Goal: Task Accomplishment & Management: Use online tool/utility

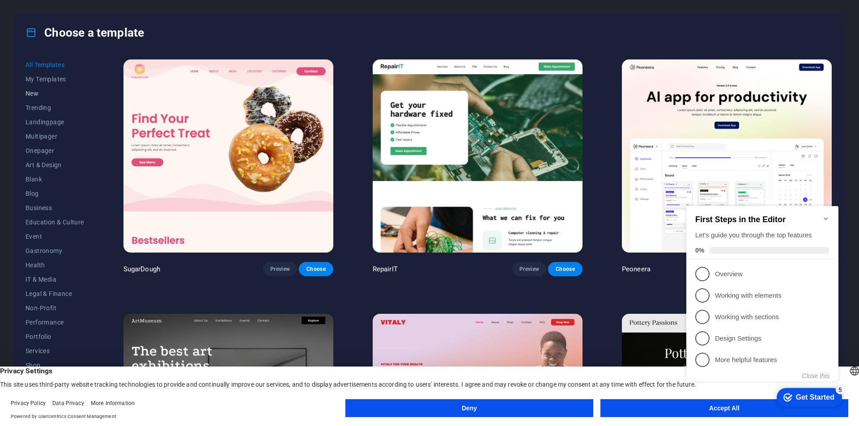
click at [38, 94] on span "New" at bounding box center [54, 93] width 59 height 7
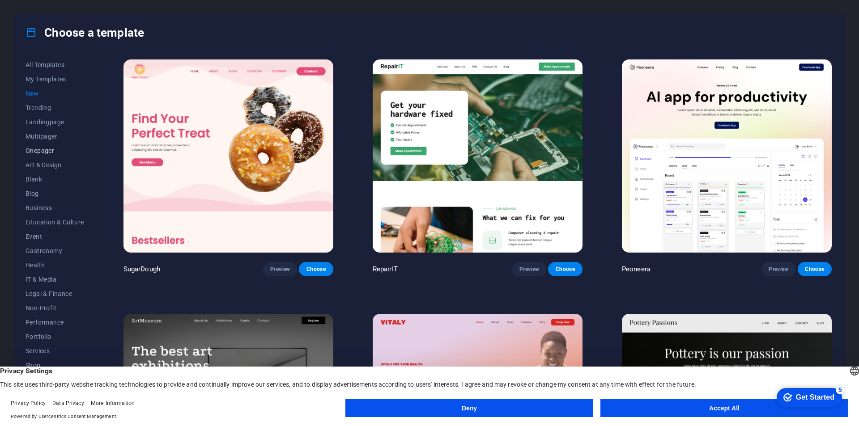
click at [46, 148] on span "Onepager" at bounding box center [54, 150] width 59 height 7
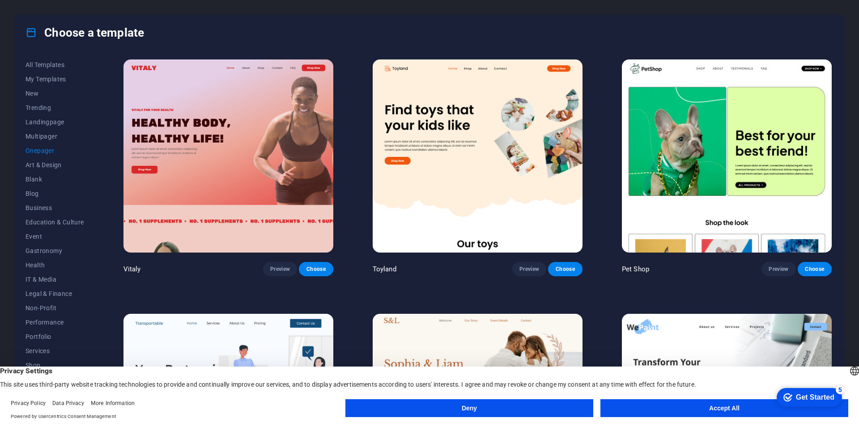
click at [232, 184] on img at bounding box center [228, 155] width 210 height 193
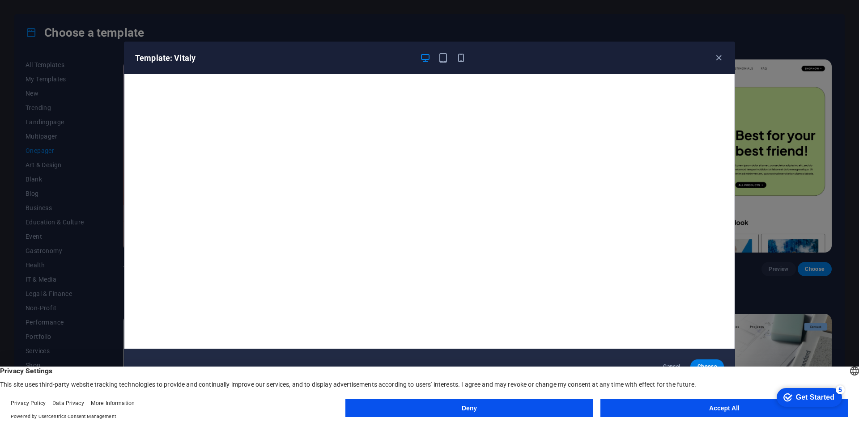
click at [649, 410] on button "Accept All" at bounding box center [724, 408] width 248 height 18
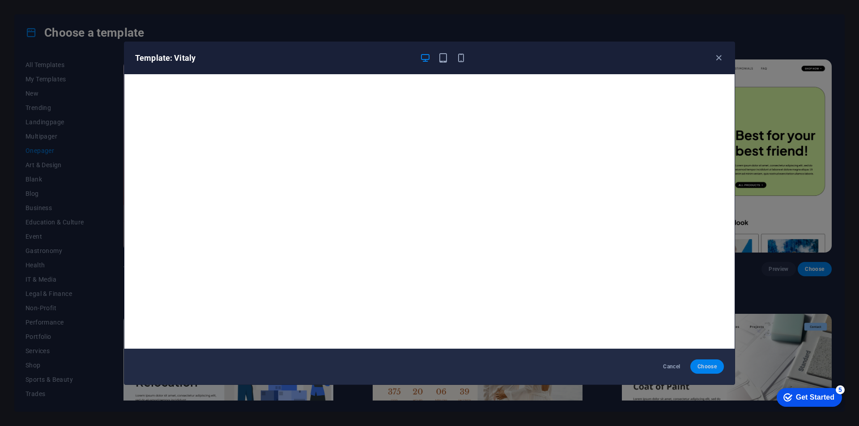
click at [711, 367] on span "Choose" at bounding box center [706, 366] width 19 height 7
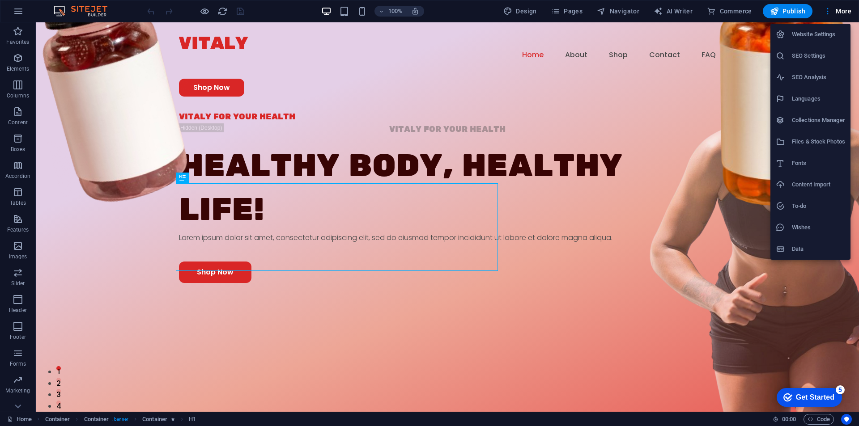
click at [24, 418] on div at bounding box center [429, 213] width 859 height 426
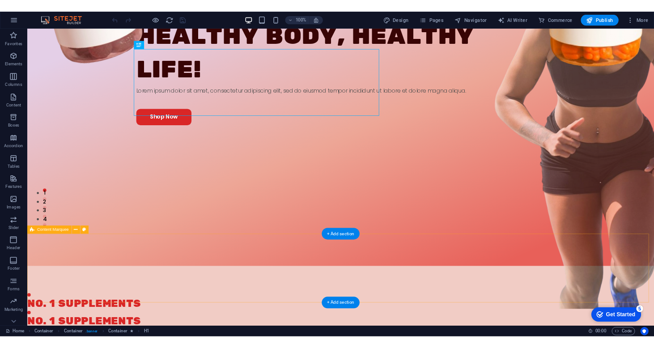
scroll to position [313, 0]
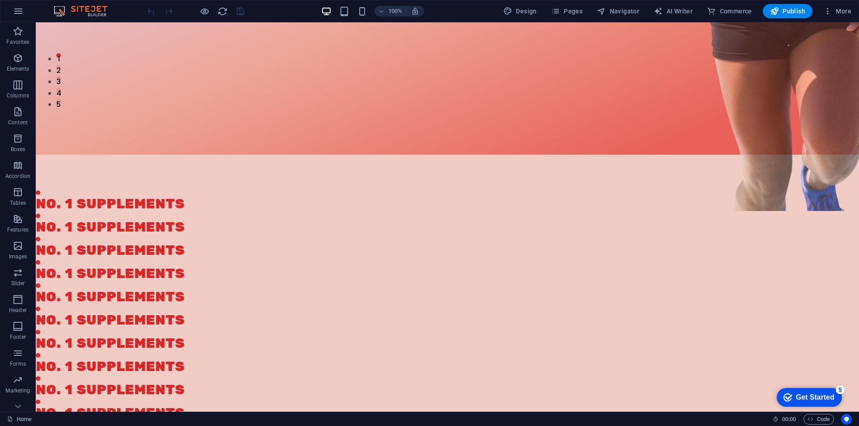
click at [834, 395] on div "checkmark Get Started 5" at bounding box center [808, 397] width 65 height 19
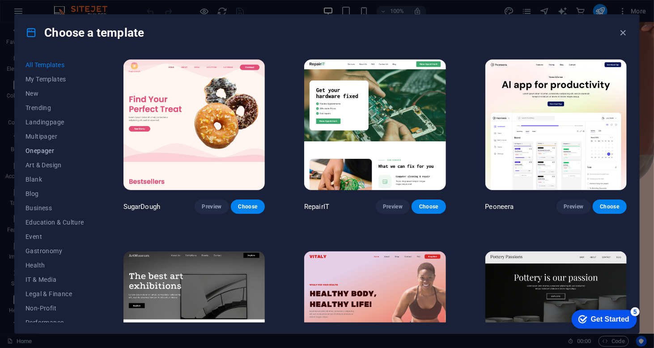
click at [0, 0] on span "Onepager" at bounding box center [0, 0] width 0 height 0
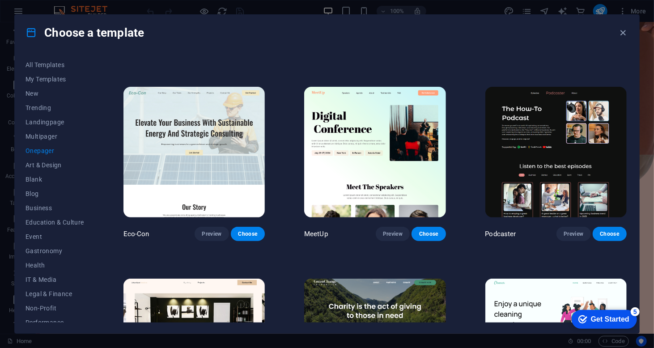
scroll to position [358, 0]
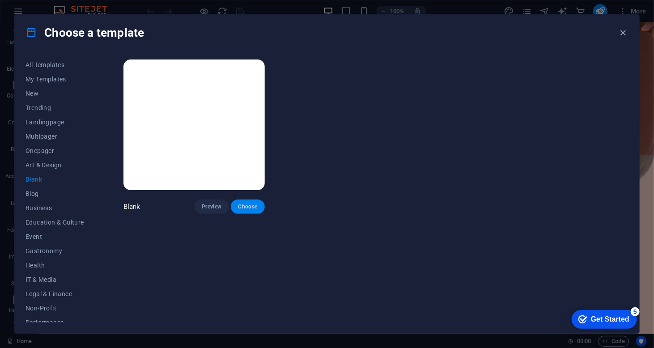
click at [242, 205] on span "Choose" at bounding box center [248, 206] width 20 height 7
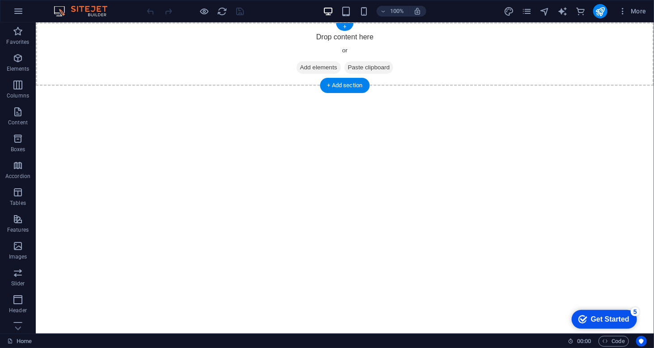
click at [315, 65] on span "Add elements" at bounding box center [318, 67] width 44 height 13
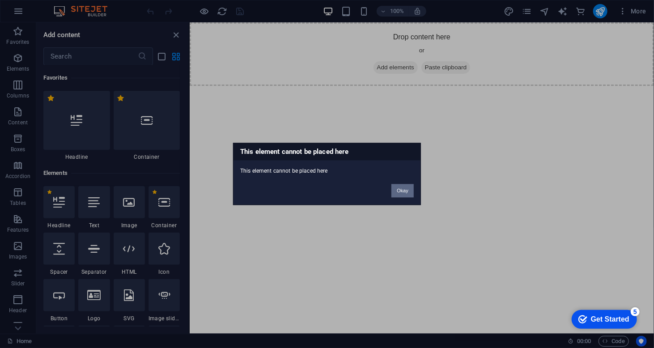
click at [402, 191] on button "Okay" at bounding box center [402, 190] width 22 height 13
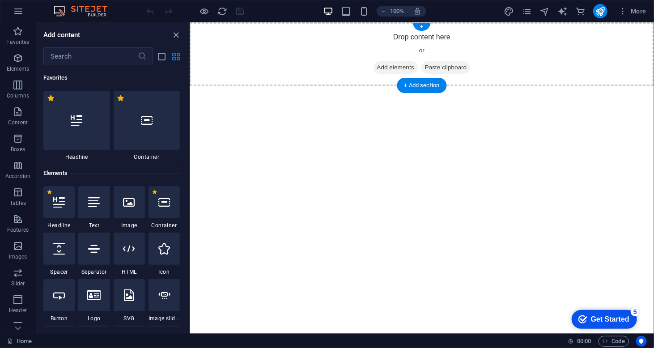
click at [393, 66] on span "Add elements" at bounding box center [395, 67] width 44 height 13
click at [85, 133] on div at bounding box center [76, 120] width 67 height 59
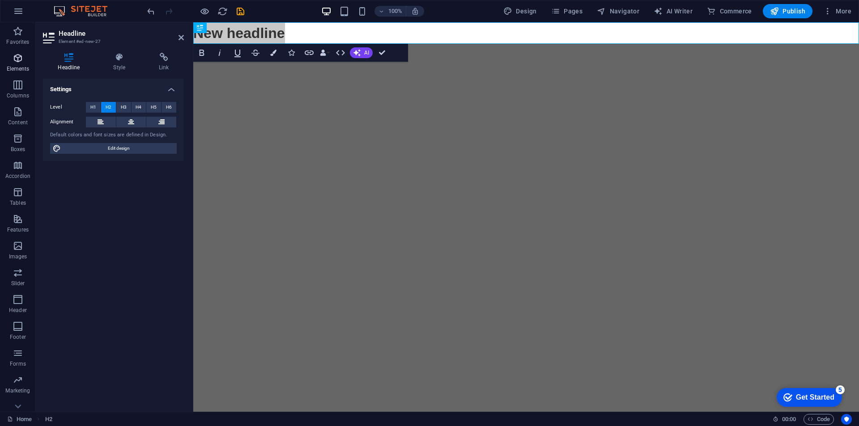
click at [18, 59] on icon "button" at bounding box center [18, 58] width 11 height 11
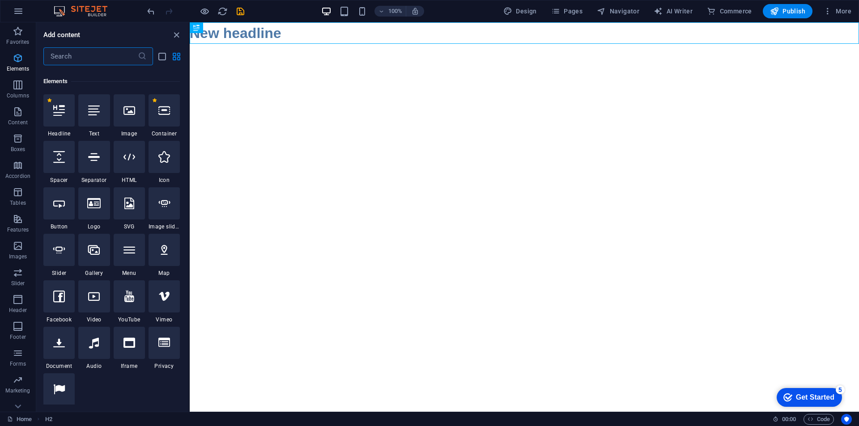
scroll to position [95, 0]
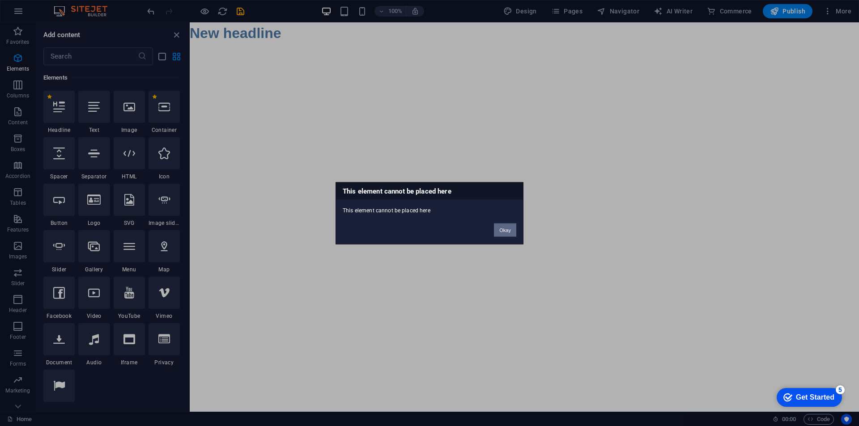
click at [508, 225] on button "Okay" at bounding box center [505, 229] width 22 height 13
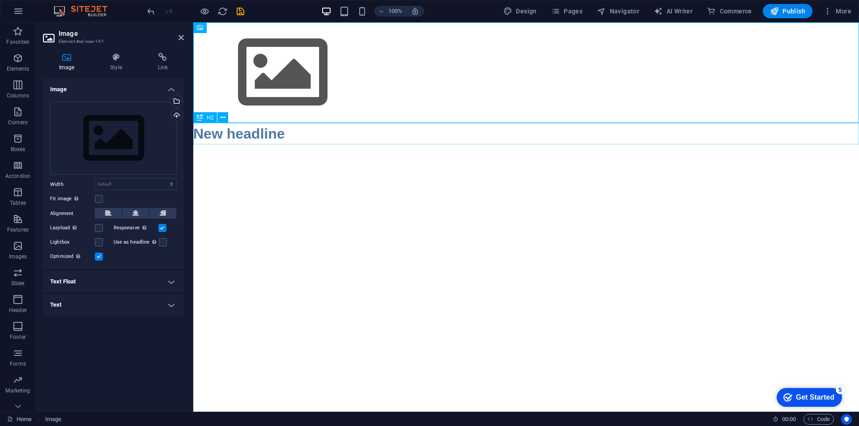
click at [251, 135] on div "New headline" at bounding box center [525, 133] width 665 height 21
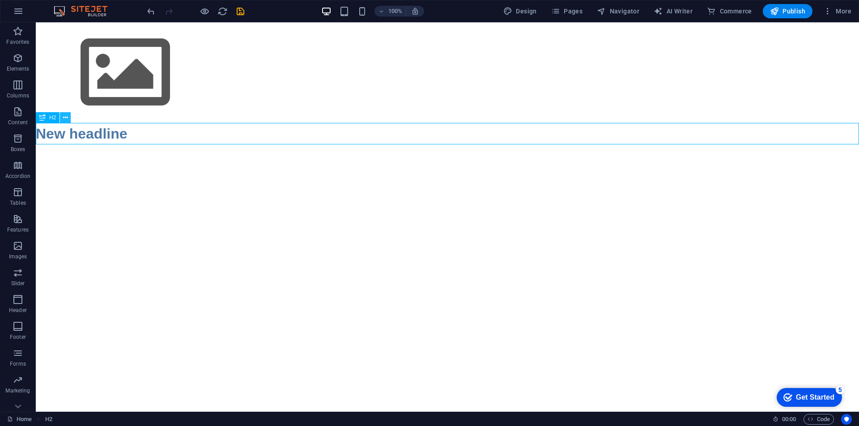
click at [64, 117] on icon at bounding box center [65, 117] width 5 height 9
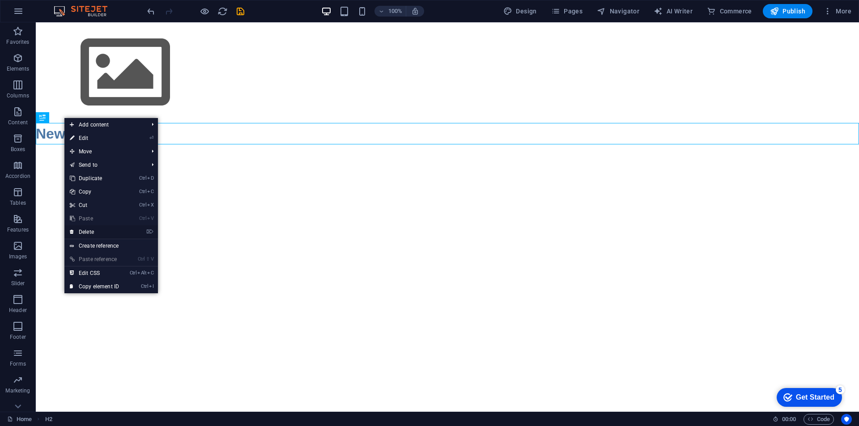
click at [97, 232] on link "⌦ Delete" at bounding box center [94, 231] width 60 height 13
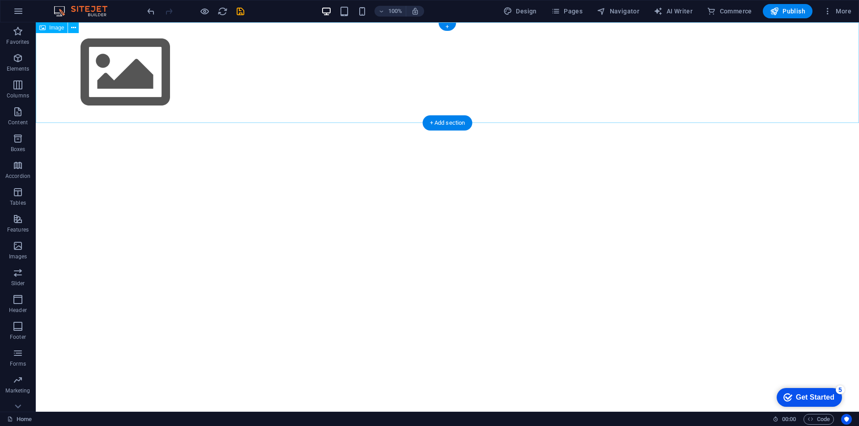
click at [100, 62] on figure at bounding box center [447, 72] width 823 height 101
click at [58, 28] on span "Image" at bounding box center [56, 27] width 15 height 5
click at [53, 27] on span "Image" at bounding box center [56, 27] width 15 height 5
click at [55, 31] on div "Image" at bounding box center [52, 27] width 32 height 11
click at [72, 28] on icon at bounding box center [73, 27] width 5 height 9
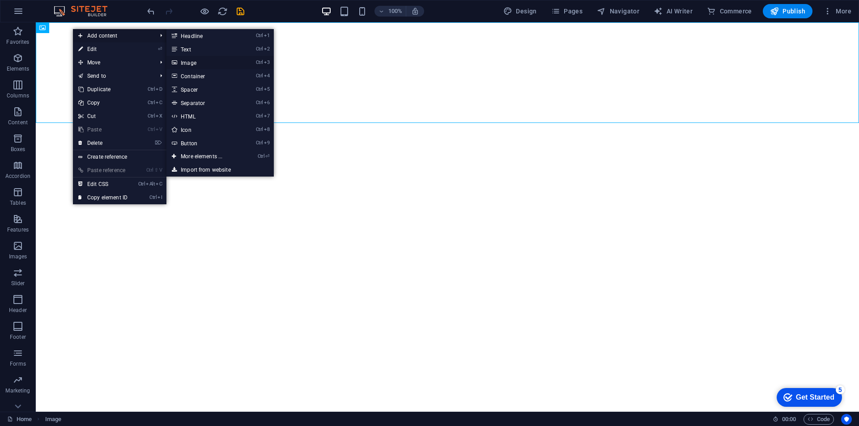
click at [188, 60] on link "Ctrl 3 Image" at bounding box center [203, 62] width 74 height 13
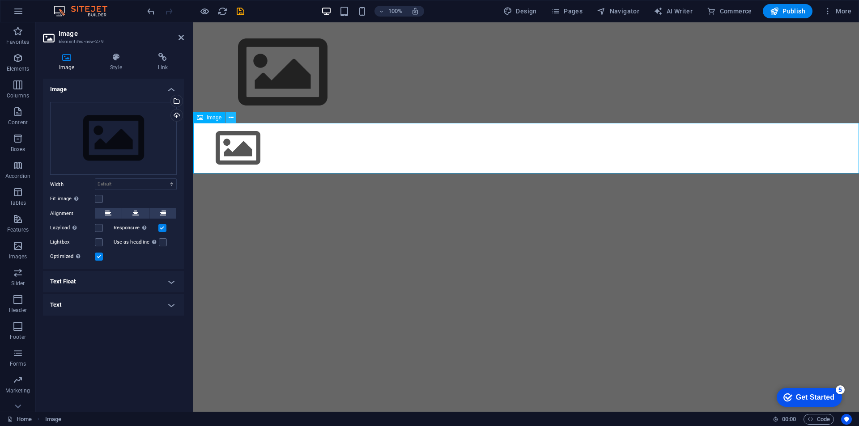
click at [233, 119] on icon at bounding box center [231, 117] width 5 height 9
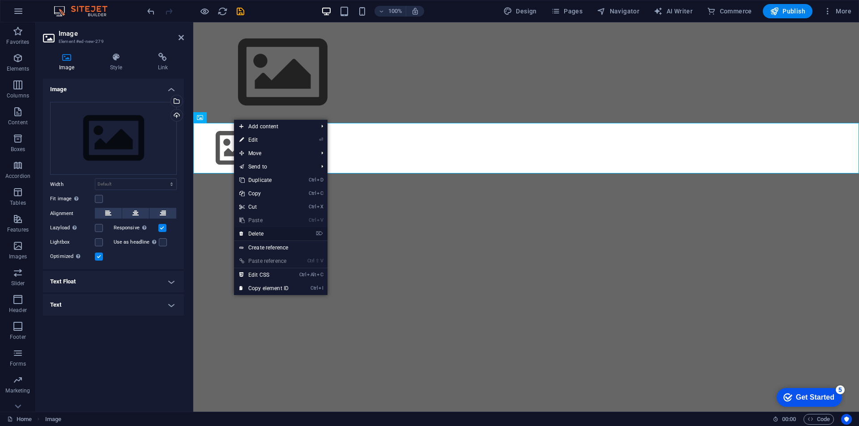
drag, startPoint x: 274, startPoint y: 234, endPoint x: 237, endPoint y: 209, distance: 44.5
click at [274, 234] on link "⌦ Delete" at bounding box center [264, 233] width 60 height 13
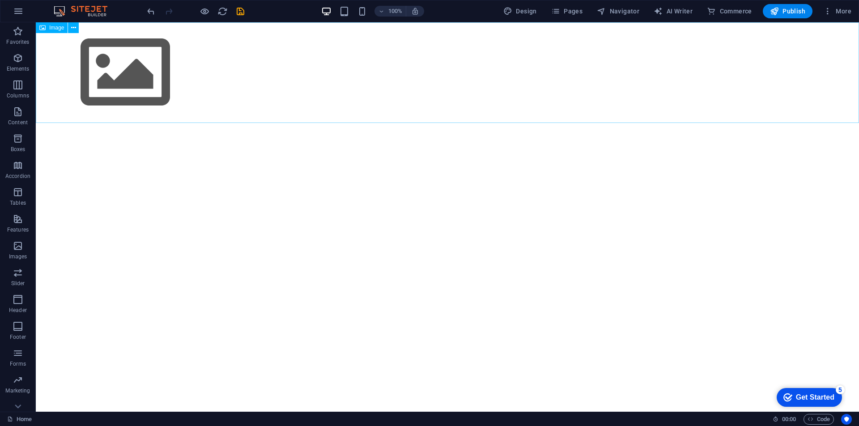
click at [58, 27] on span "Image" at bounding box center [56, 27] width 15 height 5
click at [73, 30] on icon at bounding box center [73, 27] width 5 height 9
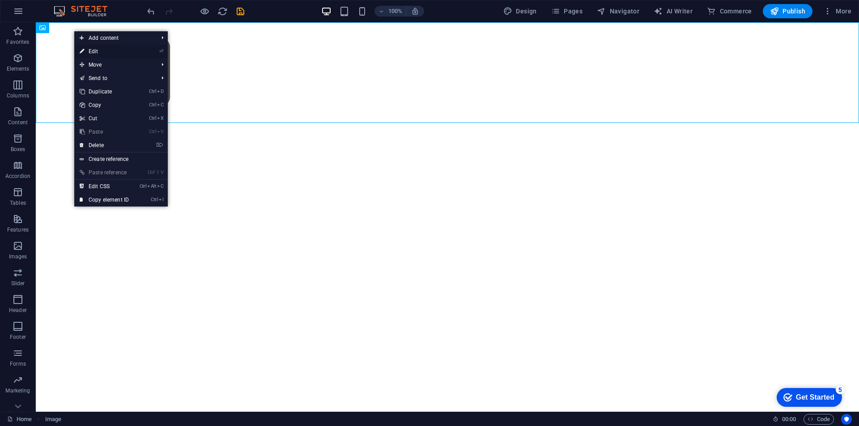
click at [105, 51] on link "⏎ Edit" at bounding box center [104, 51] width 60 height 13
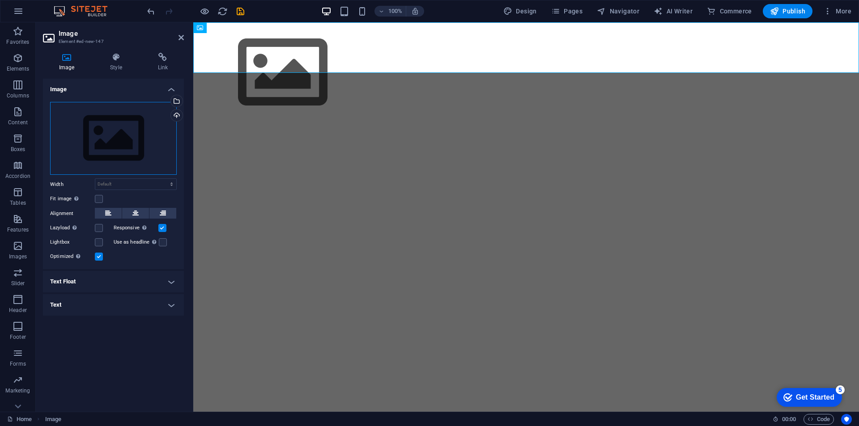
click at [102, 149] on div "Drag files here, click to choose files or select files from Files or our free s…" at bounding box center [113, 138] width 127 height 73
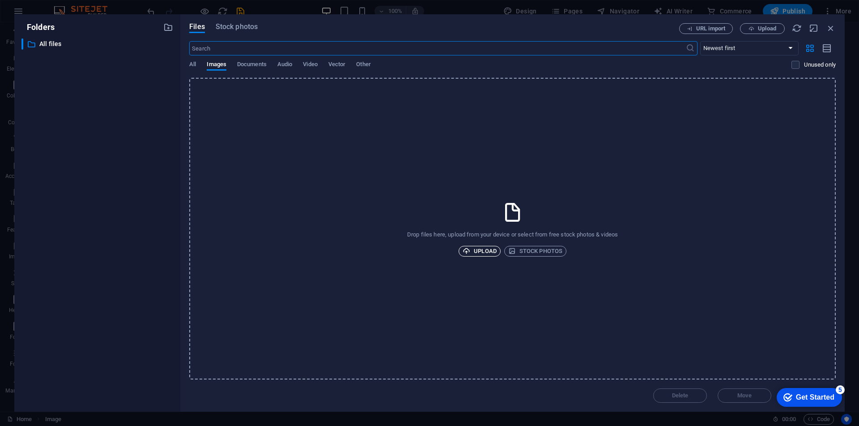
click at [474, 254] on span "Upload" at bounding box center [479, 251] width 34 height 11
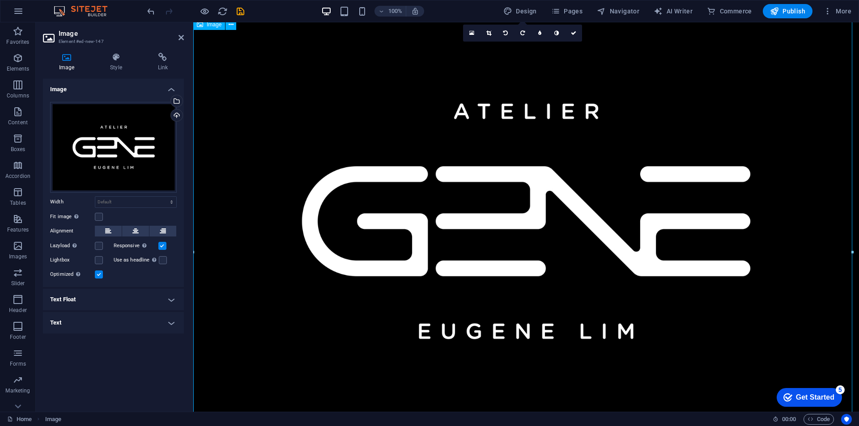
scroll to position [76, 0]
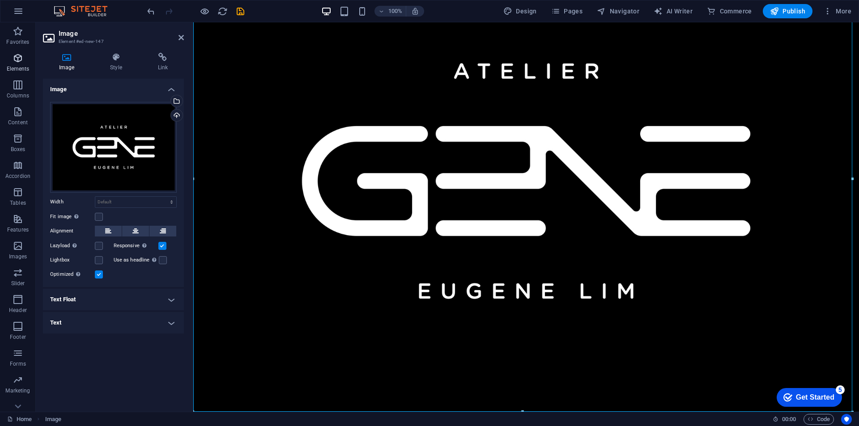
click at [20, 62] on icon "button" at bounding box center [18, 58] width 11 height 11
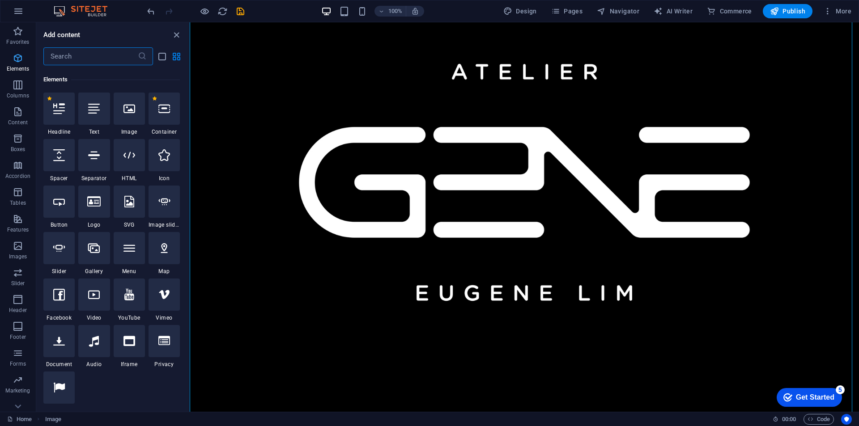
scroll to position [95, 0]
click at [101, 106] on div at bounding box center [93, 107] width 31 height 32
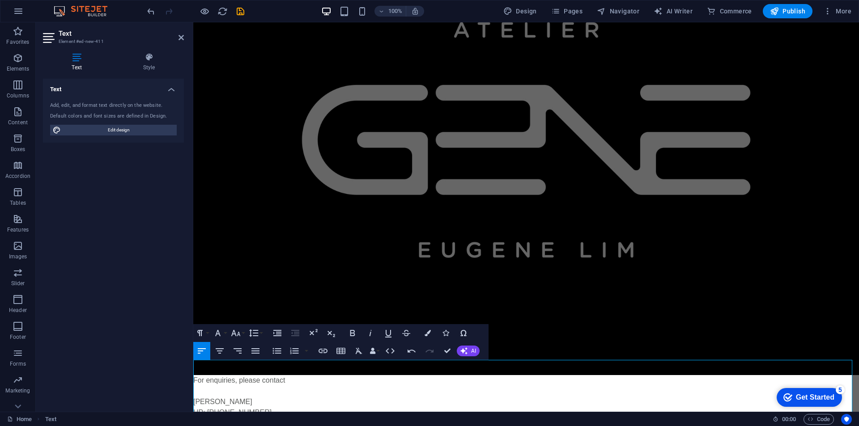
scroll to position [128, 0]
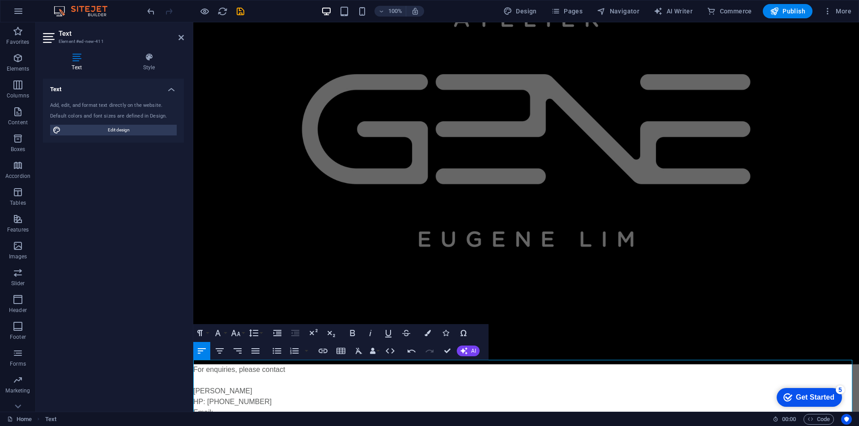
click at [235, 347] on p "Email:" at bounding box center [525, 412] width 665 height 11
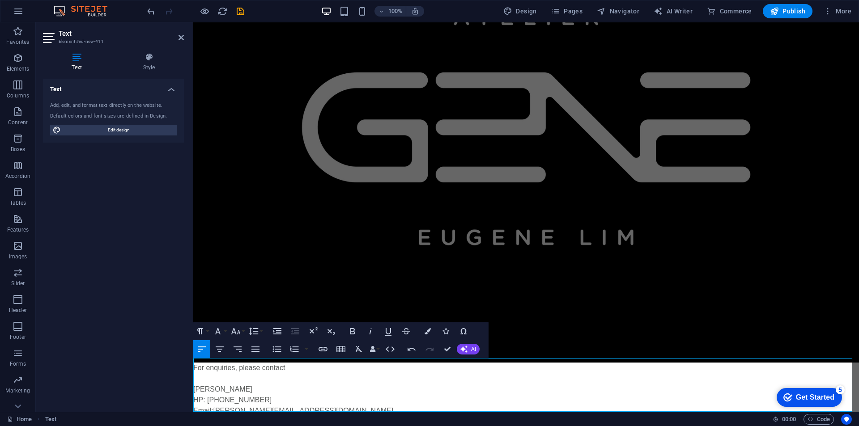
click at [538, 347] on p "For enquiries, please contact" at bounding box center [525, 368] width 665 height 11
click at [633, 324] on figure at bounding box center [525, 127] width 665 height 470
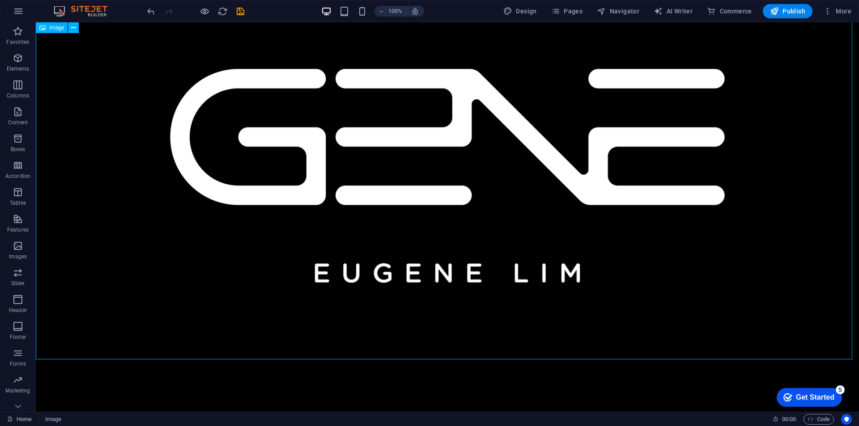
scroll to position [242, 0]
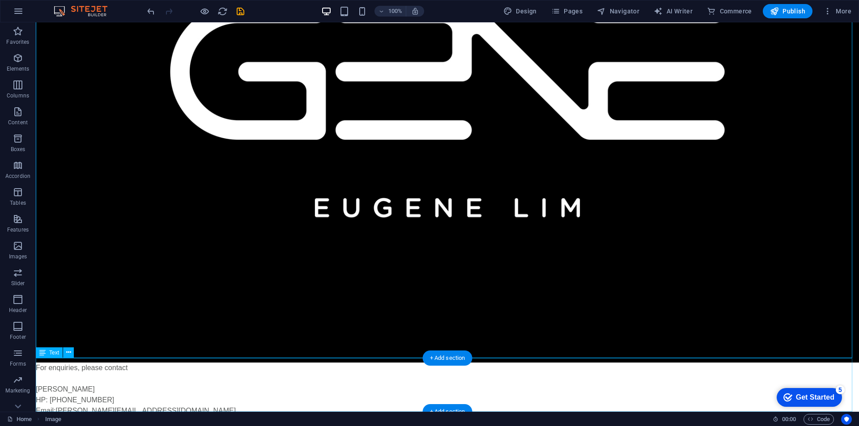
click at [148, 347] on div "For enquiries, please contact [PERSON_NAME] HP: [PHONE_NUMBER] Email: [PERSON_N…" at bounding box center [447, 390] width 823 height 54
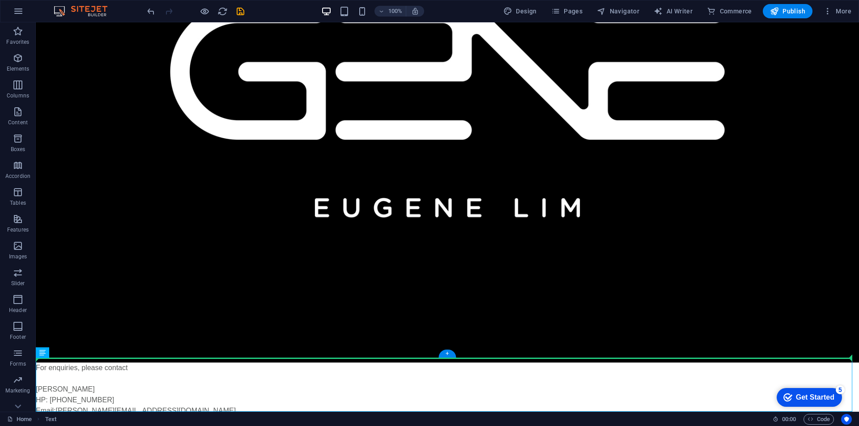
drag, startPoint x: 82, startPoint y: 376, endPoint x: 69, endPoint y: 271, distance: 105.9
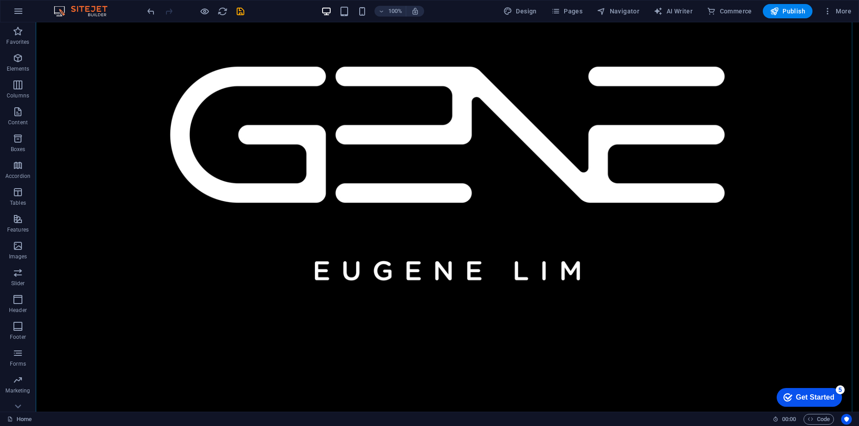
scroll to position [179, 0]
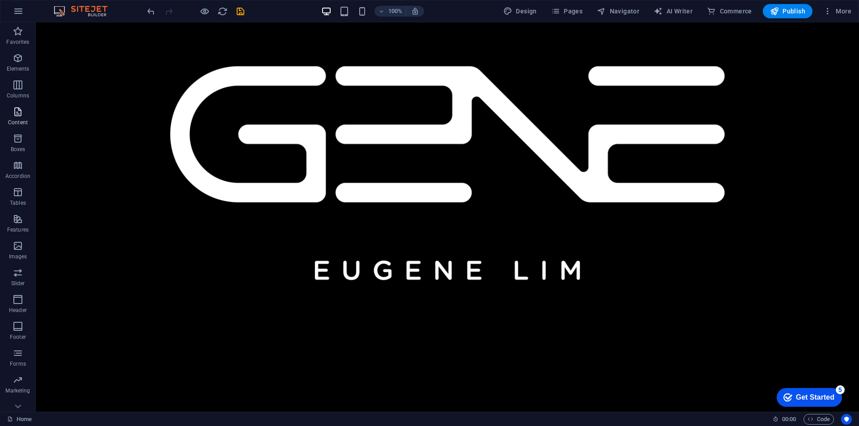
click at [19, 112] on icon "button" at bounding box center [18, 111] width 11 height 11
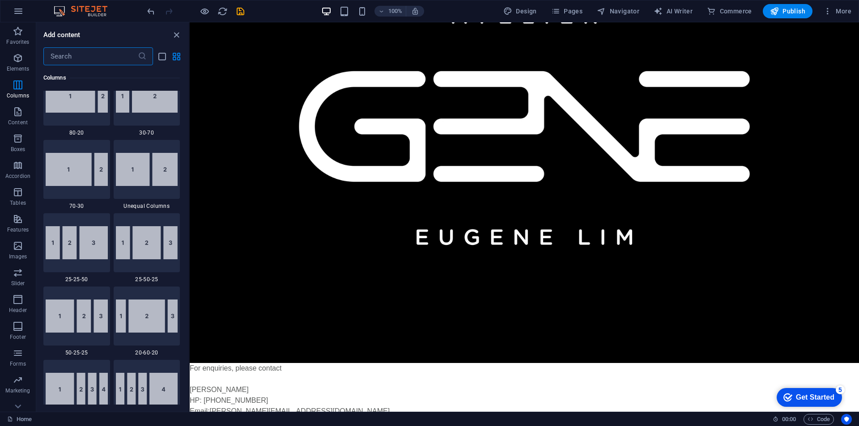
scroll to position [760, 0]
click at [22, 144] on span "Boxes" at bounding box center [18, 143] width 36 height 21
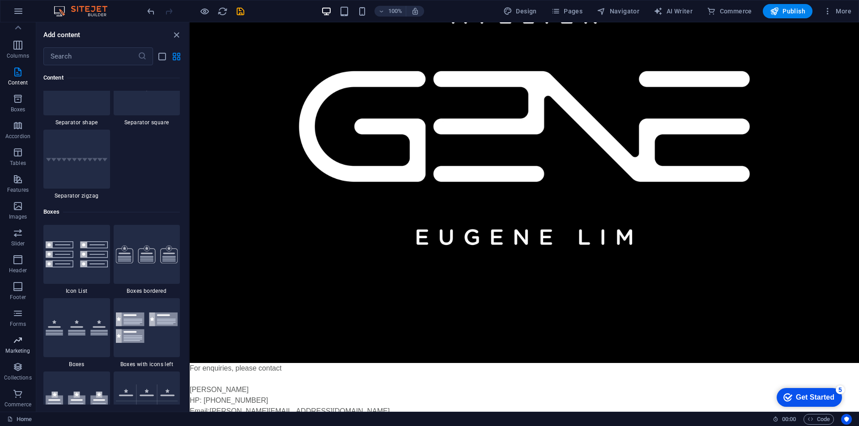
scroll to position [0, 0]
click at [525, 10] on span "Design" at bounding box center [520, 11] width 34 height 9
select select "px"
select select "400"
select select "px"
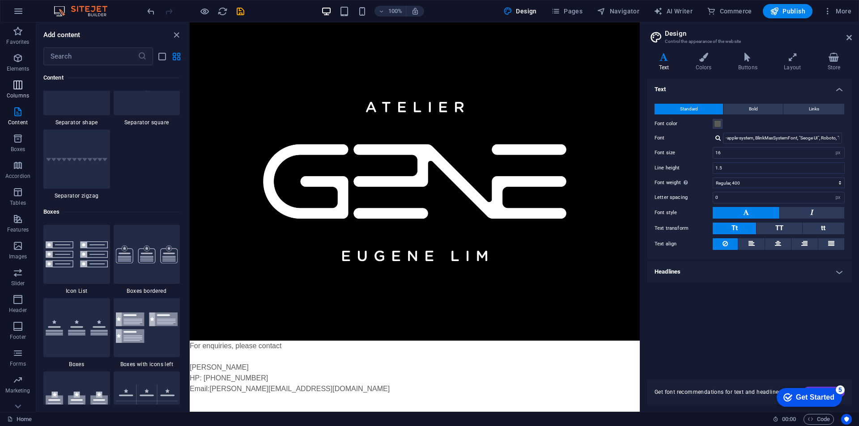
click at [19, 80] on icon "button" at bounding box center [18, 85] width 11 height 11
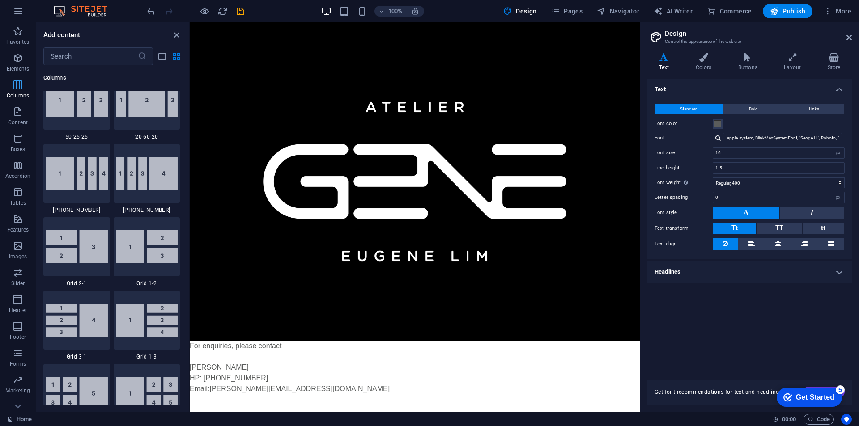
scroll to position [443, 0]
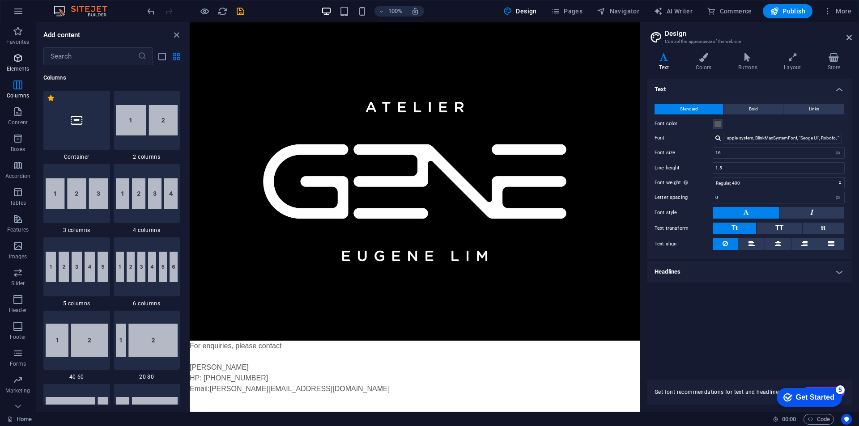
click at [15, 64] on span "Elements" at bounding box center [18, 63] width 36 height 21
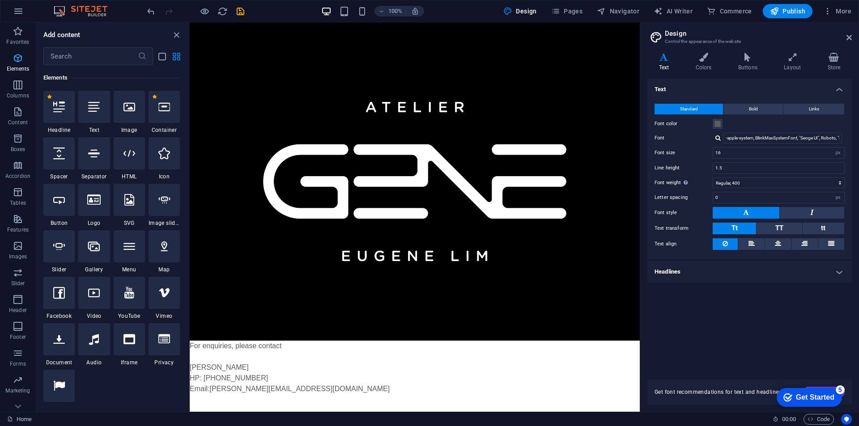
scroll to position [95, 0]
click at [380, 347] on div "For enquiries, please contact [PERSON_NAME] HP: [PHONE_NUMBER] Email: [PERSON_N…" at bounding box center [415, 368] width 450 height 54
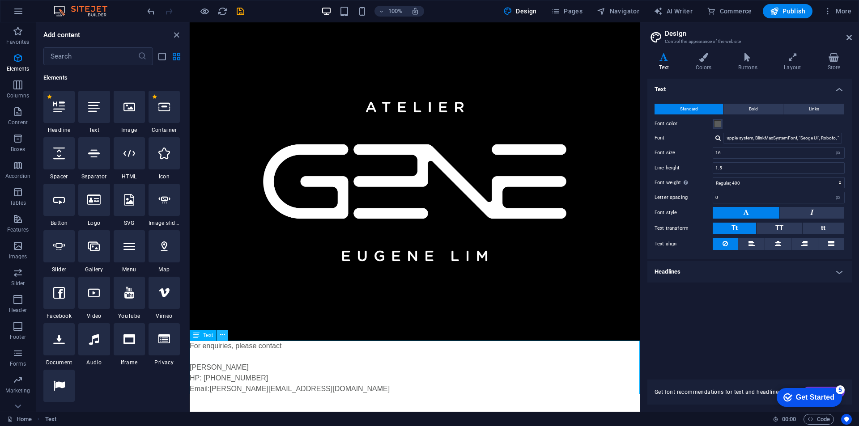
click at [221, 335] on icon at bounding box center [222, 334] width 5 height 9
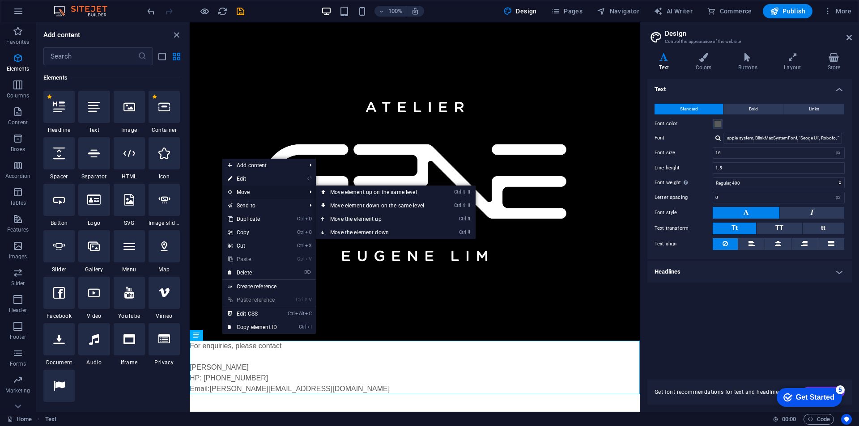
click at [291, 193] on span "Move" at bounding box center [262, 192] width 80 height 13
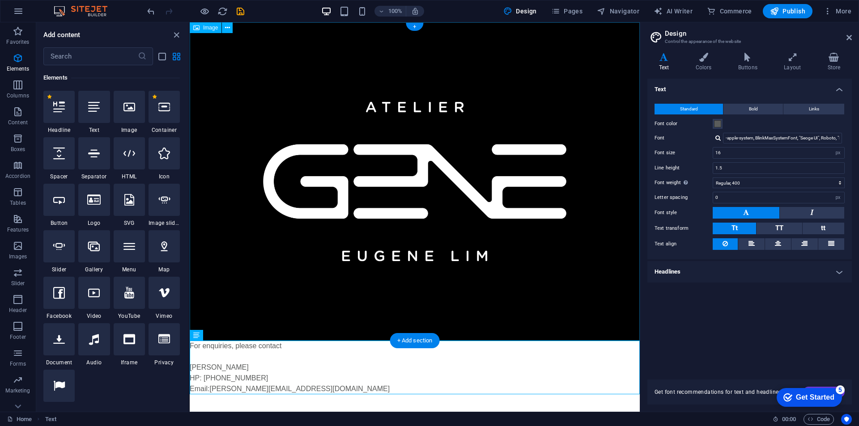
click at [282, 164] on figure at bounding box center [415, 181] width 450 height 318
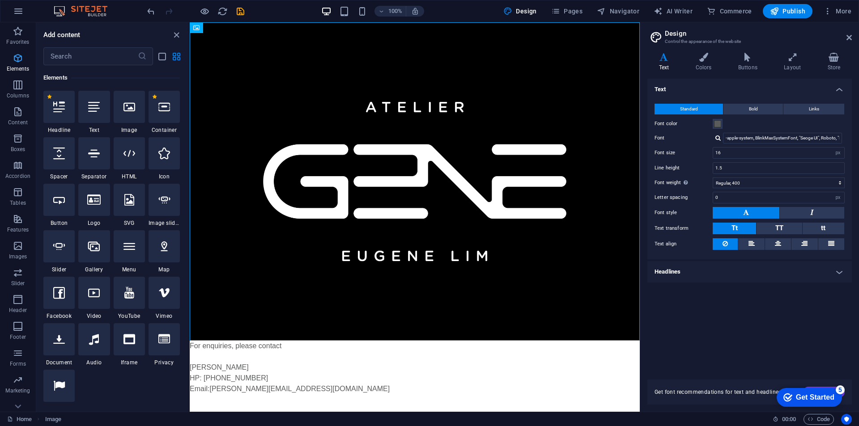
click at [17, 66] on p "Elements" at bounding box center [18, 68] width 23 height 7
click at [28, 36] on span "Favorites" at bounding box center [18, 36] width 36 height 21
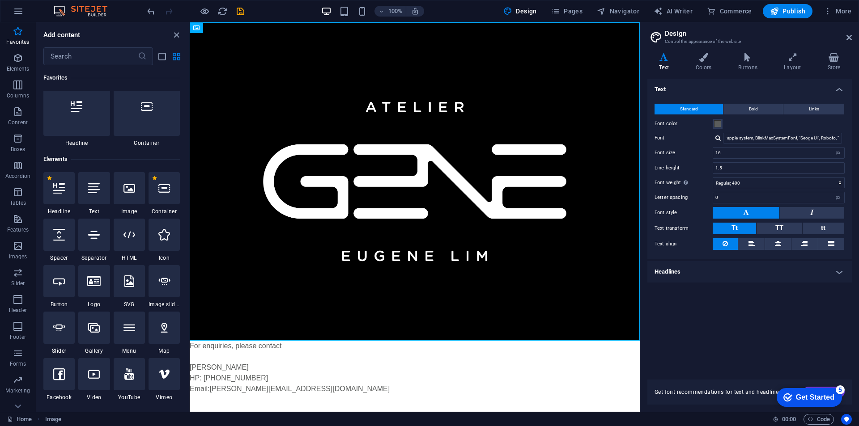
scroll to position [0, 0]
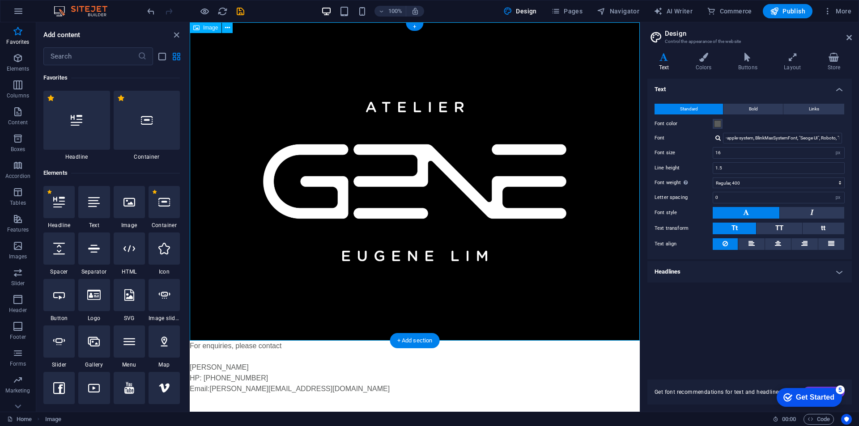
click at [261, 76] on figure at bounding box center [415, 181] width 450 height 318
click at [226, 30] on icon at bounding box center [227, 27] width 5 height 9
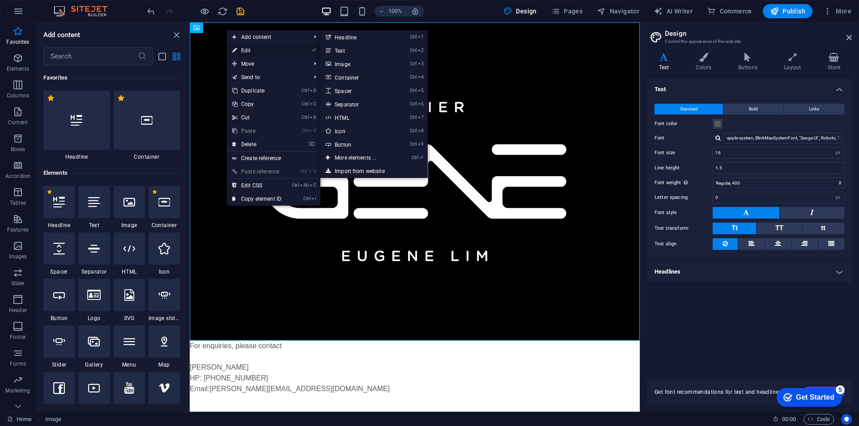
click at [243, 47] on link "⏎ Edit" at bounding box center [257, 50] width 60 height 13
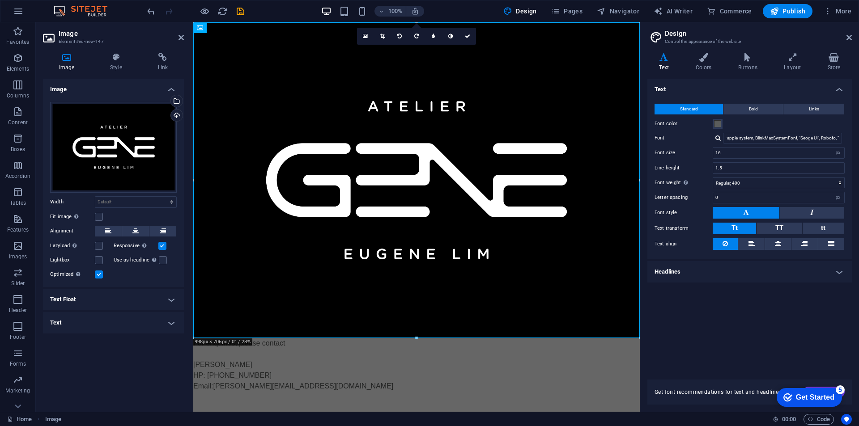
click at [101, 325] on h4 "Text" at bounding box center [113, 322] width 141 height 21
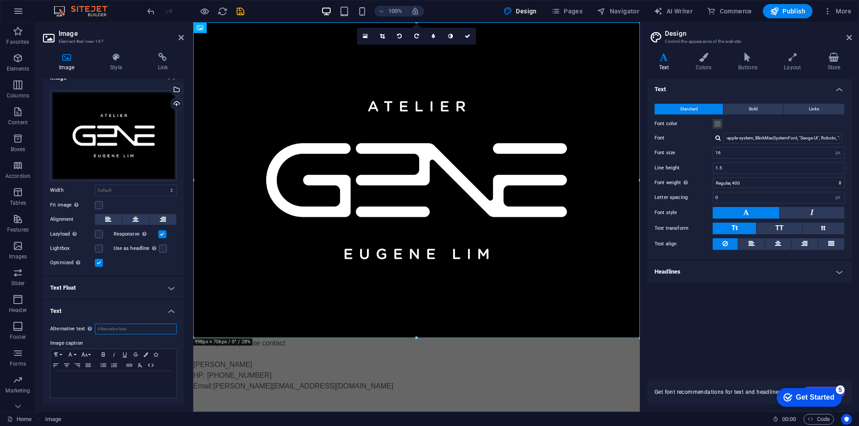
click at [130, 329] on input "Alternative text The alternative text is used by devices that cannot display im…" at bounding box center [136, 329] width 82 height 11
click at [283, 347] on div "For enquiries, please contact [PERSON_NAME] HP: [PHONE_NUMBER] Email: [PERSON_N…" at bounding box center [416, 365] width 446 height 54
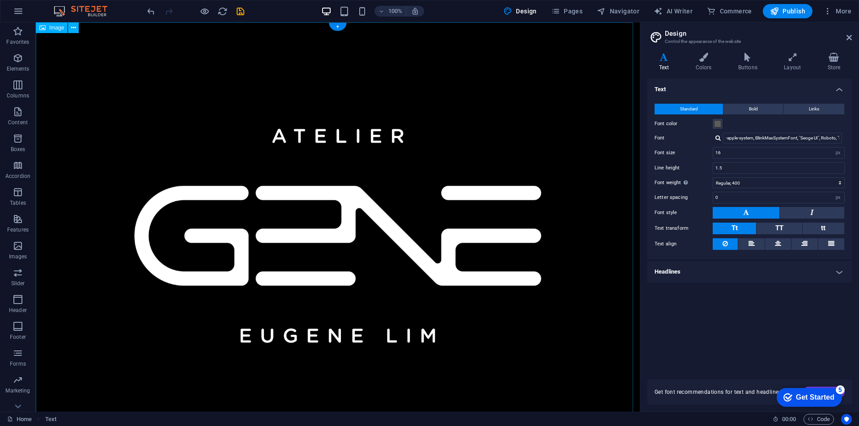
scroll to position [86, 0]
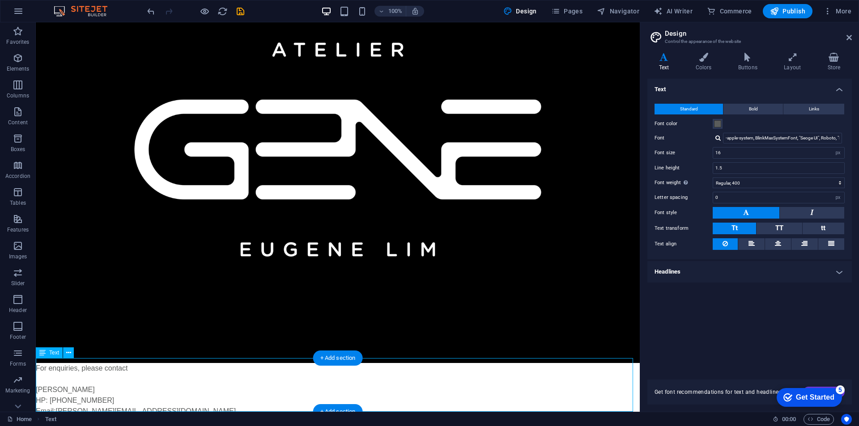
click at [82, 347] on div "For enquiries, please contact [PERSON_NAME] HP: [PHONE_NUMBER] Email: [PERSON_N…" at bounding box center [338, 390] width 604 height 54
click at [72, 347] on button at bounding box center [68, 352] width 11 height 11
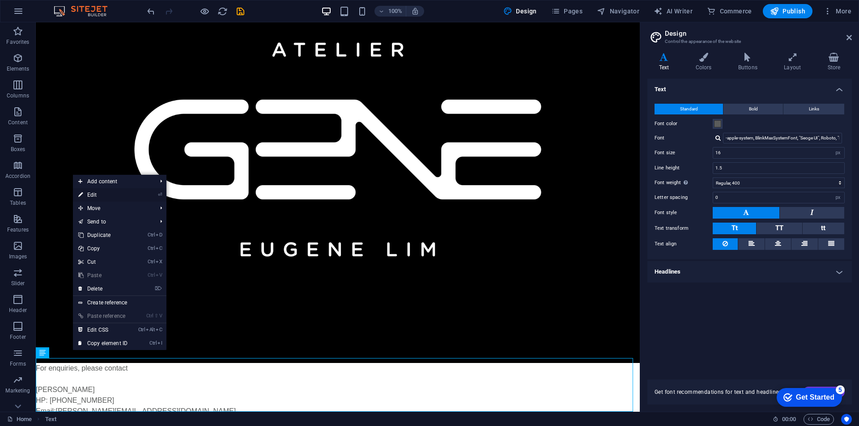
click at [127, 194] on link "⏎ Edit" at bounding box center [103, 194] width 60 height 13
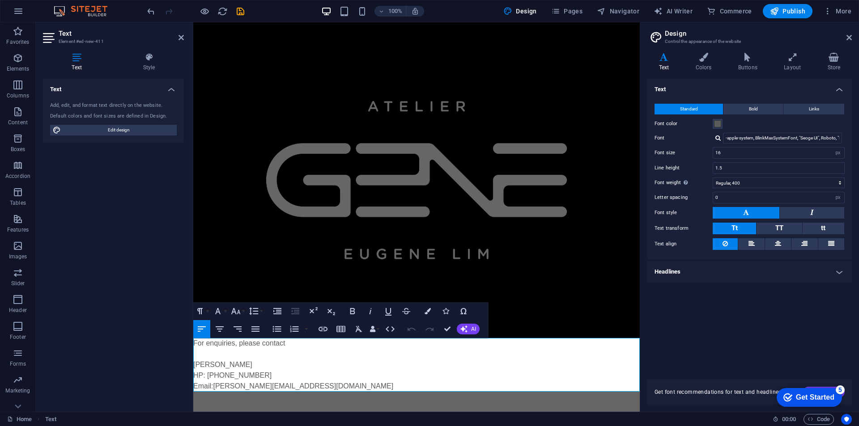
click at [219, 347] on p "[PERSON_NAME]" at bounding box center [416, 365] width 446 height 11
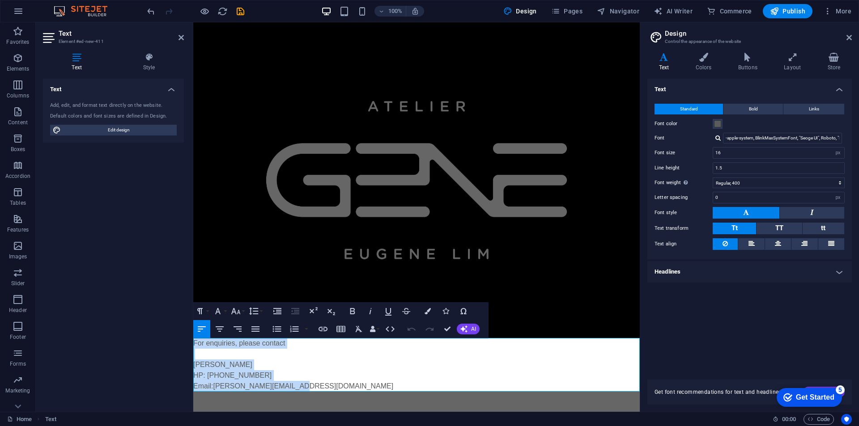
copy div "For enquiries, please contact [PERSON_NAME] HP: [PHONE_NUMBER] Email: [PERSON_N…"
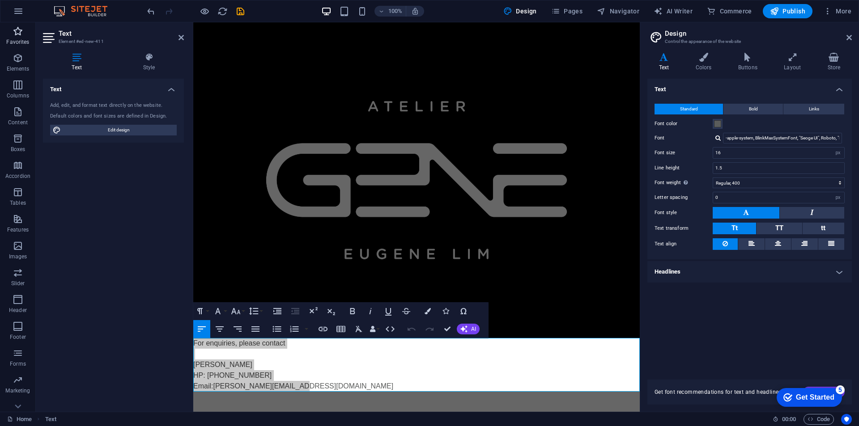
click at [18, 38] on p "Favorites" at bounding box center [17, 41] width 23 height 7
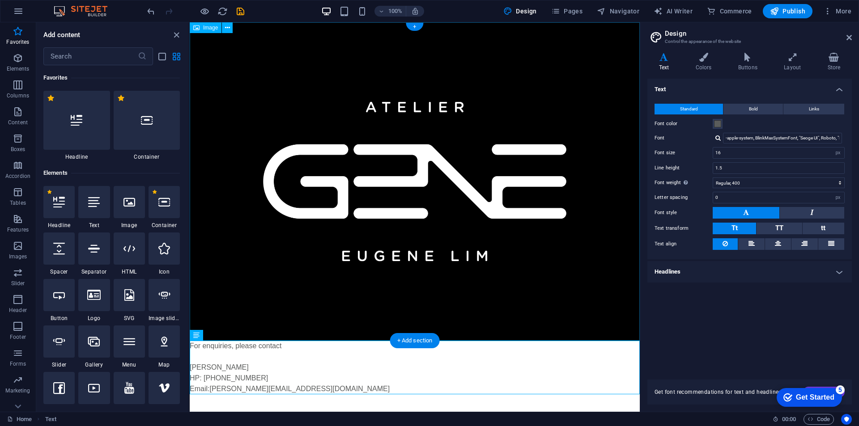
click at [198, 242] on figure at bounding box center [415, 181] width 450 height 318
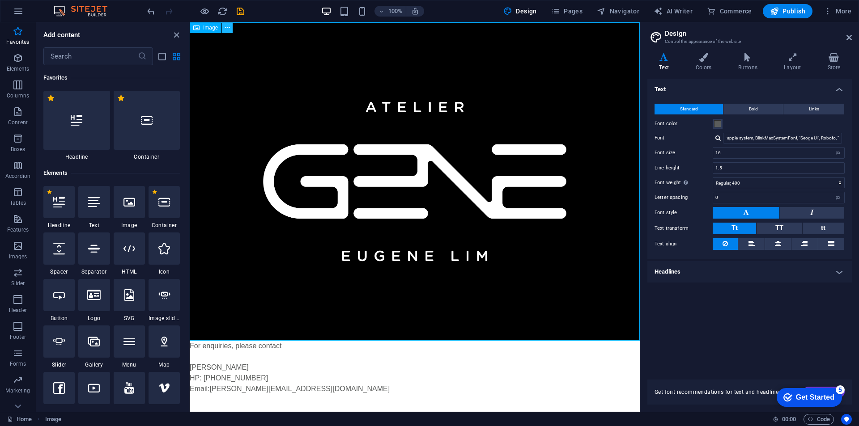
click at [227, 27] on icon at bounding box center [227, 27] width 5 height 9
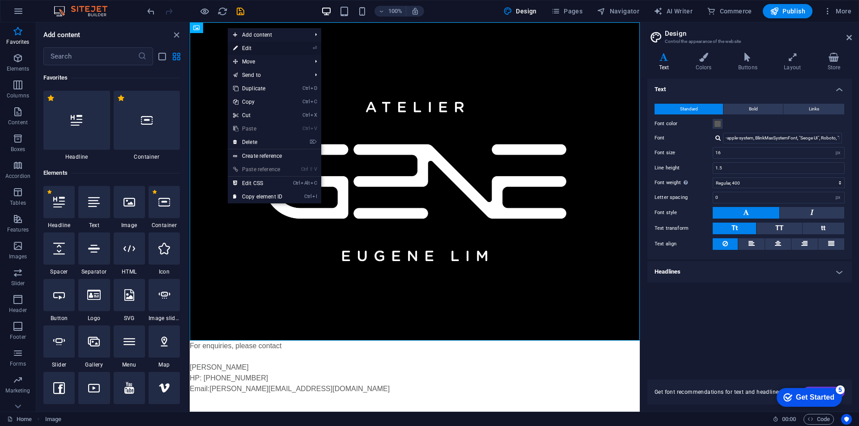
click at [267, 45] on link "⏎ Edit" at bounding box center [258, 48] width 60 height 13
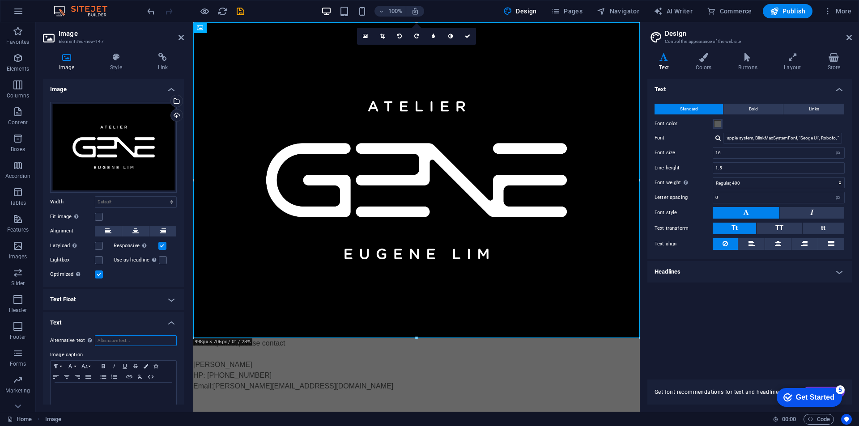
click at [117, 335] on input "Alternative text The alternative text is used by devices that cannot display im…" at bounding box center [136, 340] width 82 height 11
paste input "For enquiries, please contact [PERSON_NAME] HP: [PHONE_NUMBER] Email: [PERSON_N…"
type input "For enquiries, please contact [PERSON_NAME] HP: [PHONE_NUMBER] Email: [PERSON_N…"
click at [302, 347] on div "For enquiries, please contact [PERSON_NAME] HP: [PHONE_NUMBER] Email: [PERSON_N…" at bounding box center [416, 365] width 446 height 54
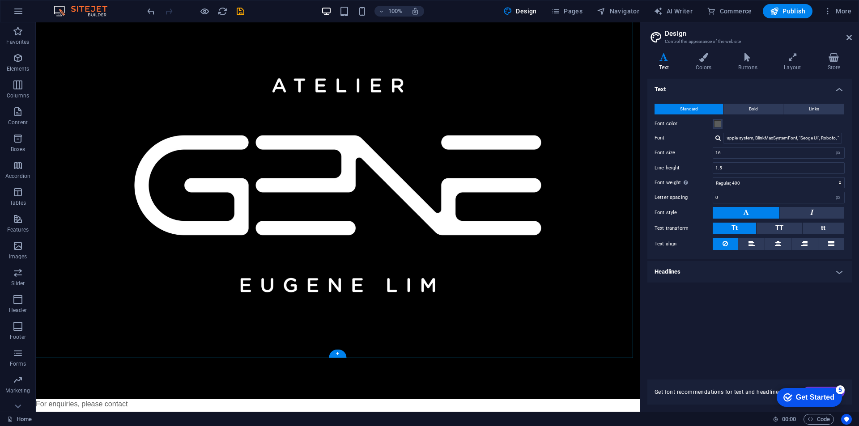
scroll to position [86, 0]
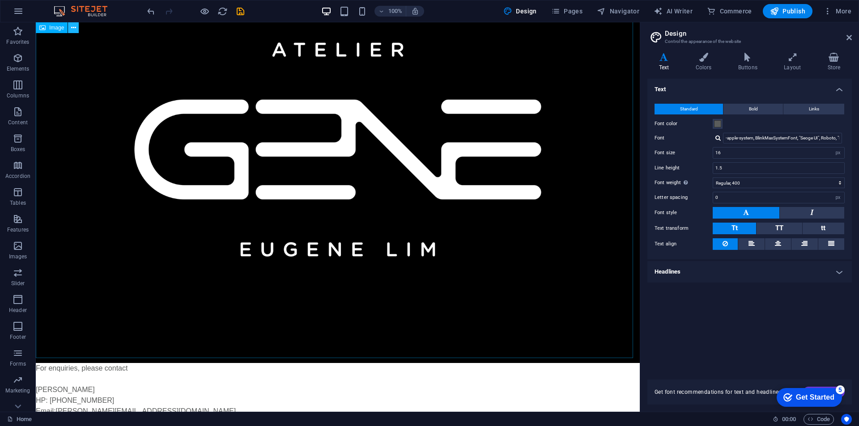
click at [75, 24] on icon at bounding box center [73, 27] width 5 height 9
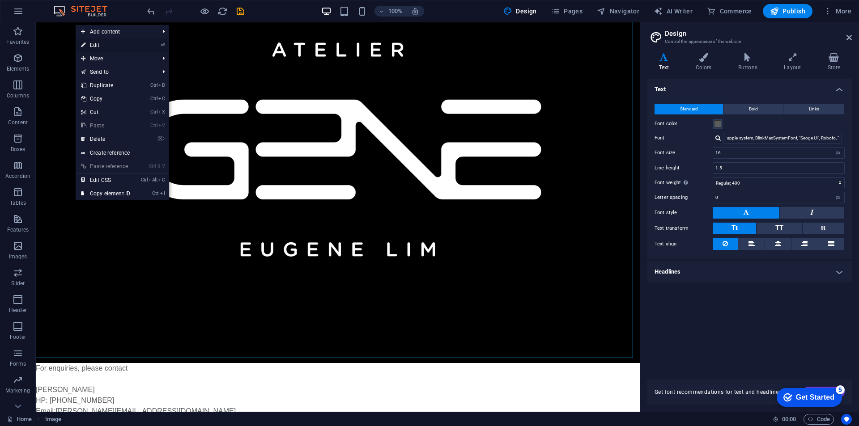
click at [106, 43] on link "⏎ Edit" at bounding box center [106, 44] width 60 height 13
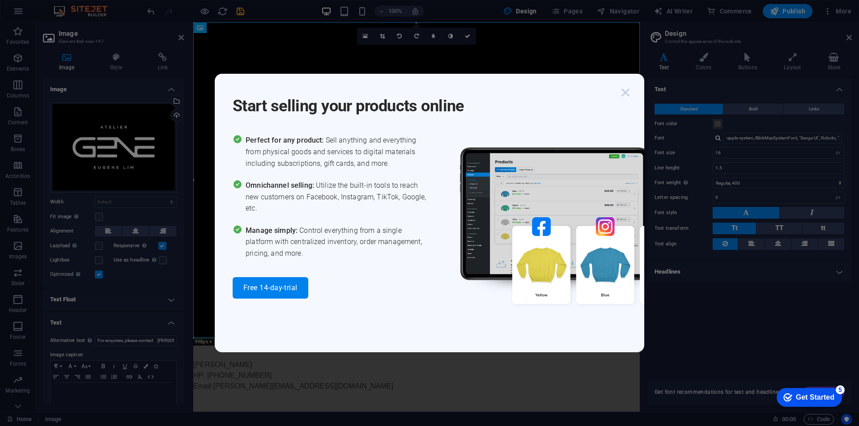
click at [629, 89] on icon "button" at bounding box center [625, 93] width 16 height 16
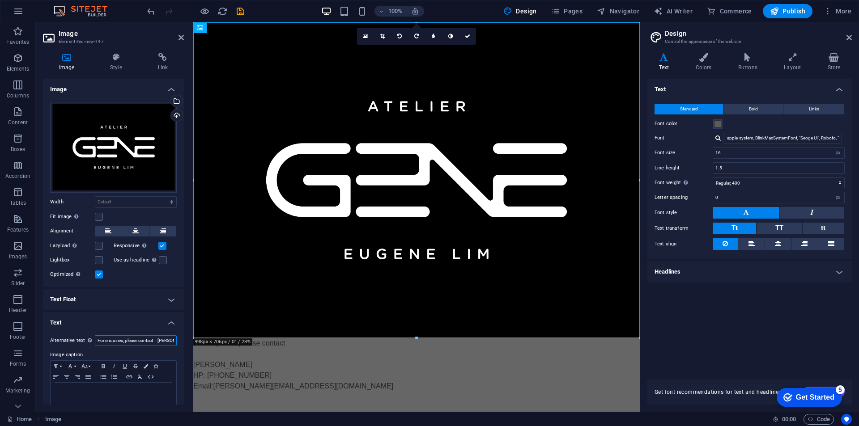
click at [150, 338] on input "For enquiries, please contact [PERSON_NAME] HP: [PHONE_NUMBER] Email: [PERSON_N…" at bounding box center [136, 340] width 82 height 11
click at [136, 338] on input "For enquiries, please contaact [PERSON_NAME] HP: [PHONE_NUMBER] Email: [PERSON_…" at bounding box center [136, 340] width 82 height 11
type input "For enquiries, please contact [PERSON_NAME] HP: [PHONE_NUMBER] Email: [PERSON_N…"
click at [103, 347] on p at bounding box center [113, 391] width 117 height 8
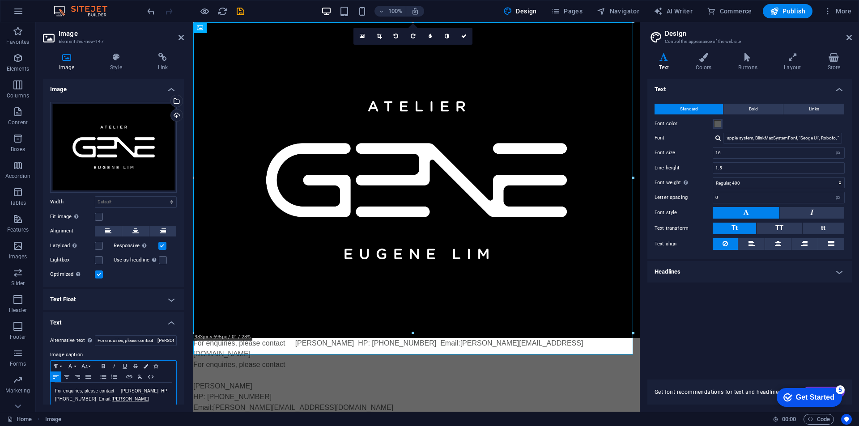
scroll to position [12, 0]
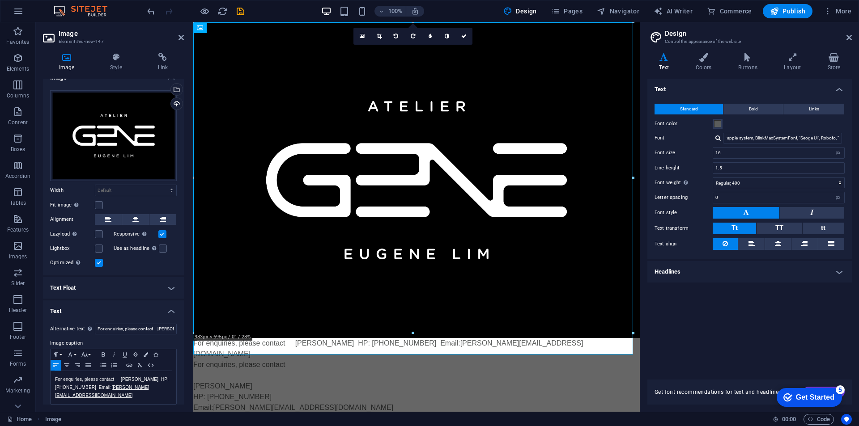
click at [158, 285] on h4 "Text Float" at bounding box center [113, 287] width 141 height 21
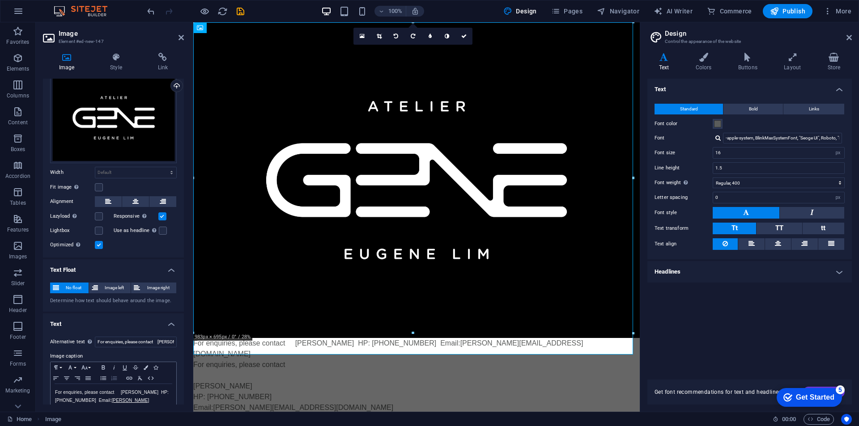
scroll to position [42, 0]
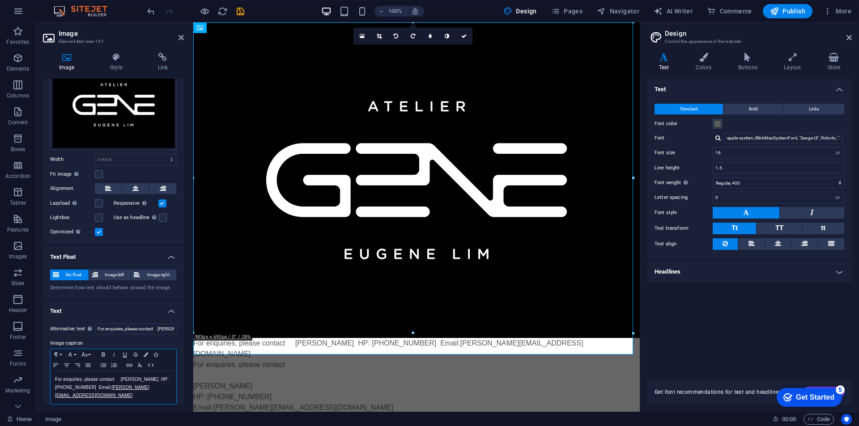
click at [94, 347] on p "For enquiries, please contact [PERSON_NAME] HP: [PHONE_NUMBER] Email: [PERSON_N…" at bounding box center [113, 388] width 117 height 24
click at [104, 274] on span "Image left" at bounding box center [115, 275] width 28 height 11
click at [78, 273] on span "No float" at bounding box center [74, 275] width 24 height 11
click at [145, 271] on span "Image right" at bounding box center [158, 275] width 31 height 11
click at [127, 270] on button "Image left" at bounding box center [110, 275] width 42 height 11
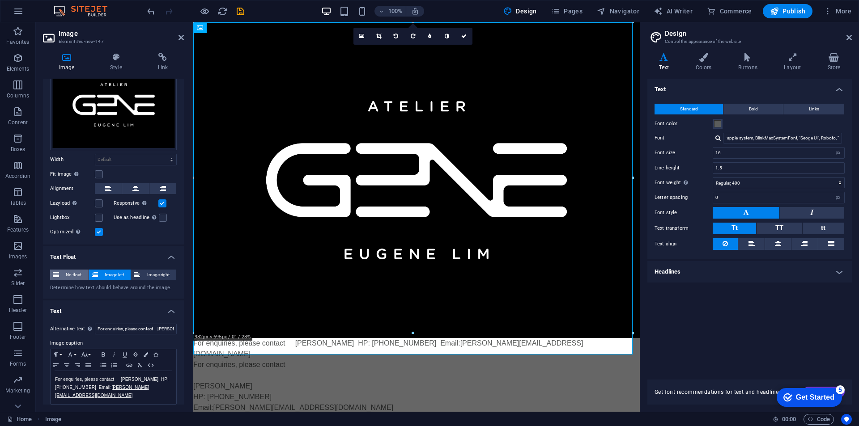
click at [55, 270] on icon at bounding box center [56, 275] width 6 height 11
click at [143, 326] on input "For enquiries, please contact [PERSON_NAME] HP: [PHONE_NUMBER] Email: [PERSON_N…" at bounding box center [136, 329] width 82 height 11
click at [142, 347] on link "[PERSON_NAME][EMAIL_ADDRESS][DOMAIN_NAME]" at bounding box center [102, 391] width 94 height 13
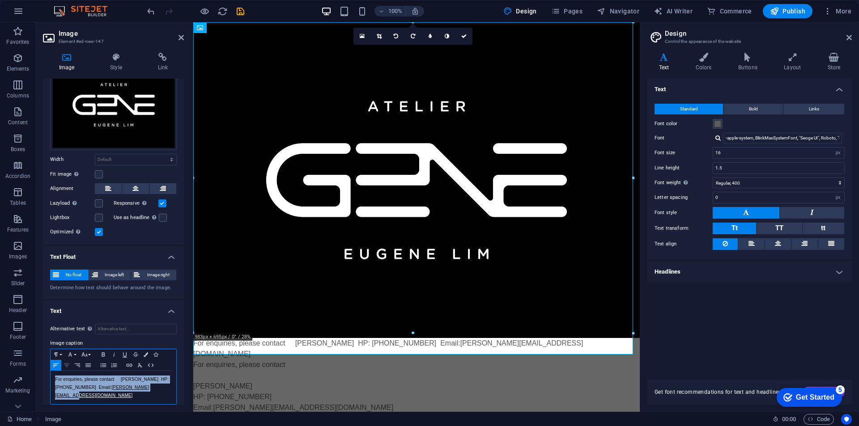
click at [68, 347] on icon "button" at bounding box center [66, 365] width 11 height 7
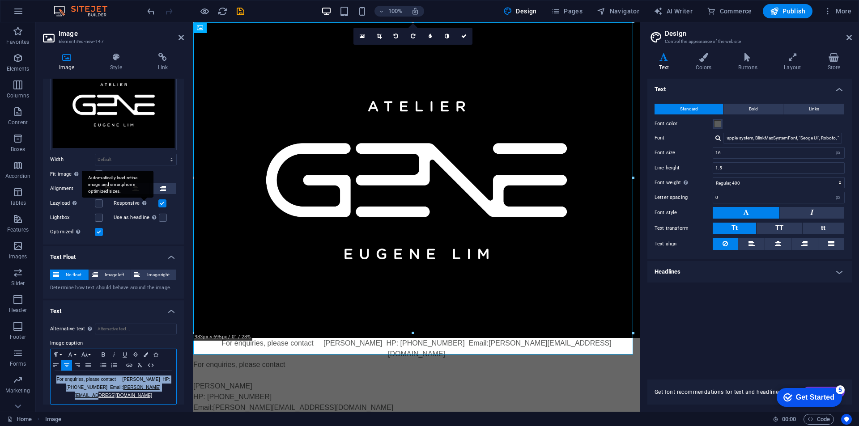
scroll to position [0, 0]
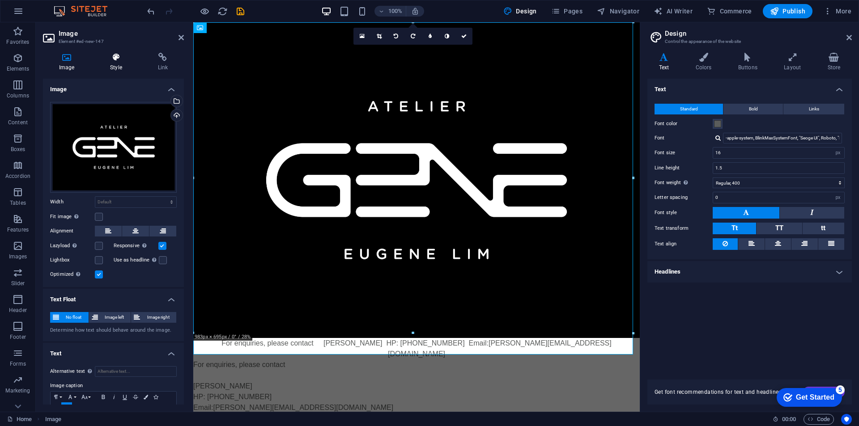
click at [120, 60] on icon at bounding box center [116, 57] width 44 height 9
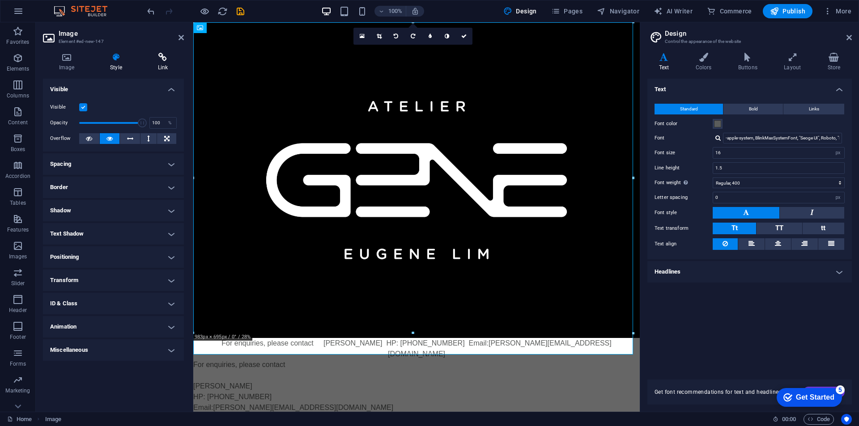
click at [155, 59] on icon at bounding box center [163, 57] width 42 height 9
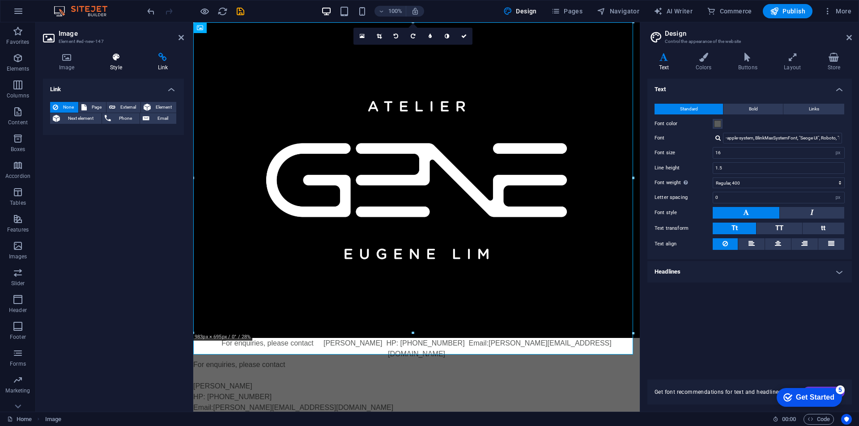
click at [117, 59] on icon at bounding box center [116, 57] width 44 height 9
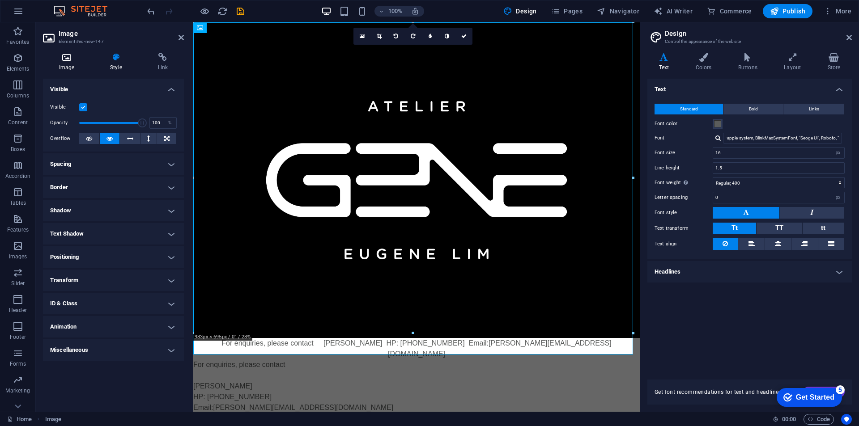
click at [67, 59] on icon at bounding box center [66, 57] width 47 height 9
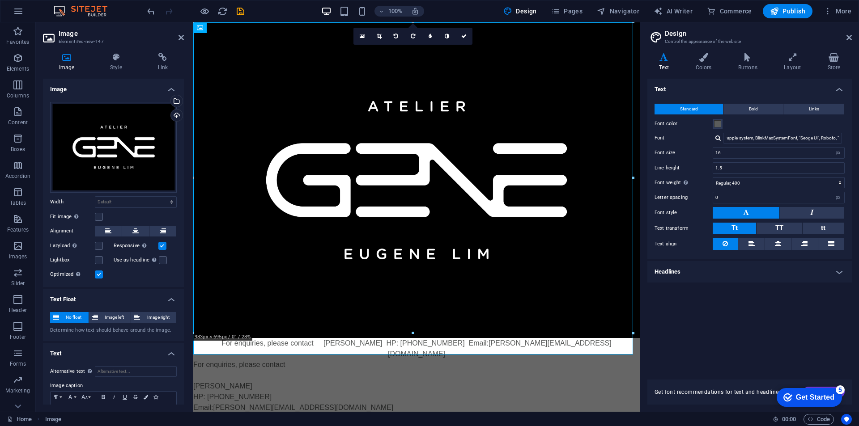
scroll to position [42, 0]
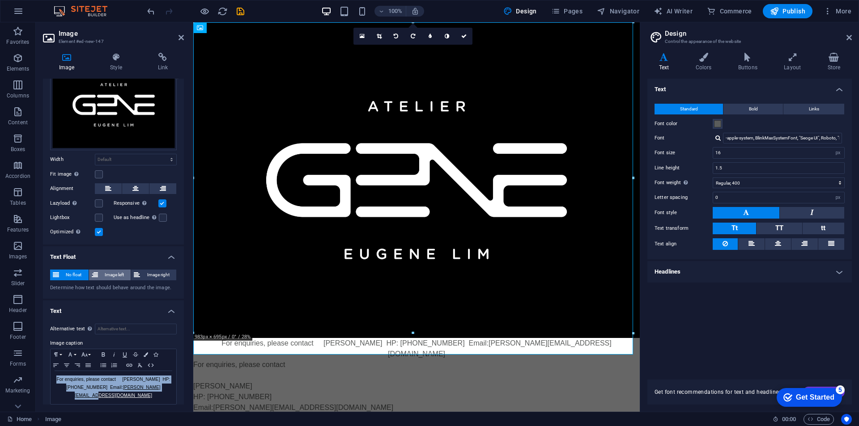
click at [97, 271] on icon at bounding box center [95, 275] width 6 height 11
click at [101, 271] on span "Image left" at bounding box center [115, 275] width 28 height 11
click at [145, 270] on span "Image right" at bounding box center [158, 275] width 31 height 11
click at [119, 274] on span "Image left" at bounding box center [115, 275] width 28 height 11
click at [80, 276] on span "No float" at bounding box center [74, 275] width 24 height 11
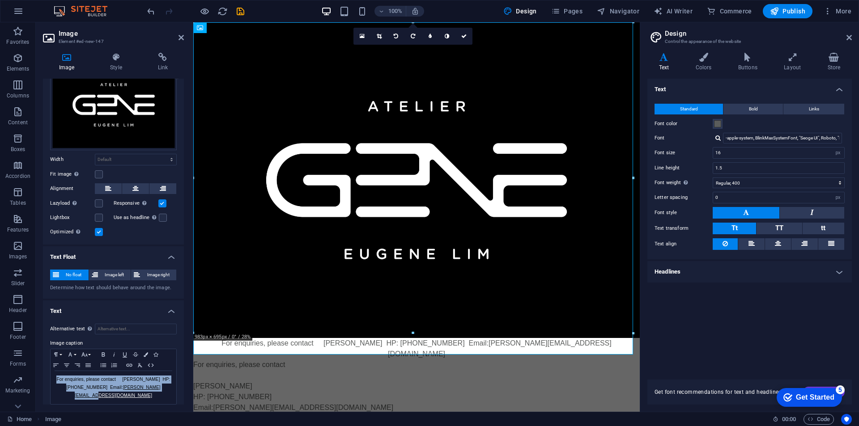
click at [171, 309] on h4 "Text" at bounding box center [113, 309] width 141 height 16
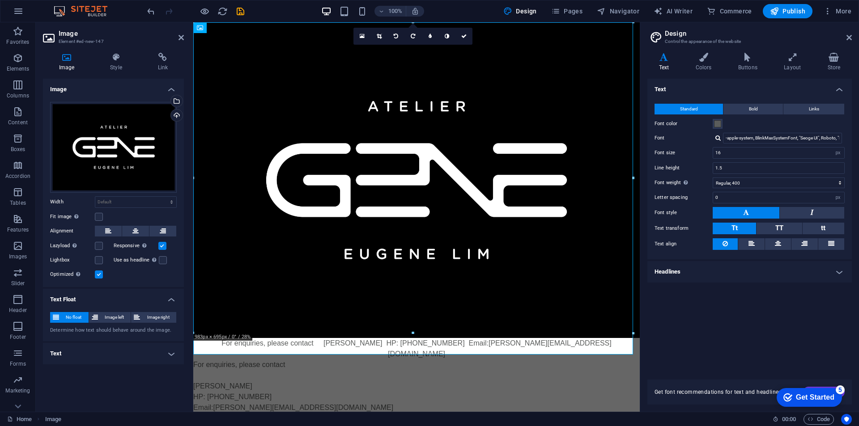
click at [96, 347] on h4 "Text" at bounding box center [113, 353] width 141 height 21
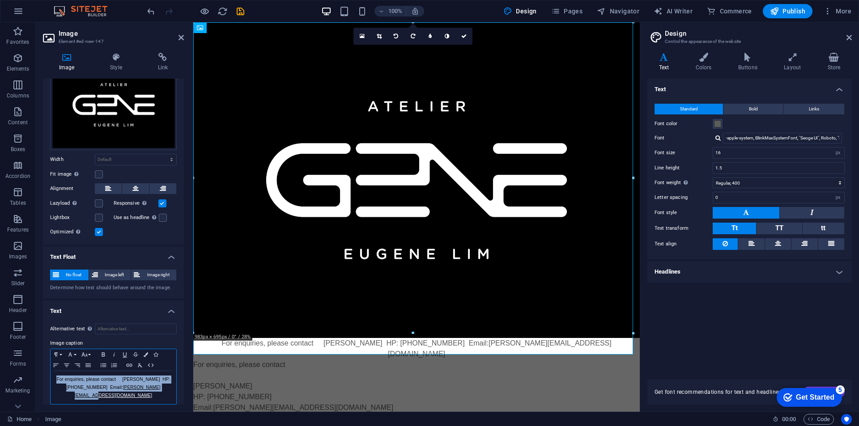
click at [143, 347] on p "For enquiries, please contact [PERSON_NAME] HP: [PHONE_NUMBER] Email: [PERSON_N…" at bounding box center [113, 388] width 117 height 24
click at [118, 347] on p "For enquiries, please contact [PERSON_NAME] HP: [PHONE_NUMBER] Email: [PERSON_N…" at bounding box center [113, 388] width 117 height 24
click at [121, 347] on p "For enquiries, please contact [PERSON_NAME] HP: [PHONE_NUMBER] Email: [PERSON_N…" at bounding box center [113, 388] width 117 height 24
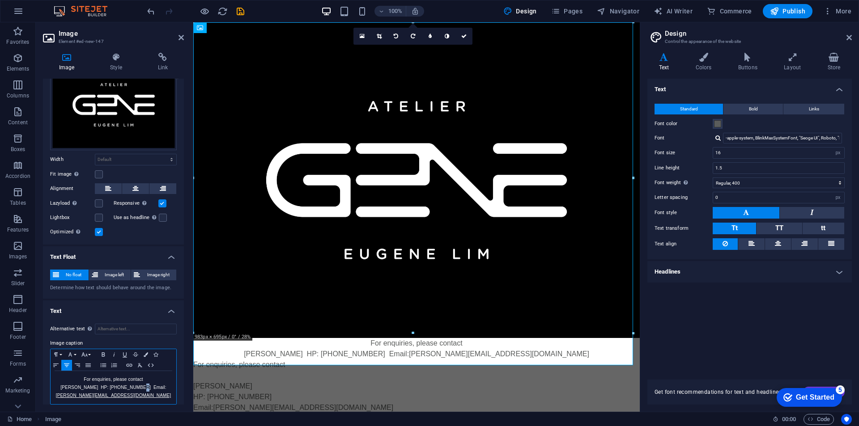
click at [141, 347] on p "[PERSON_NAME] HP: [PHONE_NUMBER] Email: [PERSON_NAME][EMAIL_ADDRESS][DOMAIN_NAM…" at bounding box center [113, 392] width 117 height 16
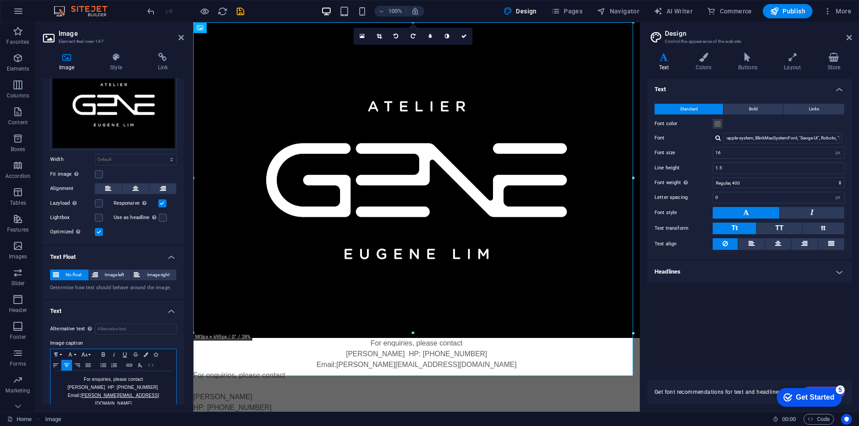
click at [152, 347] on icon "button" at bounding box center [151, 366] width 6 height 4
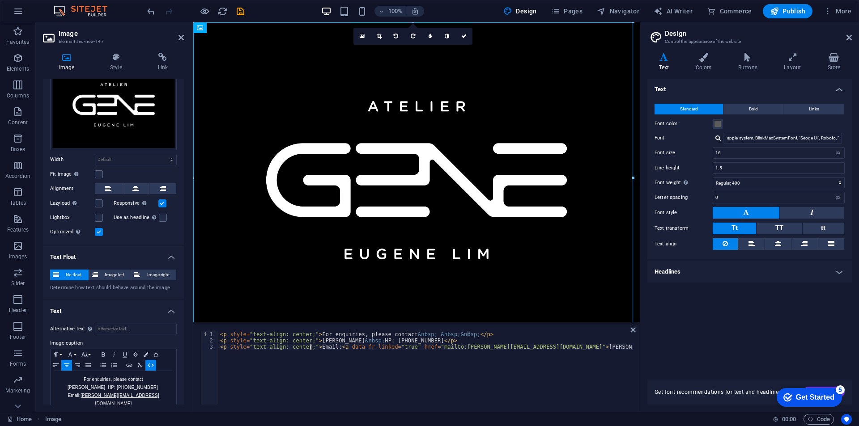
click at [310, 347] on div "< p style = "text-align: center;" > For enquiries, please contact &nbsp; &nbsp;…" at bounding box center [425, 374] width 414 height 86
click at [306, 345] on div "< p style = "text-align: center;" > For enquiries, please contact &nbsp; &nbsp;…" at bounding box center [425, 374] width 414 height 86
click at [330, 347] on div "< p style = "text-align: center;" > For enquiries, please contact &nbsp; &nbsp;…" at bounding box center [425, 374] width 414 height 86
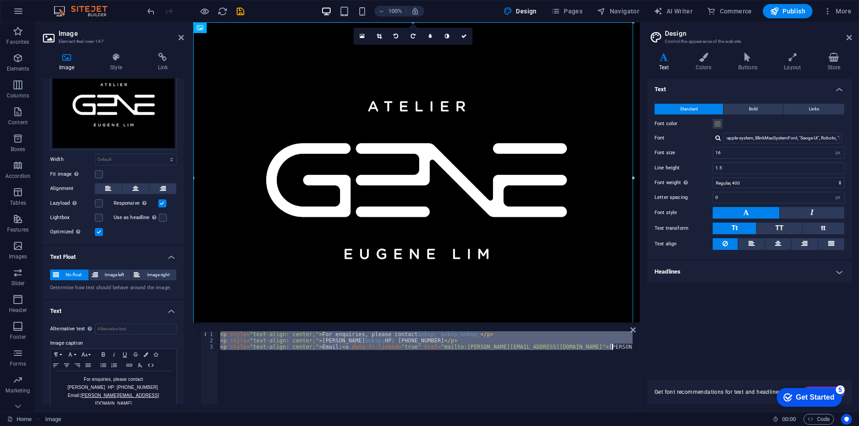
paste textarea "}"
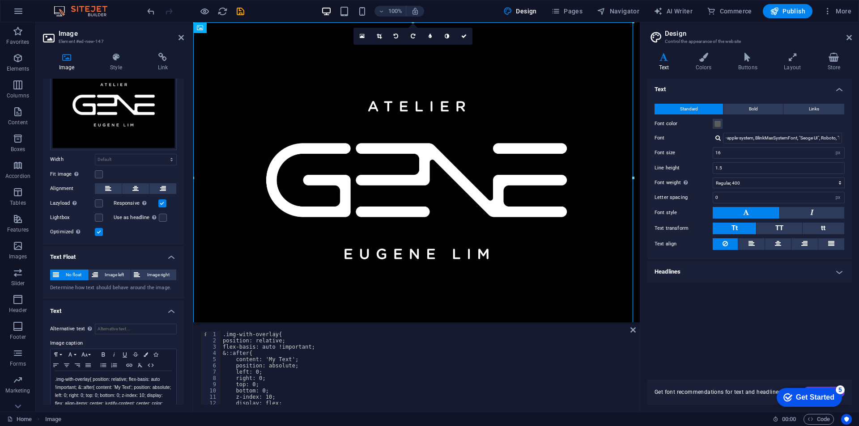
scroll to position [0, 0]
click at [109, 347] on p ".img-with-overlay{ position: relative; flex-basis: auto !important; &::after{ c…" at bounding box center [113, 400] width 117 height 48
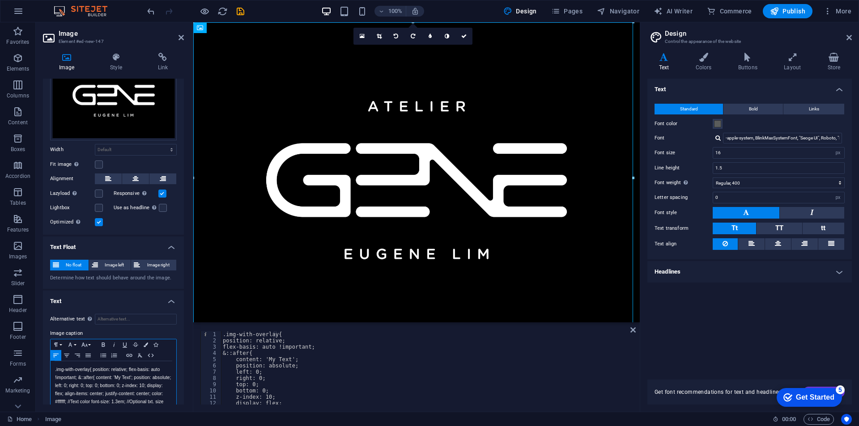
scroll to position [81, 0]
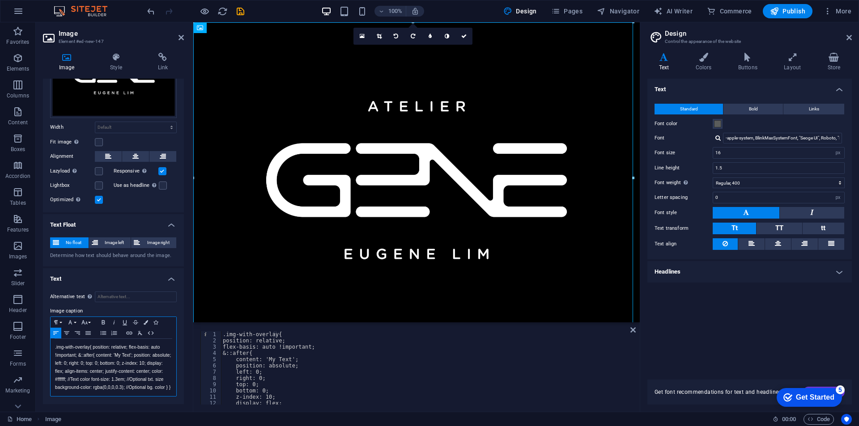
click at [124, 347] on p ".img-with-overlay{ position: relative; flex-basis: auto !important; &::after{ c…" at bounding box center [113, 367] width 117 height 48
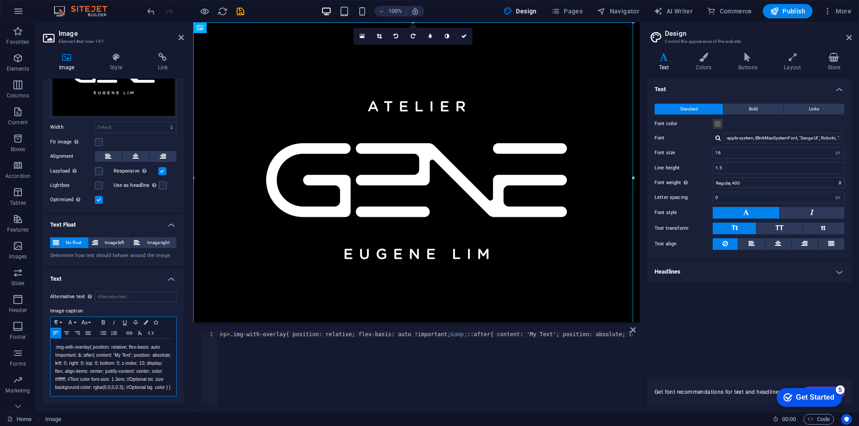
scroll to position [49, 0]
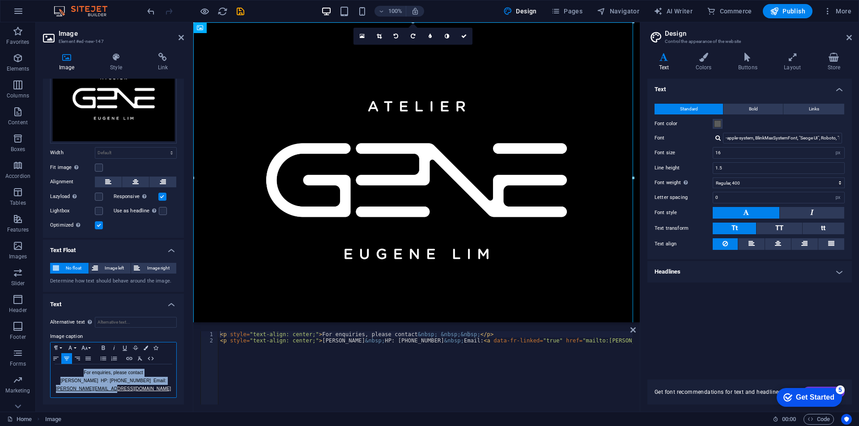
drag, startPoint x: 139, startPoint y: 389, endPoint x: 80, endPoint y: 372, distance: 61.4
click at [71, 347] on div "For enquiries, please contact [PERSON_NAME] HP: [PHONE_NUMBER] Email: [PERSON_N…" at bounding box center [114, 380] width 126 height 33
copy div "For enquiries, please contact [PERSON_NAME] HP: [PHONE_NUMBER] Email: [PERSON_N…"
type textarea "<p style="text-align: center;">[PERSON_NAME] &nbsp;HP: [PHONE_NUMBER] &nbsp;Ema…"
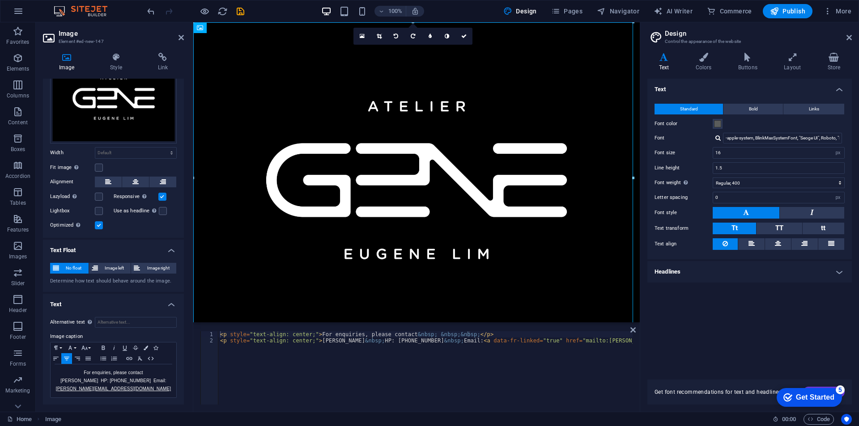
click at [350, 347] on div "< p style = "text-align: center;" > For enquiries, please contact &nbsp; &nbsp;…" at bounding box center [479, 373] width 522 height 84
click at [110, 66] on h4 "Style" at bounding box center [117, 62] width 47 height 19
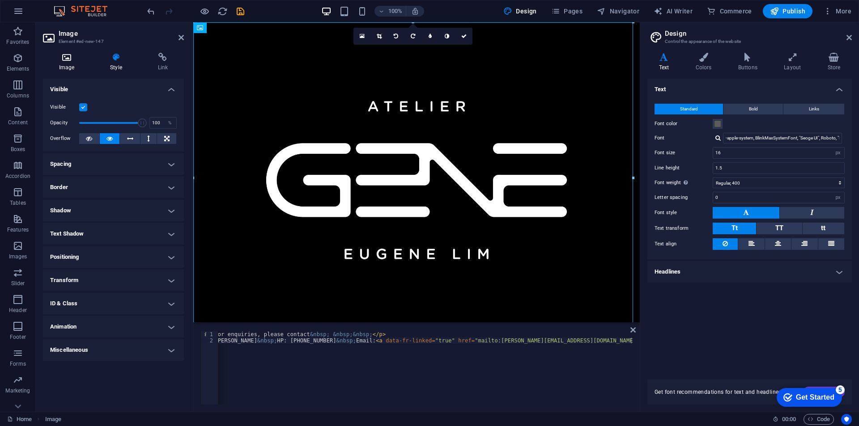
click at [65, 59] on icon at bounding box center [66, 57] width 47 height 9
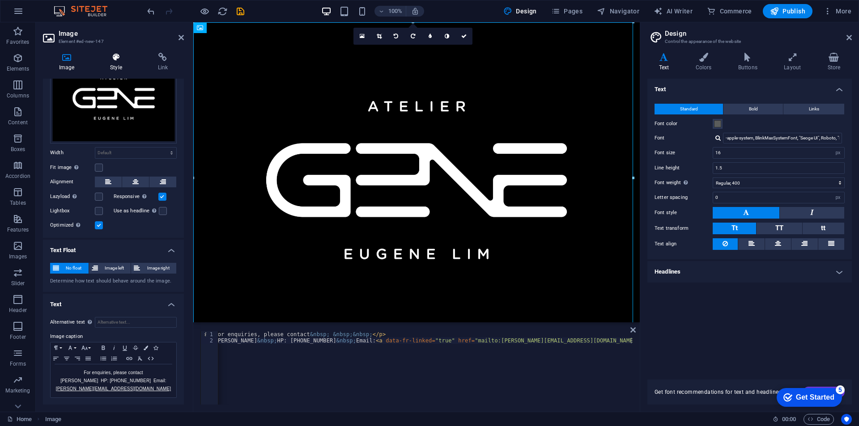
click at [112, 65] on h4 "Style" at bounding box center [117, 62] width 47 height 19
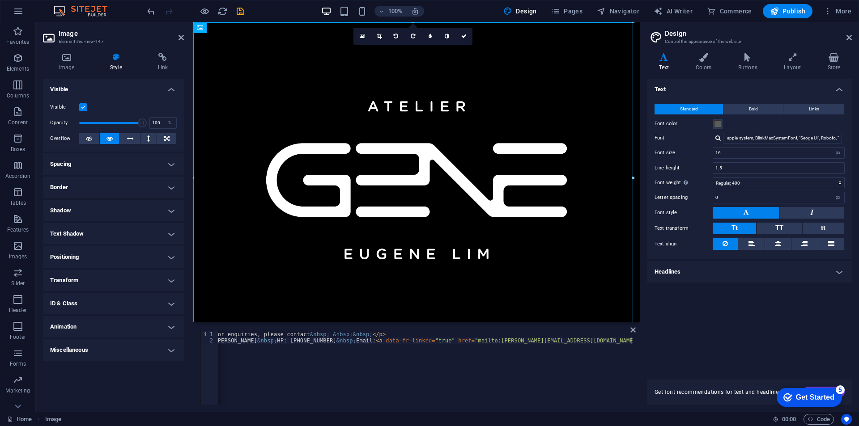
click at [172, 85] on h4 "Visible" at bounding box center [113, 87] width 141 height 16
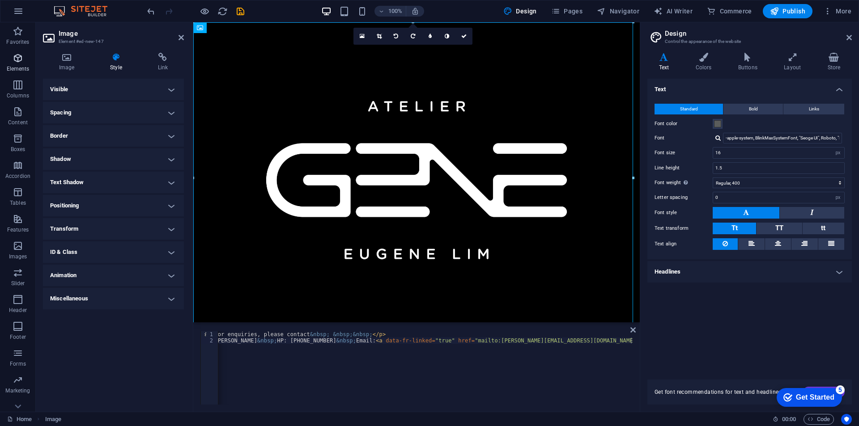
click at [12, 61] on span "Elements" at bounding box center [18, 63] width 36 height 21
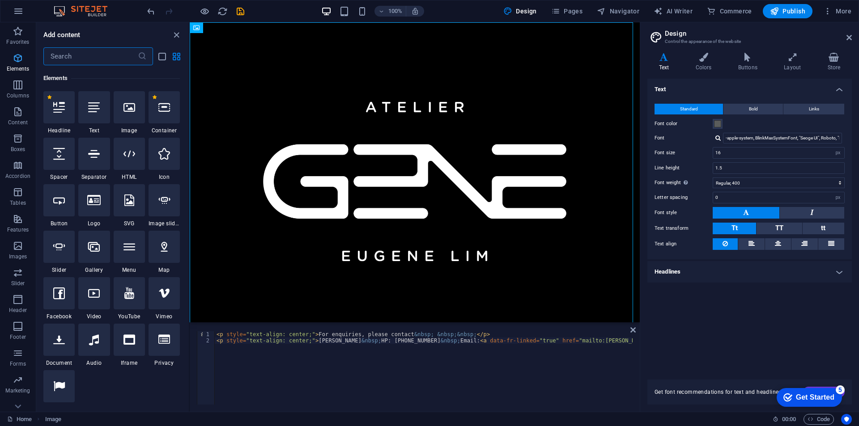
scroll to position [95, 0]
drag, startPoint x: 174, startPoint y: 35, endPoint x: 147, endPoint y: 10, distance: 36.7
click at [174, 35] on icon "close panel" at bounding box center [176, 35] width 10 height 10
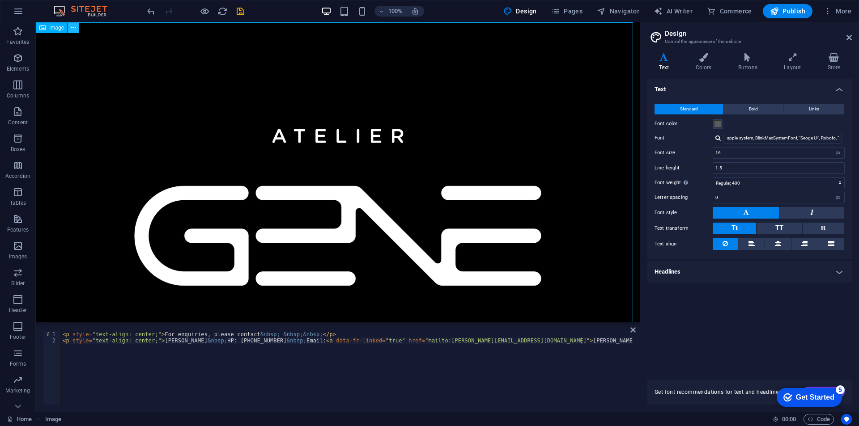
click at [76, 29] on button at bounding box center [73, 27] width 11 height 11
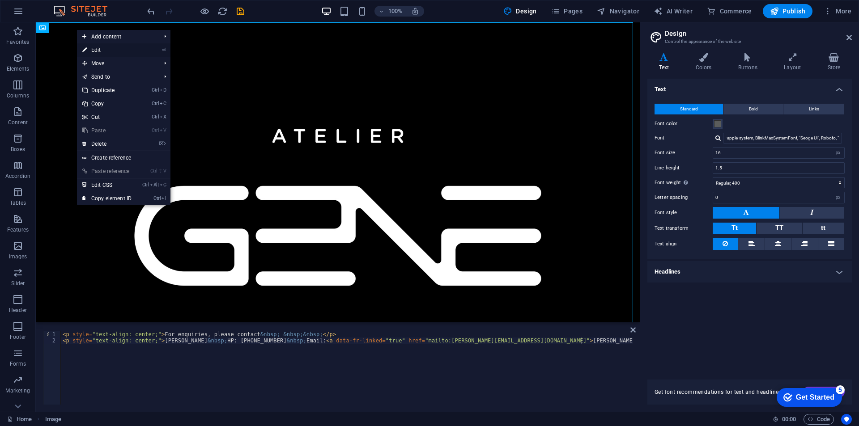
click at [94, 50] on link "⏎ Edit" at bounding box center [107, 49] width 60 height 13
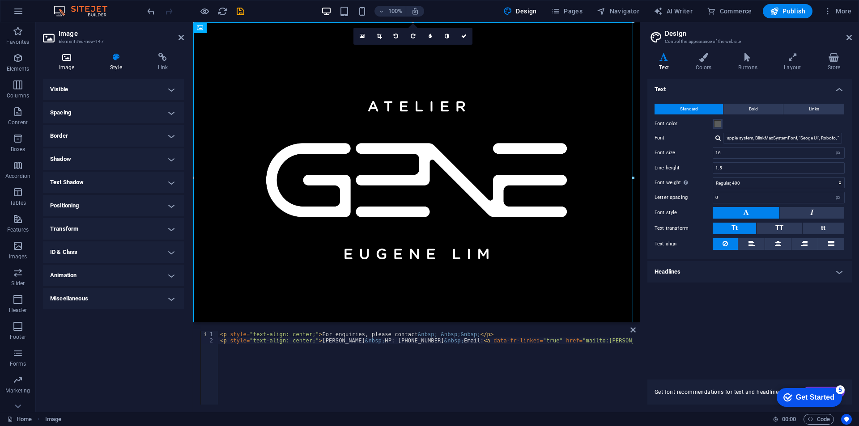
click at [61, 63] on h4 "Image" at bounding box center [68, 62] width 51 height 19
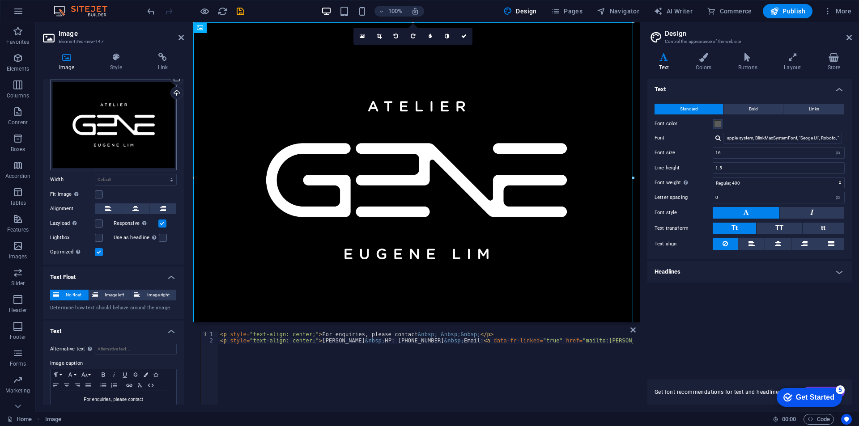
scroll to position [0, 0]
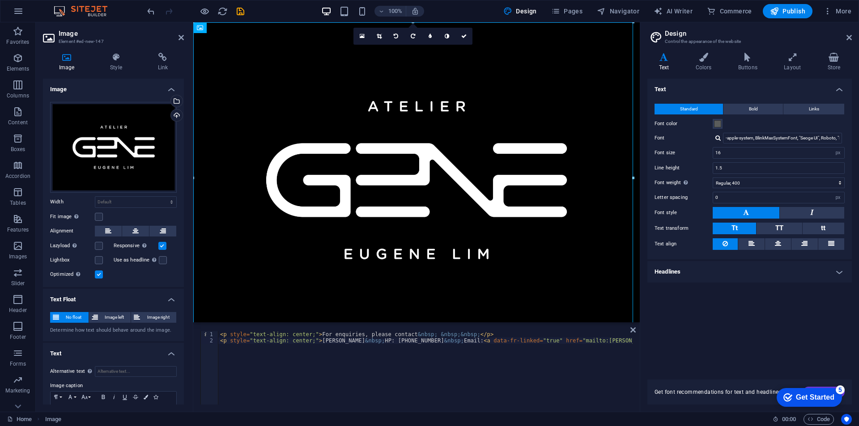
click at [172, 88] on h4 "Image" at bounding box center [113, 87] width 141 height 16
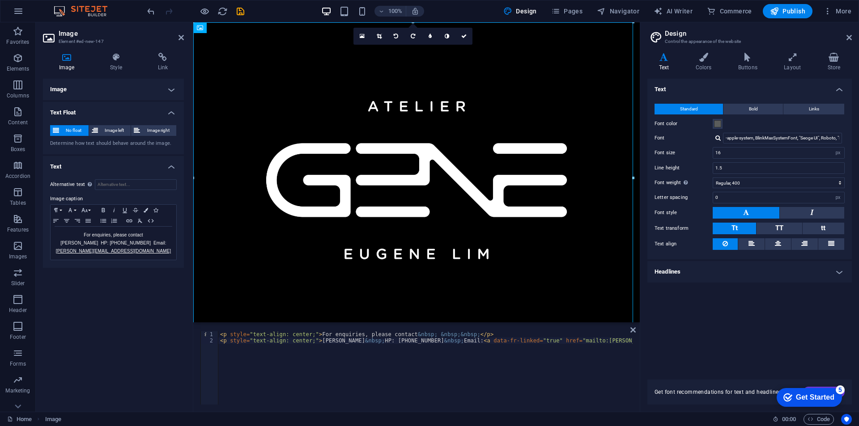
click at [172, 88] on h4 "Image" at bounding box center [113, 89] width 141 height 21
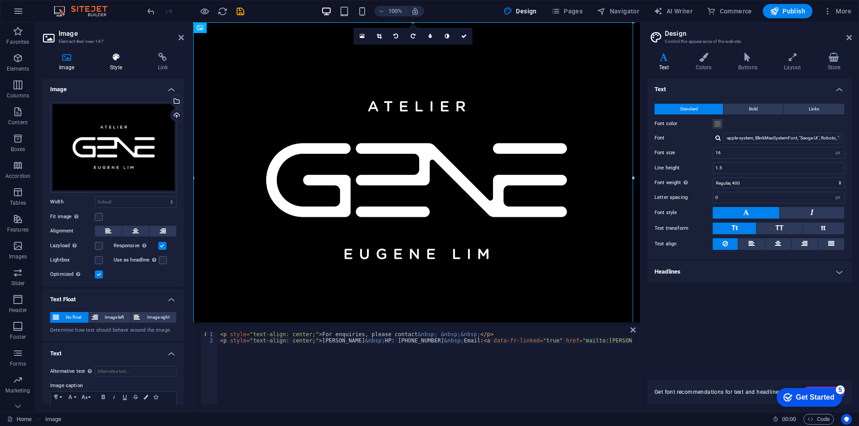
click at [127, 61] on icon at bounding box center [116, 57] width 44 height 9
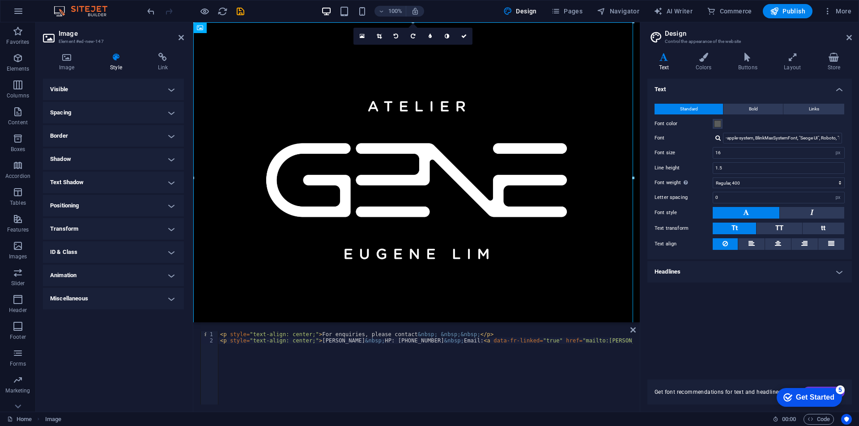
click at [162, 248] on h4 "ID & Class" at bounding box center [113, 252] width 141 height 21
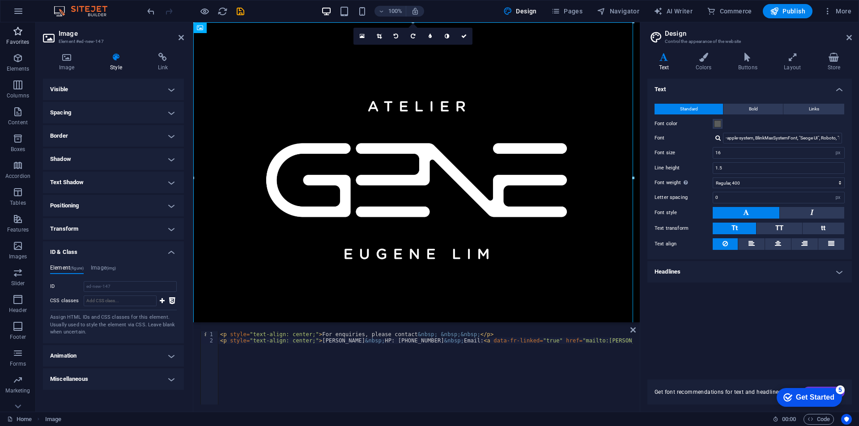
click at [20, 39] on p "Favorites" at bounding box center [17, 41] width 23 height 7
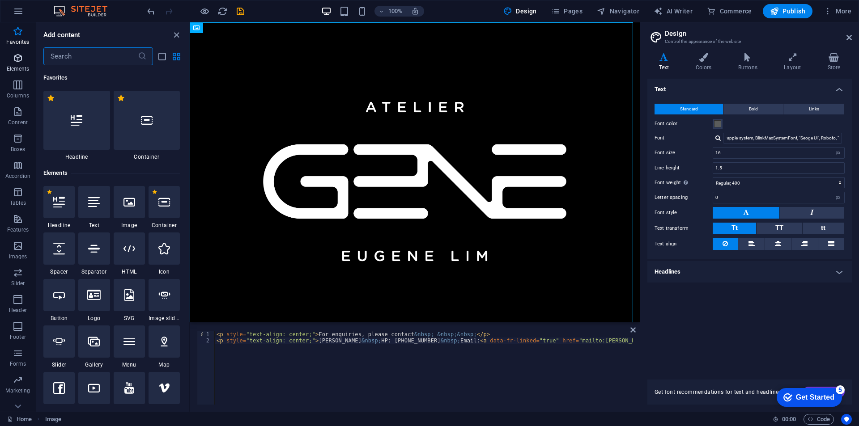
click at [17, 62] on icon "button" at bounding box center [18, 58] width 11 height 11
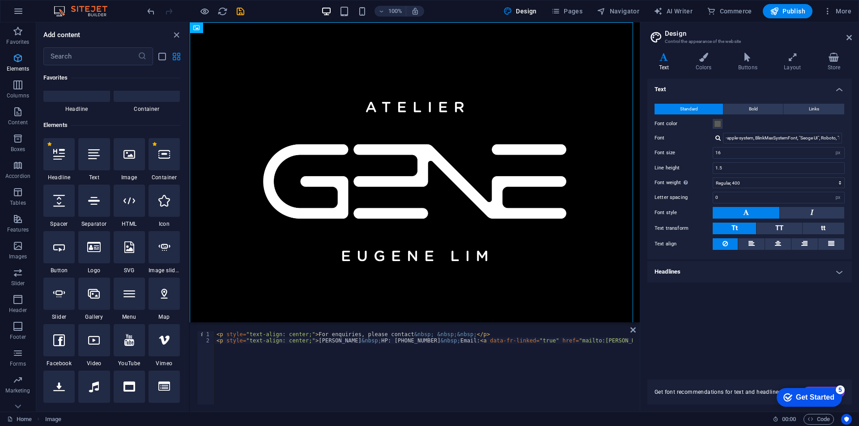
scroll to position [95, 0]
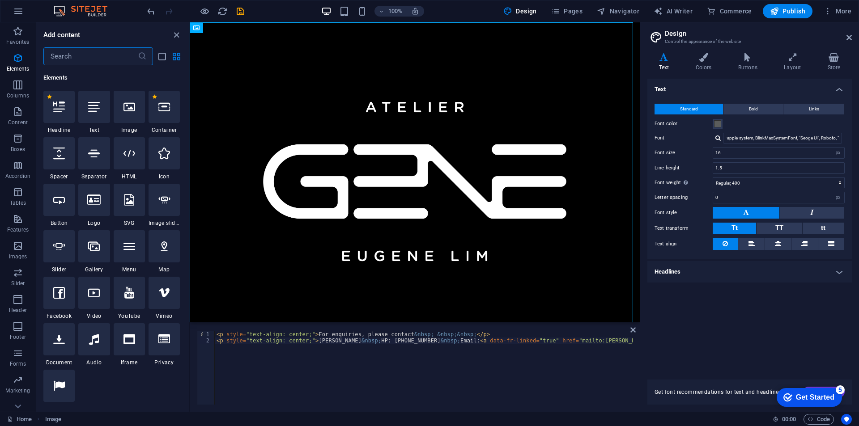
click at [53, 53] on input "text" at bounding box center [90, 56] width 94 height 18
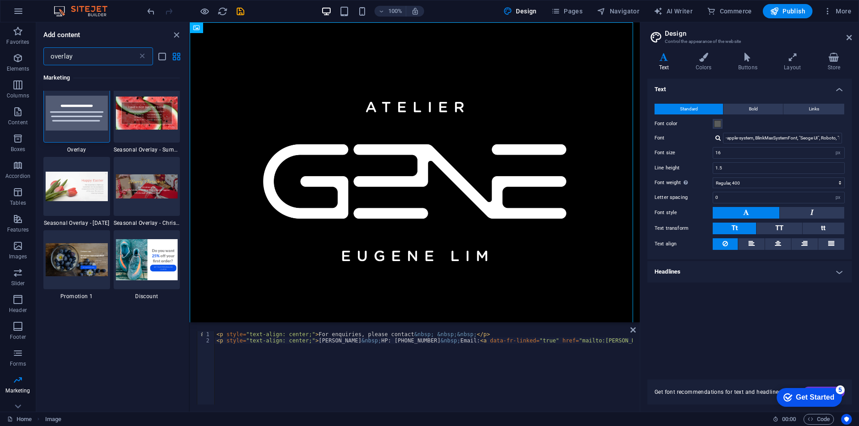
scroll to position [0, 0]
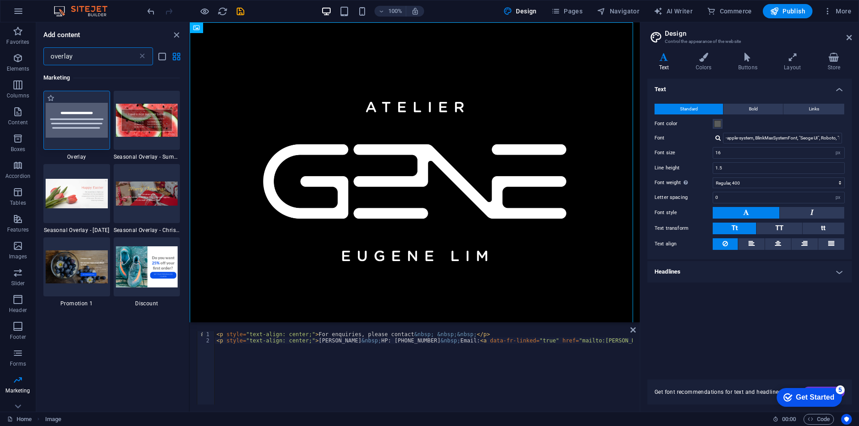
type input "overlay"
click at [80, 130] on img at bounding box center [77, 120] width 62 height 35
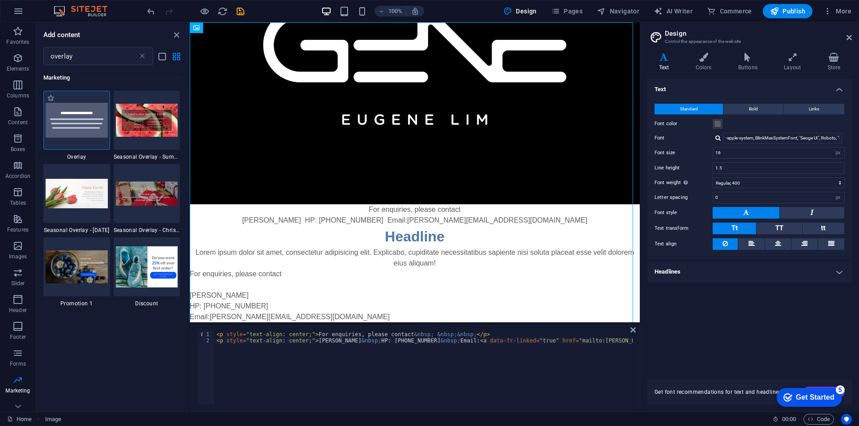
select select "rem"
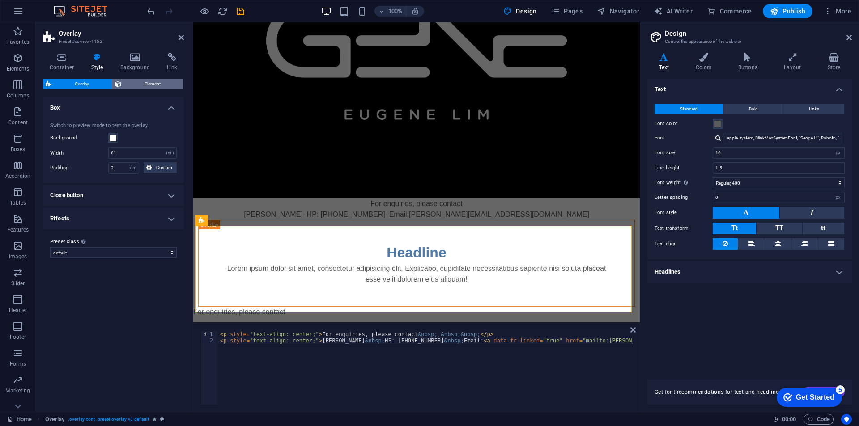
click at [131, 84] on span "Element" at bounding box center [152, 84] width 57 height 11
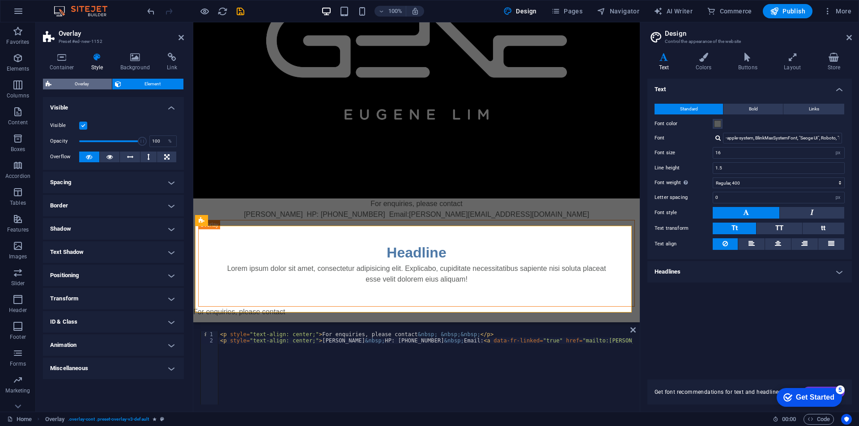
click at [93, 85] on span "Overlay" at bounding box center [81, 84] width 55 height 11
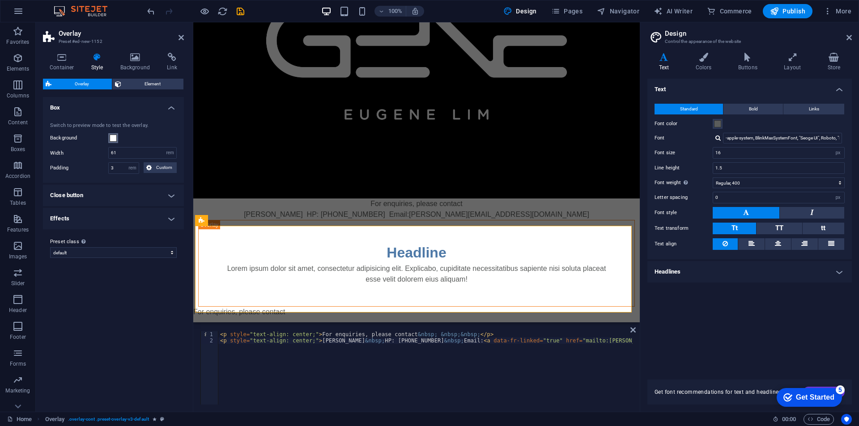
click at [110, 135] on span at bounding box center [113, 138] width 7 height 7
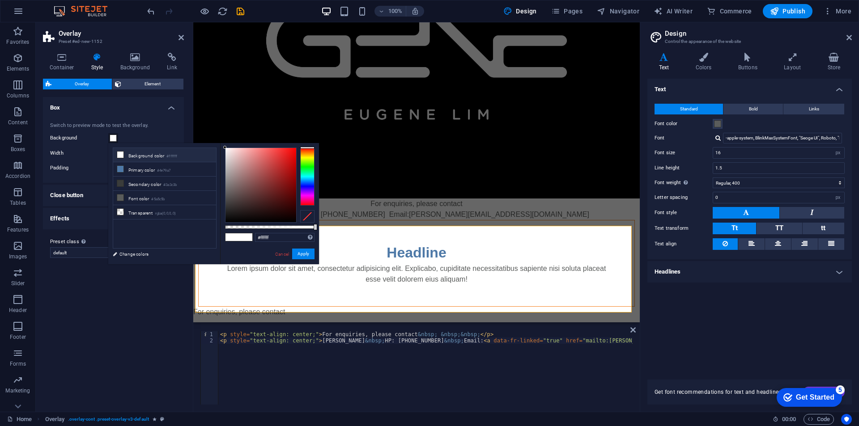
click at [225, 221] on div "#ffffff Supported formats #0852ed rgb(8, 82, 237) rgba(8, 82, 237, 90%) hsv(221…" at bounding box center [269, 268] width 99 height 251
click at [225, 220] on div at bounding box center [261, 185] width 72 height 75
type input "#030303"
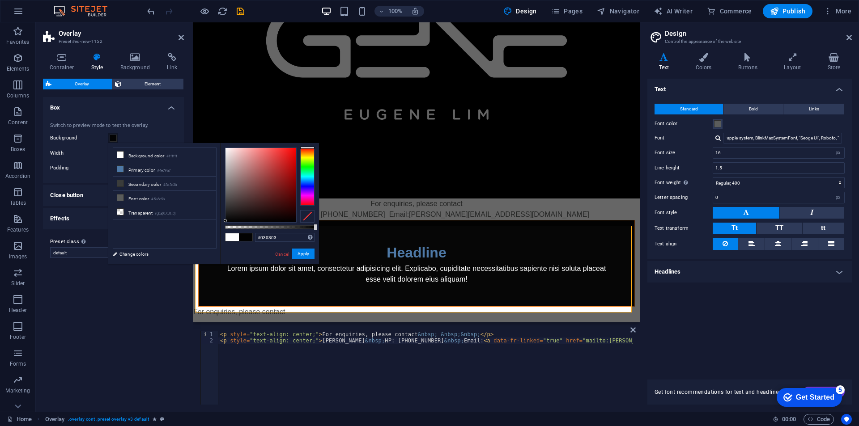
click at [225, 221] on div at bounding box center [225, 220] width 3 height 3
click at [281, 254] on link "Cancel" at bounding box center [282, 254] width 16 height 7
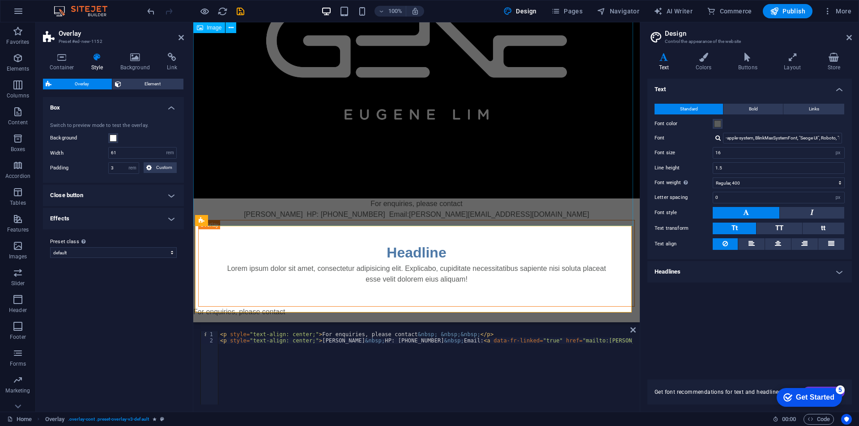
click at [397, 206] on figure "For enquiries, please contact [PERSON_NAME] HP: [PHONE_NUMBER] Email: [PERSON_N…" at bounding box center [416, 51] width 446 height 337
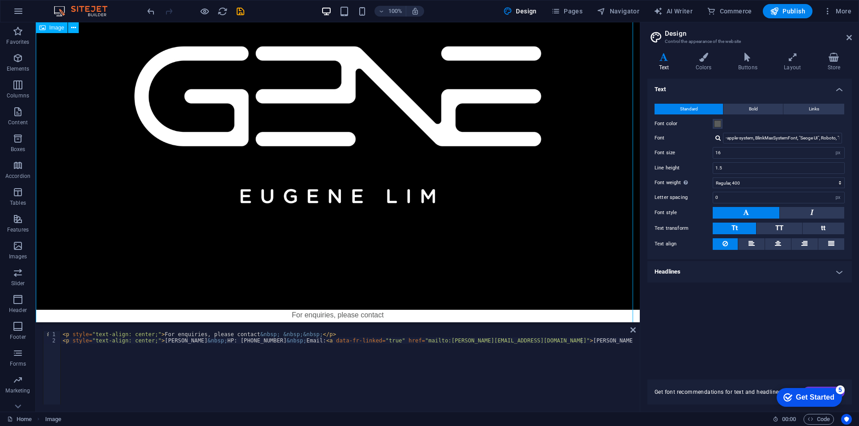
click at [347, 236] on figure "For enquiries, please contact [PERSON_NAME] HP: [PHONE_NUMBER] Email: [PERSON_N…" at bounding box center [338, 107] width 604 height 449
click at [250, 309] on figure "For enquiries, please contact [PERSON_NAME] HP: [PHONE_NUMBER] Email: [PERSON_N…" at bounding box center [338, 107] width 604 height 449
click at [204, 173] on figure "For enquiries, please contact [PERSON_NAME] HP: [PHONE_NUMBER] Email: [PERSON_N…" at bounding box center [338, 107] width 604 height 449
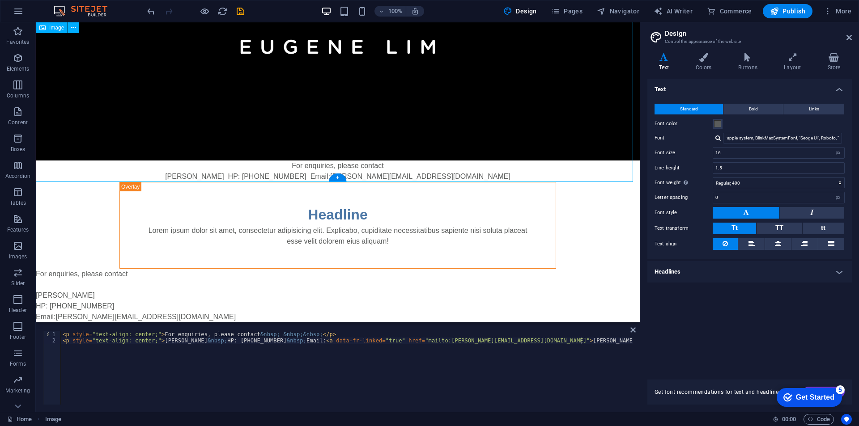
drag, startPoint x: 143, startPoint y: 156, endPoint x: 155, endPoint y: 53, distance: 104.1
click at [156, 176] on icon at bounding box center [156, 176] width 5 height 9
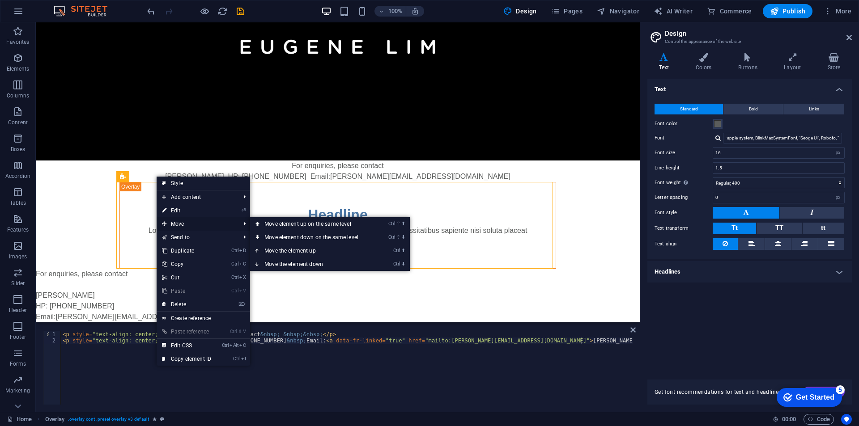
click at [185, 221] on span "Move" at bounding box center [197, 223] width 80 height 13
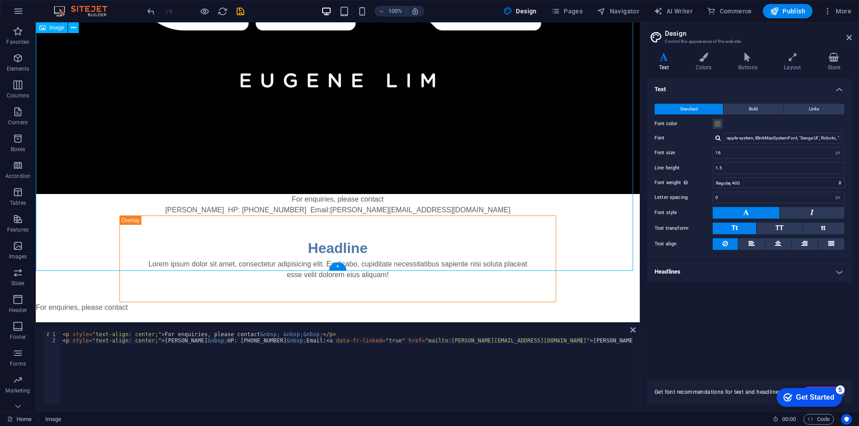
scroll to position [205, 0]
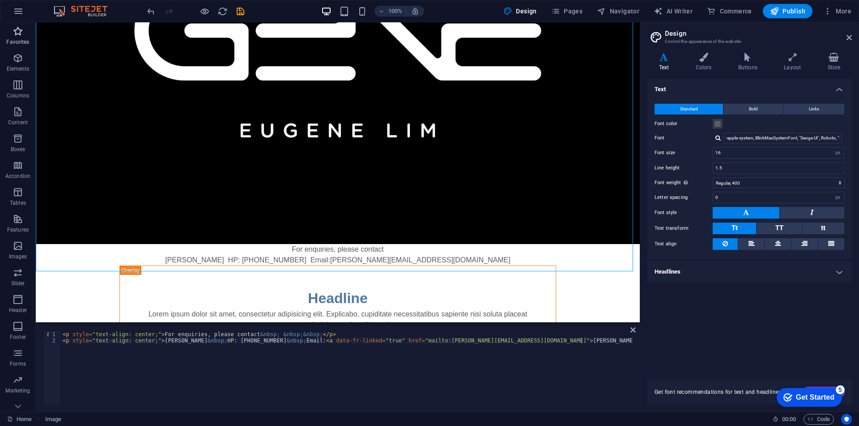
click at [20, 35] on icon "button" at bounding box center [18, 31] width 11 height 11
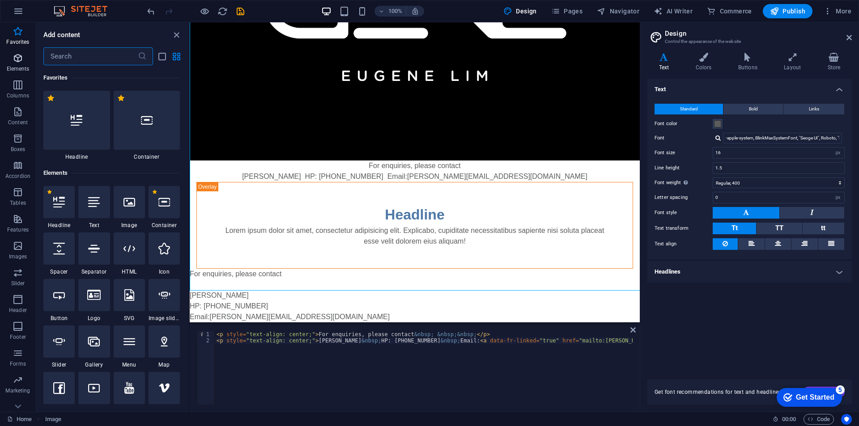
click at [18, 57] on icon "button" at bounding box center [18, 58] width 11 height 11
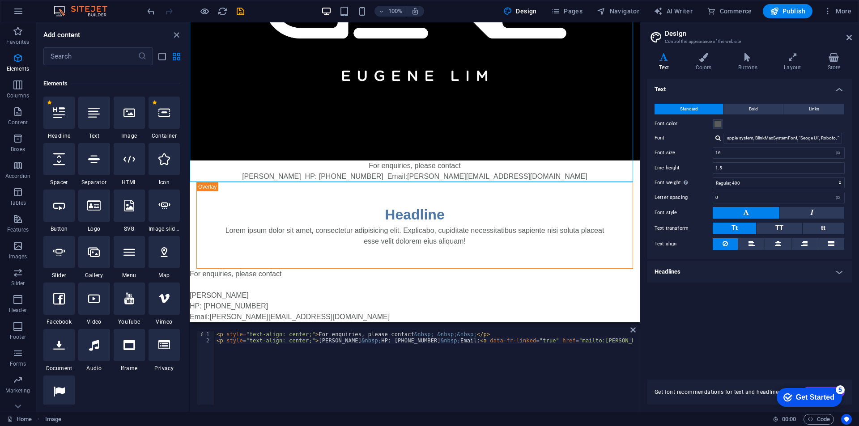
scroll to position [95, 0]
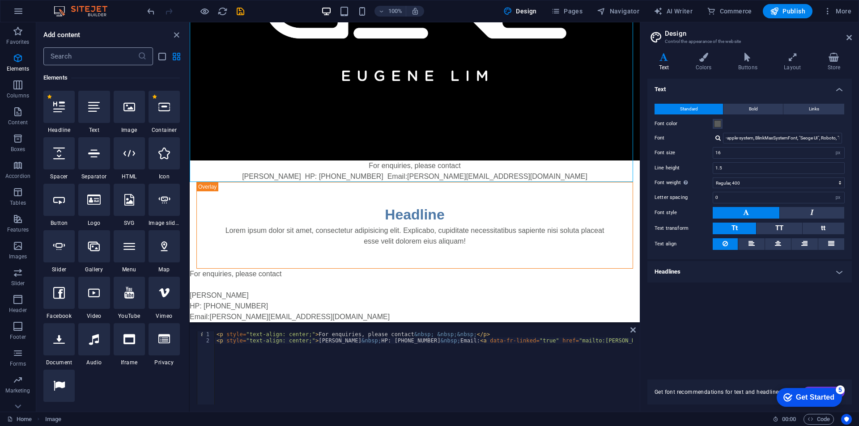
click at [82, 59] on input "text" at bounding box center [90, 56] width 94 height 18
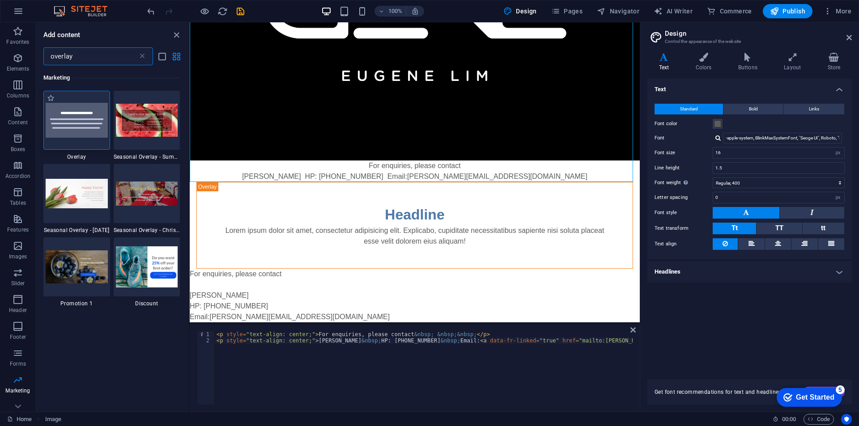
scroll to position [0, 0]
type input "overlay"
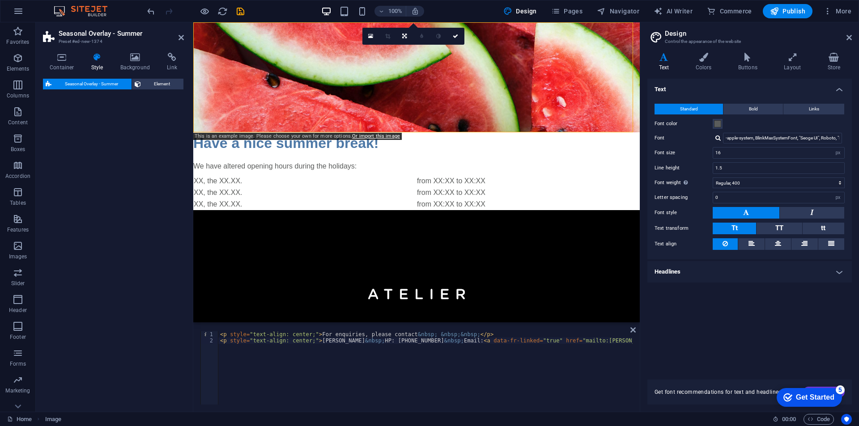
select select "px"
select select "rem"
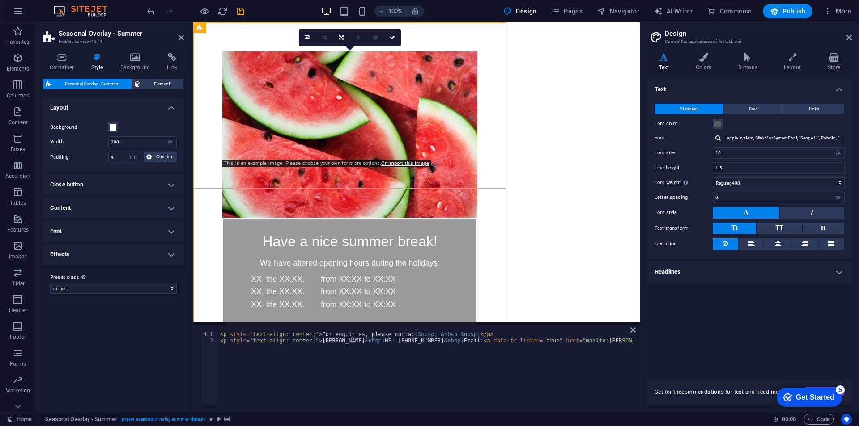
click at [432, 51] on figure at bounding box center [349, 134] width 255 height 166
click at [230, 30] on span "Seasonal Overlay - Summer" at bounding box center [240, 27] width 68 height 5
click at [281, 51] on figure at bounding box center [349, 134] width 255 height 166
click at [269, 51] on figure at bounding box center [349, 134] width 255 height 166
click at [273, 51] on figure at bounding box center [349, 134] width 255 height 166
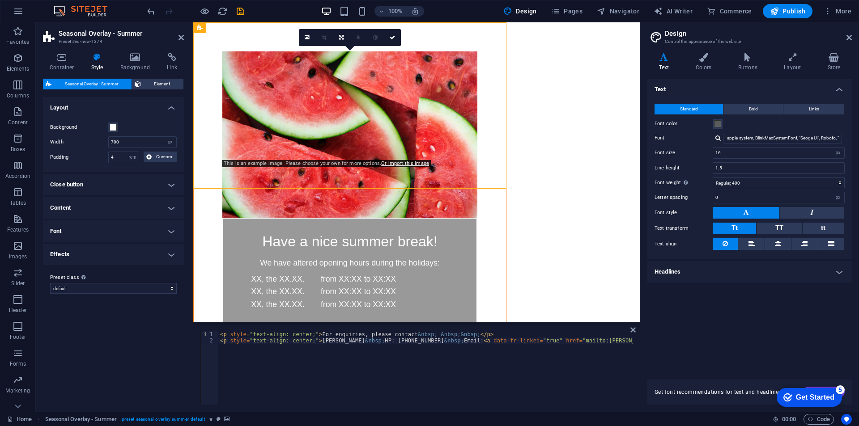
click at [222, 56] on figure at bounding box center [349, 134] width 255 height 166
click at [282, 27] on icon at bounding box center [282, 27] width 5 height 9
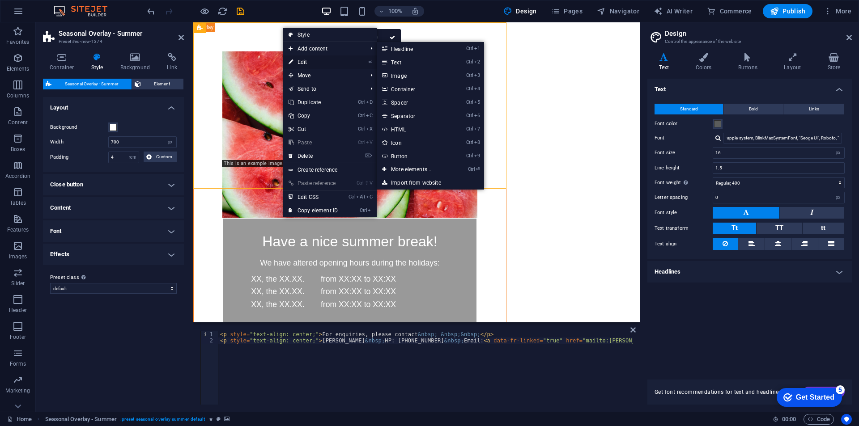
click at [304, 62] on link "⏎ Edit" at bounding box center [313, 61] width 60 height 13
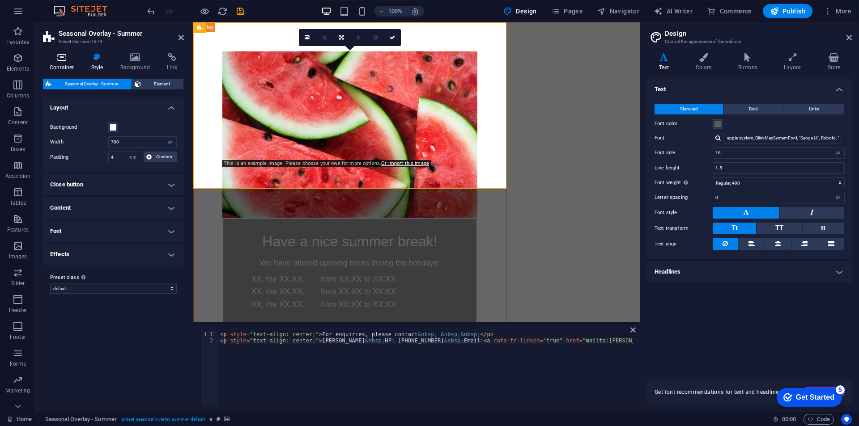
click at [64, 66] on h4 "Container" at bounding box center [64, 62] width 42 height 19
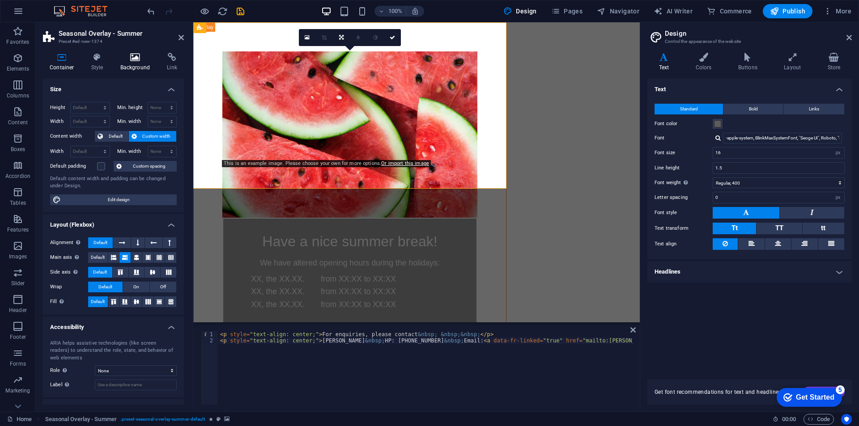
click at [134, 61] on icon at bounding box center [135, 57] width 43 height 9
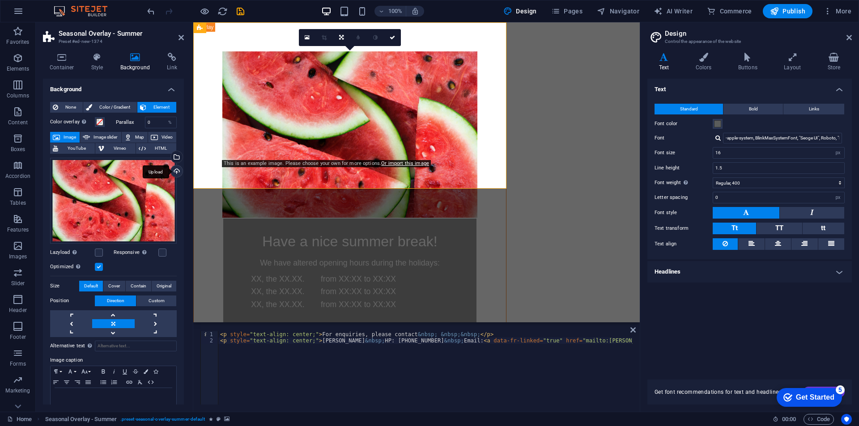
click at [177, 169] on div "Upload" at bounding box center [175, 171] width 13 height 13
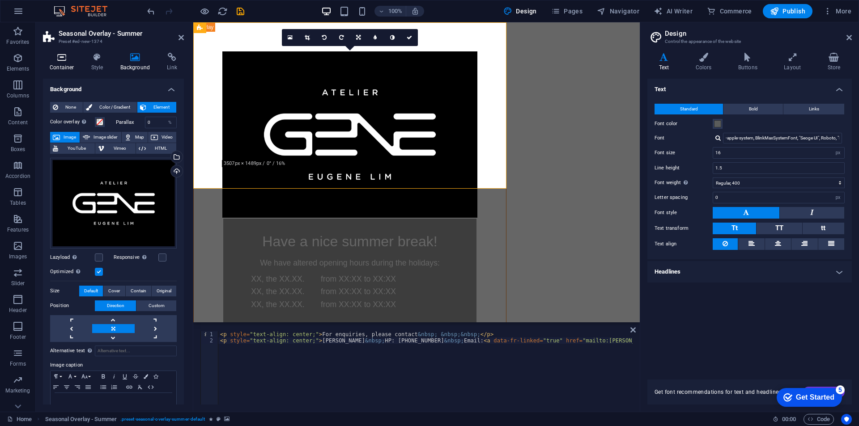
click at [72, 60] on icon at bounding box center [62, 57] width 38 height 9
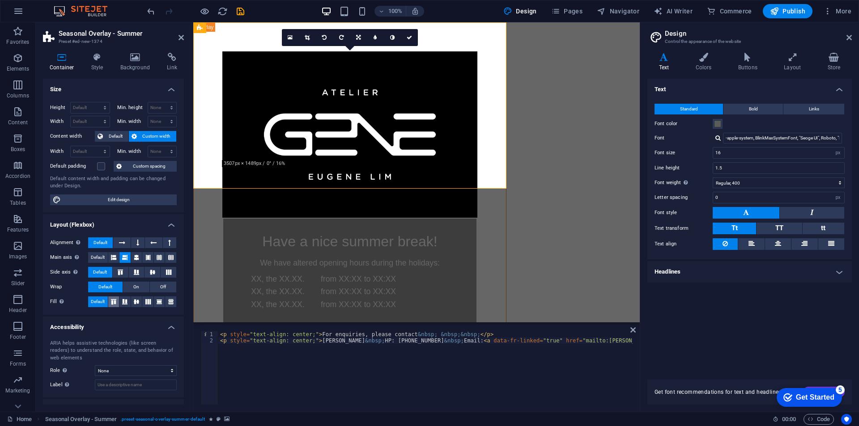
scroll to position [36, 0]
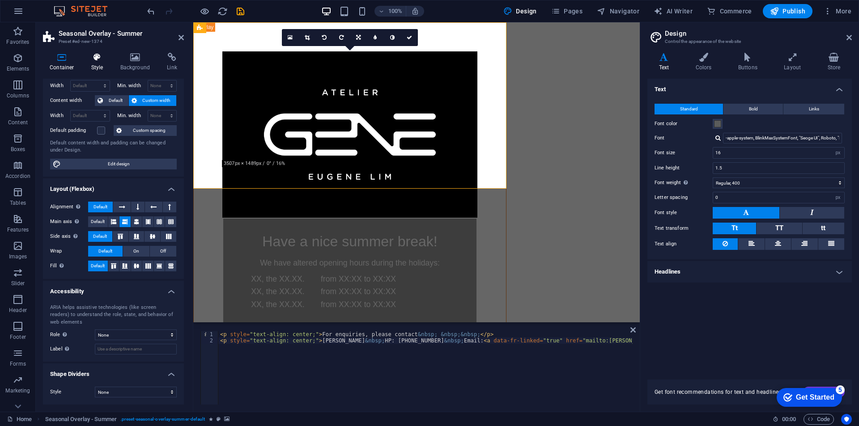
click at [96, 66] on h4 "Style" at bounding box center [99, 62] width 29 height 19
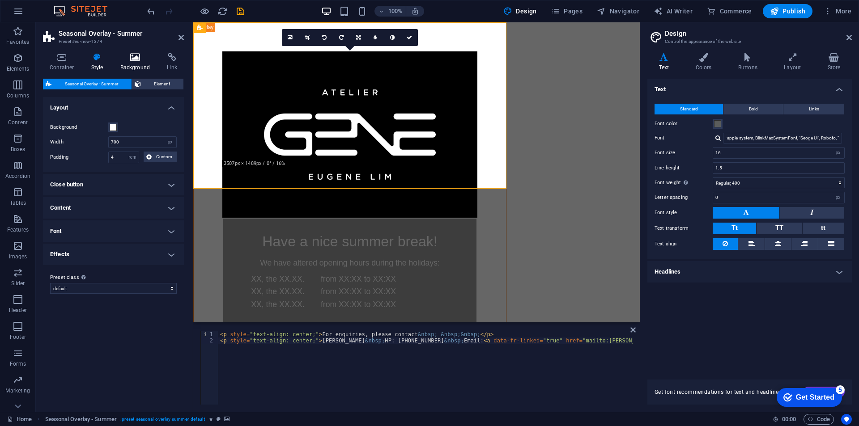
click at [135, 64] on h4 "Background" at bounding box center [137, 62] width 47 height 19
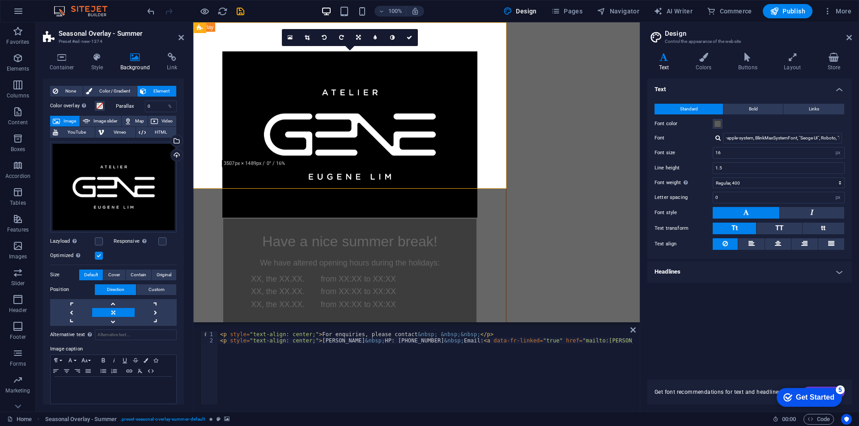
scroll to position [22, 0]
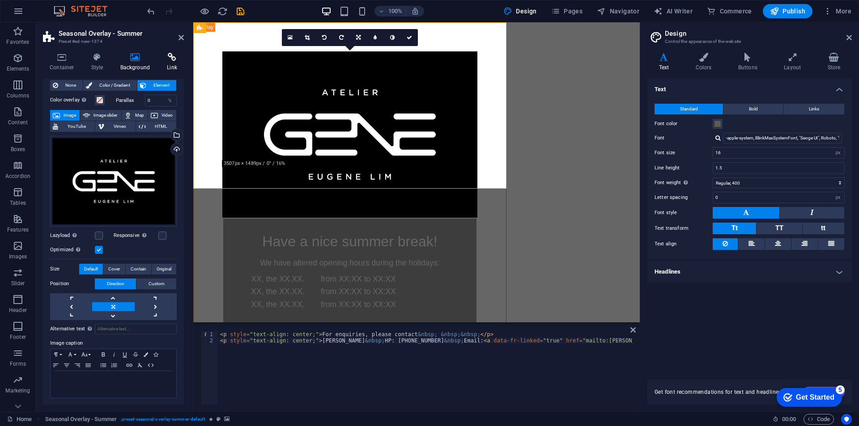
click at [166, 57] on icon at bounding box center [172, 57] width 24 height 9
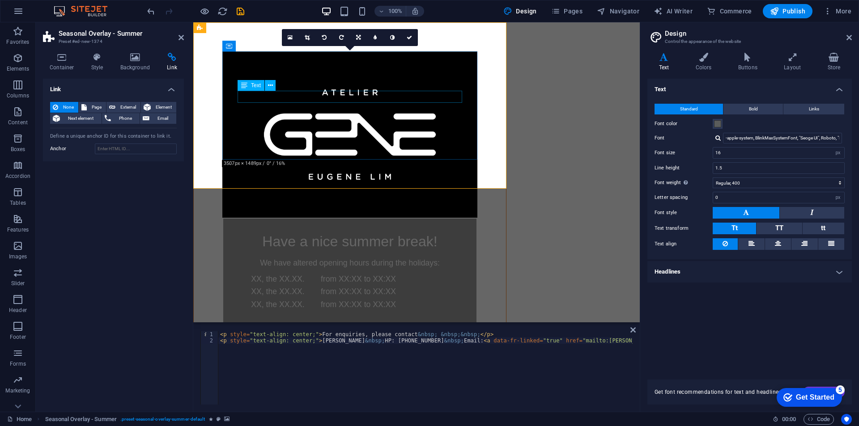
click at [296, 257] on div "We have altered opening hours during the holidays:" at bounding box center [349, 263] width 225 height 12
click at [268, 47] on icon at bounding box center [268, 46] width 5 height 9
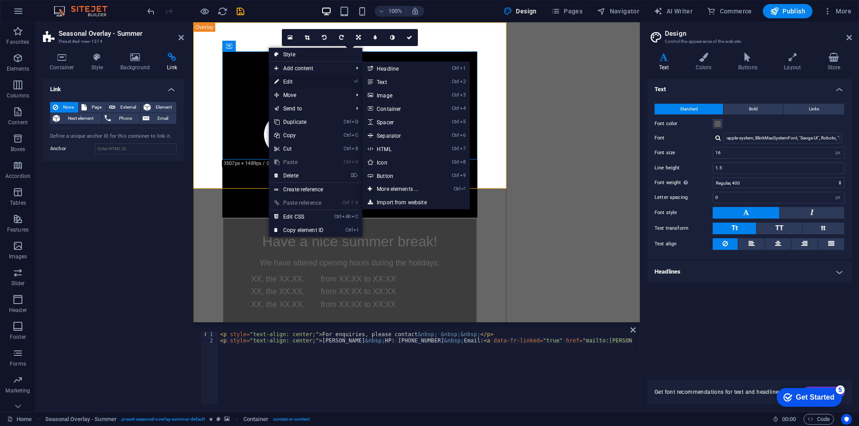
click at [288, 81] on link "⏎ Edit" at bounding box center [299, 81] width 60 height 13
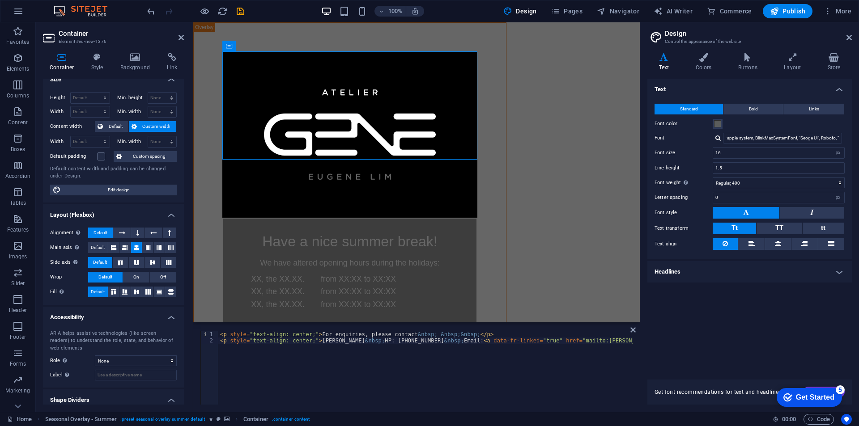
scroll to position [0, 0]
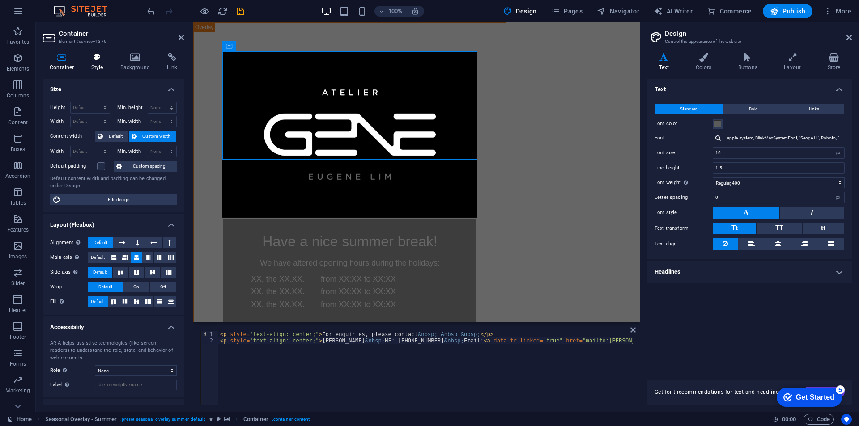
click at [97, 62] on h4 "Style" at bounding box center [99, 62] width 29 height 19
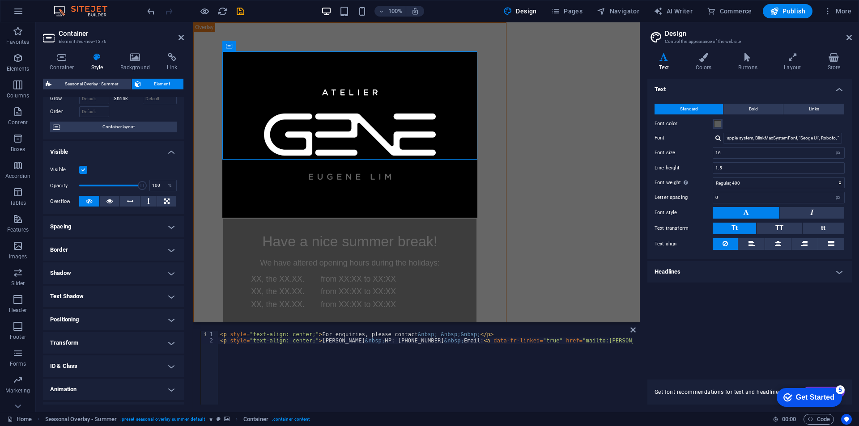
scroll to position [70, 0]
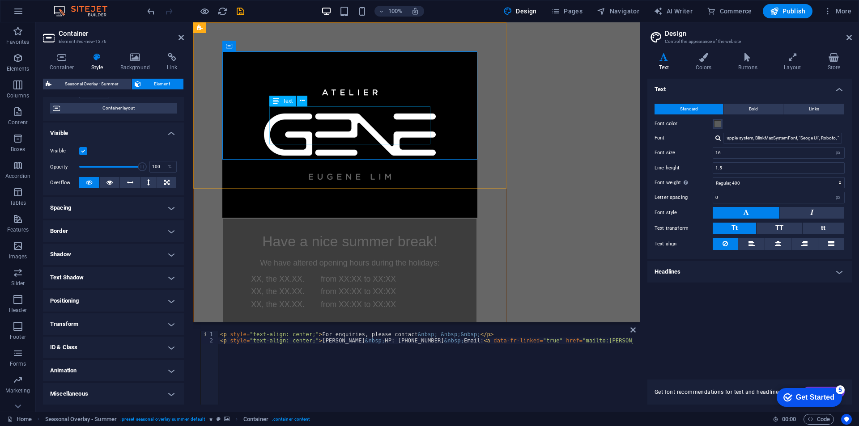
click at [304, 273] on div "XX, the XX.XX. from XX:XX to XX:XX XX, the XX.XX. from XX:XX to XX:XX XX, the X…" at bounding box center [317, 292] width 161 height 38
click at [295, 233] on div "Have a nice summer break!" at bounding box center [349, 241] width 225 height 17
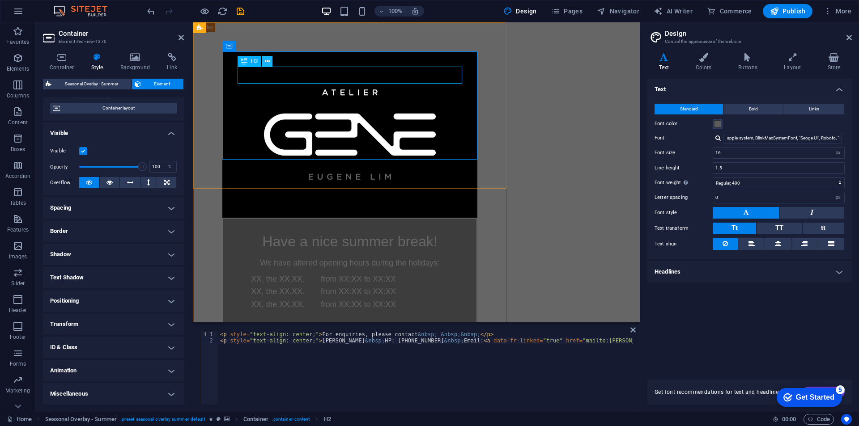
click at [268, 61] on icon at bounding box center [267, 61] width 5 height 9
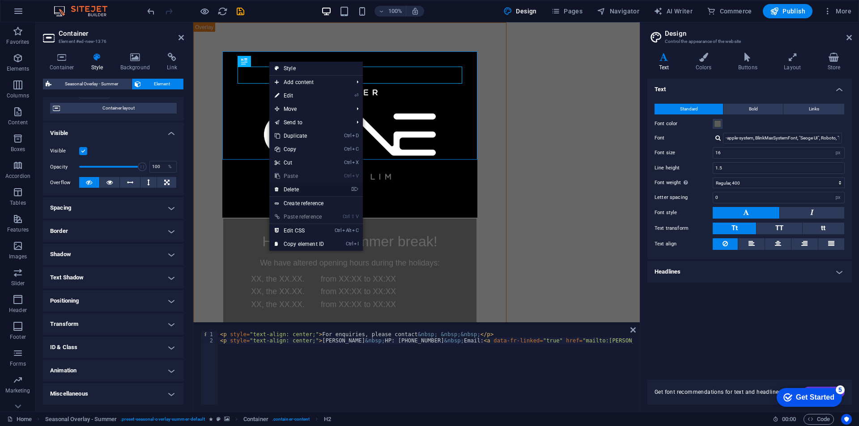
click at [299, 193] on link "⌦ Delete" at bounding box center [299, 189] width 60 height 13
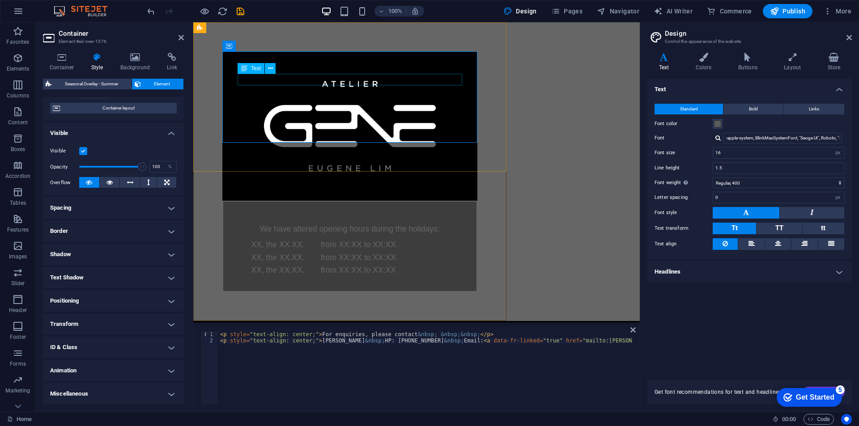
click at [311, 223] on div "We have altered opening hours during the holidays:" at bounding box center [349, 229] width 225 height 12
click at [271, 66] on icon at bounding box center [270, 68] width 5 height 9
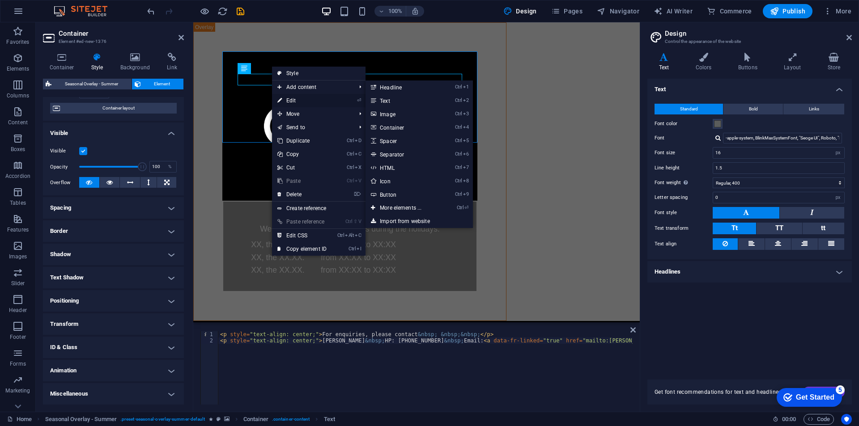
click at [293, 102] on link "⏎ Edit" at bounding box center [302, 100] width 60 height 13
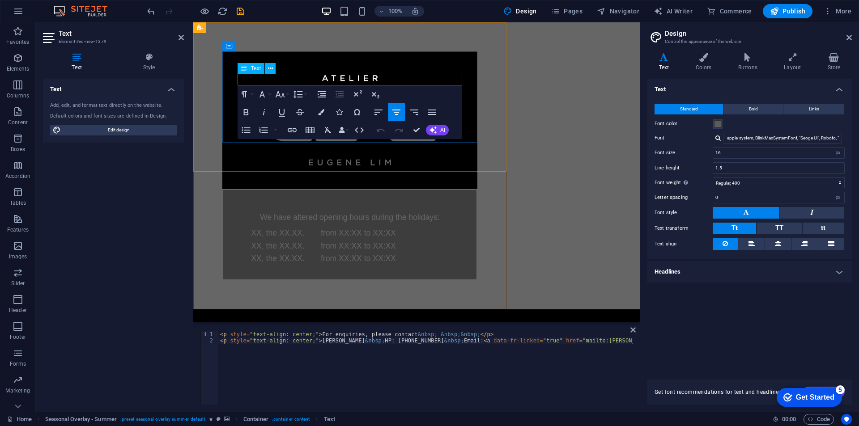
click at [298, 212] on p "We have altered opening hours during the holidays:" at bounding box center [349, 218] width 225 height 12
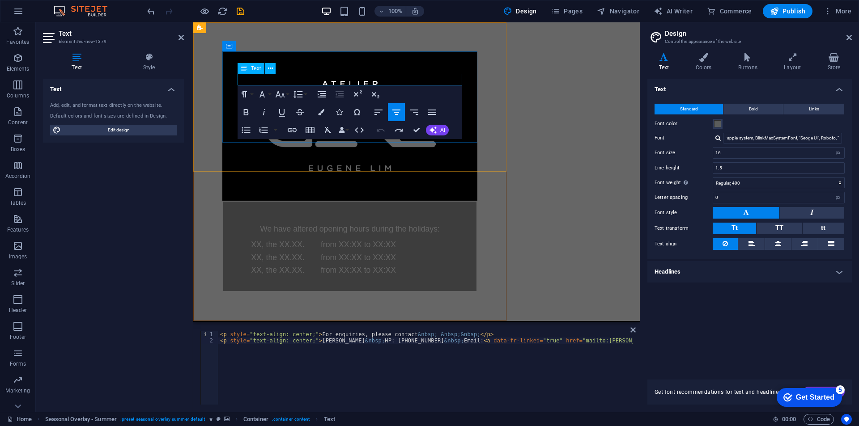
click at [361, 223] on p "We have altered opening hours during the holidays:" at bounding box center [349, 229] width 225 height 12
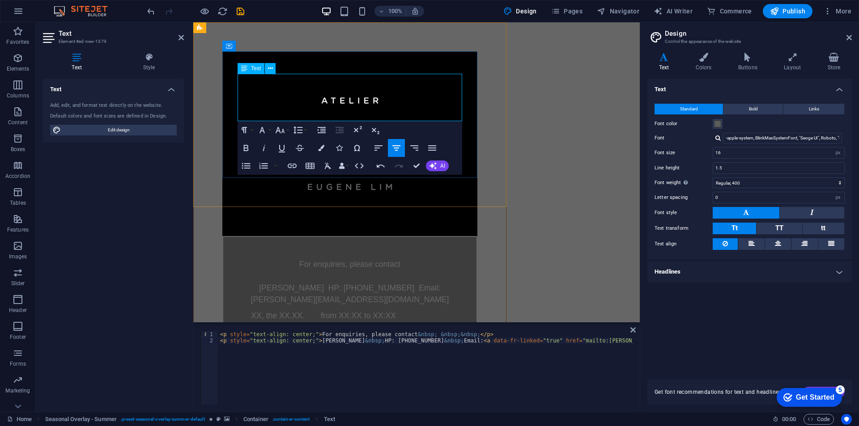
scroll to position [625, 3]
click at [430, 236] on div "For enquiries, please contact [PERSON_NAME] HP: [PHONE_NUMBER] Email: [PERSON_N…" at bounding box center [349, 299] width 255 height 127
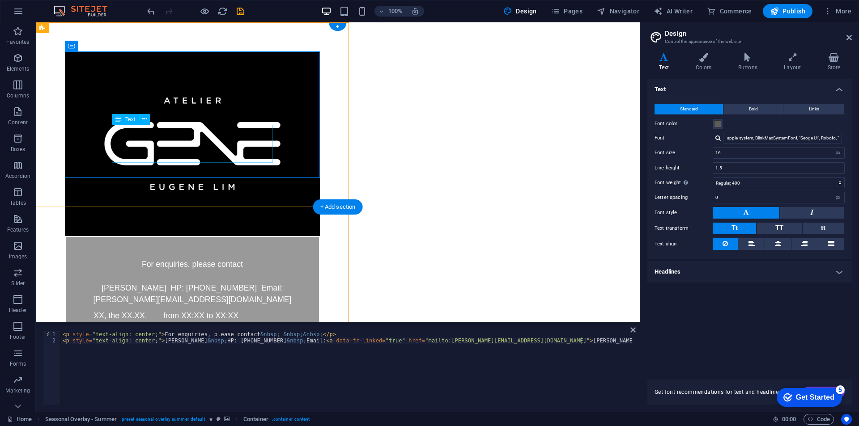
click at [158, 309] on div "XX, the XX.XX. from XX:XX to XX:XX XX, the XX.XX. from XX:XX to XX:XX XX, the X…" at bounding box center [160, 328] width 161 height 38
click at [145, 119] on icon at bounding box center [144, 118] width 5 height 9
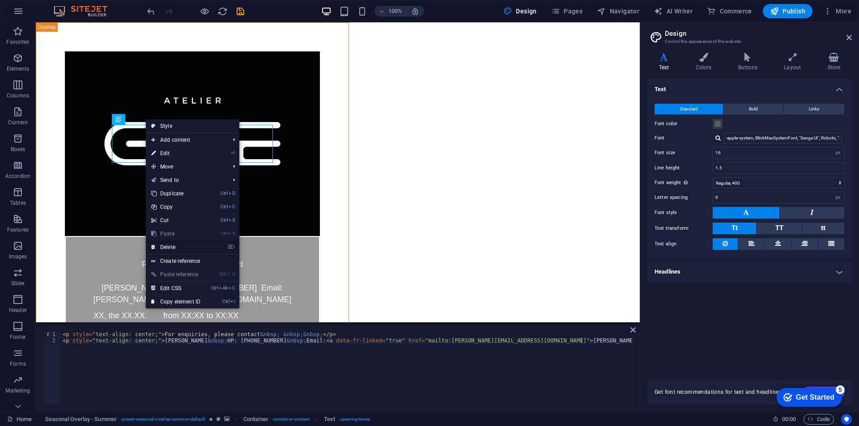
click at [176, 244] on link "⌦ Delete" at bounding box center [176, 247] width 60 height 13
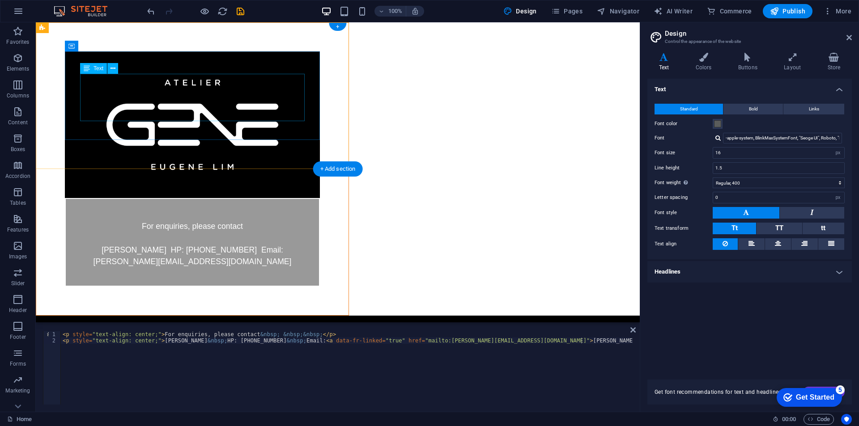
click at [152, 220] on div "For enquiries, please contact [PERSON_NAME] HP: [PHONE_NUMBER] Email: [PERSON_N…" at bounding box center [192, 243] width 225 height 47
click at [214, 220] on div "For enquiries, please contact [PERSON_NAME] HP: [PHONE_NUMBER] Email: [PERSON_N…" at bounding box center [192, 243] width 225 height 47
click at [114, 69] on icon at bounding box center [112, 68] width 5 height 9
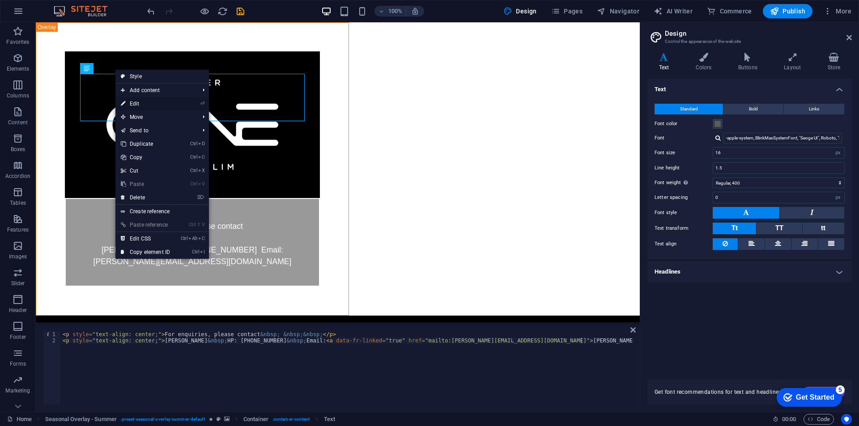
click at [152, 103] on link "⏎ Edit" at bounding box center [145, 103] width 60 height 13
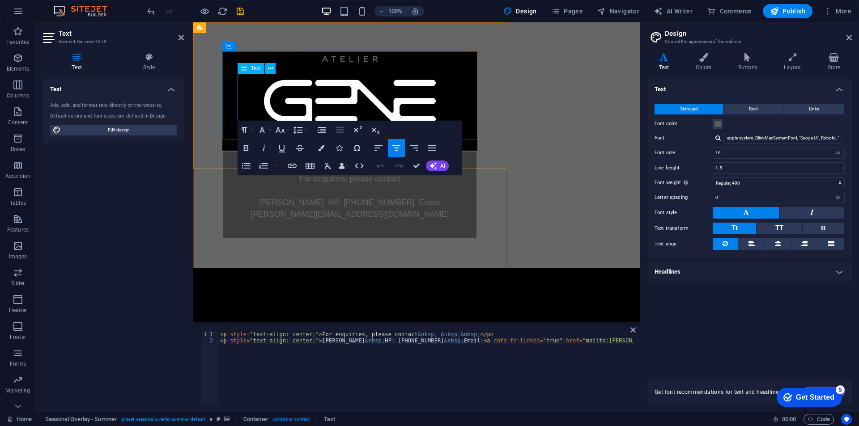
click at [370, 197] on p "[PERSON_NAME] HP: [PHONE_NUMBER] Email: [PERSON_NAME][EMAIL_ADDRESS][DOMAIN_NAM…" at bounding box center [349, 209] width 225 height 24
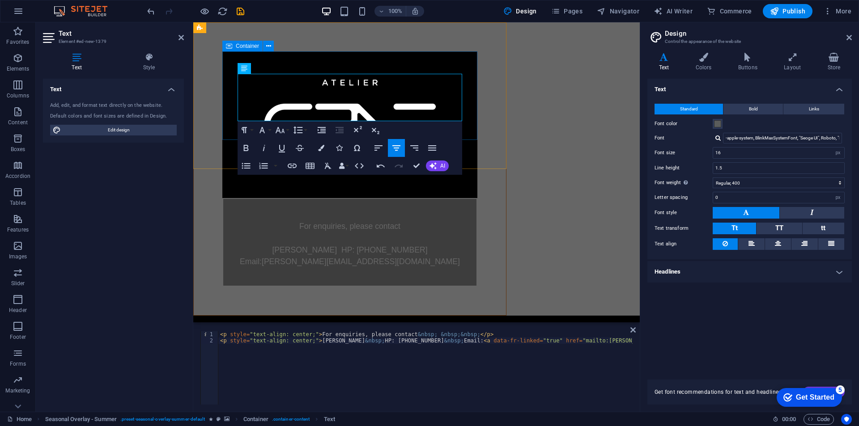
click at [417, 198] on div "For enquiries, please contact [PERSON_NAME] HP: [PHONE_NUMBER] Email: [PERSON_N…" at bounding box center [349, 242] width 255 height 89
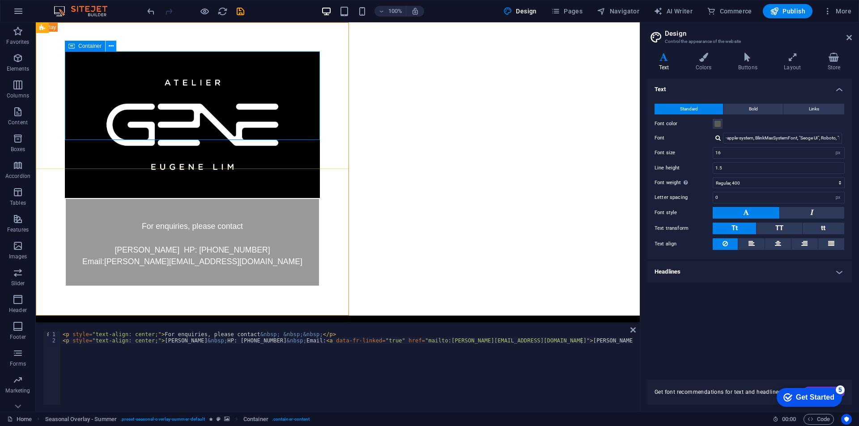
click at [110, 43] on icon at bounding box center [111, 46] width 5 height 9
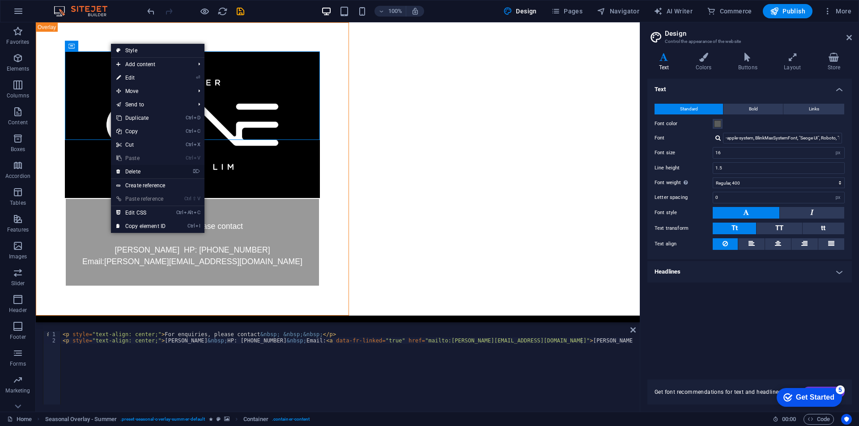
click at [145, 172] on link "⌦ Delete" at bounding box center [141, 171] width 60 height 13
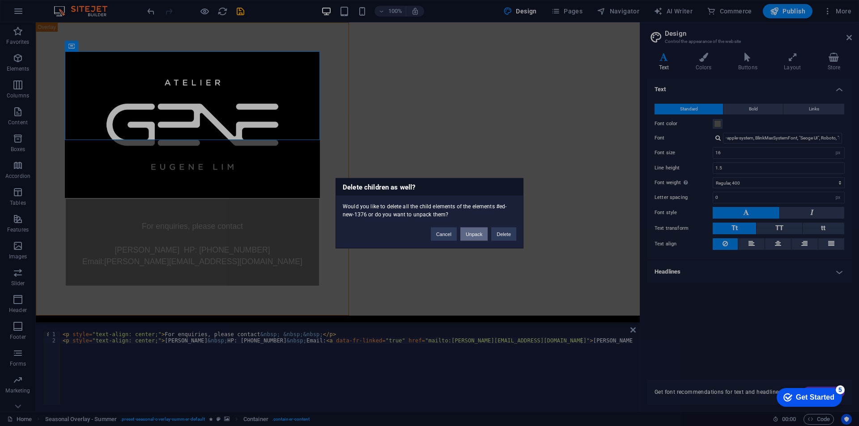
click at [480, 233] on button "Unpack" at bounding box center [473, 233] width 27 height 13
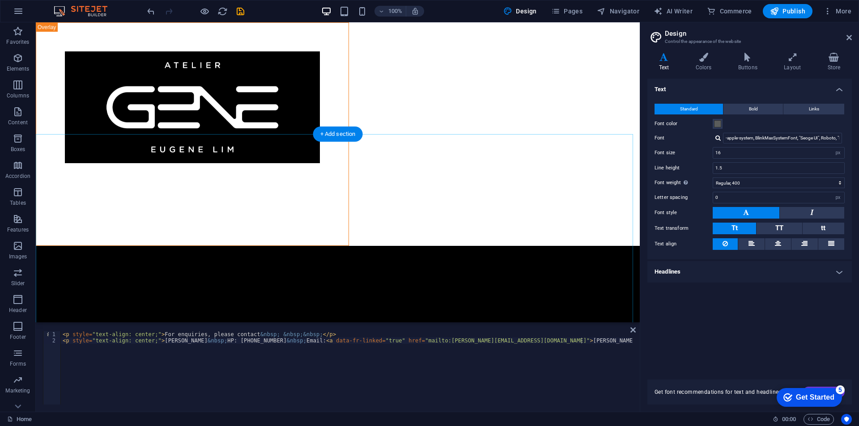
click at [71, 132] on icon at bounding box center [73, 128] width 5 height 9
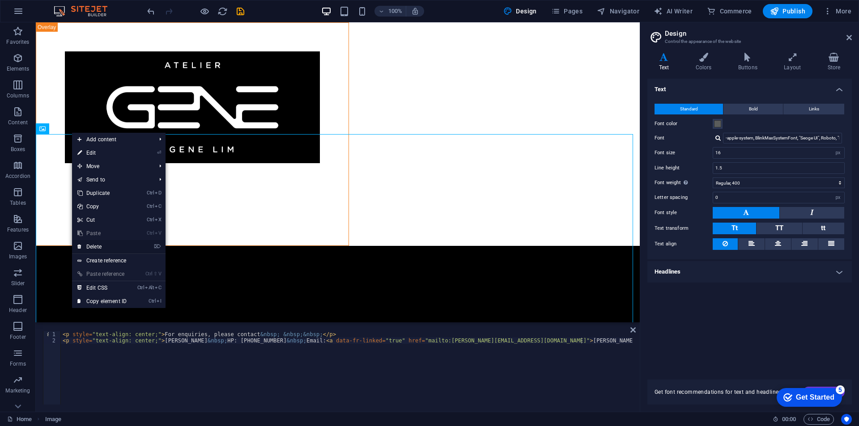
click at [109, 245] on link "⌦ Delete" at bounding box center [102, 246] width 60 height 13
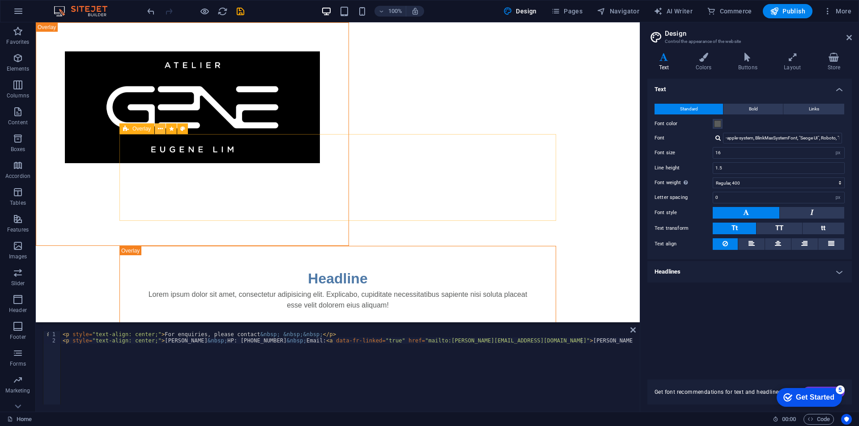
click at [159, 128] on icon at bounding box center [160, 128] width 5 height 9
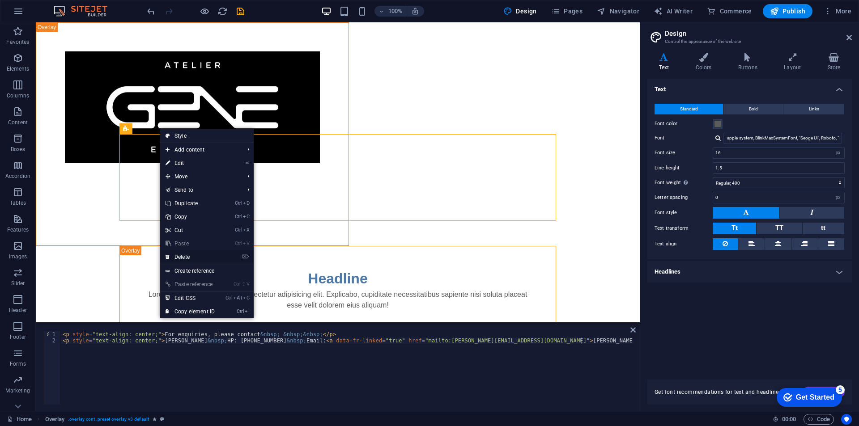
click at [202, 258] on link "⌦ Delete" at bounding box center [190, 256] width 60 height 13
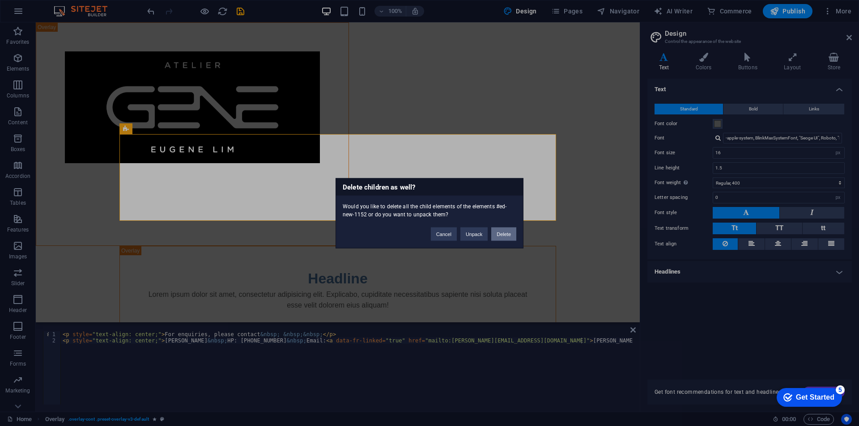
drag, startPoint x: 515, startPoint y: 232, endPoint x: 475, endPoint y: 210, distance: 45.2
click at [515, 232] on button "Delete" at bounding box center [503, 233] width 25 height 13
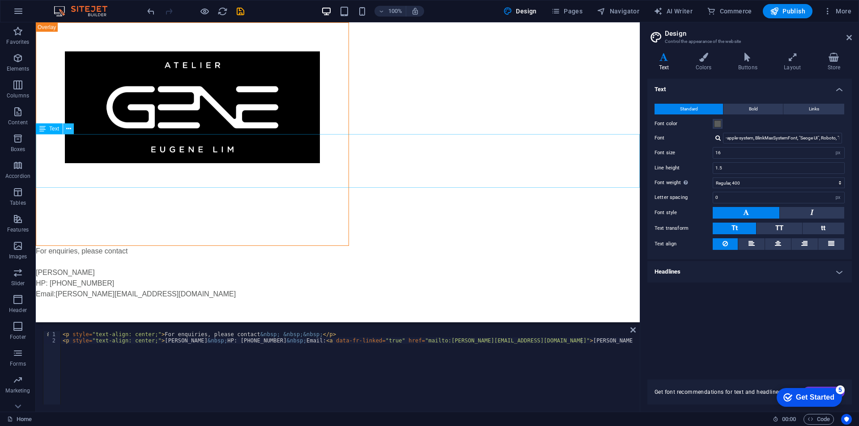
click at [65, 128] on button at bounding box center [68, 128] width 11 height 11
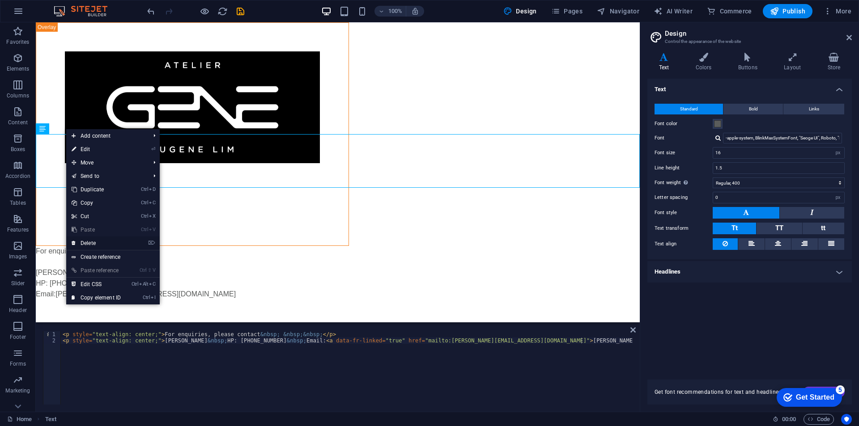
click at [102, 241] on link "⌦ Delete" at bounding box center [96, 243] width 60 height 13
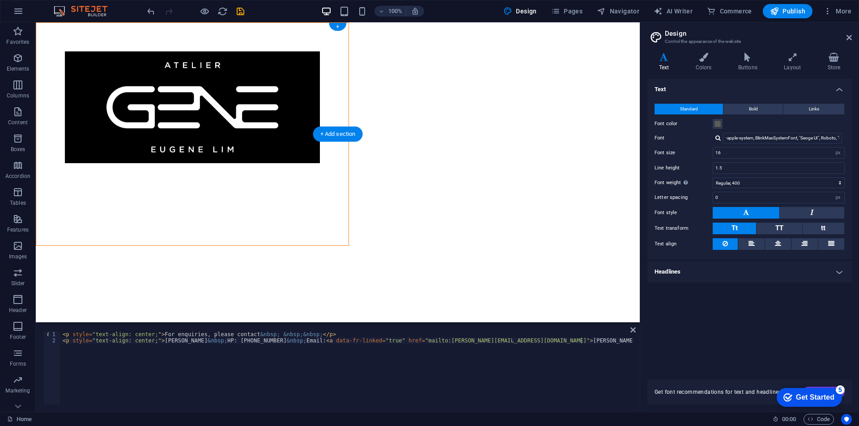
click at [115, 51] on figure at bounding box center [192, 107] width 255 height 112
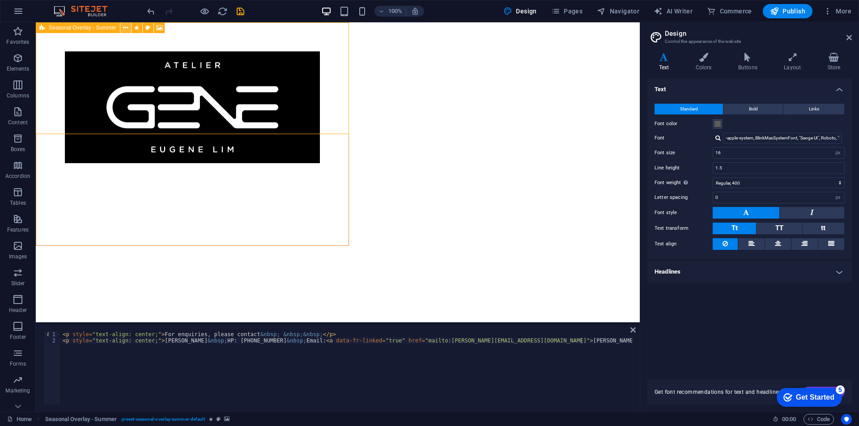
click at [126, 29] on icon at bounding box center [125, 27] width 5 height 9
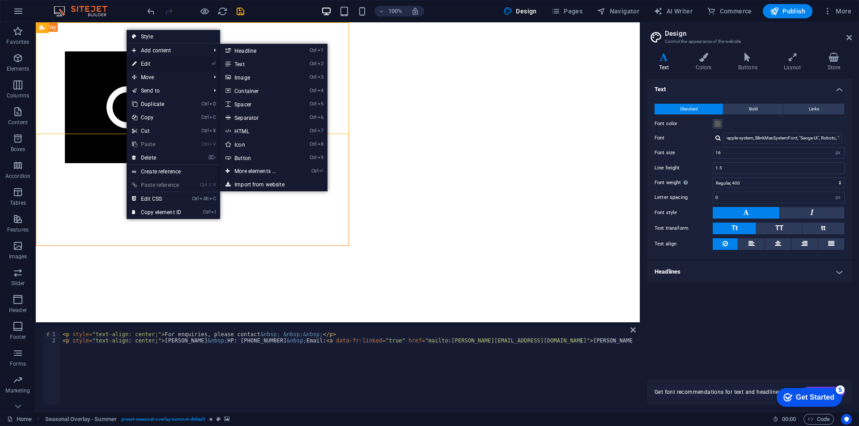
click at [150, 62] on link "⏎ Edit" at bounding box center [157, 63] width 60 height 13
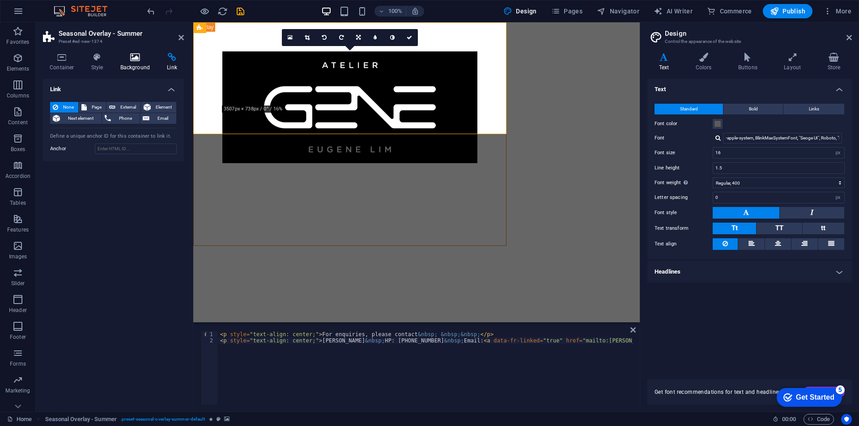
click at [122, 65] on h4 "Background" at bounding box center [137, 62] width 47 height 19
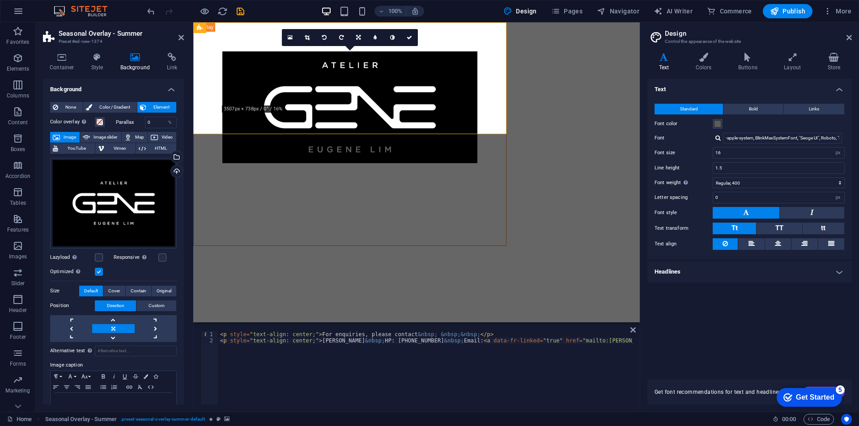
click at [98, 268] on label at bounding box center [99, 272] width 8 height 8
click at [0, 0] on input "Optimized Images are compressed to improve page speed." at bounding box center [0, 0] width 0 height 0
click at [98, 268] on label at bounding box center [99, 272] width 8 height 8
click at [0, 0] on input "Optimized Images are compressed to improve page speed." at bounding box center [0, 0] width 0 height 0
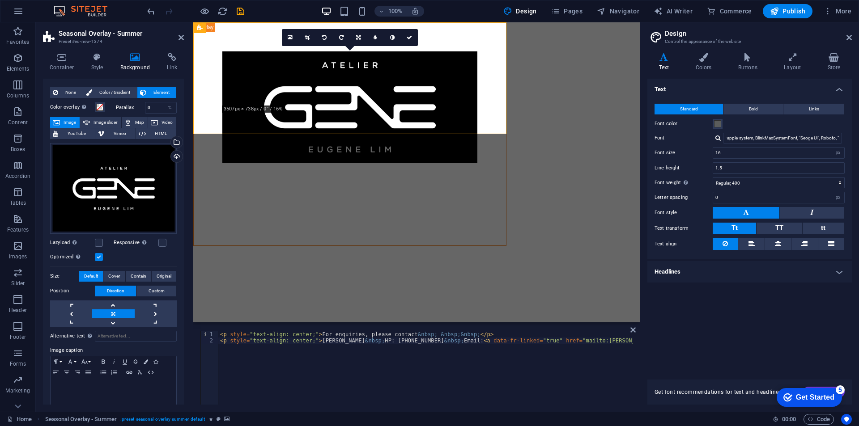
scroll to position [22, 0]
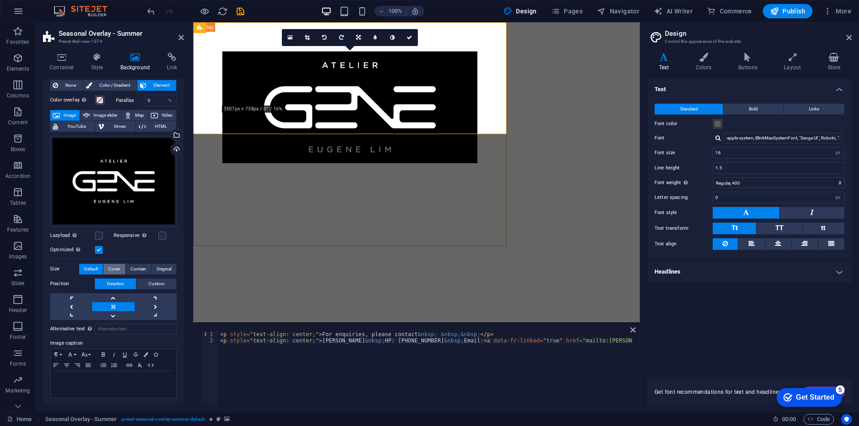
click at [114, 268] on span "Cover" at bounding box center [114, 269] width 12 height 11
click at [131, 266] on span "Contain" at bounding box center [139, 269] width 16 height 11
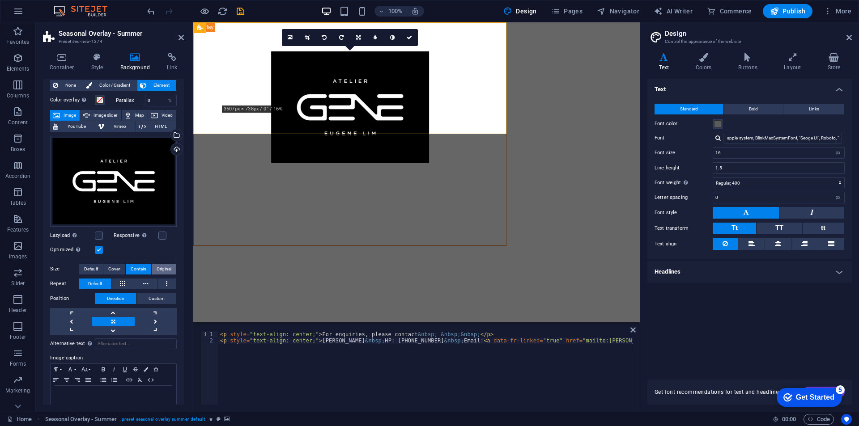
click at [159, 266] on span "Original" at bounding box center [164, 269] width 15 height 11
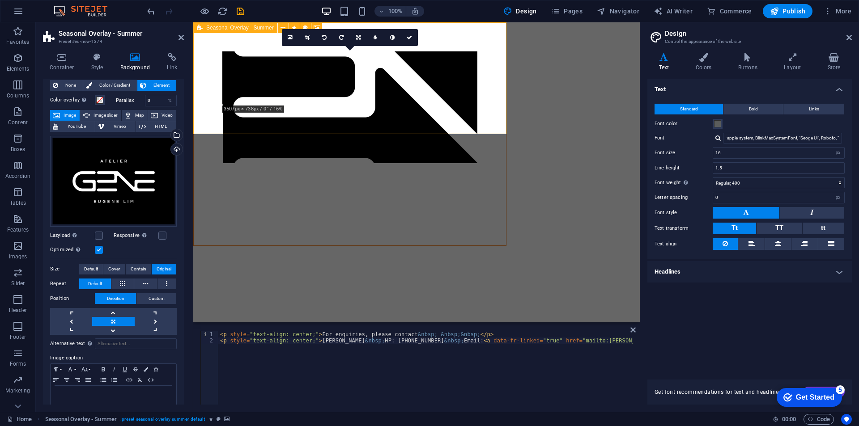
click at [505, 134] on div "For enquiries, please contact [PERSON_NAME] HP: [PHONE_NUMBER] Email: [PERSON_N…" at bounding box center [349, 134] width 313 height 224
click at [506, 131] on div "For enquiries, please contact [PERSON_NAME] HP: [PHONE_NUMBER] Email: [PERSON_N…" at bounding box center [416, 134] width 446 height 224
click at [632, 327] on icon at bounding box center [632, 329] width 5 height 7
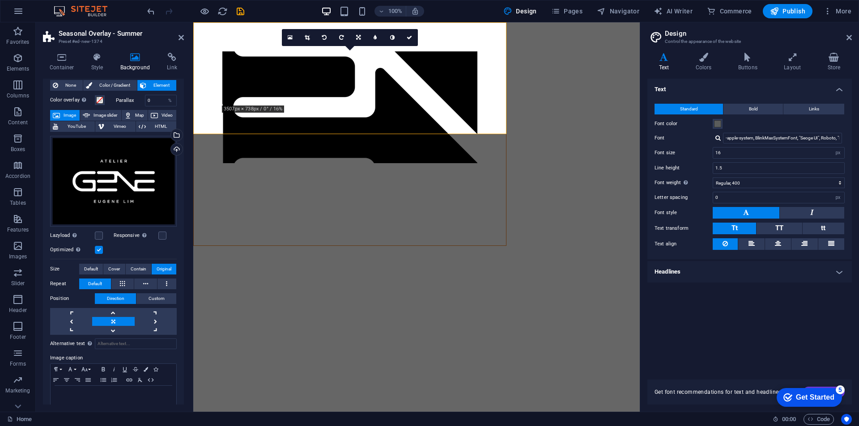
click at [440, 107] on figure at bounding box center [349, 107] width 255 height 112
click at [316, 25] on icon at bounding box center [317, 27] width 7 height 9
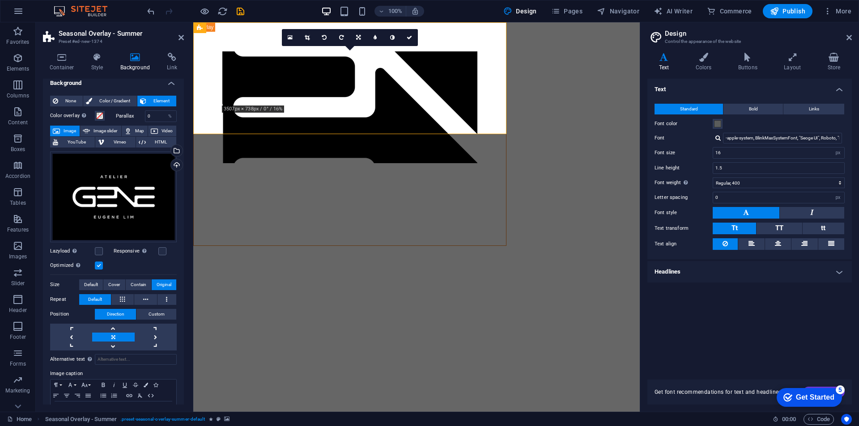
scroll to position [0, 0]
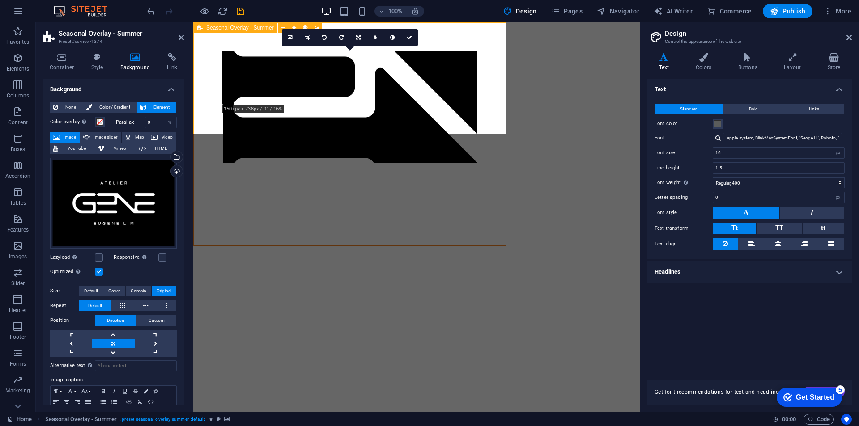
drag, startPoint x: 505, startPoint y: 133, endPoint x: 534, endPoint y: 181, distance: 55.6
click at [534, 181] on html "Skip to main content For enquiries, please contact [PERSON_NAME] HP: [PHONE_NUM…" at bounding box center [416, 134] width 446 height 224
click at [401, 113] on figure at bounding box center [349, 107] width 255 height 112
drag, startPoint x: 407, startPoint y: 38, endPoint x: 372, endPoint y: 15, distance: 42.4
click at [407, 37] on icon at bounding box center [409, 37] width 5 height 5
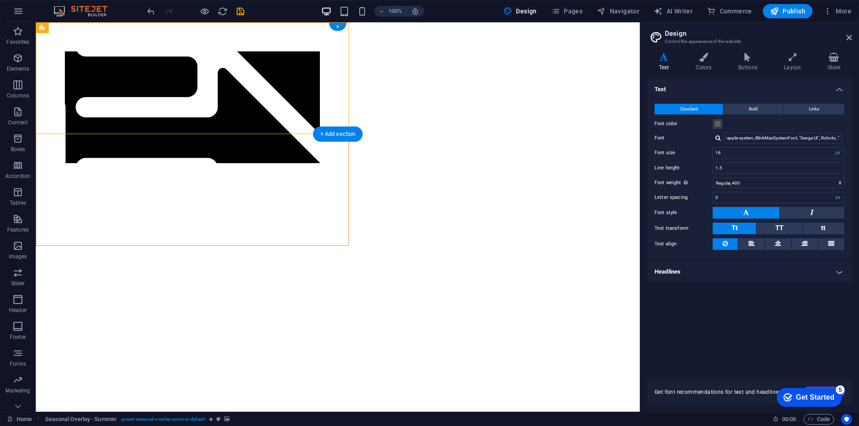
click at [93, 131] on figure at bounding box center [192, 107] width 255 height 112
click at [15, 64] on span "Elements" at bounding box center [18, 63] width 36 height 21
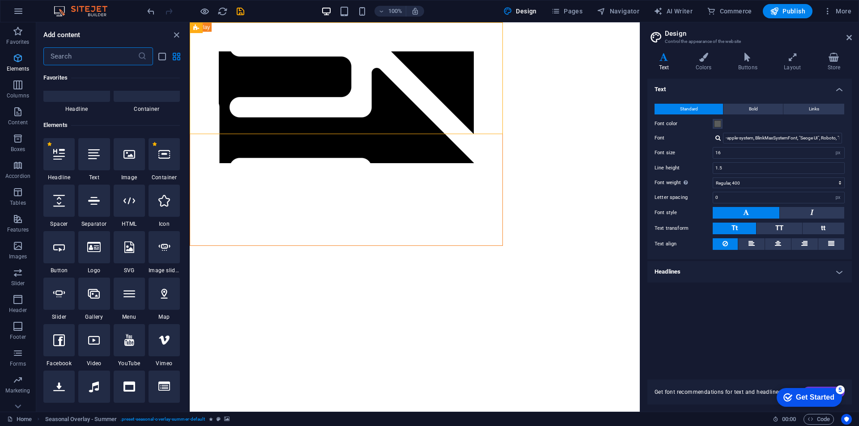
scroll to position [95, 0]
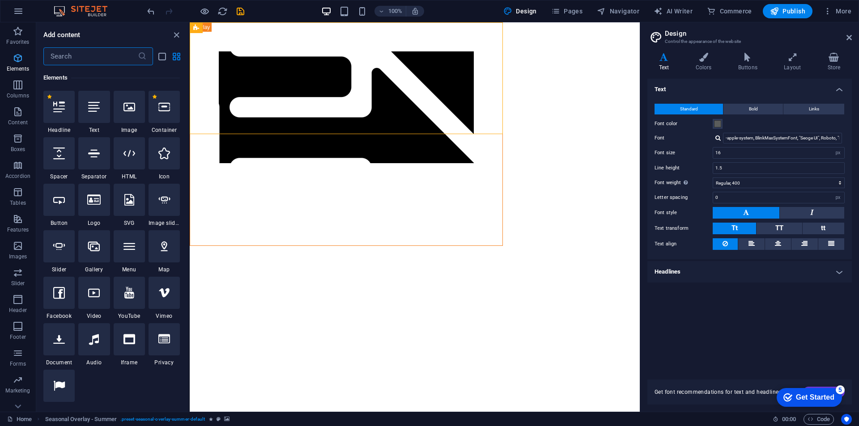
click at [20, 58] on icon "button" at bounding box center [18, 58] width 11 height 11
click at [76, 52] on input "text" at bounding box center [90, 56] width 94 height 18
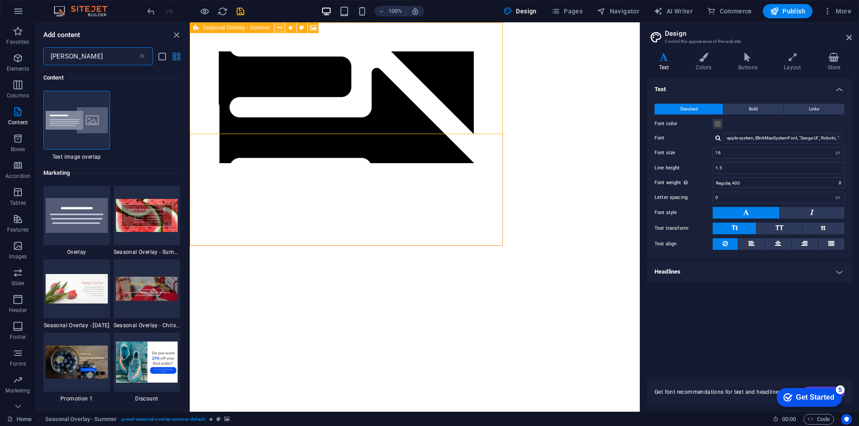
type input "[PERSON_NAME]"
click at [280, 28] on icon at bounding box center [279, 27] width 5 height 9
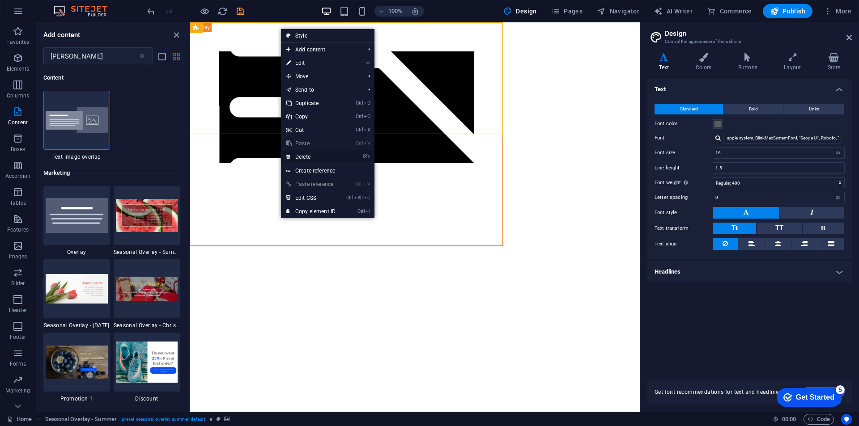
click at [326, 158] on link "⌦ Delete" at bounding box center [311, 156] width 60 height 13
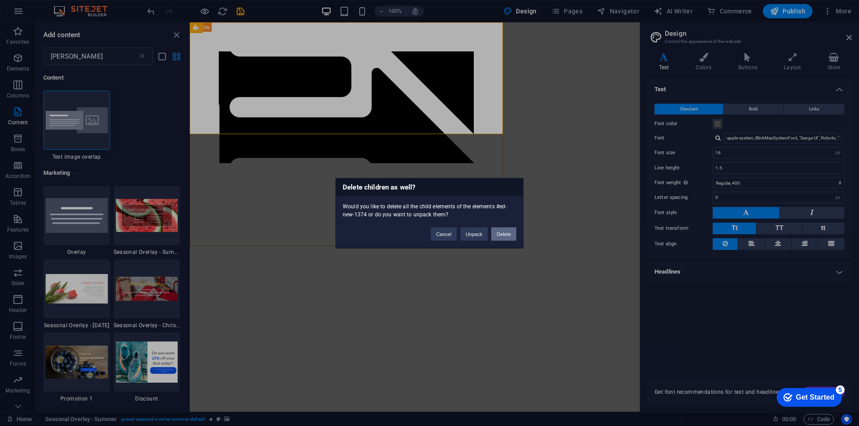
click at [505, 237] on button "Delete" at bounding box center [503, 233] width 25 height 13
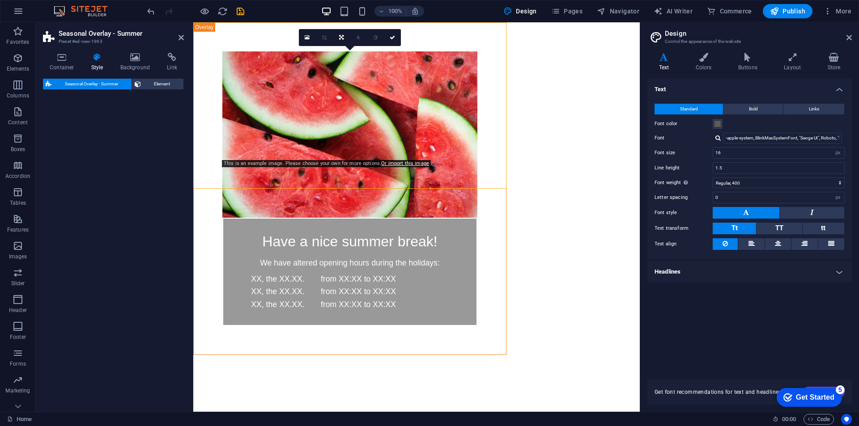
select select "px"
select select "rem"
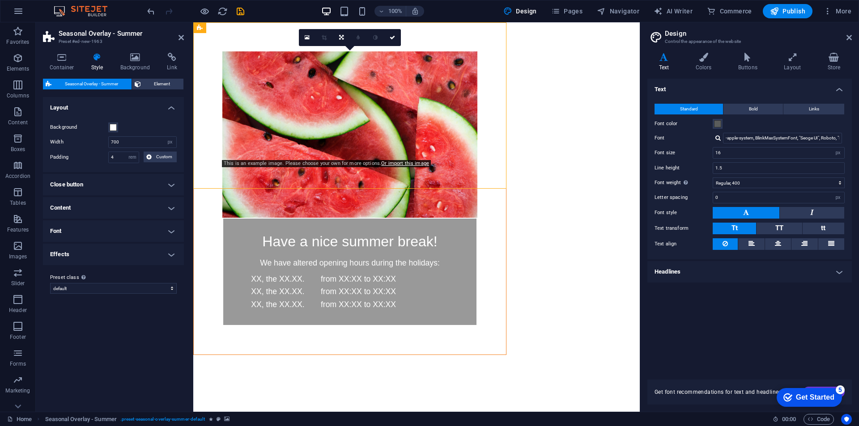
click at [280, 51] on figure at bounding box center [349, 134] width 255 height 166
click at [290, 51] on figure at bounding box center [349, 134] width 255 height 166
click at [396, 40] on link at bounding box center [392, 37] width 17 height 17
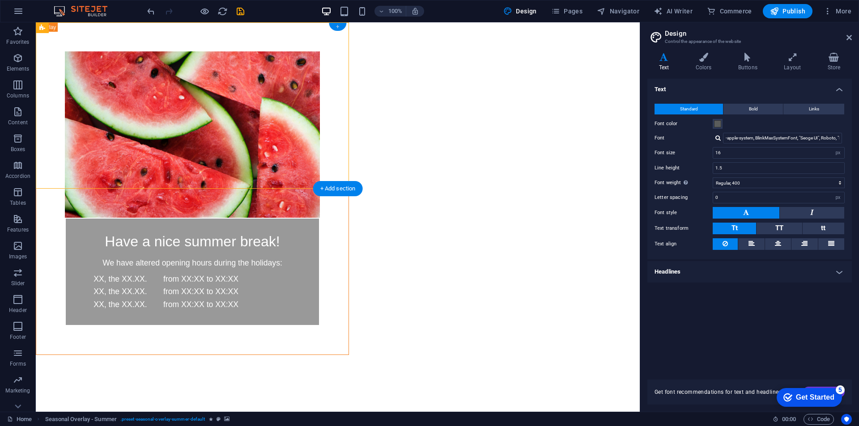
click at [339, 26] on div "+" at bounding box center [337, 27] width 17 height 8
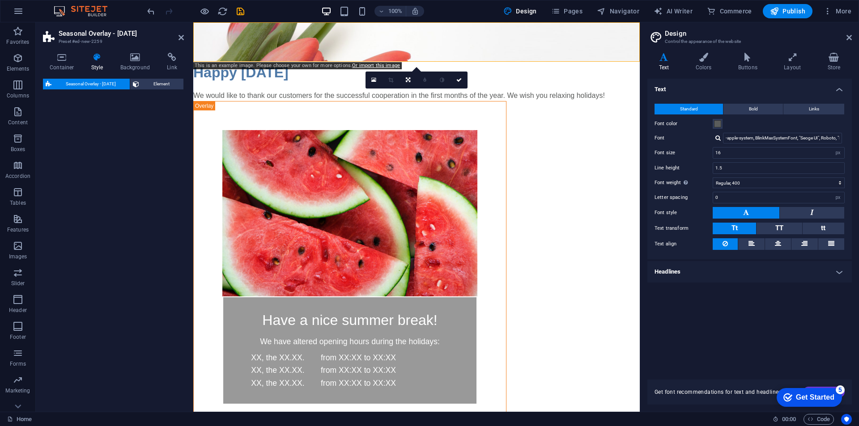
select select "px"
select select "rem"
select select "%"
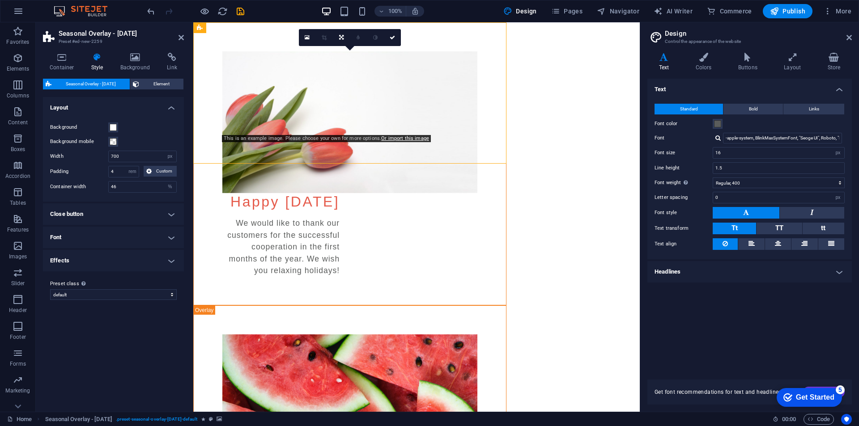
click at [477, 51] on figure at bounding box center [349, 122] width 255 height 142
click at [343, 37] on icon at bounding box center [341, 37] width 4 height 5
click at [279, 30] on icon at bounding box center [279, 27] width 5 height 9
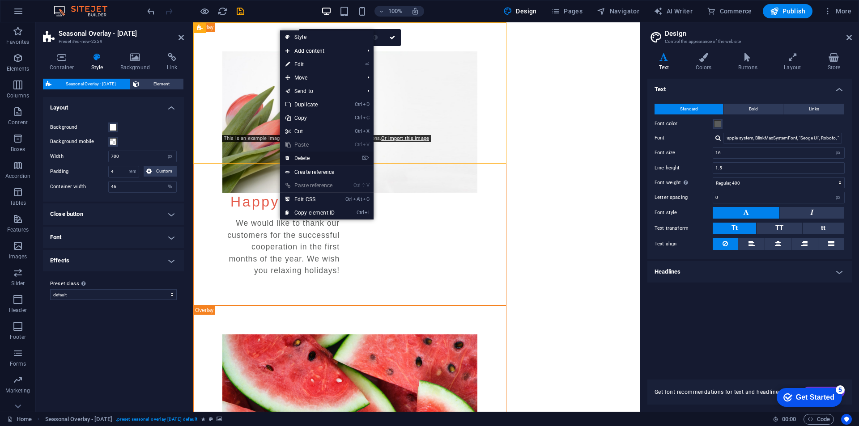
click at [318, 153] on link "⌦ Delete" at bounding box center [310, 158] width 60 height 13
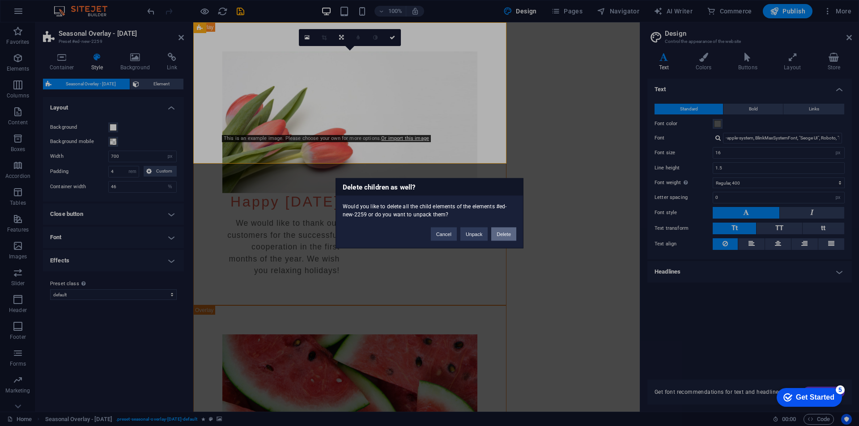
click at [496, 235] on button "Delete" at bounding box center [503, 233] width 25 height 13
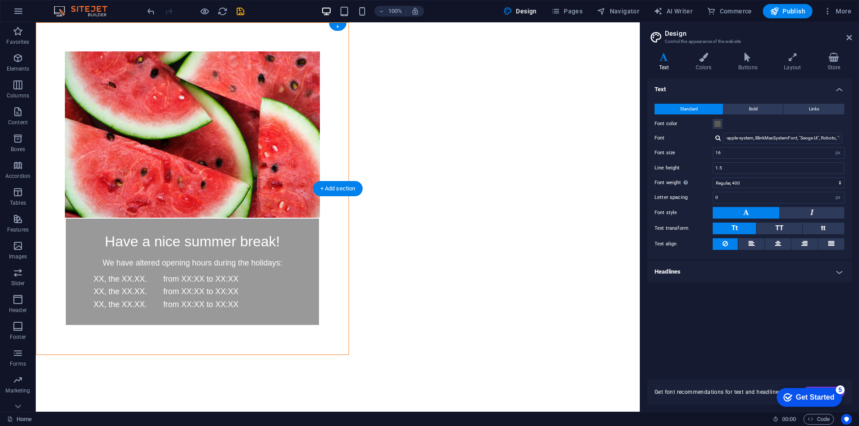
click at [65, 51] on figure at bounding box center [192, 134] width 255 height 166
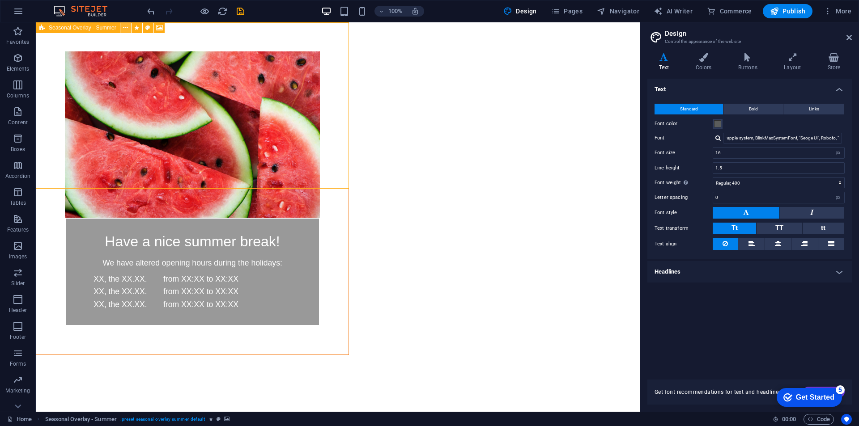
click at [125, 28] on icon at bounding box center [125, 27] width 5 height 9
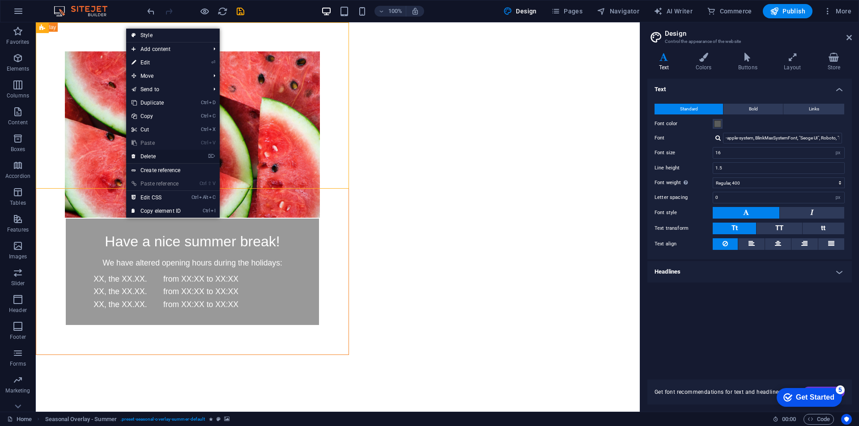
click at [156, 158] on link "⌦ Delete" at bounding box center [156, 156] width 60 height 13
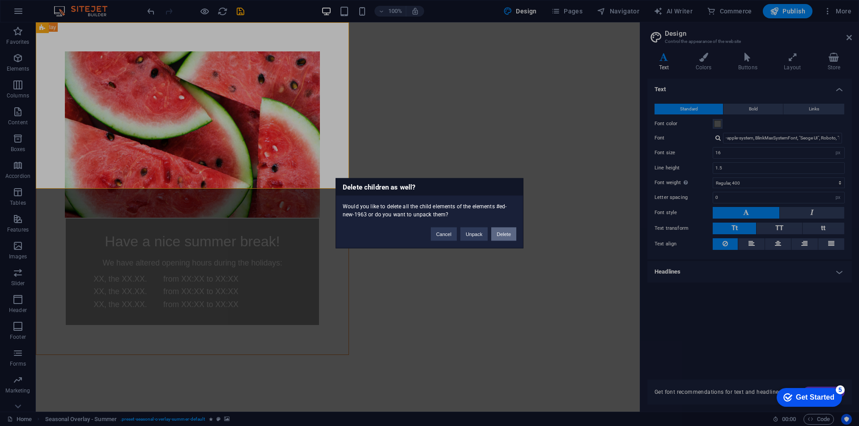
click at [502, 232] on button "Delete" at bounding box center [503, 233] width 25 height 13
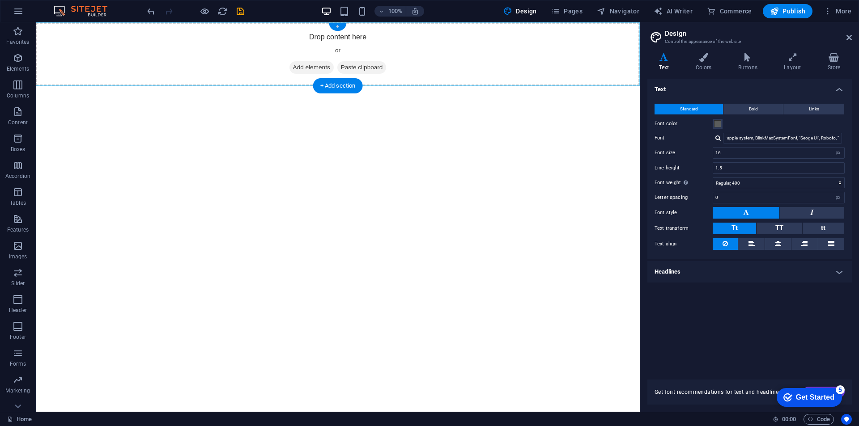
click at [339, 25] on div "+" at bounding box center [337, 27] width 17 height 8
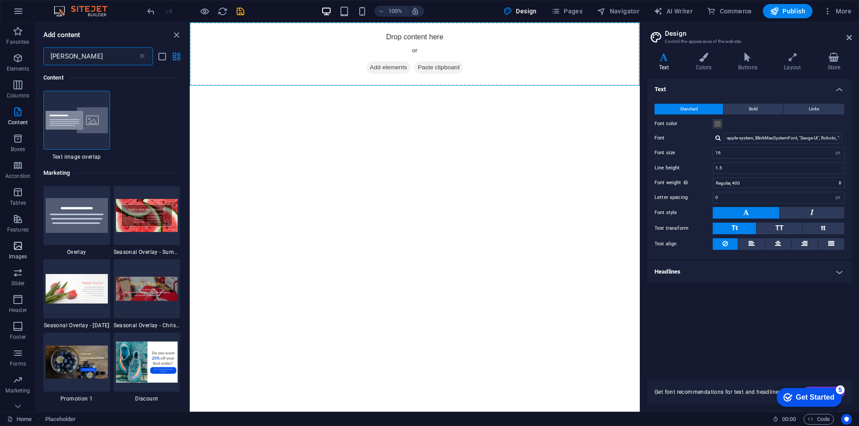
click at [21, 254] on p "Images" at bounding box center [18, 256] width 18 height 7
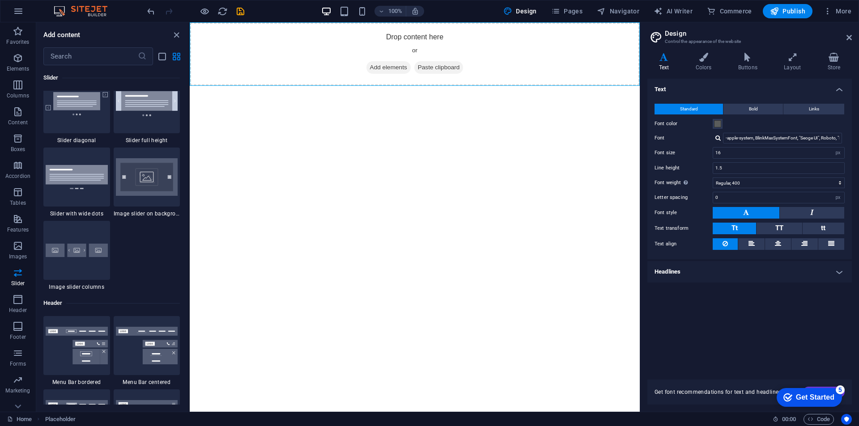
scroll to position [5161, 0]
click at [81, 61] on input "text" at bounding box center [90, 56] width 94 height 18
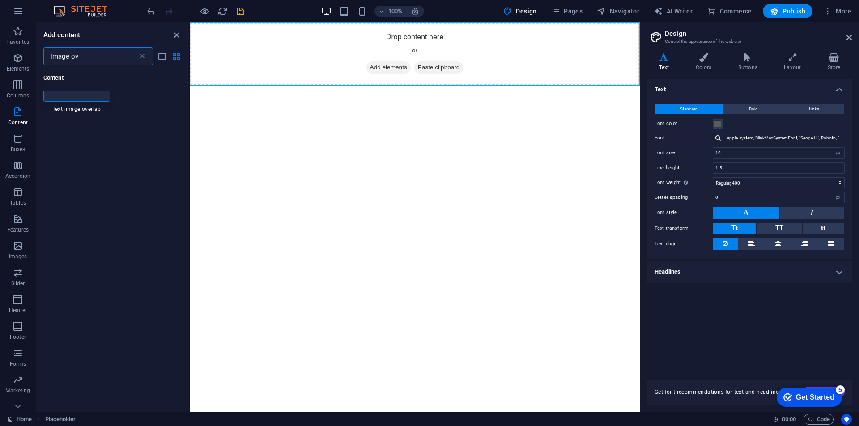
scroll to position [0, 0]
type input "image over"
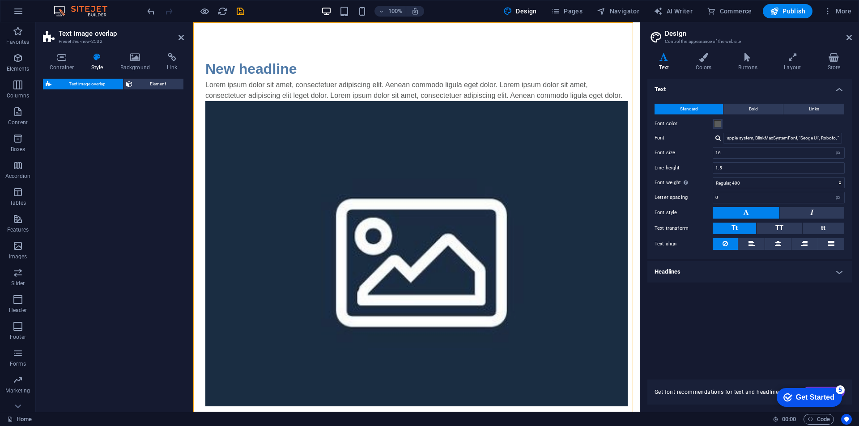
select select "rem"
select select "px"
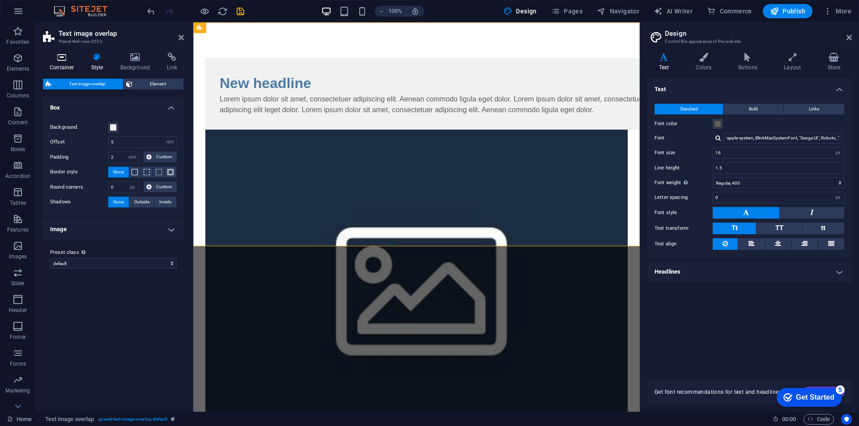
drag, startPoint x: 60, startPoint y: 57, endPoint x: 66, endPoint y: 57, distance: 5.8
click at [60, 57] on icon at bounding box center [62, 57] width 38 height 9
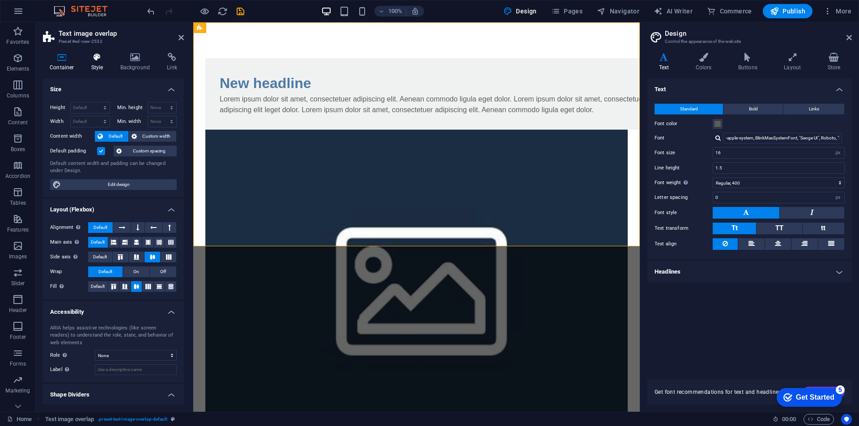
click at [90, 60] on icon at bounding box center [97, 57] width 25 height 9
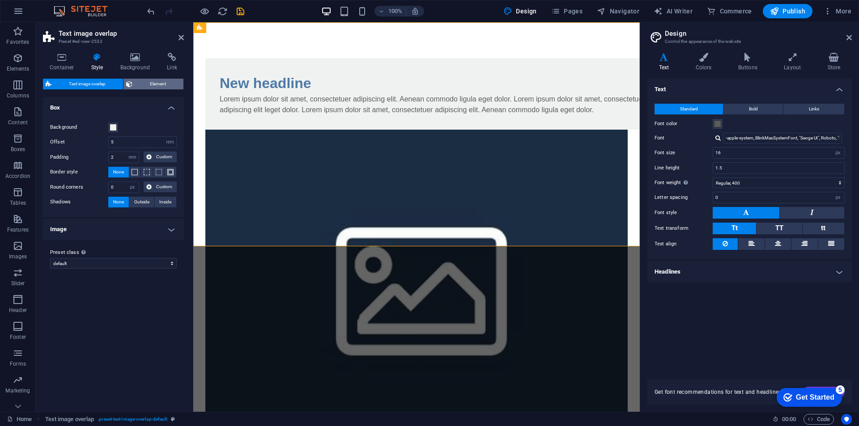
click at [138, 81] on span "Element" at bounding box center [158, 84] width 46 height 11
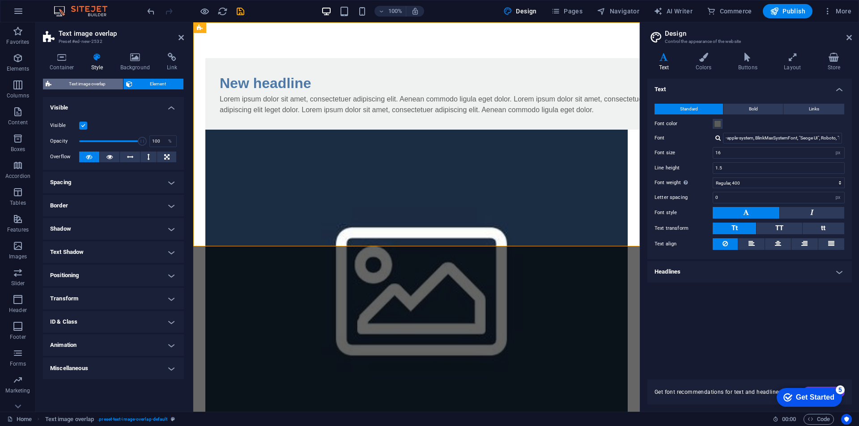
click at [81, 85] on span "Text image overlap" at bounding box center [87, 84] width 66 height 11
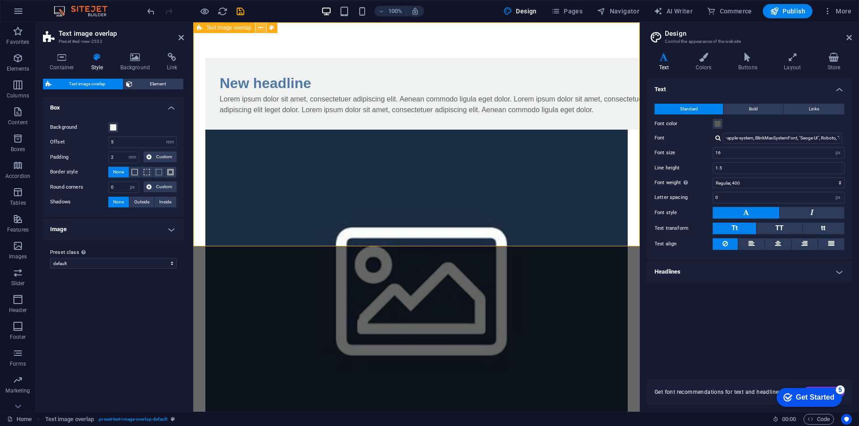
drag, startPoint x: 264, startPoint y: 26, endPoint x: 262, endPoint y: 31, distance: 5.8
click at [263, 26] on button at bounding box center [260, 27] width 11 height 11
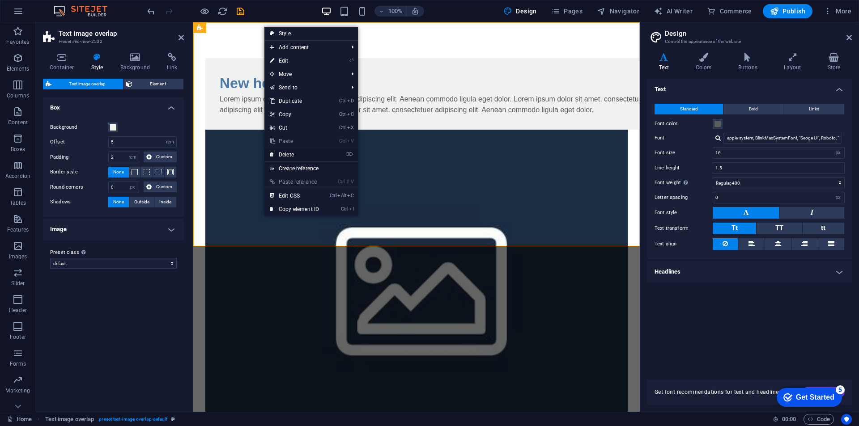
click at [301, 155] on link "⌦ Delete" at bounding box center [294, 154] width 60 height 13
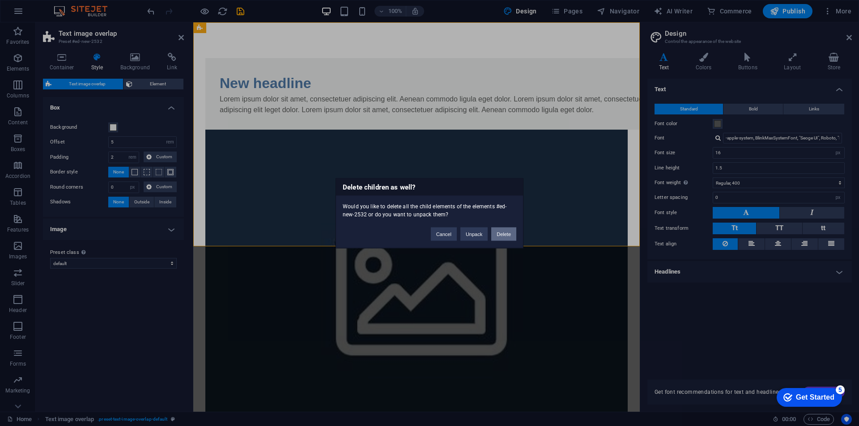
click at [502, 235] on button "Delete" at bounding box center [503, 233] width 25 height 13
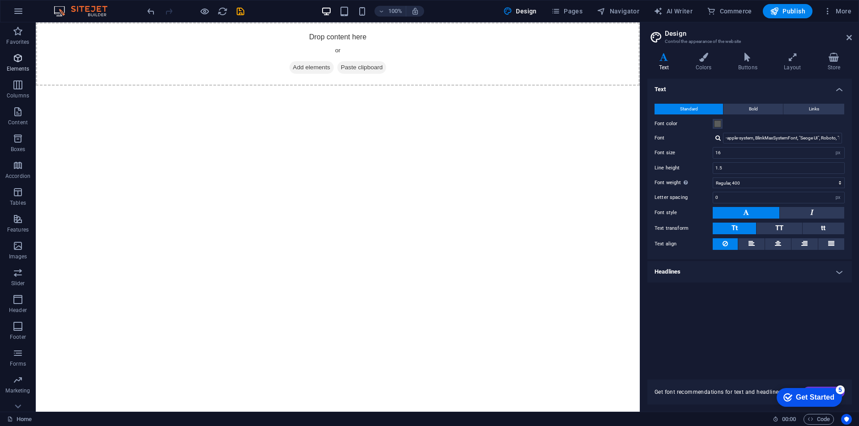
click at [20, 62] on icon "button" at bounding box center [18, 58] width 11 height 11
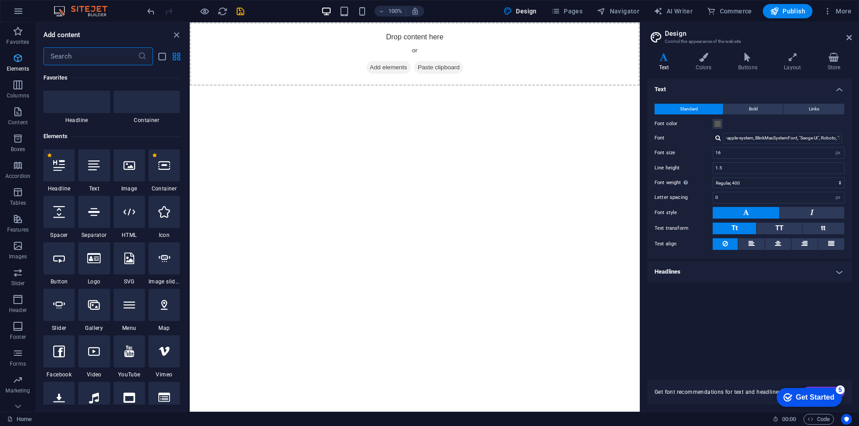
scroll to position [95, 0]
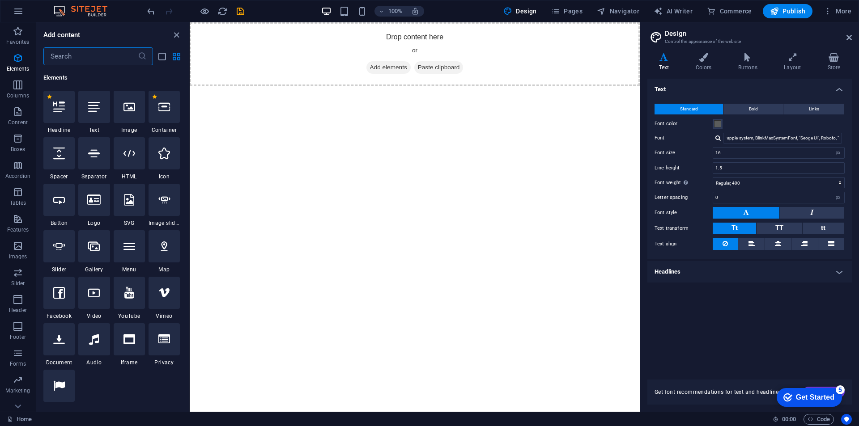
click at [92, 63] on input "text" at bounding box center [90, 56] width 94 height 18
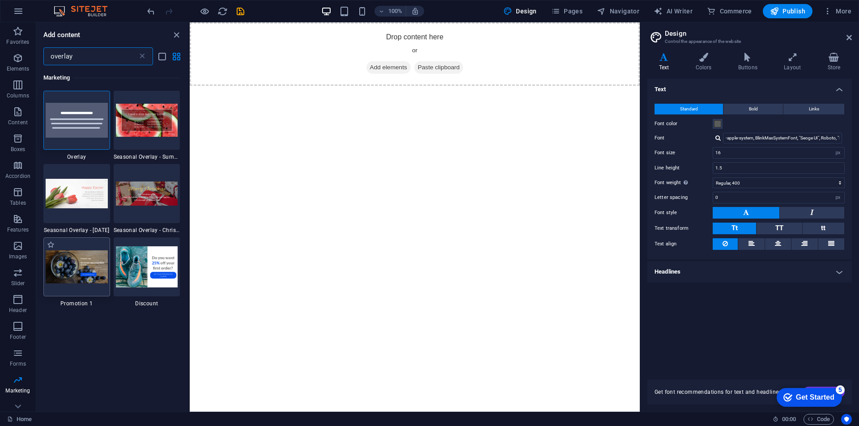
type input "overlay"
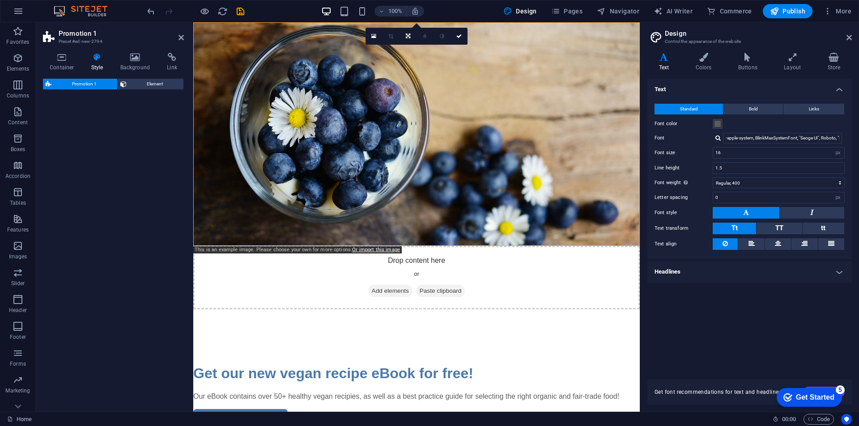
select select "rem"
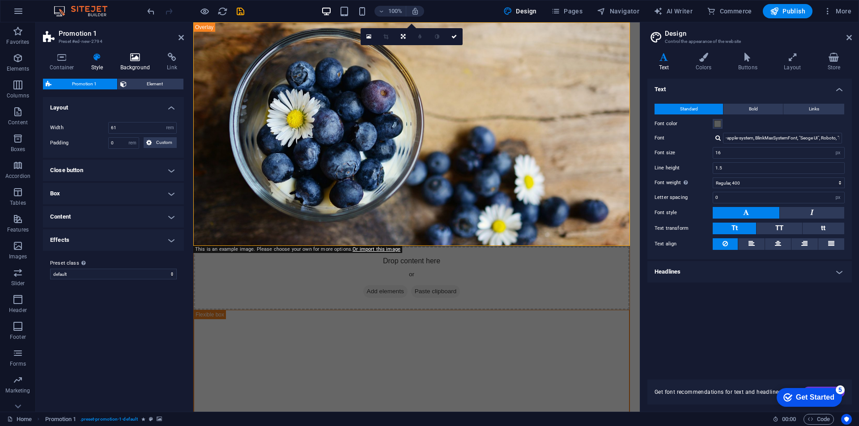
click at [129, 61] on icon at bounding box center [135, 57] width 43 height 9
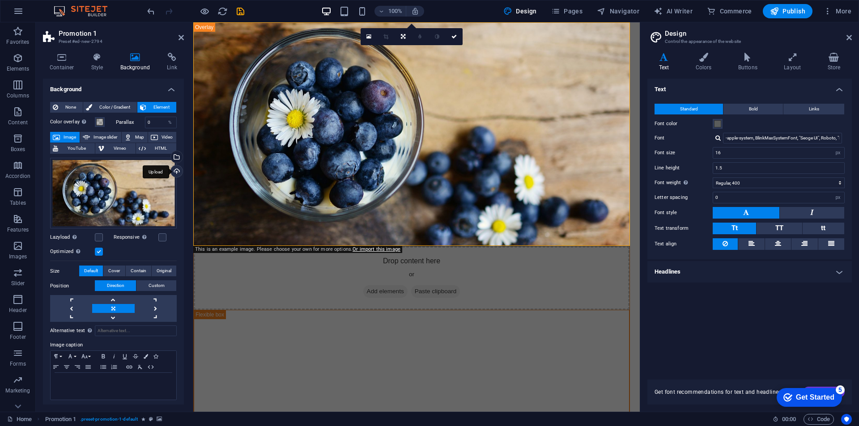
click at [172, 170] on div "Upload" at bounding box center [175, 171] width 13 height 13
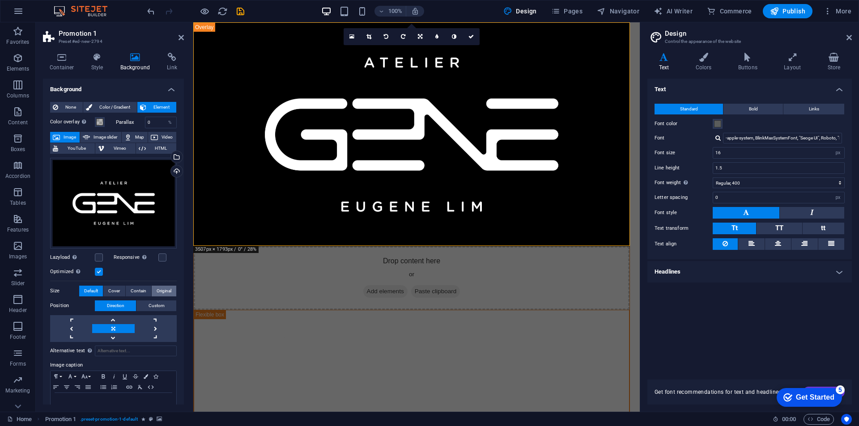
click at [164, 289] on span "Original" at bounding box center [164, 291] width 15 height 11
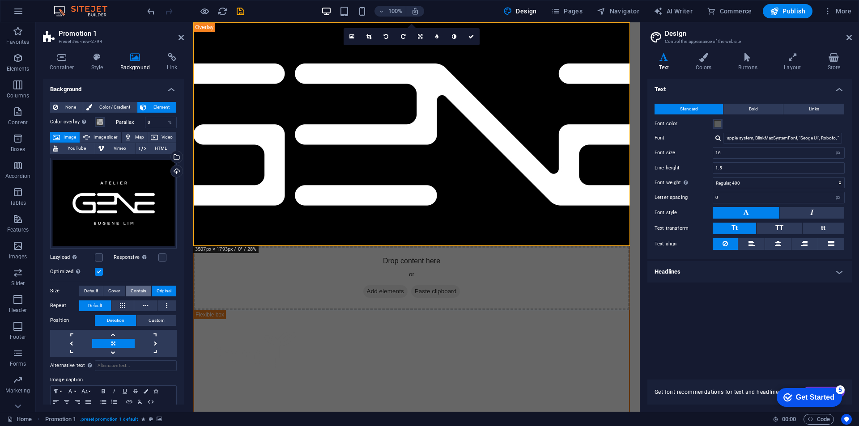
click at [143, 290] on span "Contain" at bounding box center [139, 291] width 16 height 11
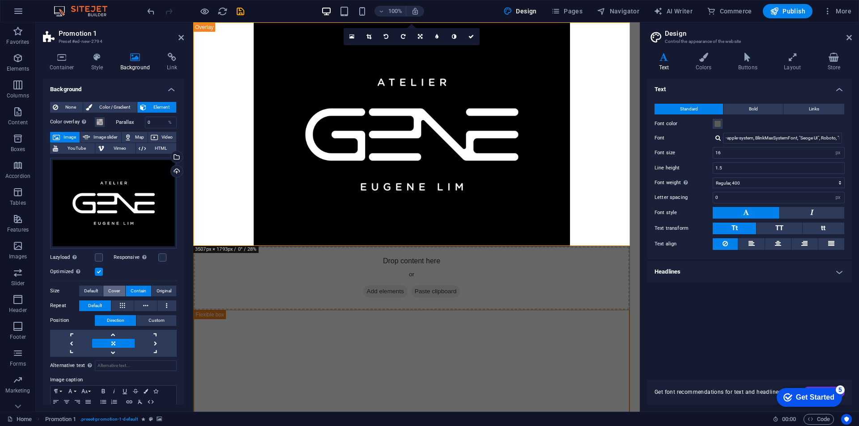
click at [121, 288] on button "Cover" at bounding box center [113, 291] width 21 height 11
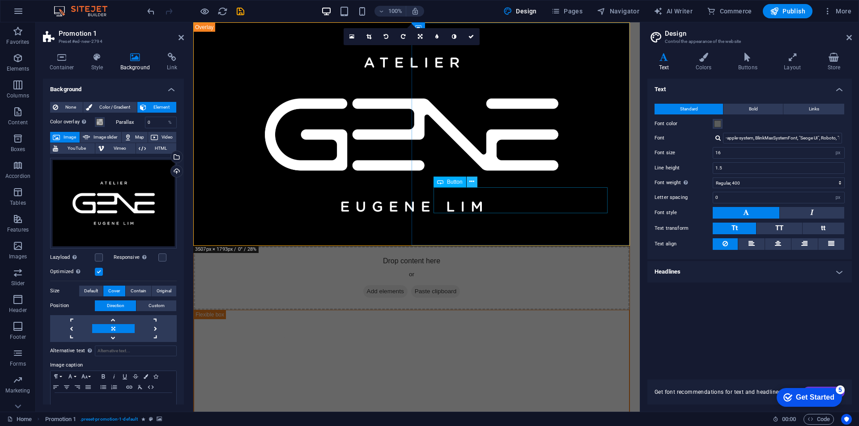
click at [472, 180] on icon at bounding box center [471, 181] width 5 height 9
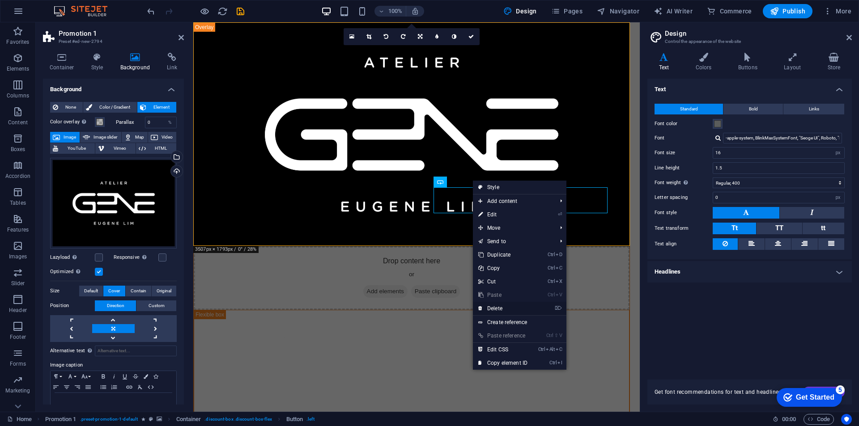
drag, startPoint x: 313, startPoint y: 286, endPoint x: 506, endPoint y: 309, distance: 194.5
click at [506, 309] on link "⌦ Delete" at bounding box center [503, 308] width 60 height 13
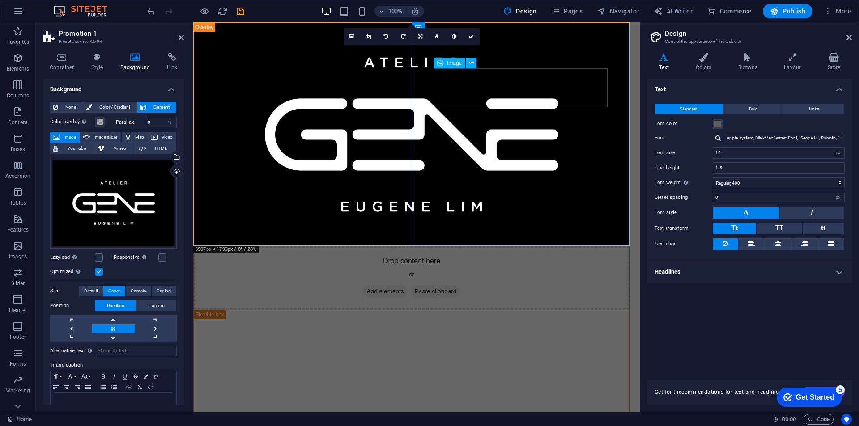
click at [478, 332] on figure at bounding box center [412, 351] width 392 height 39
click at [470, 65] on icon at bounding box center [471, 62] width 5 height 9
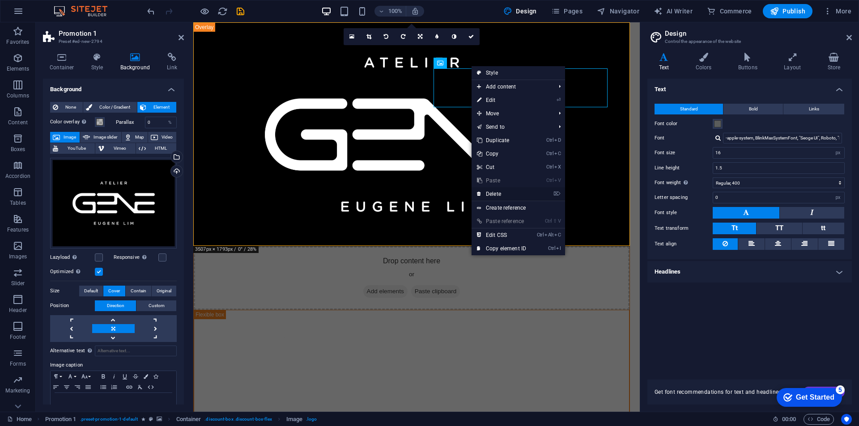
click at [504, 198] on link "⌦ Delete" at bounding box center [501, 193] width 60 height 13
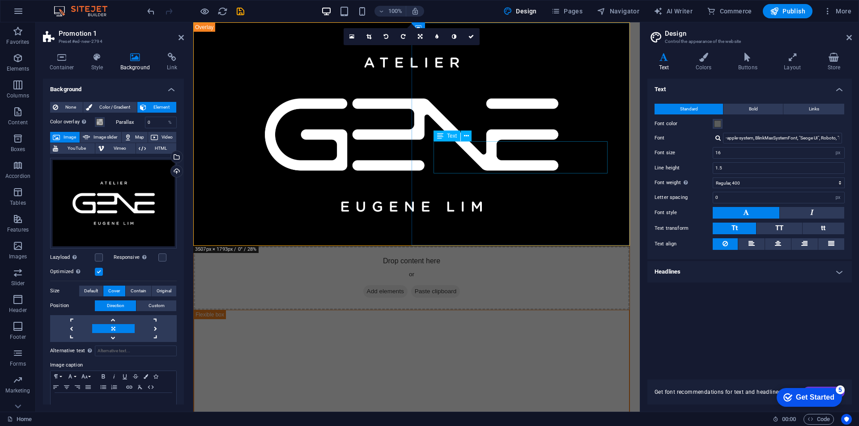
click at [471, 347] on div "Our eBook contains over 50+ healthy vegan recipies, as well as a best practice …" at bounding box center [412, 379] width 392 height 21
click at [518, 347] on div "Our eBook contains over 50+ healthy vegan recipies, as well as a best practice …" at bounding box center [412, 379] width 392 height 21
click at [466, 133] on icon at bounding box center [466, 135] width 5 height 9
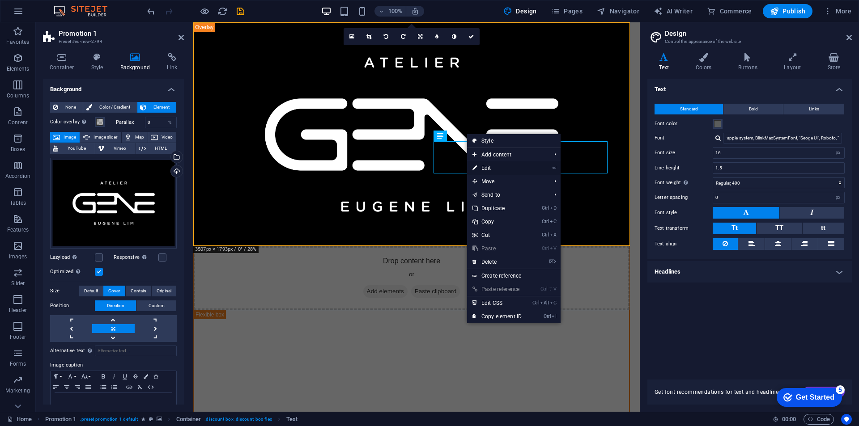
click at [502, 166] on link "⏎ Edit" at bounding box center [497, 167] width 60 height 13
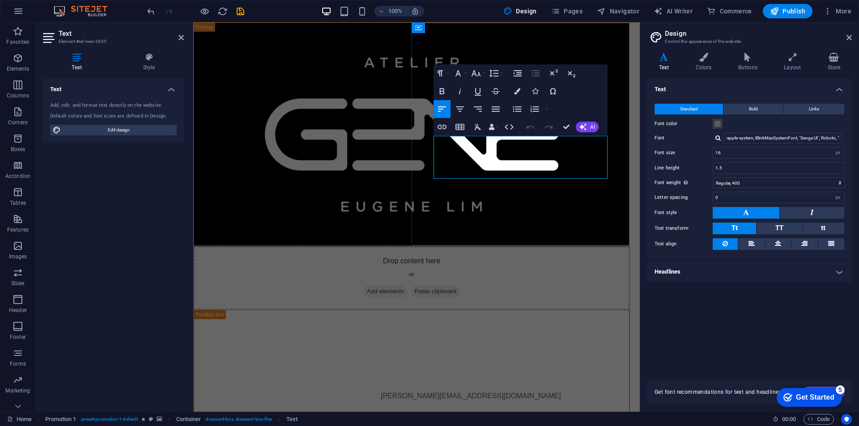
scroll to position [451, 3]
click at [548, 347] on p "[PERSON_NAME] HP: [PHONE_NUMBER] Email: [PERSON_NAME][EMAIL_ADDRESS][DOMAIN_NAM…" at bounding box center [412, 396] width 392 height 11
click at [547, 347] on p "[PERSON_NAME] HP: [PHONE_NUMBER] Email: [PERSON_NAME][EMAIL_ADDRESS][DOMAIN_NAM…" at bounding box center [412, 396] width 392 height 11
click at [486, 310] on div "Get our new vegan recipe eBook for free! For enquiries, please contact [PERSON_…" at bounding box center [412, 375] width 436 height 131
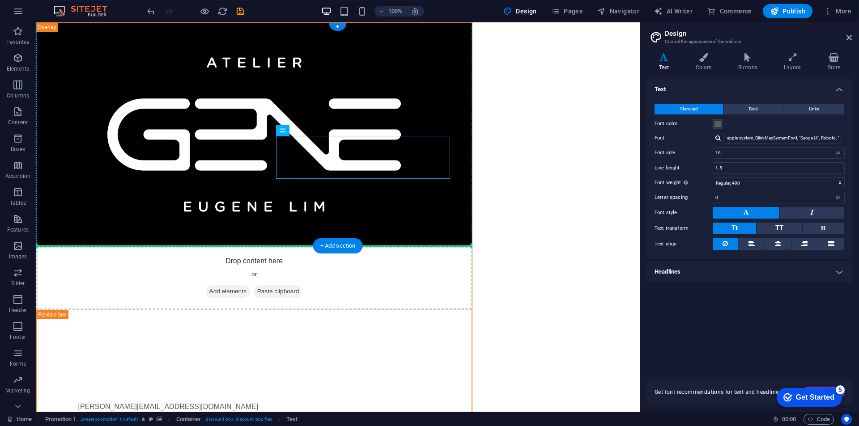
drag, startPoint x: 333, startPoint y: 152, endPoint x: 182, endPoint y: 224, distance: 166.4
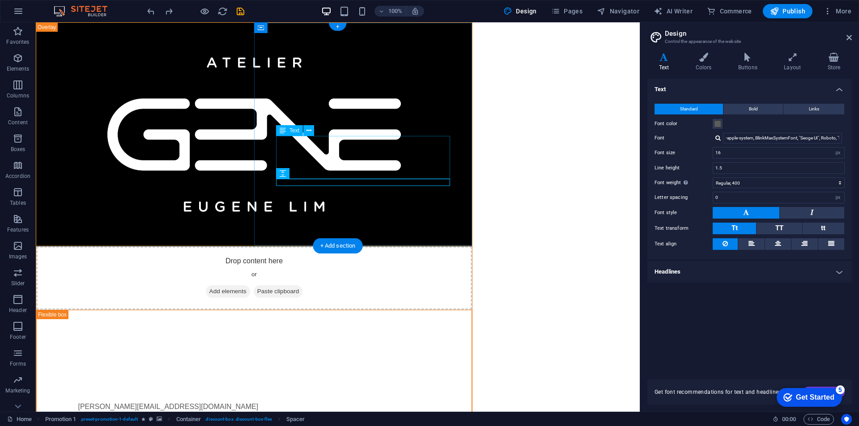
click at [358, 347] on div "For enquiries, please contact [PERSON_NAME] HP: [PHONE_NUMBER] Email: [PERSON_N…" at bounding box center [254, 390] width 392 height 43
click at [309, 130] on icon at bounding box center [308, 130] width 5 height 9
click at [285, 310] on div "Get our new vegan recipe eBook for free! For enquiries, please contact [PERSON_…" at bounding box center [254, 375] width 436 height 131
click at [328, 347] on div at bounding box center [254, 365] width 392 height 7
click at [333, 347] on div "For enquiries, please contact [PERSON_NAME] HP: [PHONE_NUMBER] Email: [PERSON_N…" at bounding box center [254, 390] width 392 height 43
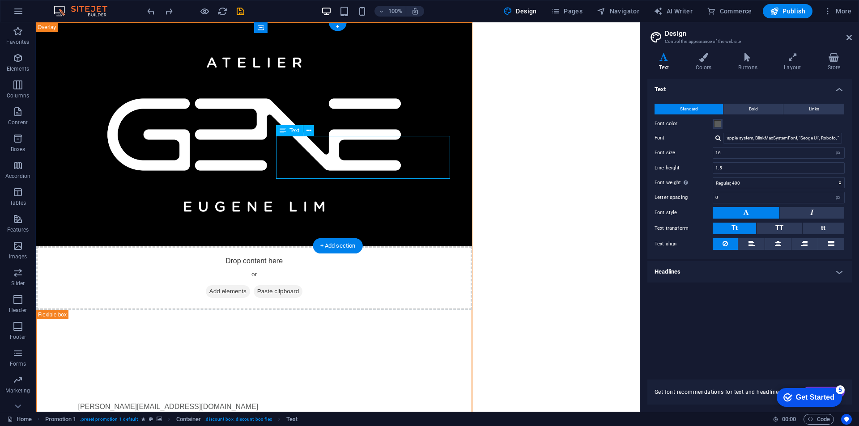
click at [329, 347] on div "For enquiries, please contact [PERSON_NAME] HP: [PHONE_NUMBER] Email: [PERSON_N…" at bounding box center [254, 390] width 392 height 43
click at [307, 129] on icon at bounding box center [308, 130] width 5 height 9
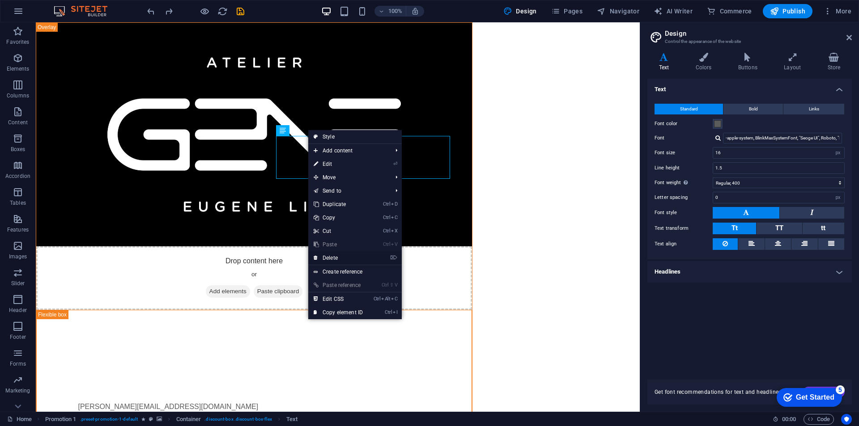
drag, startPoint x: 345, startPoint y: 254, endPoint x: 174, endPoint y: 173, distance: 189.4
click at [345, 254] on link "⌦ Delete" at bounding box center [338, 257] width 60 height 13
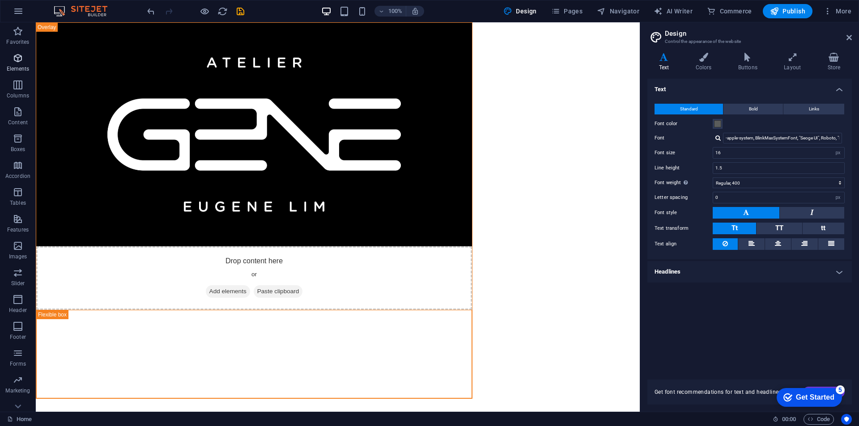
click at [20, 67] on p "Elements" at bounding box center [18, 68] width 23 height 7
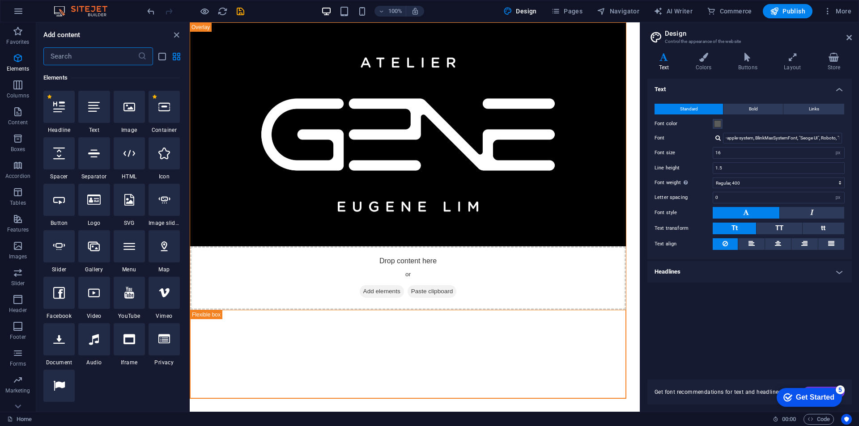
scroll to position [95, 0]
click at [66, 57] on input "text" at bounding box center [90, 56] width 94 height 18
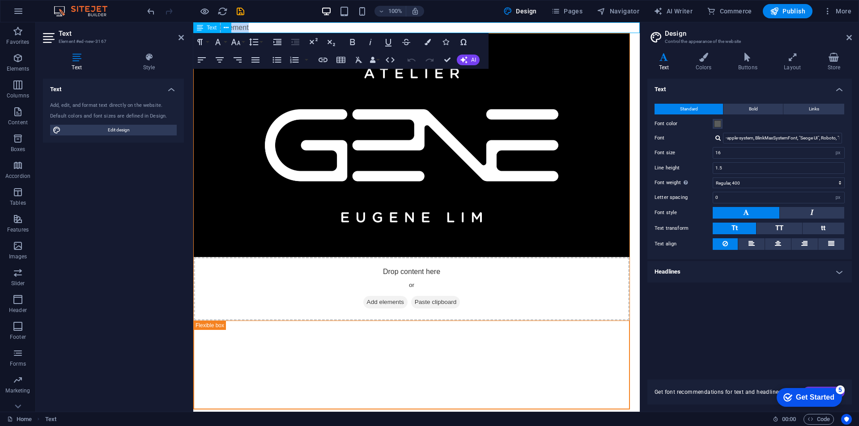
click at [290, 25] on p "New text element" at bounding box center [416, 27] width 446 height 11
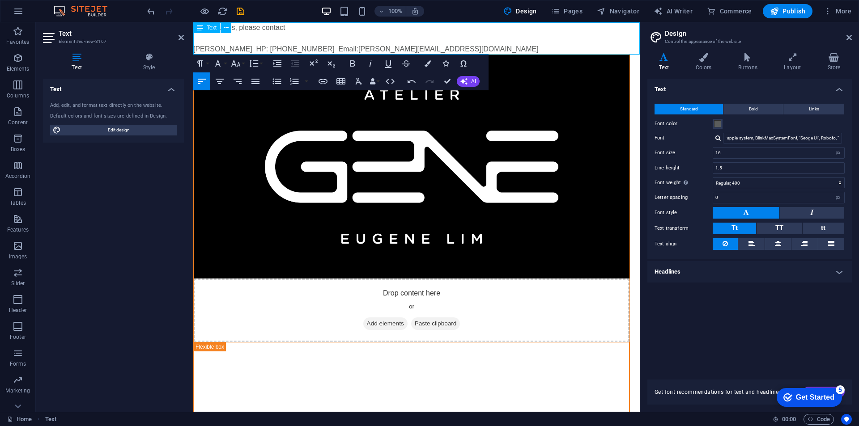
scroll to position [451, 3]
drag, startPoint x: 395, startPoint y: 48, endPoint x: 356, endPoint y: 48, distance: 39.4
click at [356, 48] on p "[PERSON_NAME] HP: [PHONE_NUMBER] Email: [PERSON_NAME][EMAIL_ADDRESS][DOMAIN_NAM…" at bounding box center [416, 49] width 446 height 11
click at [307, 47] on p "[PERSON_NAME] HP: [PHONE_NUMBER] Email: [PERSON_NAME][EMAIL_ADDRESS][DOMAIN_NAM…" at bounding box center [416, 49] width 446 height 11
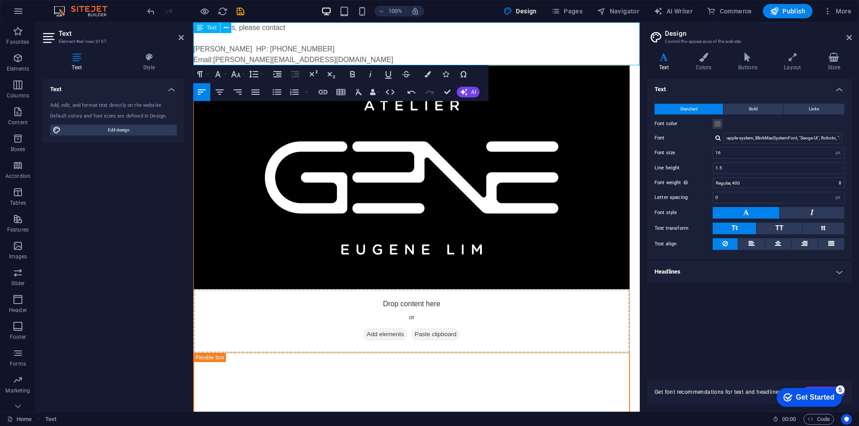
click at [222, 36] on p at bounding box center [416, 38] width 446 height 11
click at [222, 25] on button at bounding box center [225, 27] width 11 height 11
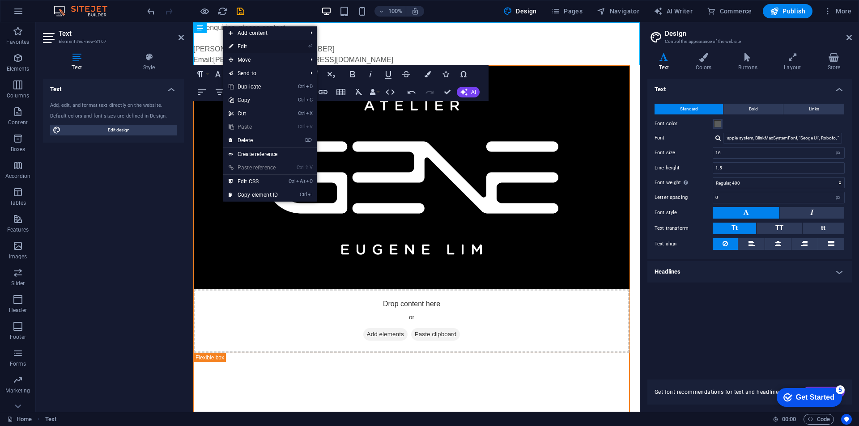
click at [250, 48] on link "⏎ Edit" at bounding box center [253, 46] width 60 height 13
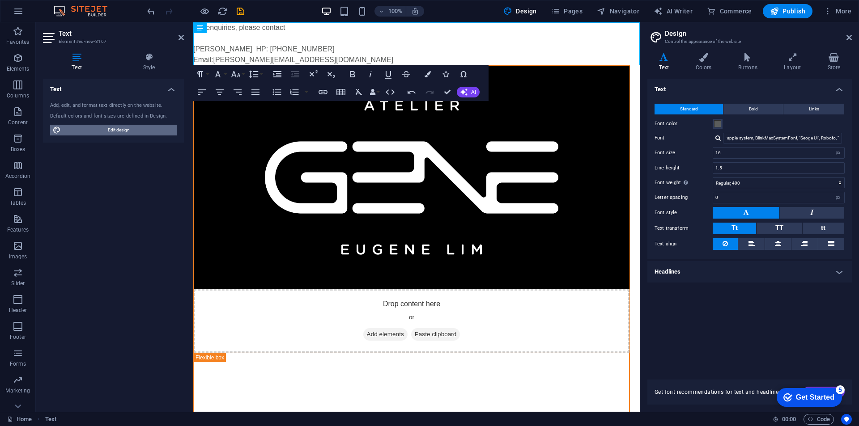
click at [79, 128] on span "Edit design" at bounding box center [119, 130] width 110 height 11
click at [653, 275] on h4 "Headlines" at bounding box center [749, 271] width 204 height 21
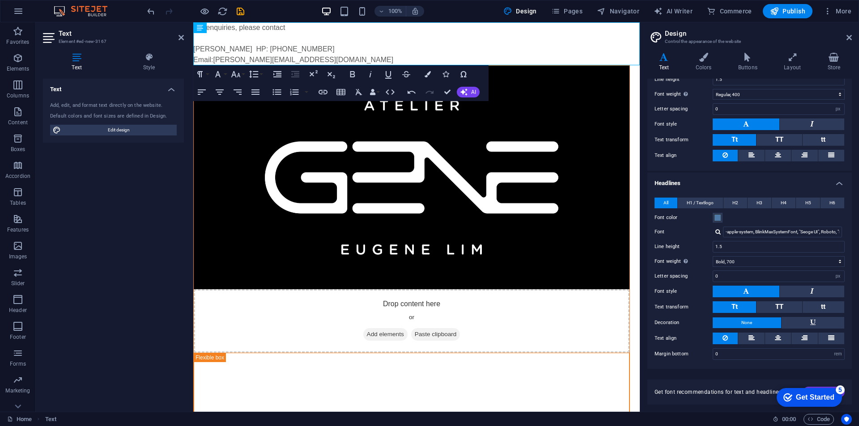
scroll to position [0, 0]
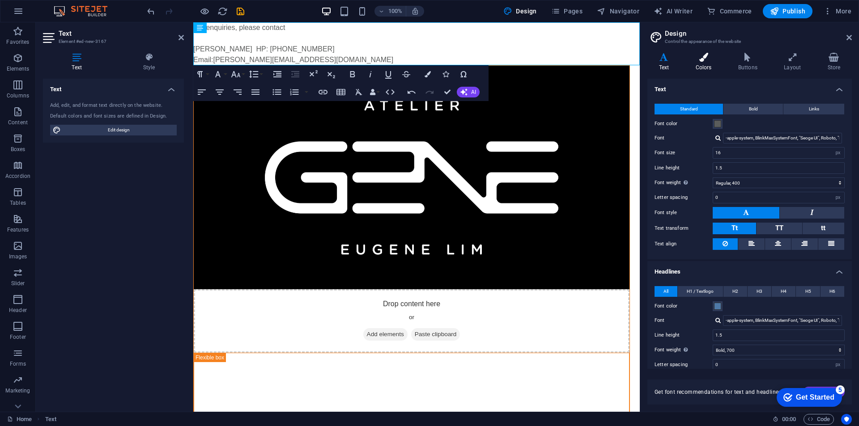
click at [653, 64] on h4 "Colors" at bounding box center [705, 62] width 42 height 19
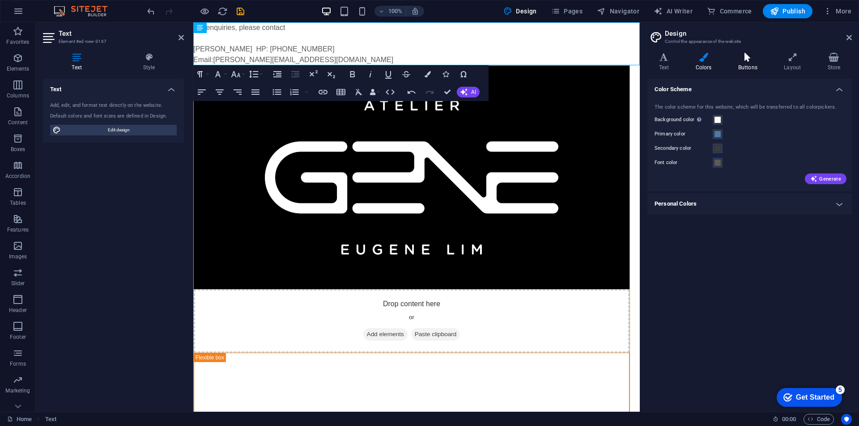
click at [653, 64] on h4 "Buttons" at bounding box center [749, 62] width 46 height 19
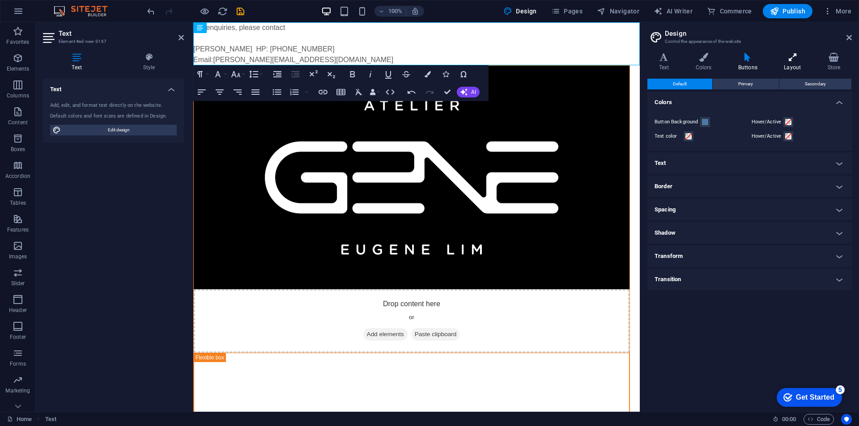
click at [653, 66] on h4 "Layout" at bounding box center [793, 62] width 43 height 19
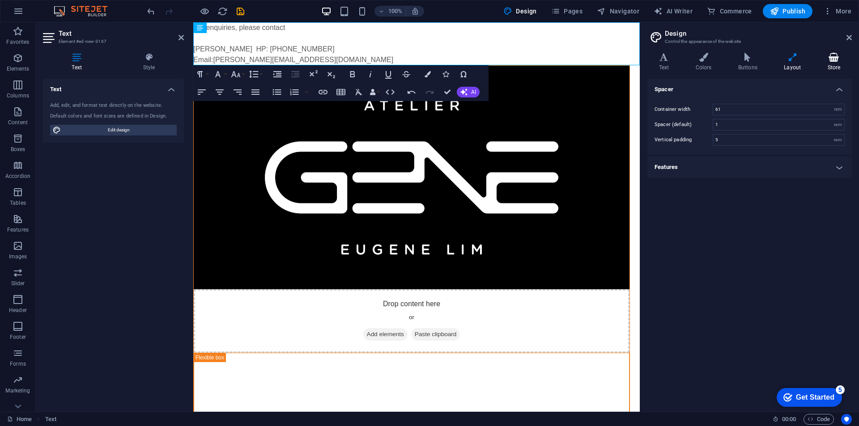
click at [653, 62] on h4 "Store" at bounding box center [834, 62] width 36 height 19
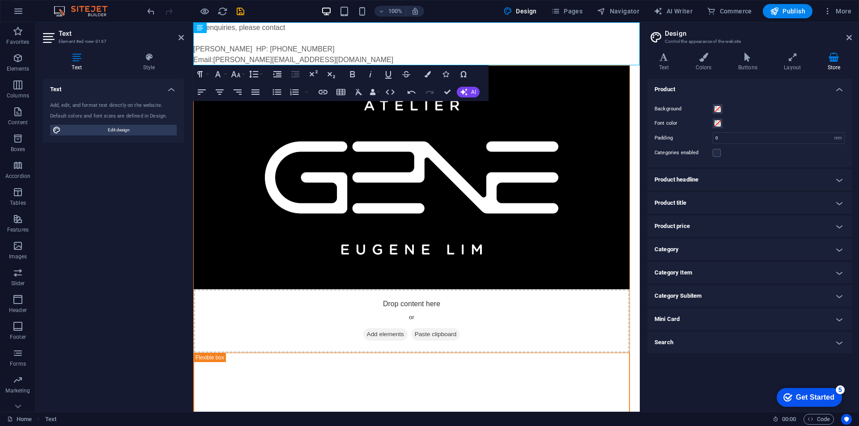
click at [185, 36] on aside "Text Element #ed-new-3167 Text Style Text Add, edit, and format text directly o…" at bounding box center [114, 217] width 157 height 390
drag, startPoint x: 182, startPoint y: 37, endPoint x: 68, endPoint y: 20, distance: 115.3
click at [182, 37] on icon at bounding box center [180, 37] width 5 height 7
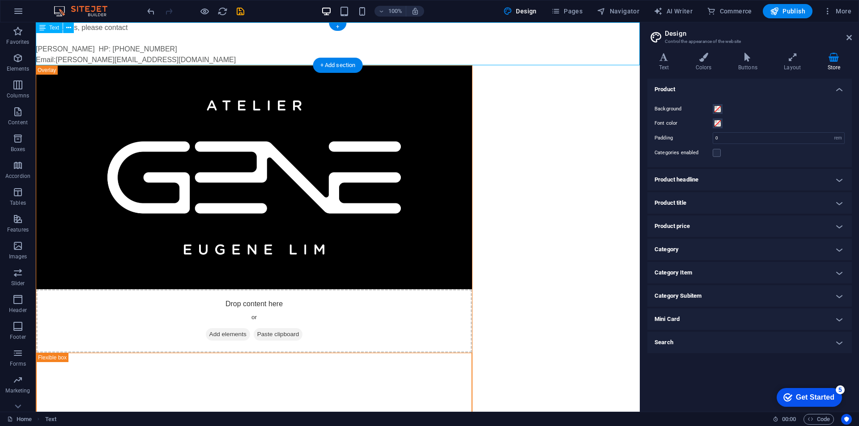
click at [174, 57] on div "For enquiries, please contact [PERSON_NAME] HP: [PHONE_NUMBER] Email: [PERSON_N…" at bounding box center [338, 43] width 604 height 43
click at [20, 62] on icon "button" at bounding box center [18, 58] width 11 height 11
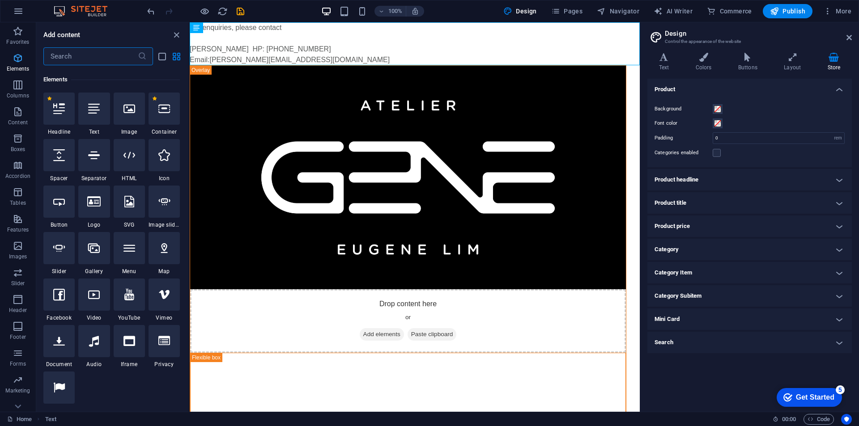
scroll to position [95, 0]
click at [119, 114] on div at bounding box center [129, 107] width 31 height 32
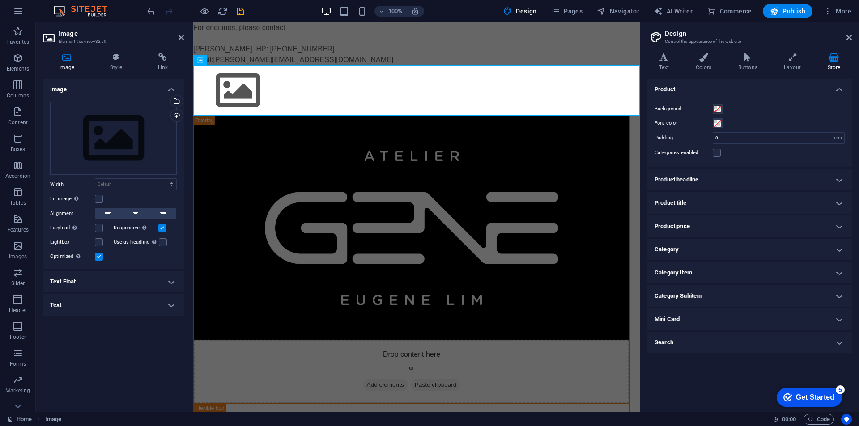
click at [386, 344] on html "Skip to main content For enquiries, please contact [PERSON_NAME] HP: [PHONE_NUM…" at bounding box center [416, 257] width 446 height 470
click at [390, 347] on html "Skip to main content For enquiries, please contact [PERSON_NAME] HP: [PHONE_NUM…" at bounding box center [416, 257] width 446 height 470
click at [305, 93] on figure at bounding box center [416, 90] width 446 height 51
click at [233, 67] on figure at bounding box center [416, 90] width 446 height 51
click at [231, 61] on icon at bounding box center [231, 59] width 5 height 9
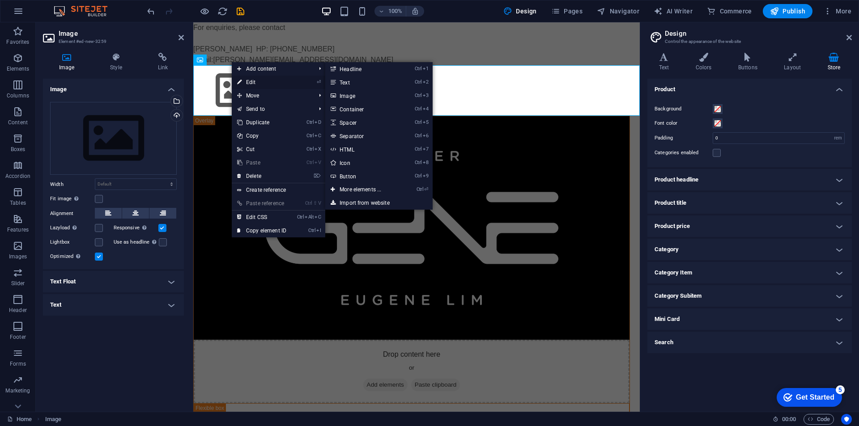
click at [249, 80] on link "⏎ Edit" at bounding box center [262, 82] width 60 height 13
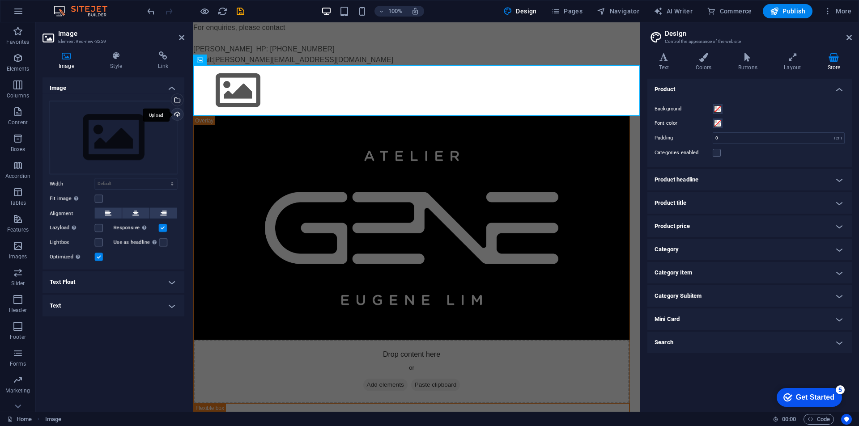
click at [178, 110] on div "Upload" at bounding box center [175, 116] width 13 height 13
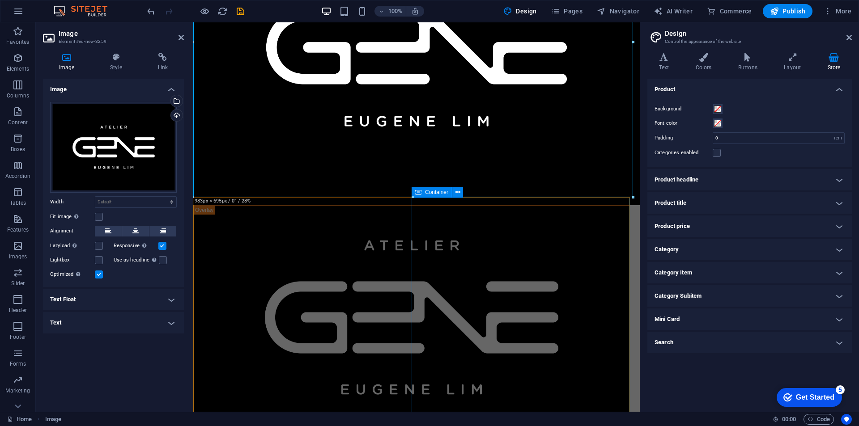
scroll to position [179, 0]
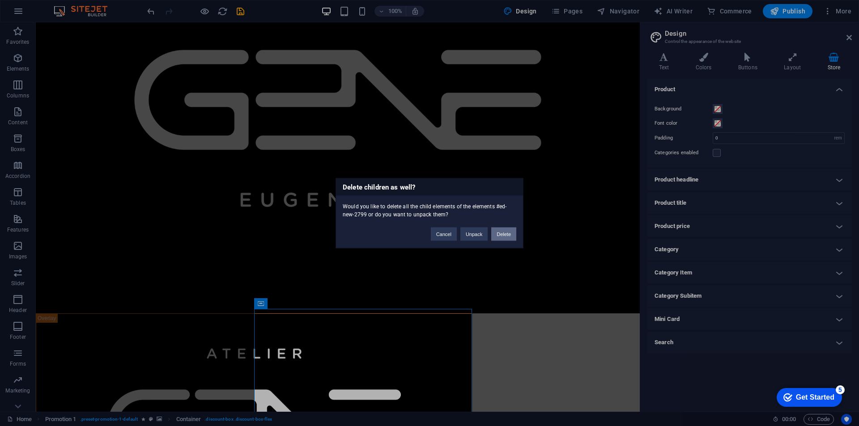
click at [503, 235] on button "Delete" at bounding box center [503, 233] width 25 height 13
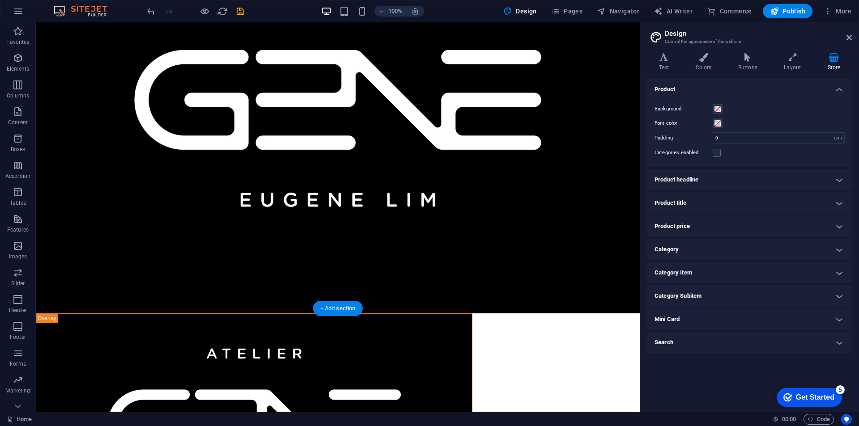
click at [335, 333] on figure at bounding box center [254, 426] width 436 height 224
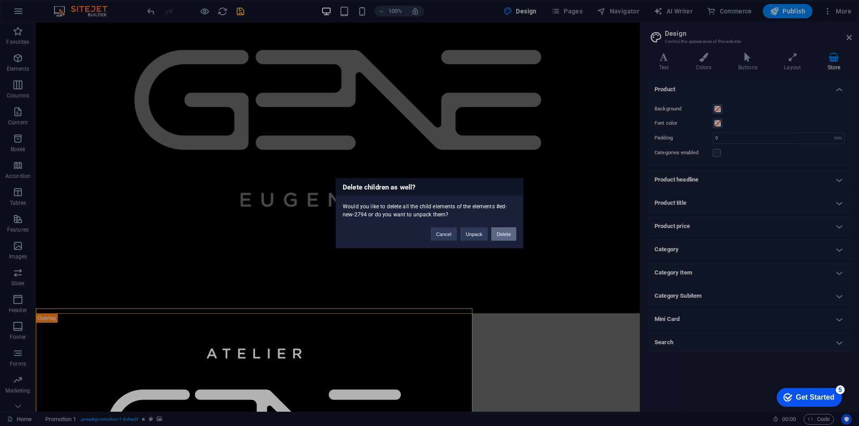
click at [499, 236] on button "Delete" at bounding box center [503, 233] width 25 height 13
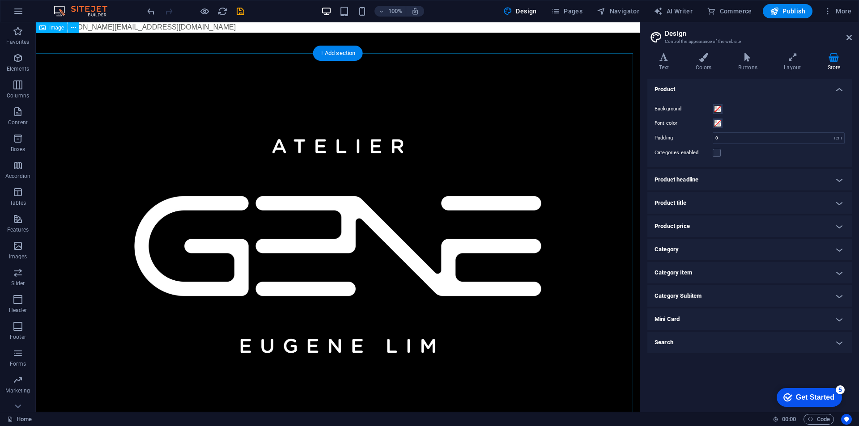
scroll to position [0, 0]
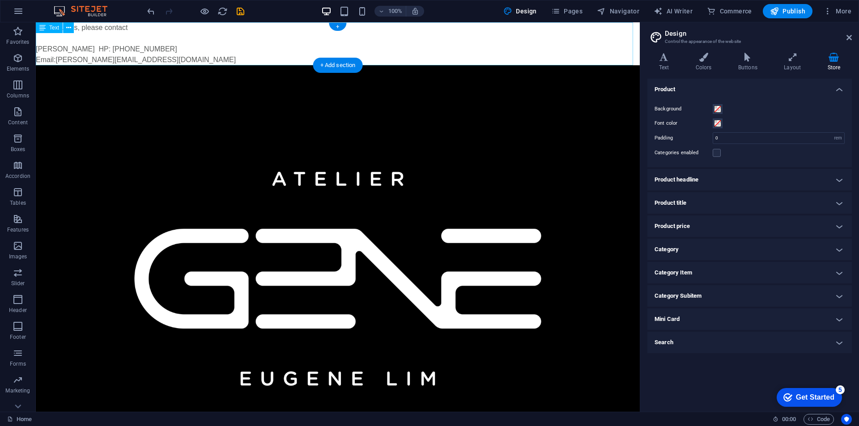
click at [157, 56] on div "For enquiries, please contact [PERSON_NAME] HP: [PHONE_NUMBER] Email: [PERSON_N…" at bounding box center [338, 43] width 604 height 43
drag, startPoint x: 145, startPoint y: 60, endPoint x: 123, endPoint y: 50, distance: 25.0
click at [143, 60] on div "For enquiries, please contact [PERSON_NAME] HP: [PHONE_NUMBER] Email: [PERSON_N…" at bounding box center [338, 43] width 604 height 43
click at [62, 18] on div "100% Design Pages Navigator AI Writer Commerce Publish More" at bounding box center [429, 10] width 858 height 21
click at [128, 47] on div "For enquiries, please contact [PERSON_NAME] HP: [PHONE_NUMBER] Email: [PERSON_N…" at bounding box center [338, 43] width 604 height 43
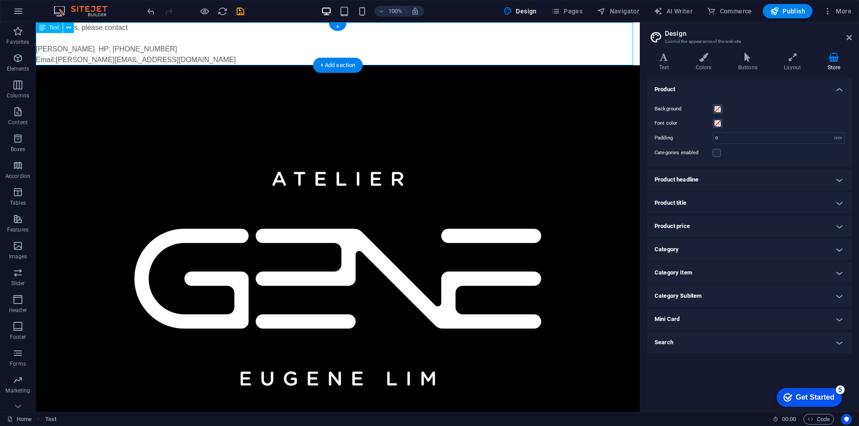
click at [177, 47] on div "For enquiries, please contact [PERSON_NAME] HP: [PHONE_NUMBER] Email: [PERSON_N…" at bounding box center [338, 43] width 604 height 43
click at [166, 56] on div "For enquiries, please contact [PERSON_NAME] HP: [PHONE_NUMBER] Email: [PERSON_N…" at bounding box center [338, 43] width 604 height 43
click at [159, 62] on div "For enquiries, please contact [PERSON_NAME] HP: [PHONE_NUMBER] Email: [PERSON_N…" at bounding box center [338, 43] width 604 height 43
click at [157, 64] on div "For enquiries, please contact [PERSON_NAME] HP: [PHONE_NUMBER] Email: [PERSON_N…" at bounding box center [338, 43] width 604 height 43
click at [72, 25] on button at bounding box center [68, 27] width 11 height 11
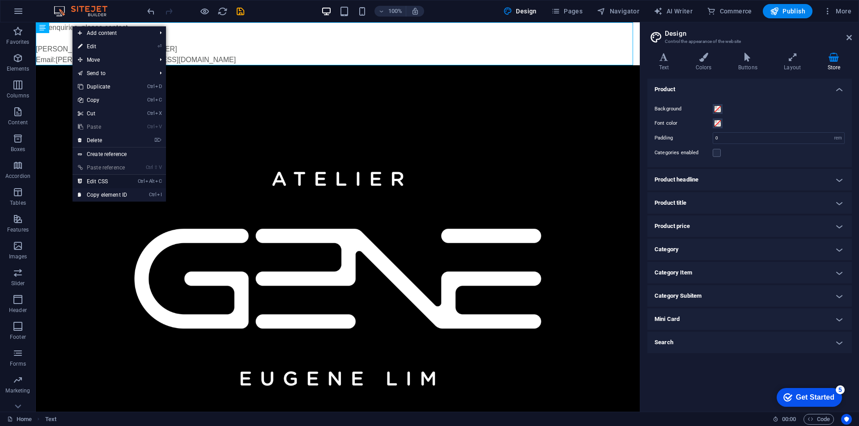
click at [114, 182] on link "Ctrl Alt C Edit CSS" at bounding box center [102, 181] width 60 height 13
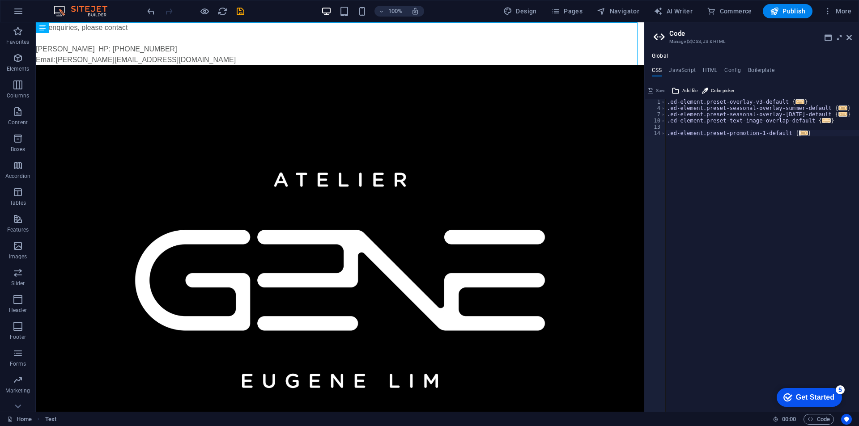
click at [653, 132] on div ".ed-element.preset-overlay-v3-default { ... } .ed-element.preset-seasonal-overl…" at bounding box center [762, 262] width 194 height 326
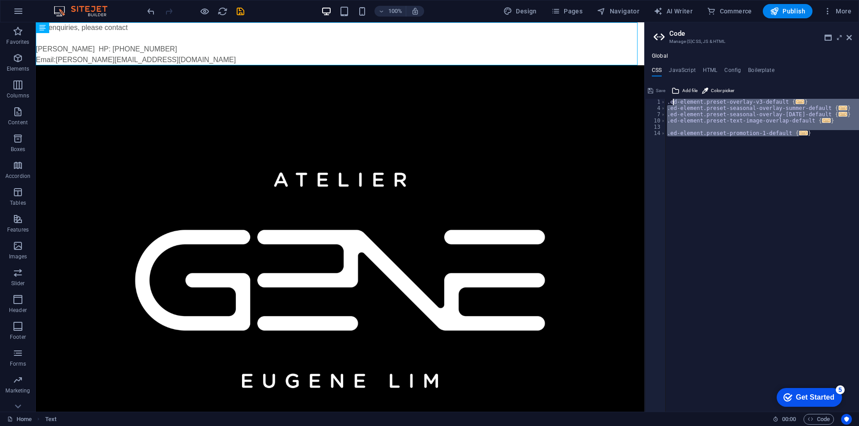
drag, startPoint x: 817, startPoint y: 141, endPoint x: 672, endPoint y: 99, distance: 150.9
click at [653, 99] on div ".ed-element.preset-overlay-v3-default { ... } .ed-element.preset-seasonal-overl…" at bounding box center [762, 262] width 194 height 326
paste textarea "}"
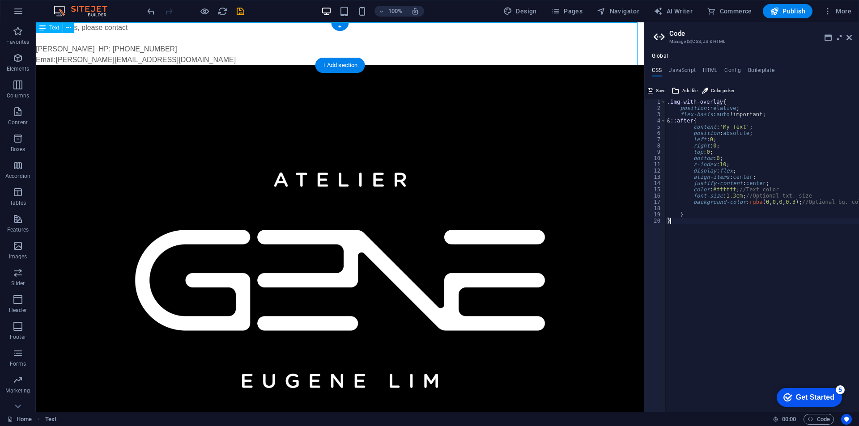
click at [115, 52] on div "For enquiries, please contact [PERSON_NAME] HP: [PHONE_NUMBER] Email: [PERSON_N…" at bounding box center [340, 43] width 608 height 43
click at [111, 60] on div "For enquiries, please contact [PERSON_NAME] HP: [PHONE_NUMBER] Email: [PERSON_N…" at bounding box center [340, 43] width 608 height 43
click at [116, 59] on div "For enquiries, please contact [PERSON_NAME] HP: [PHONE_NUMBER] Email: [PERSON_N…" at bounding box center [340, 43] width 608 height 43
click at [72, 26] on button at bounding box center [68, 27] width 11 height 11
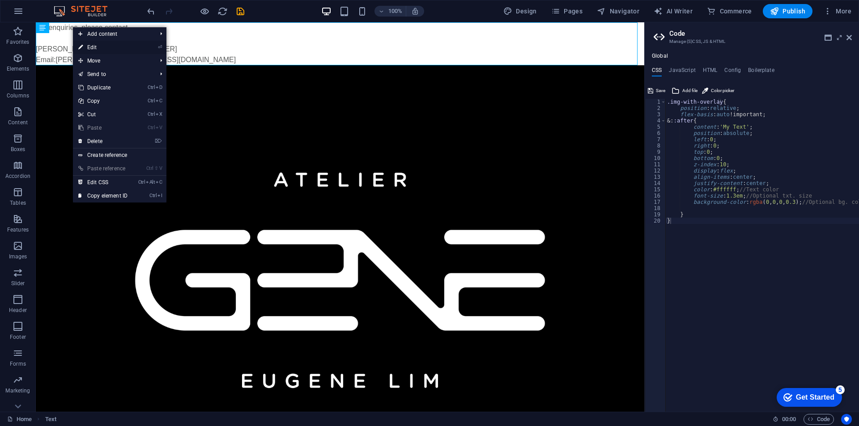
click at [90, 46] on link "⏎ Edit" at bounding box center [103, 47] width 60 height 13
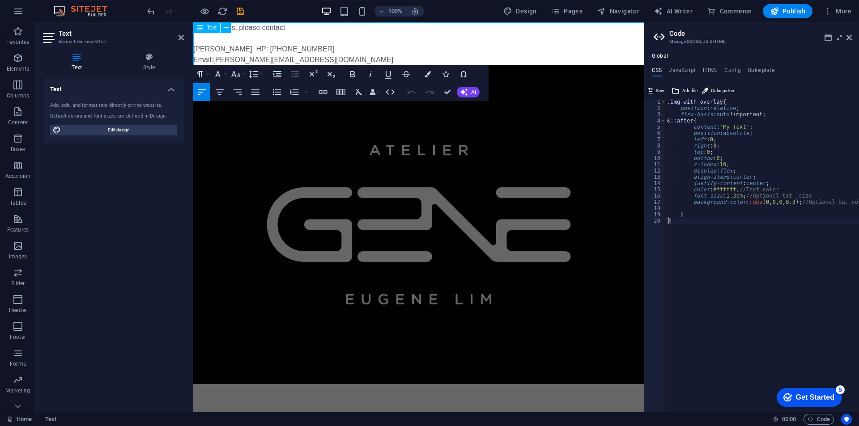
click at [235, 53] on p "[PERSON_NAME] HP: [PHONE_NUMBER]" at bounding box center [418, 49] width 451 height 11
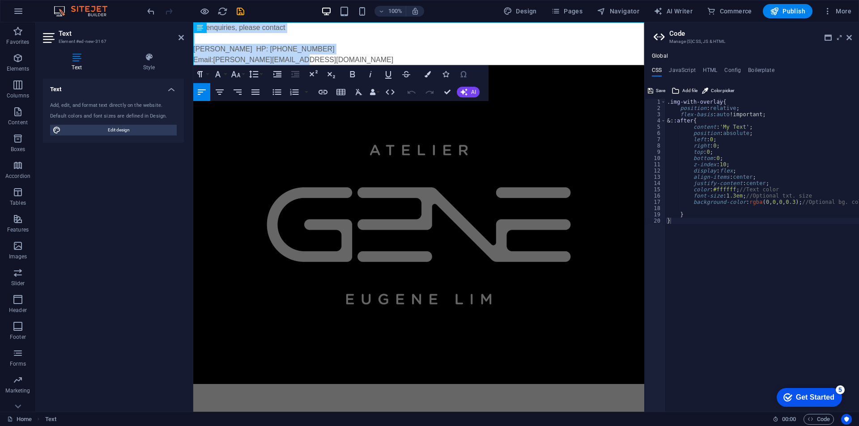
copy div "For enquiries, please contact [PERSON_NAME] HP: [PHONE_NUMBER] Email: [PERSON_N…"
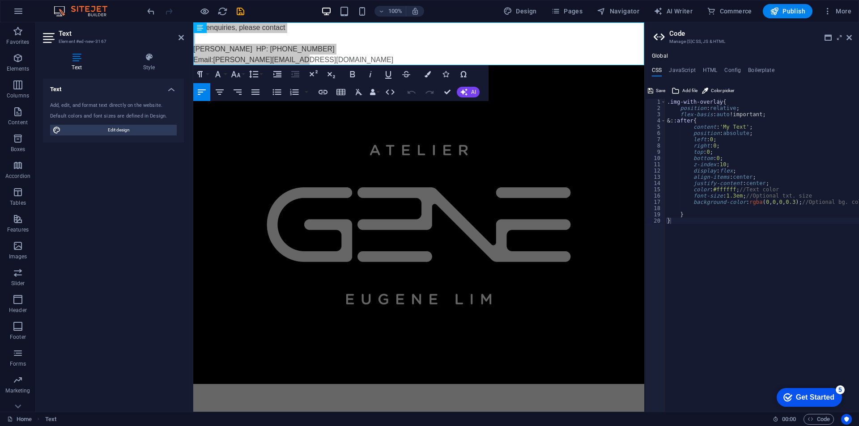
click at [653, 126] on div ".img-with-overlay { position : relative ; flex-basis : auto !important; &: :aft…" at bounding box center [762, 258] width 194 height 319
drag, startPoint x: 741, startPoint y: 126, endPoint x: 723, endPoint y: 125, distance: 17.9
click at [653, 125] on div ".img-with-overlay { position : relative ; flex-basis : auto !important; &: :aft…" at bounding box center [762, 258] width 194 height 319
paste textarea "Email: [PERSON_NAME][EMAIL_ADDRESS][DOMAIN_NAME]"
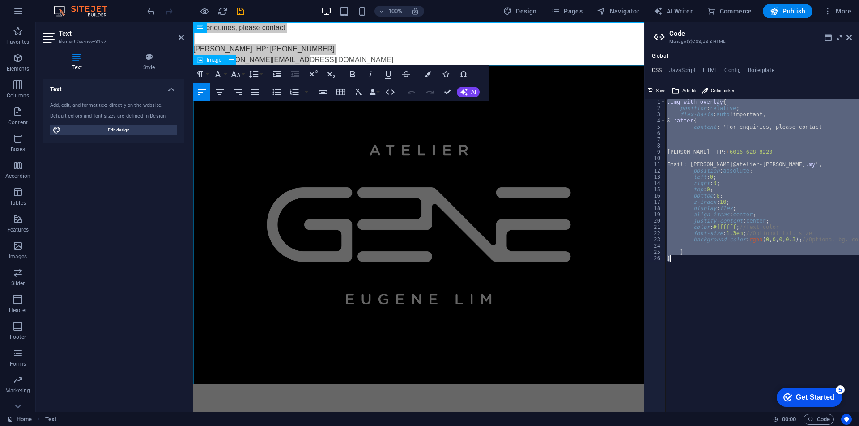
click at [392, 202] on figure at bounding box center [418, 224] width 451 height 319
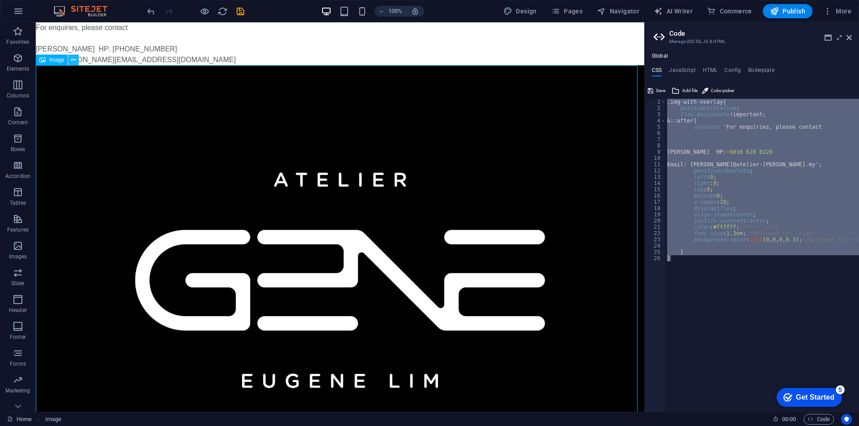
click at [71, 61] on icon at bounding box center [73, 59] width 5 height 9
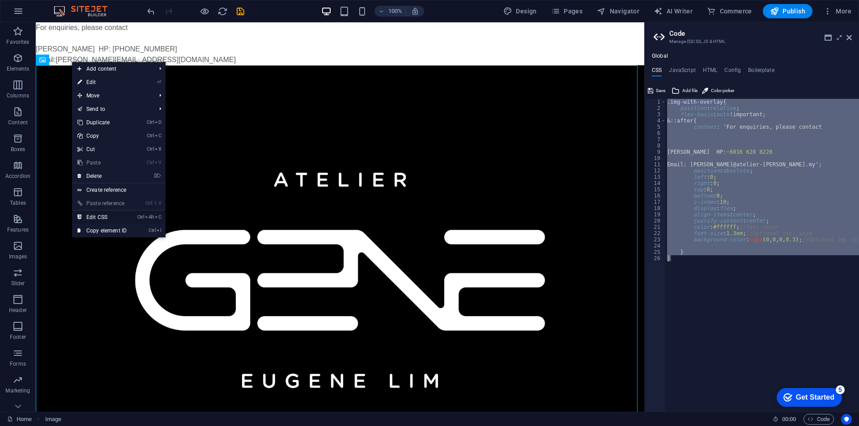
click at [119, 216] on link "Ctrl Alt C Edit CSS" at bounding box center [102, 217] width 60 height 13
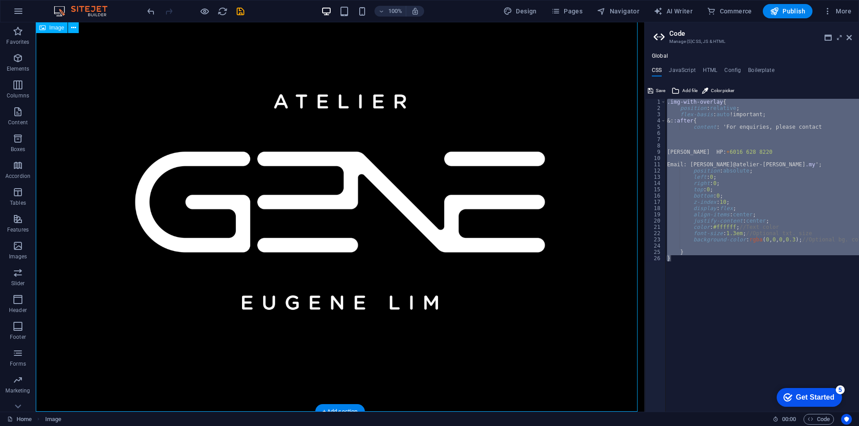
scroll to position [79, 0]
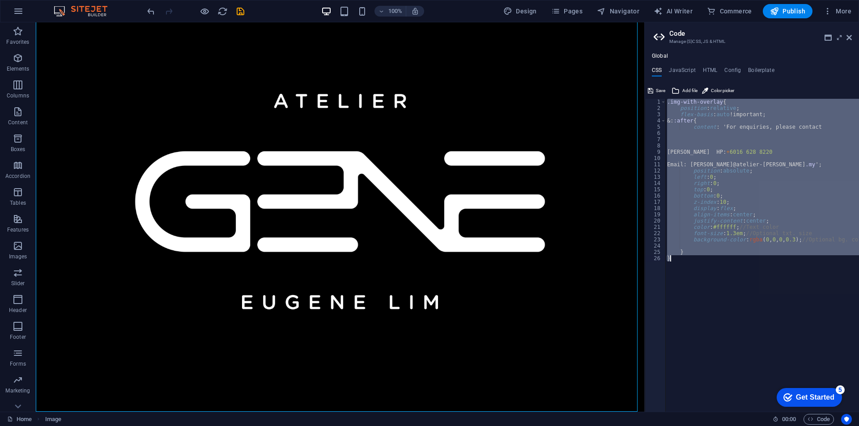
click at [653, 239] on div ".img-with-overlay { position : relative ; flex-basis : auto !important; &: :aft…" at bounding box center [762, 255] width 194 height 313
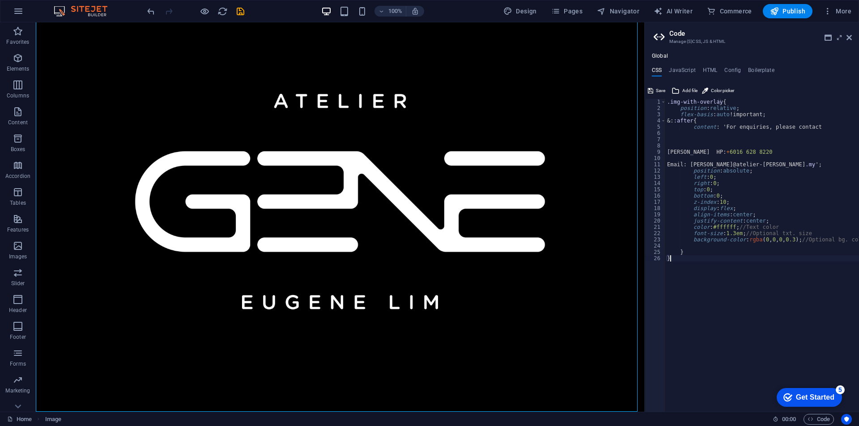
click at [653, 257] on div ".img-with-overlay { position : relative ; flex-basis : auto !important; &: :aft…" at bounding box center [762, 258] width 194 height 319
click at [653, 250] on div ".img-with-overlay { position : relative ; flex-basis : auto !important; &: :aft…" at bounding box center [762, 258] width 194 height 319
type textarea "}"
paste textarea "}"
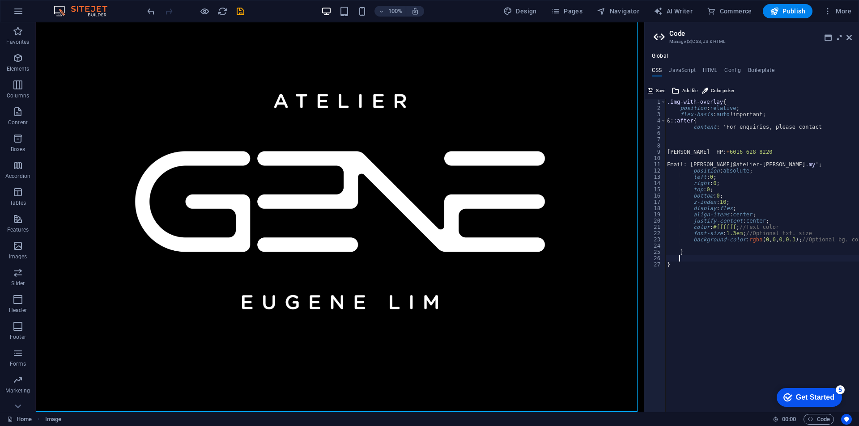
scroll to position [13, 0]
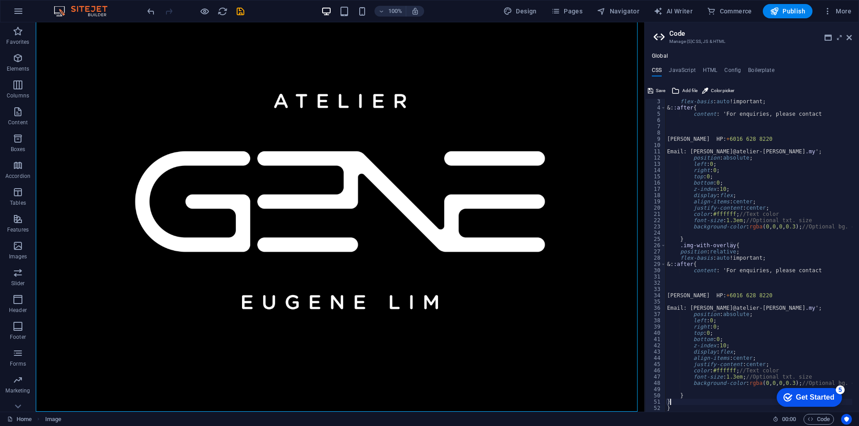
type textarea "}"
click at [628, 294] on figure at bounding box center [340, 202] width 608 height 430
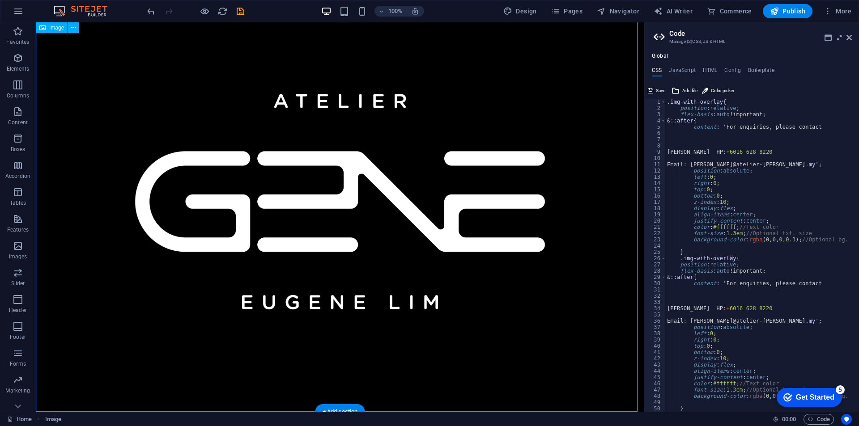
scroll to position [0, 0]
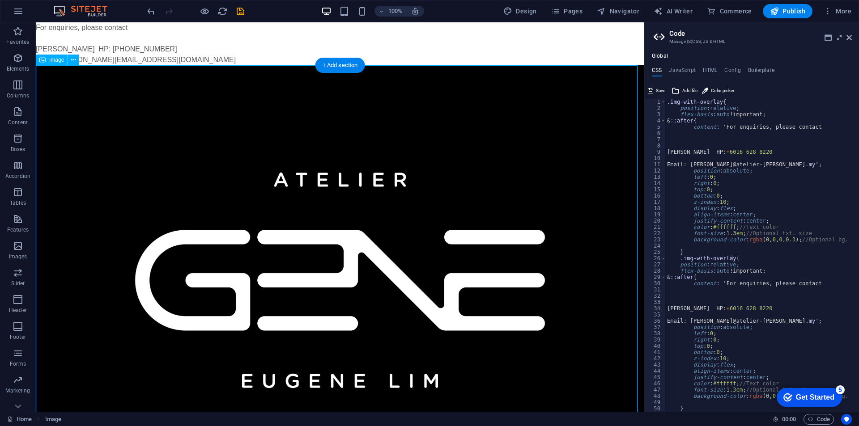
click at [85, 91] on figure at bounding box center [340, 280] width 608 height 430
click at [72, 61] on icon at bounding box center [73, 59] width 5 height 9
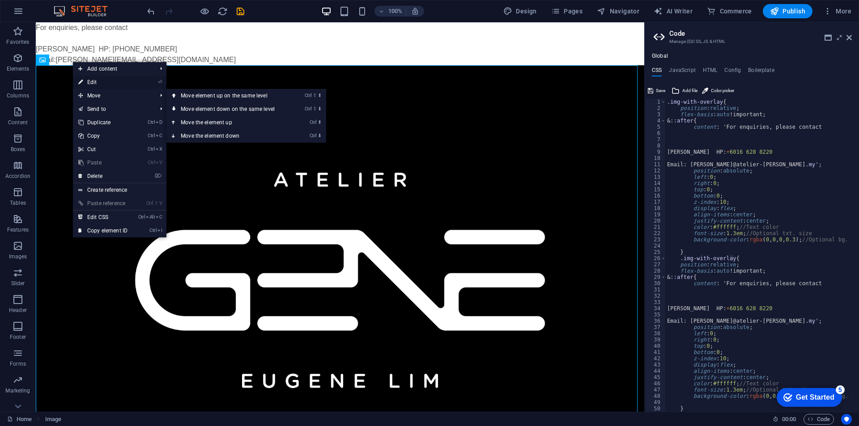
click at [117, 83] on link "⏎ Edit" at bounding box center [103, 82] width 60 height 13
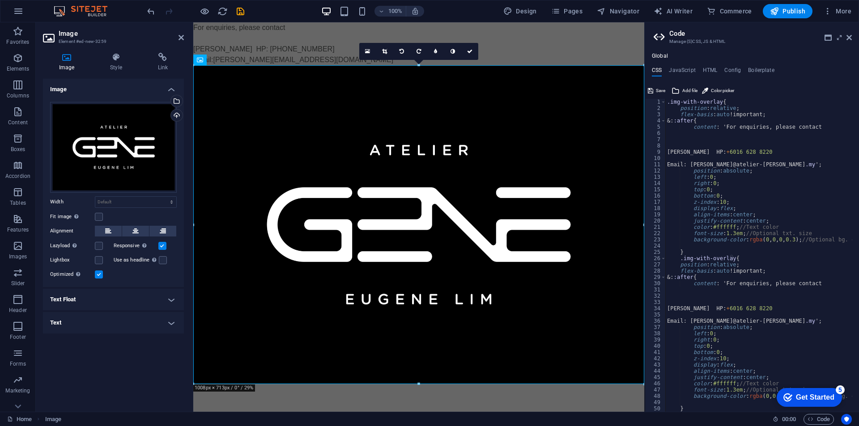
click at [166, 318] on h4 "Text" at bounding box center [113, 322] width 141 height 21
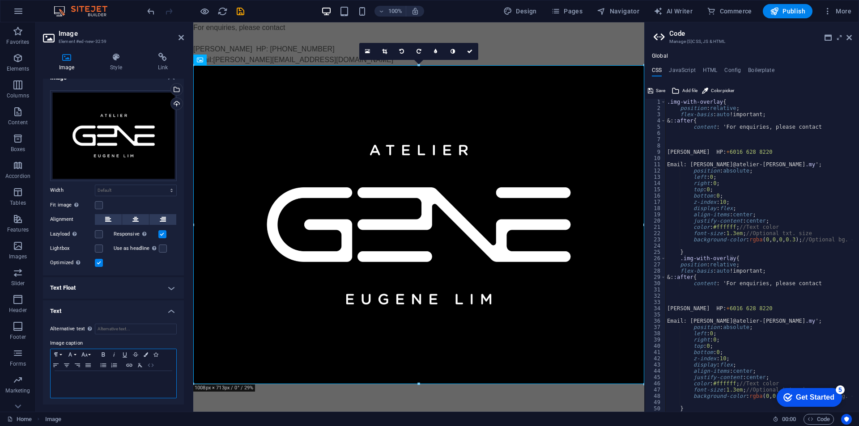
click at [147, 347] on icon "button" at bounding box center [150, 365] width 11 height 7
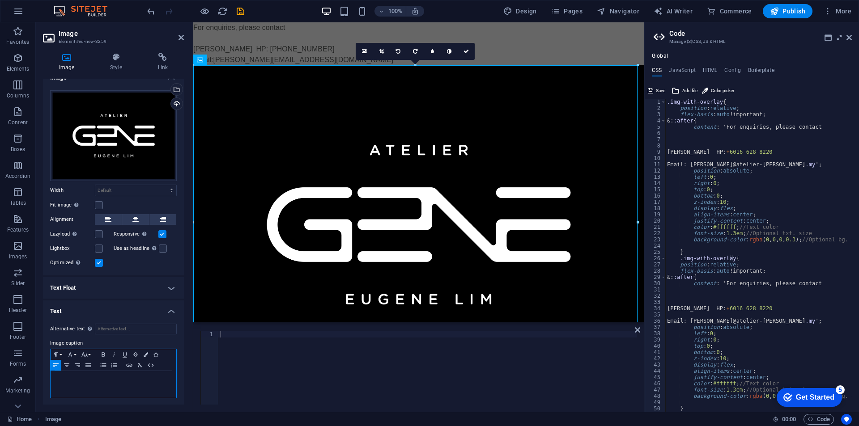
click at [131, 347] on p at bounding box center [113, 380] width 117 height 8
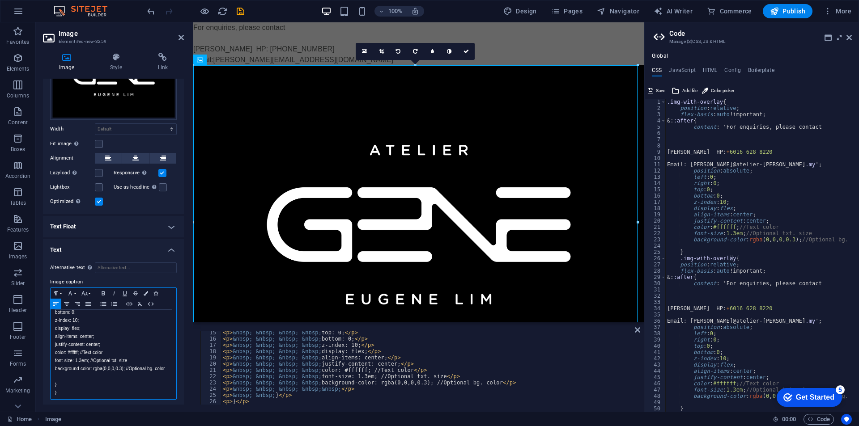
scroll to position [74, 0]
click at [115, 219] on h4 "Text Float" at bounding box center [113, 225] width 141 height 21
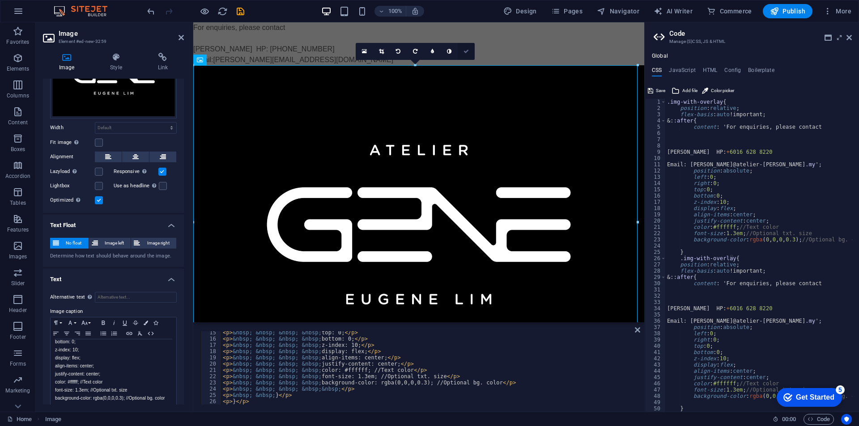
click at [467, 52] on icon at bounding box center [465, 51] width 5 height 5
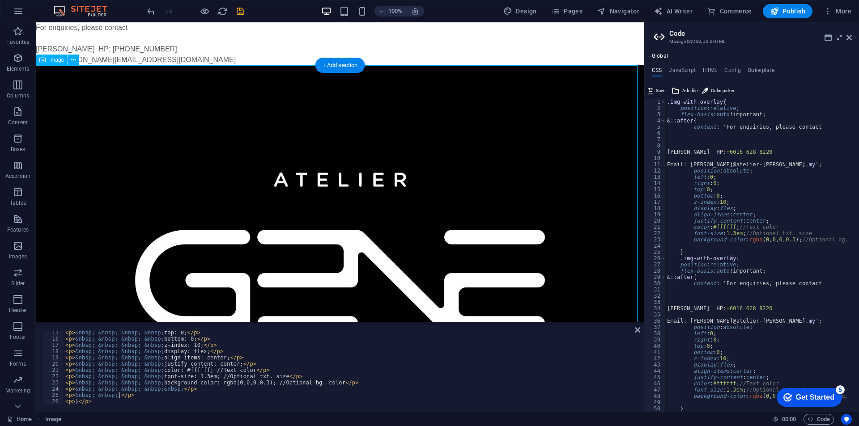
click at [549, 120] on figure ".img-with-overlay{ position: relative; flex-basis: auto !important; &::after{ c…" at bounding box center [340, 419] width 608 height 709
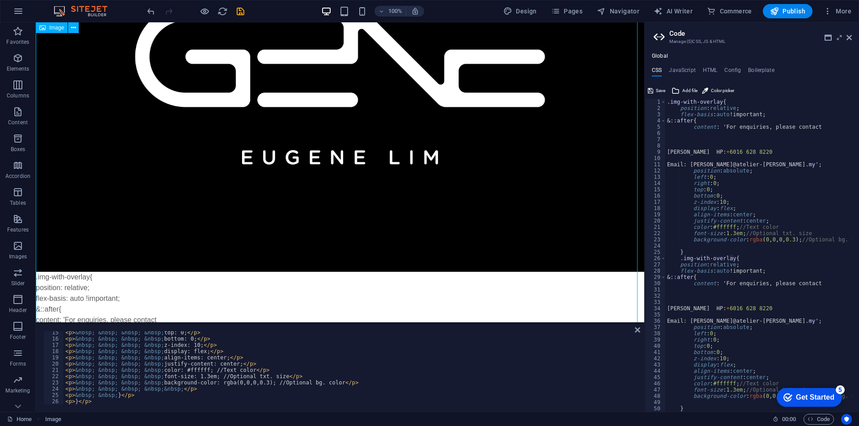
scroll to position [402, 0]
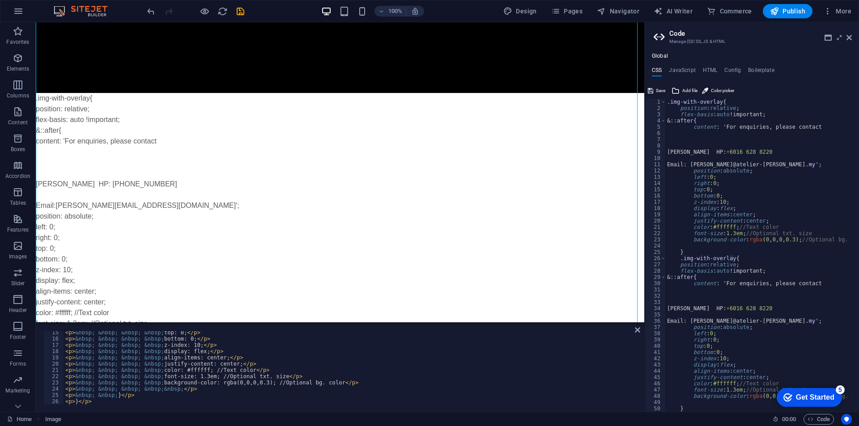
type textarea "<p>&nbsp; &nbsp; &nbsp; &nbsp; bottom: 0;</p>"
click at [365, 338] on div "< p > &nbsp; &nbsp; &nbsp; &nbsp; top: 0; </ p > < p > &nbsp; &nbsp; &nbsp; &nb…" at bounding box center [350, 373] width 572 height 86
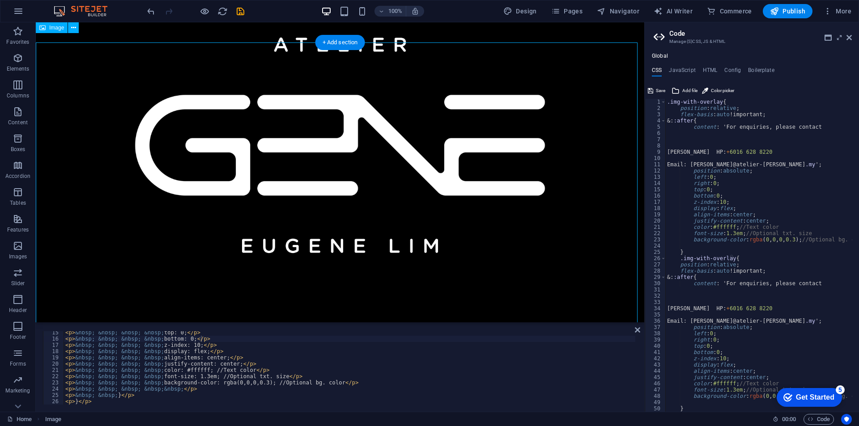
scroll to position [0, 0]
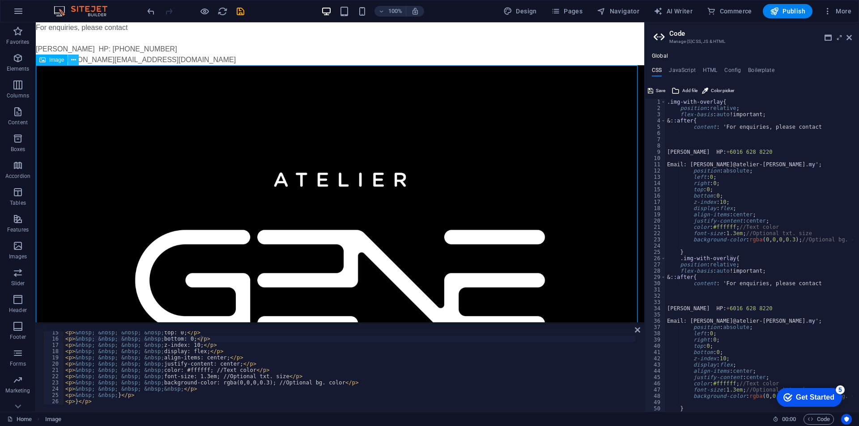
click at [72, 62] on icon at bounding box center [73, 59] width 5 height 9
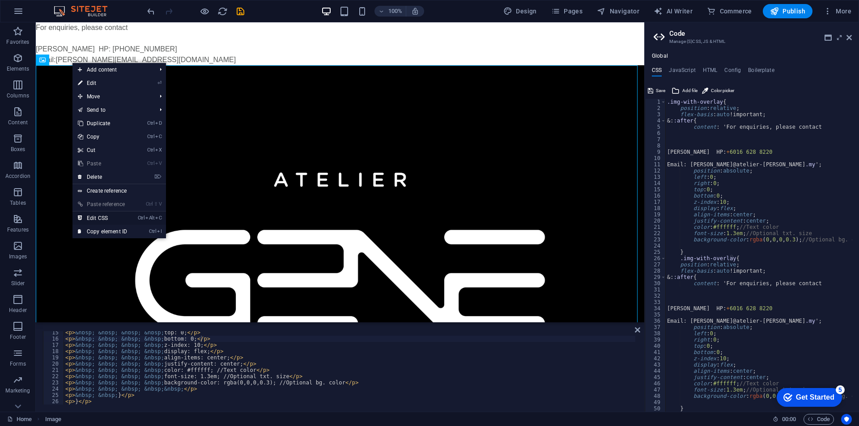
click at [125, 215] on link "Ctrl Alt C Edit CSS" at bounding box center [102, 218] width 60 height 13
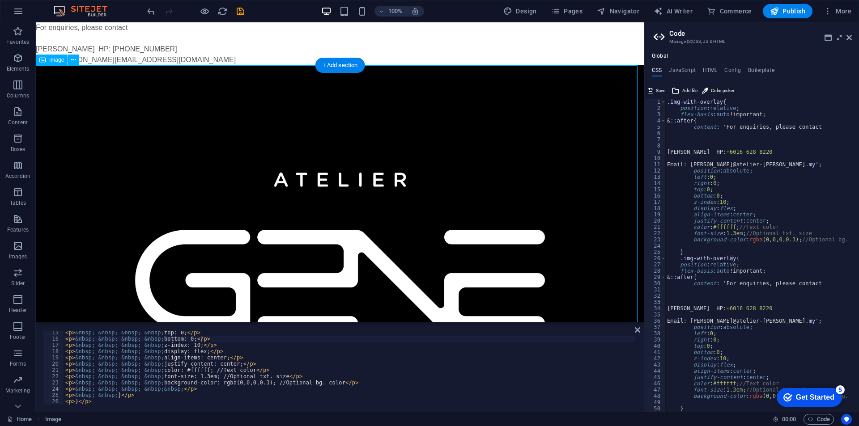
click at [132, 93] on figure ".img-with-overlay{ position: relative; flex-basis: auto !important; &::after{ c…" at bounding box center [340, 419] width 608 height 709
click at [70, 63] on button at bounding box center [73, 60] width 11 height 11
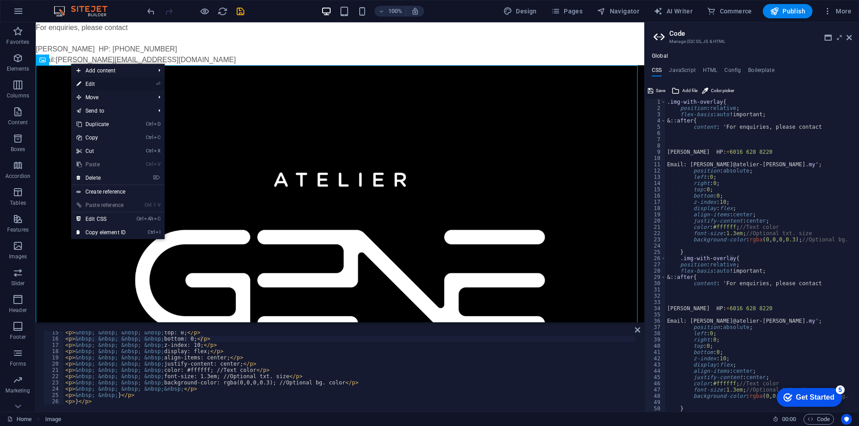
click at [84, 82] on link "⏎ Edit" at bounding box center [101, 83] width 60 height 13
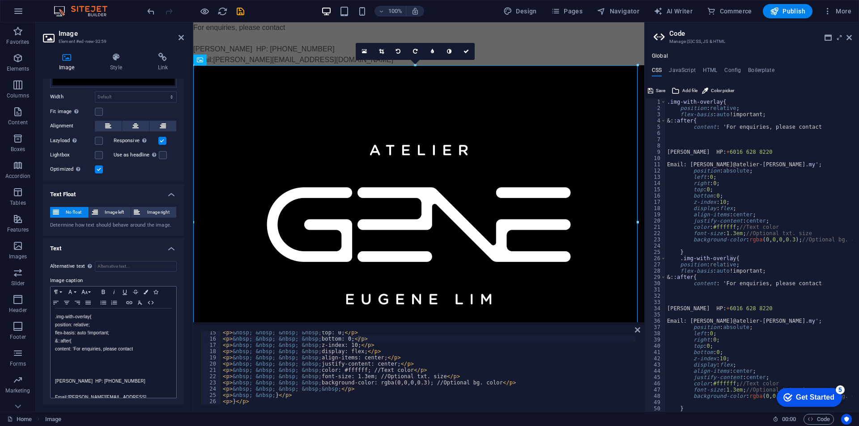
scroll to position [134, 0]
click at [122, 340] on p "justify-content: center;" at bounding box center [113, 344] width 117 height 8
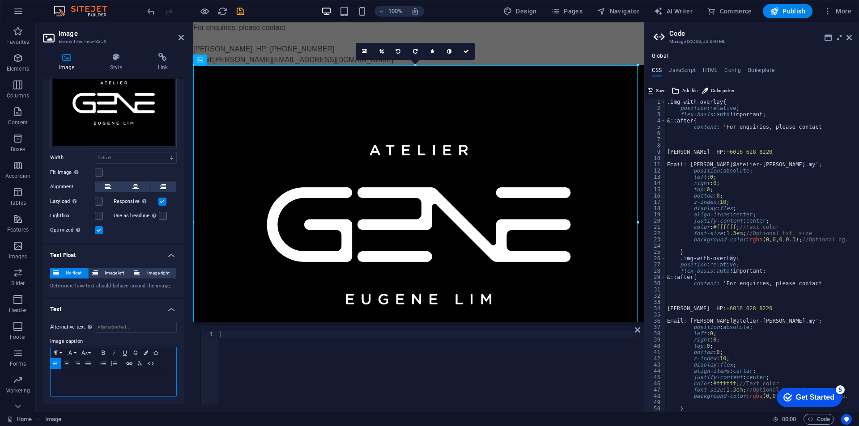
scroll to position [43, 0]
drag, startPoint x: 781, startPoint y: 305, endPoint x: 775, endPoint y: 305, distance: 6.3
click at [653, 305] on div ".img-with-overlay { position : relative ; flex-basis : auto !important; &: :aft…" at bounding box center [762, 258] width 194 height 319
click at [653, 40] on icon at bounding box center [848, 37] width 5 height 7
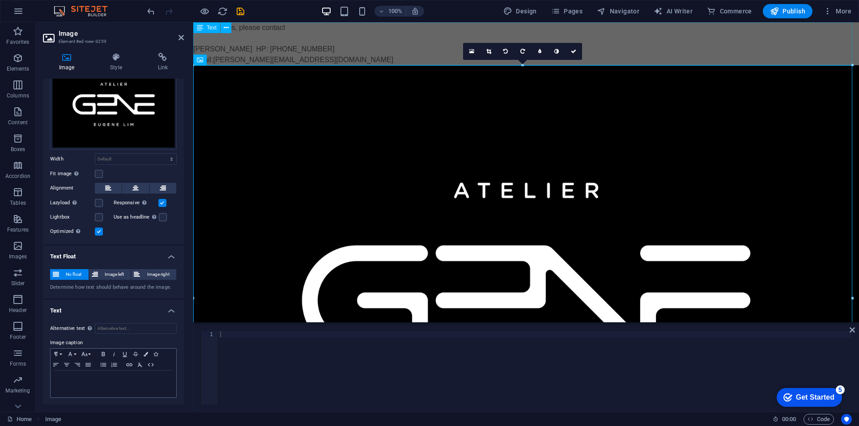
click at [229, 61] on div "For enquiries, please contact [PERSON_NAME] HP: [PHONE_NUMBER] Email: [PERSON_N…" at bounding box center [525, 43] width 665 height 43
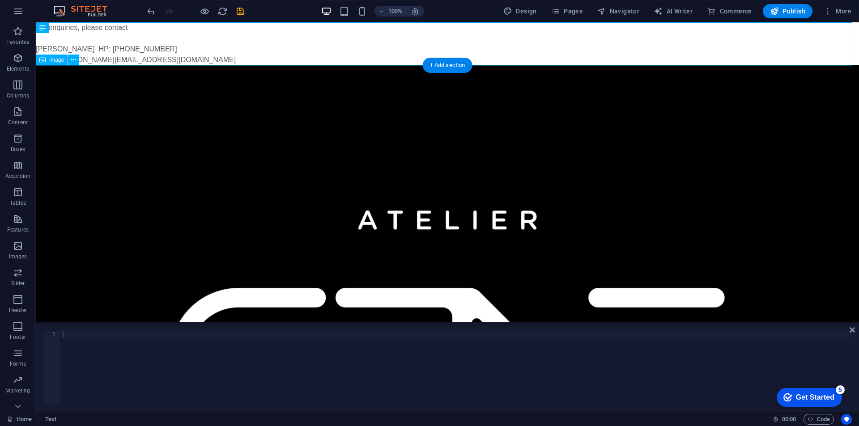
click at [70, 77] on figure at bounding box center [447, 356] width 823 height 582
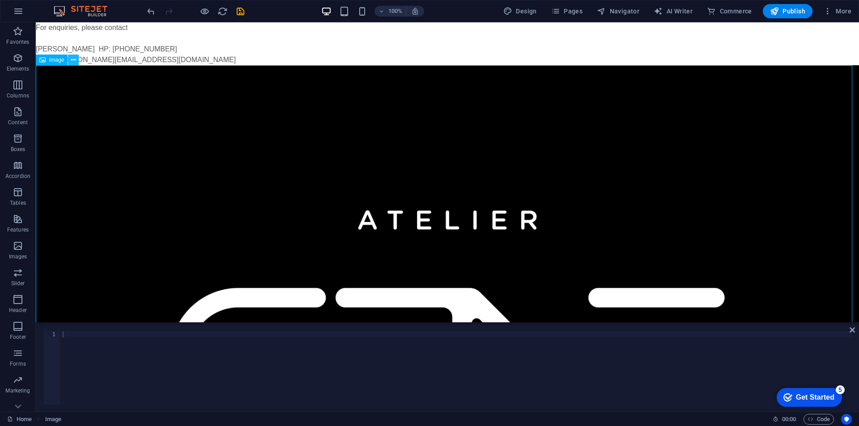
click at [72, 60] on icon at bounding box center [73, 59] width 5 height 9
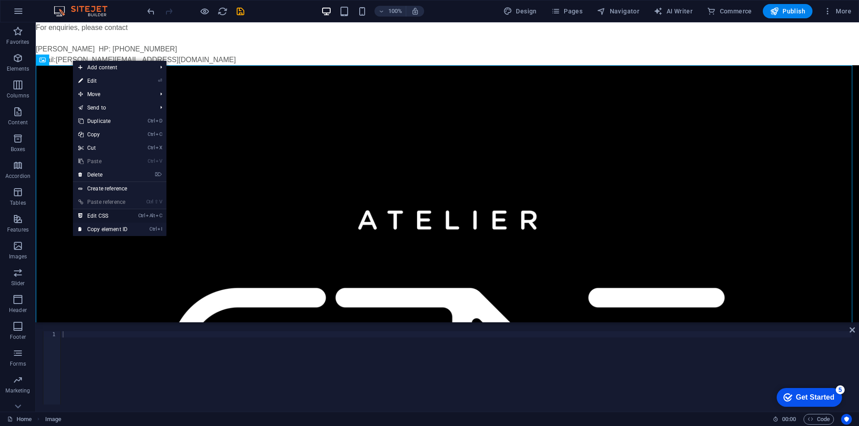
click at [105, 216] on link "Ctrl Alt C Edit CSS" at bounding box center [103, 215] width 60 height 13
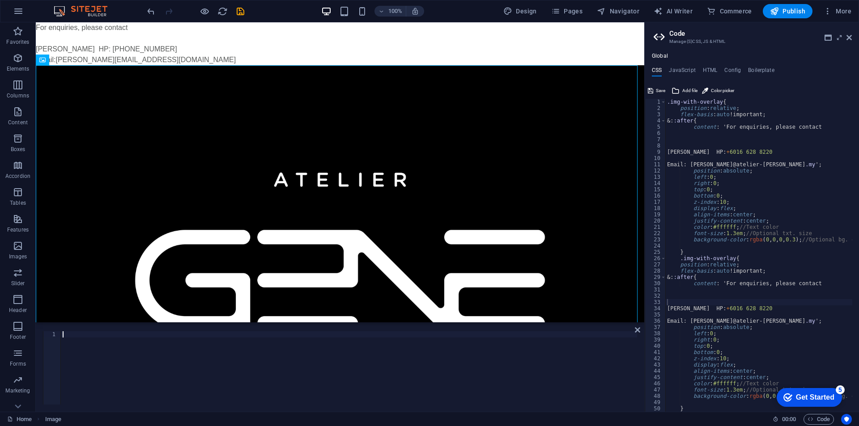
click at [146, 339] on div at bounding box center [349, 374] width 576 height 86
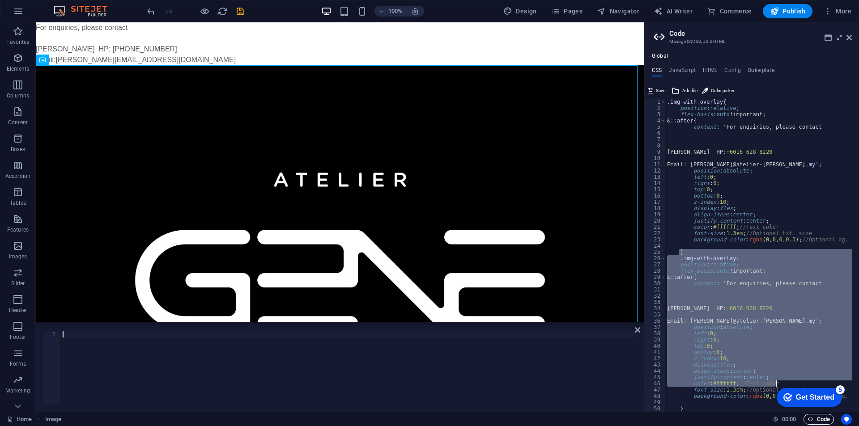
scroll to position [19, 0]
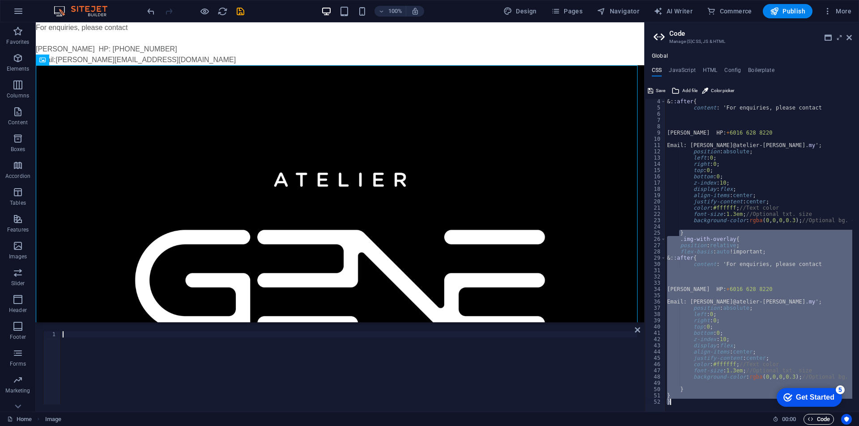
drag, startPoint x: 678, startPoint y: 251, endPoint x: 826, endPoint y: 418, distance: 222.1
click at [653, 347] on div "Home Favorites Elements Columns Content Boxes Accordion Tables Features Images …" at bounding box center [429, 217] width 859 height 390
type textarea "} }"
click at [153, 347] on div at bounding box center [349, 374] width 576 height 86
drag, startPoint x: 153, startPoint y: 347, endPoint x: 103, endPoint y: 343, distance: 49.7
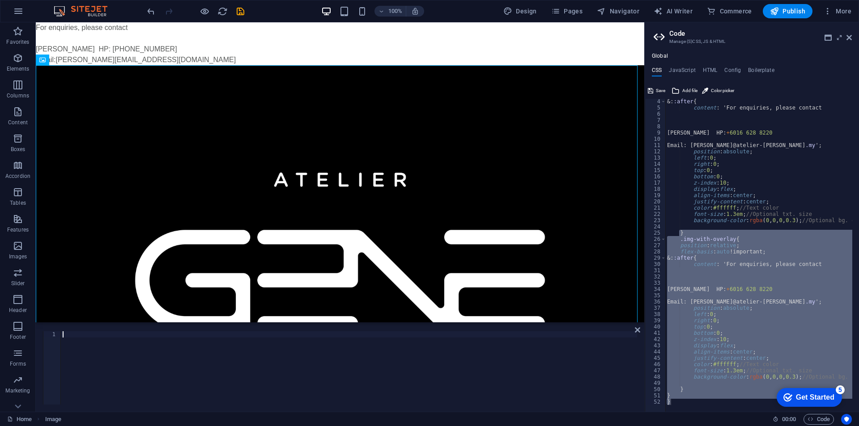
click at [153, 347] on div at bounding box center [349, 374] width 576 height 86
paste textarea "}"
type textarea "}"
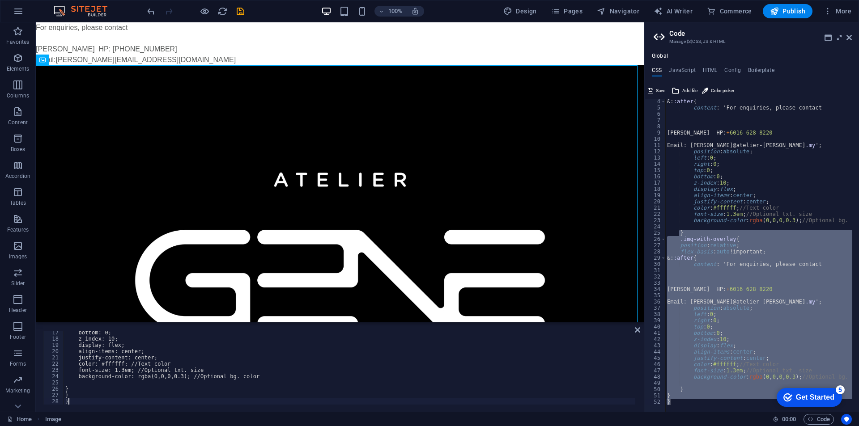
click at [103, 347] on div "bottom: 0; z-index: 10; display: flex; align-items: center; justify-content: ce…" at bounding box center [350, 373] width 572 height 86
click at [398, 163] on figure "} .img-with-overlay{ position: relative; flex-basis: auto !important; &::after{…" at bounding box center [340, 296] width 608 height 462
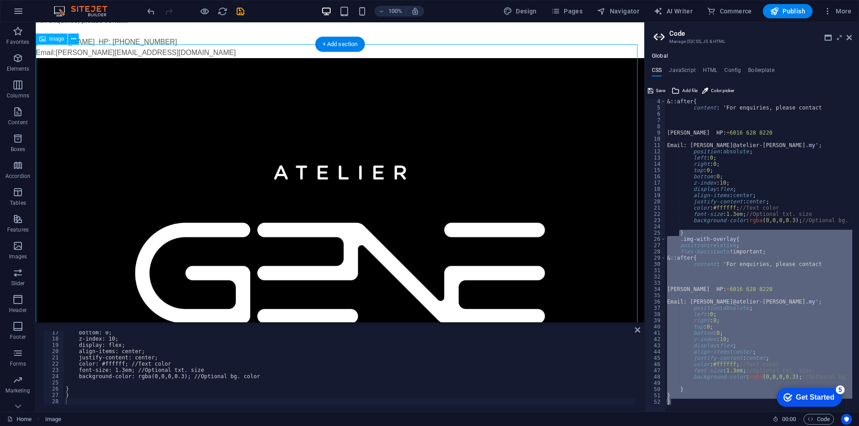
scroll to position [0, 0]
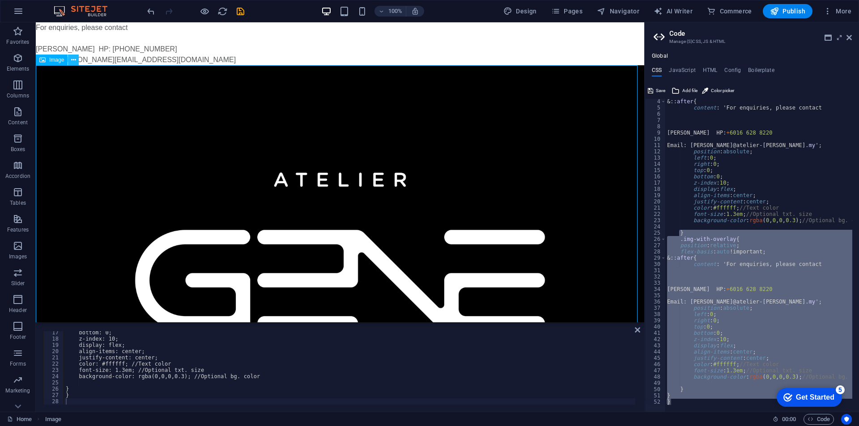
click at [72, 60] on icon at bounding box center [73, 59] width 5 height 9
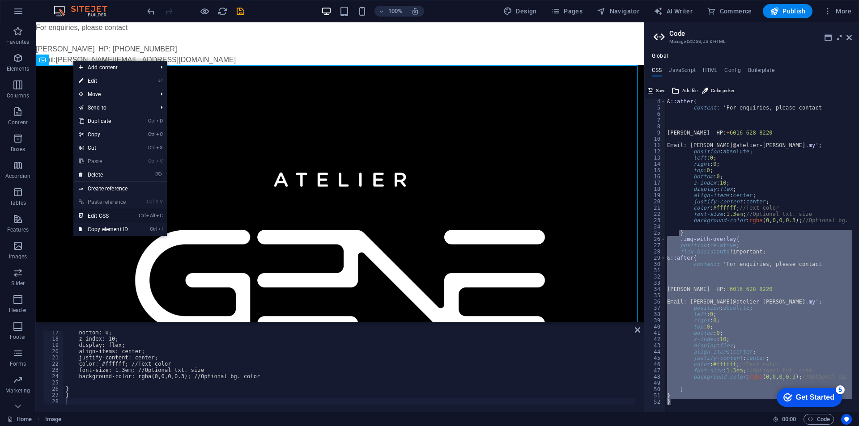
click at [117, 212] on link "Ctrl Alt C Edit CSS" at bounding box center [103, 215] width 60 height 13
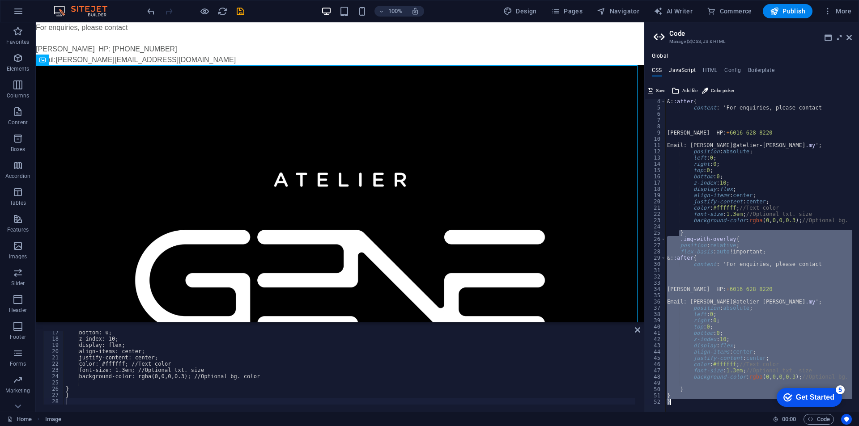
click at [653, 69] on h4 "JavaScript" at bounding box center [682, 72] width 26 height 10
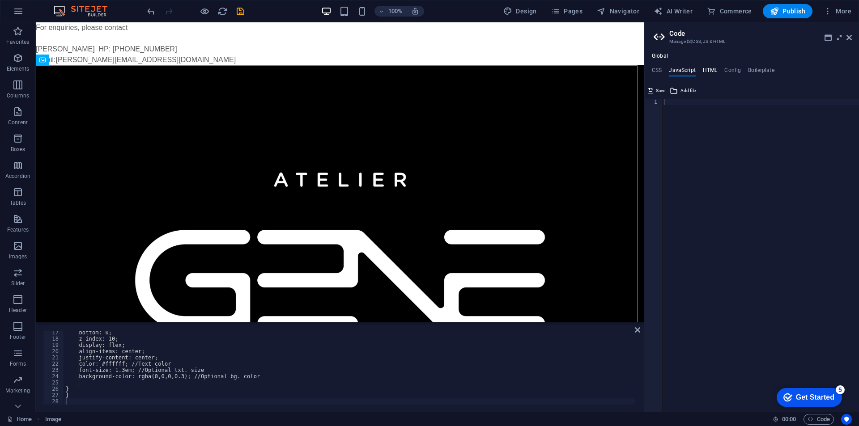
click at [653, 72] on h4 "HTML" at bounding box center [710, 72] width 15 height 10
type textarea "<a href="#main-content" class="wv-link-content button">Skip to main content</a>"
click at [653, 68] on h4 "CSS" at bounding box center [657, 72] width 10 height 10
click at [191, 194] on figure "} .img-with-overlay{ position: relative; flex-basis: auto !important; &::after{…" at bounding box center [340, 296] width 608 height 462
click at [157, 347] on div "bottom: 0; z-index: 10; display: flex; align-items: center; justify-content: ce…" at bounding box center [349, 373] width 571 height 86
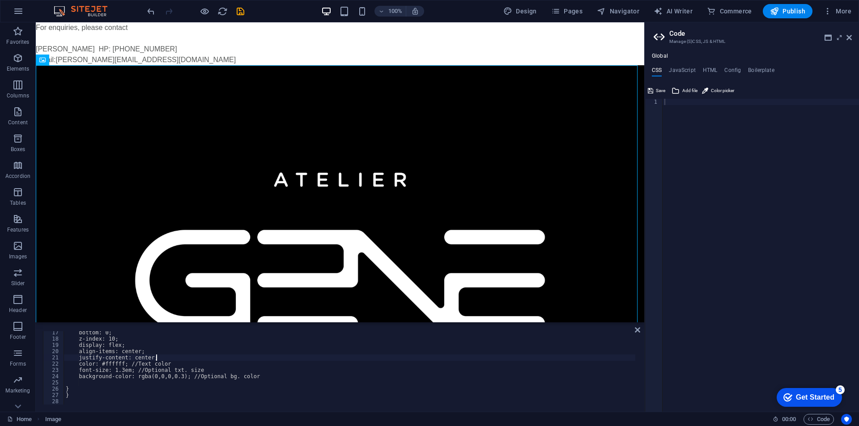
type textarea "}"
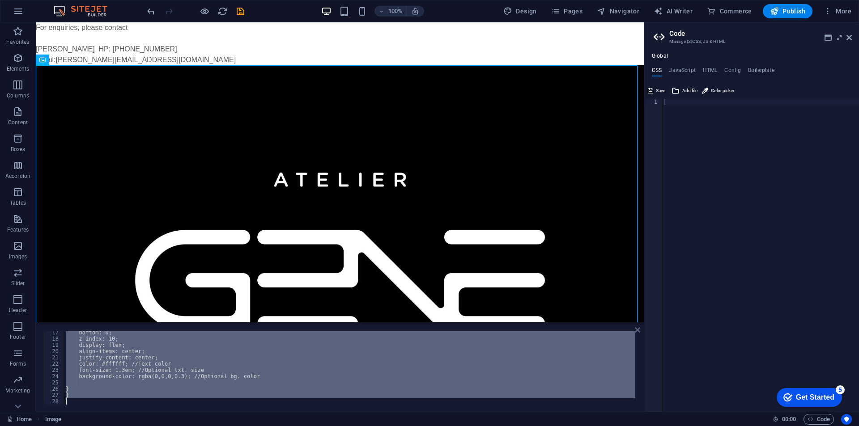
click at [638, 331] on icon at bounding box center [637, 329] width 5 height 7
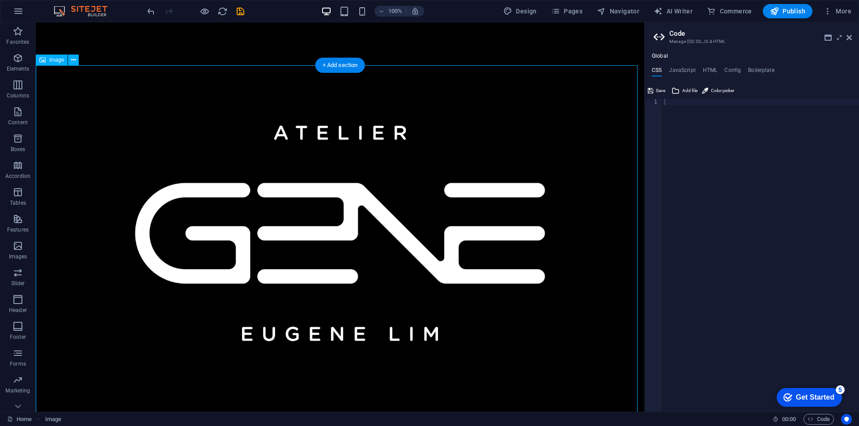
scroll to position [111, 0]
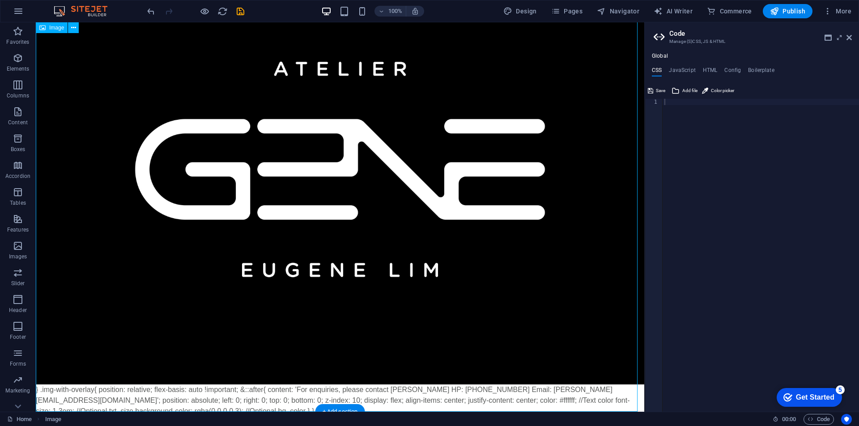
click at [236, 347] on figure "} .img-with-overlay{ position: relative; flex-basis: auto !important; &::after{…" at bounding box center [340, 185] width 608 height 462
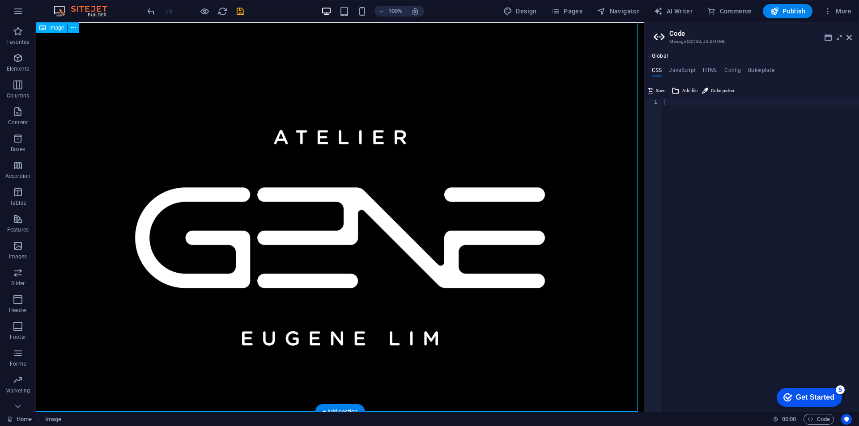
scroll to position [0, 0]
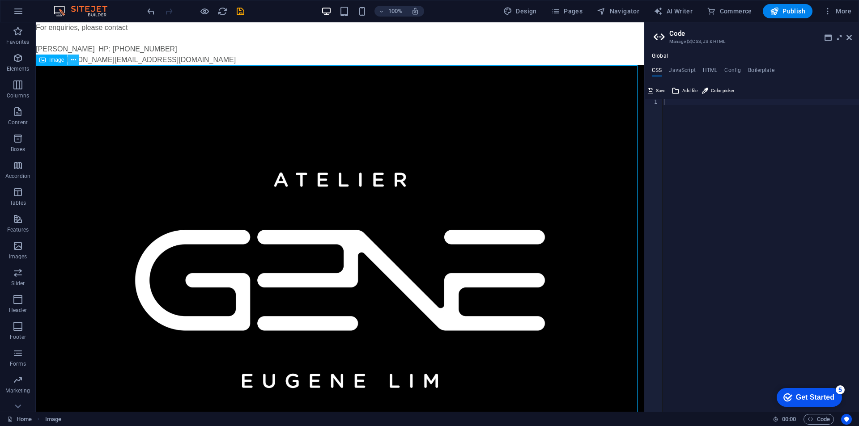
click at [75, 60] on icon at bounding box center [73, 59] width 5 height 9
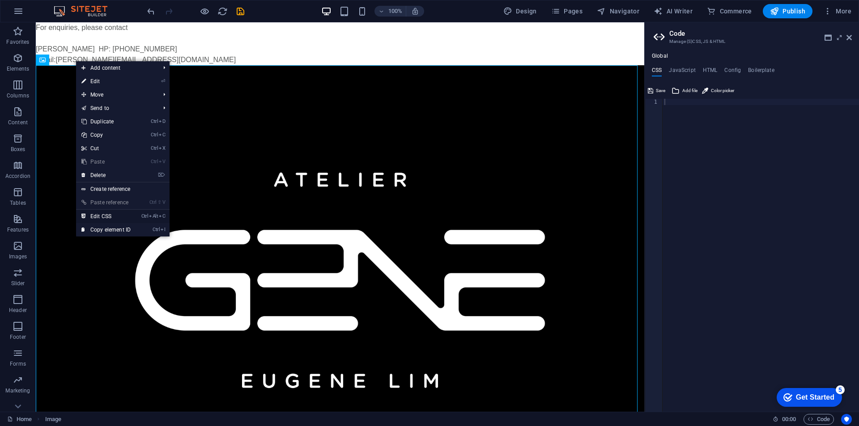
click at [109, 216] on link "Ctrl Alt C Edit CSS" at bounding box center [106, 216] width 60 height 13
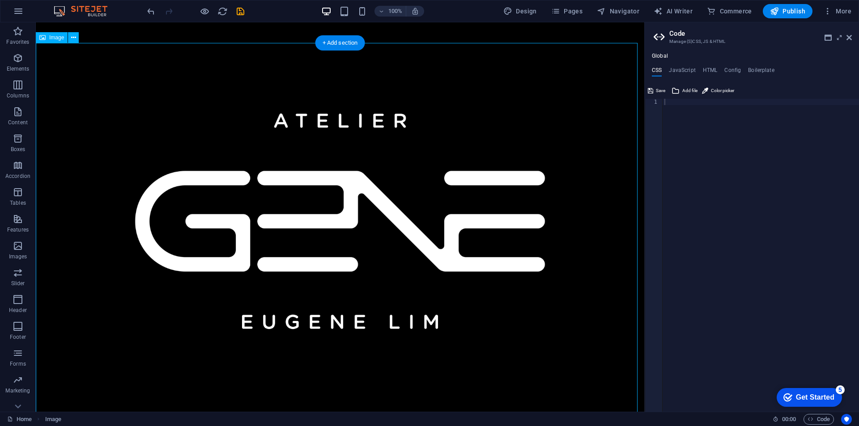
scroll to position [111, 0]
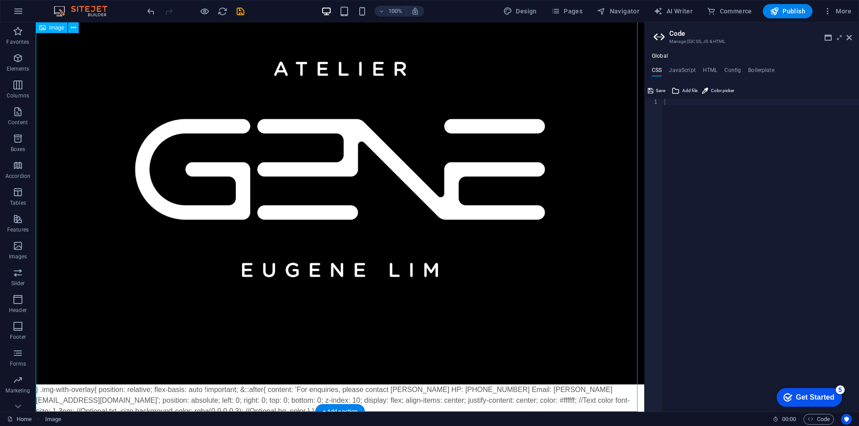
click at [140, 347] on figure "} .img-with-overlay{ position: relative; flex-basis: auto !important; &::after{…" at bounding box center [340, 185] width 608 height 462
click at [72, 30] on icon at bounding box center [73, 27] width 5 height 9
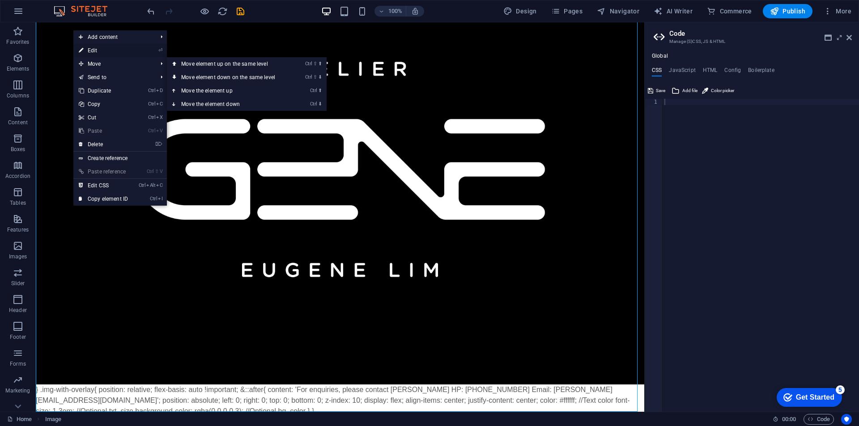
click at [92, 53] on link "⏎ Edit" at bounding box center [103, 50] width 60 height 13
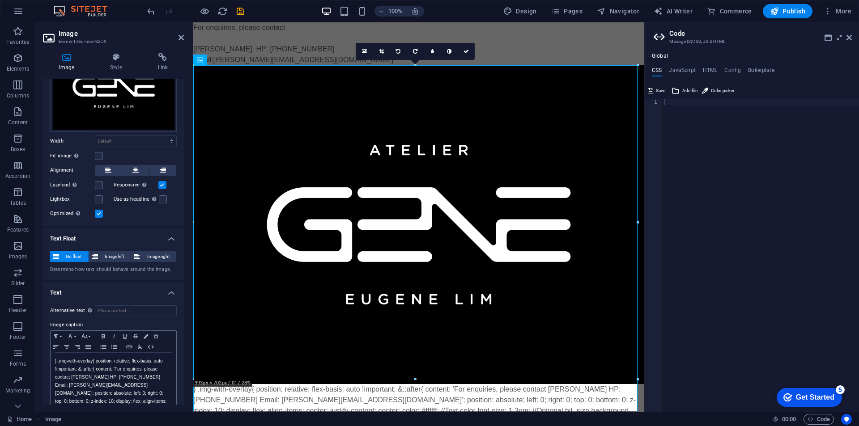
scroll to position [97, 0]
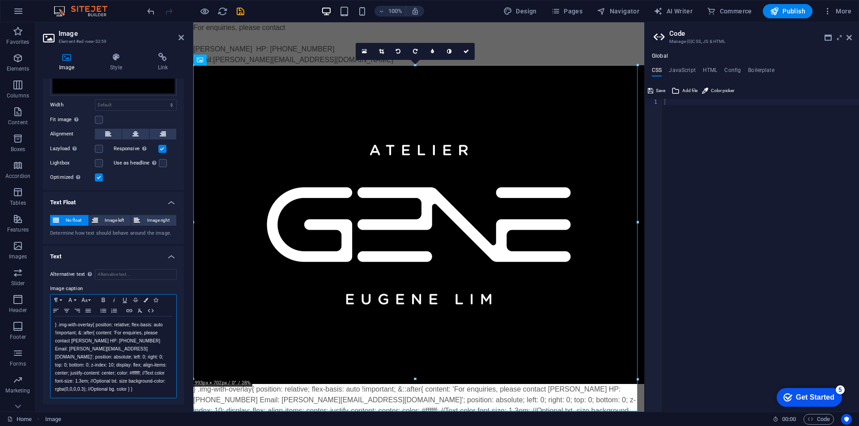
click at [124, 347] on p "} .img-with-overlay{ position: relative; flex-basis: auto !important; &::after{…" at bounding box center [113, 357] width 117 height 72
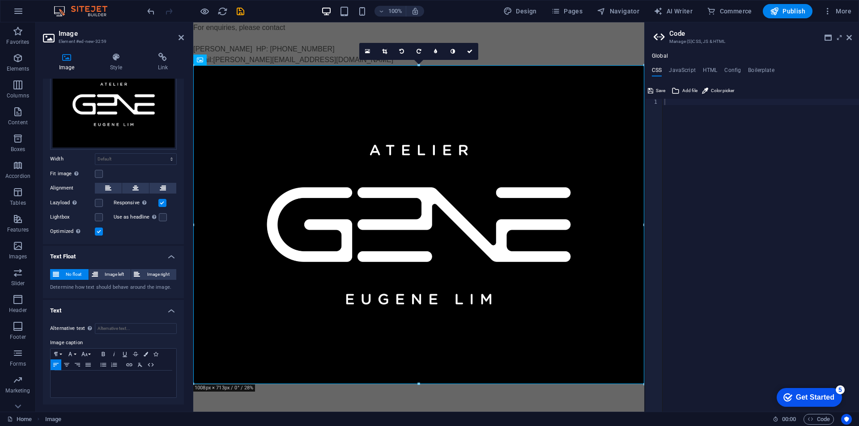
click at [653, 37] on h2 "Code" at bounding box center [760, 34] width 182 height 8
click at [25, 63] on span "Elements" at bounding box center [18, 63] width 36 height 21
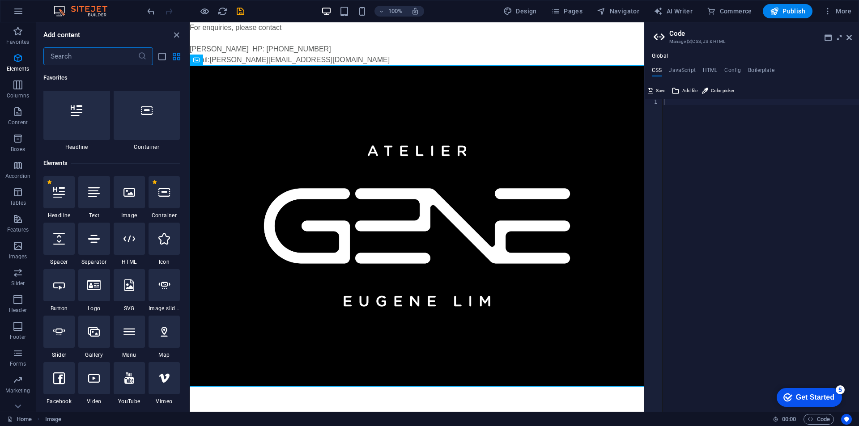
scroll to position [95, 0]
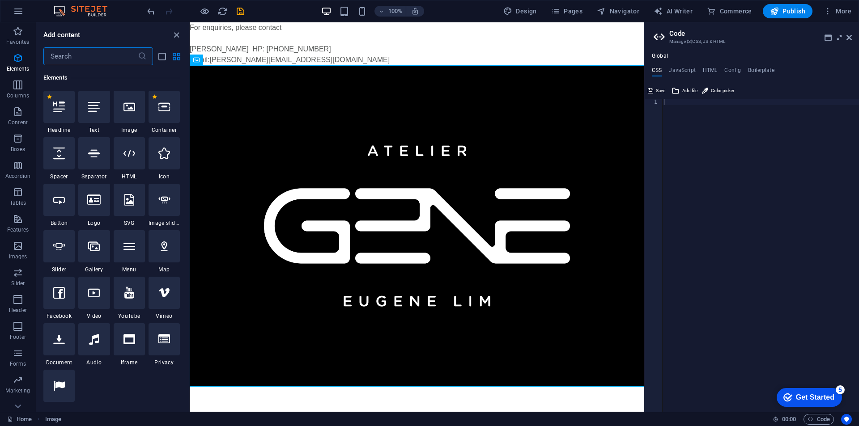
click at [112, 59] on input "text" at bounding box center [90, 56] width 94 height 18
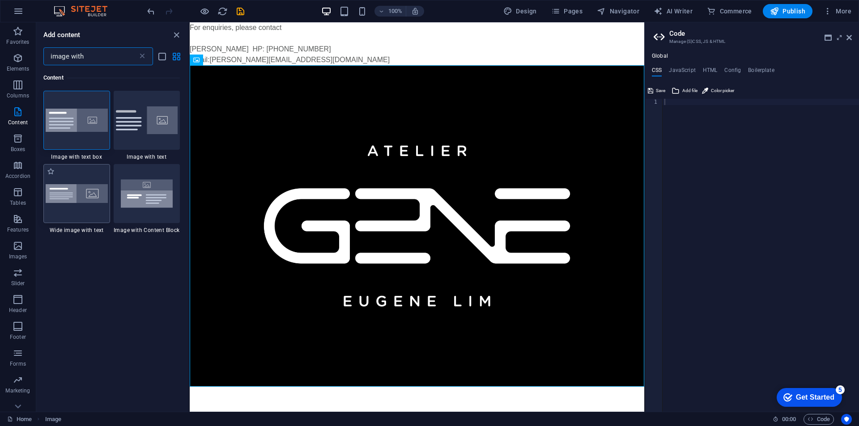
type input "image with"
click at [97, 194] on img at bounding box center [77, 193] width 62 height 19
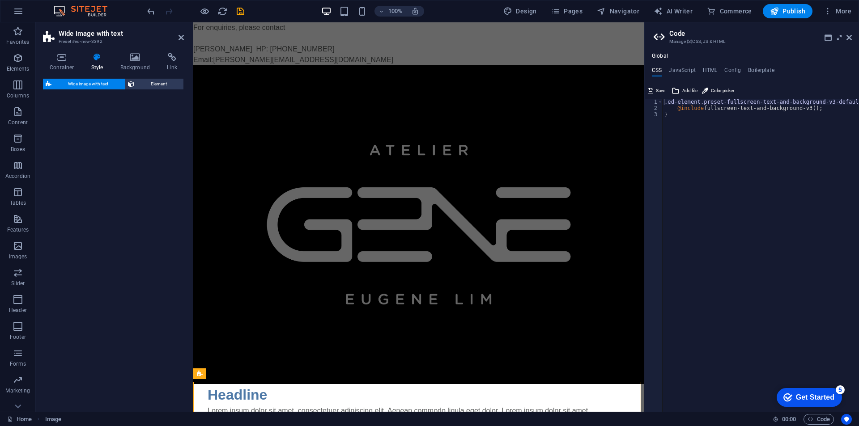
select select "%"
select select "rem"
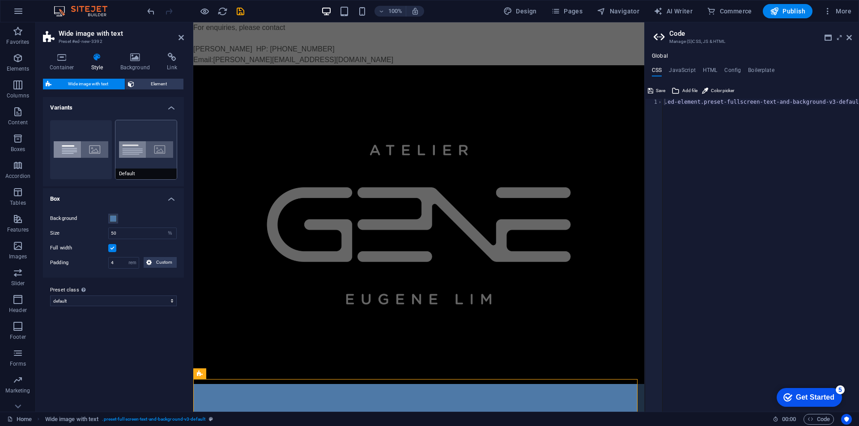
click at [125, 159] on button "Default" at bounding box center [146, 149] width 62 height 59
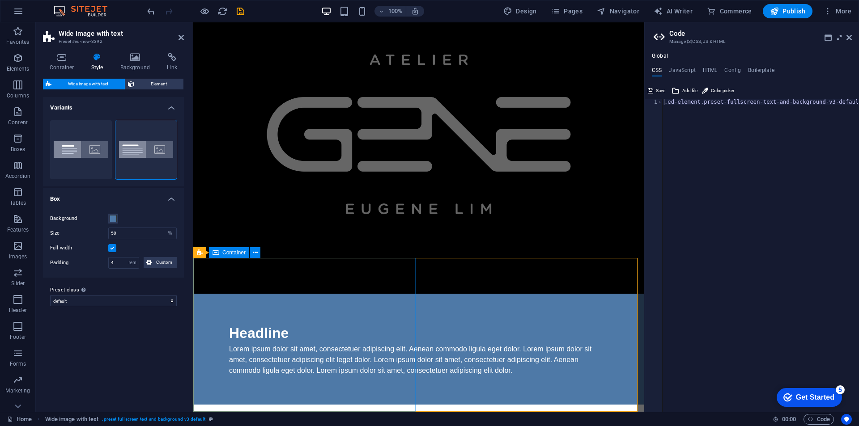
scroll to position [76, 0]
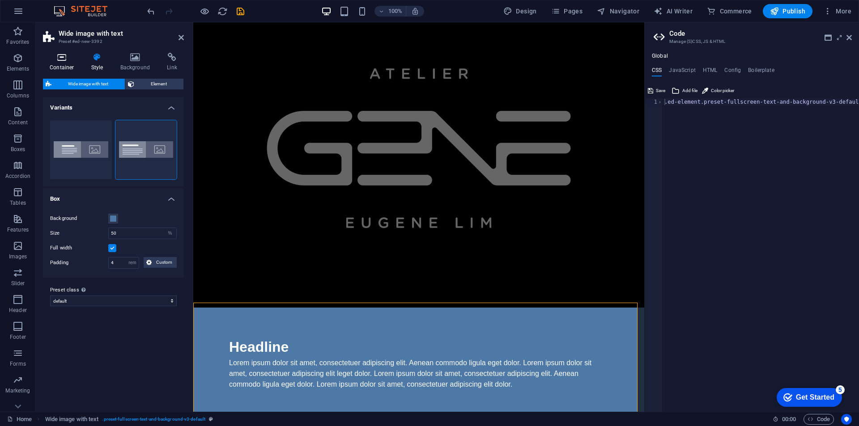
click at [65, 64] on h4 "Container" at bounding box center [64, 62] width 42 height 19
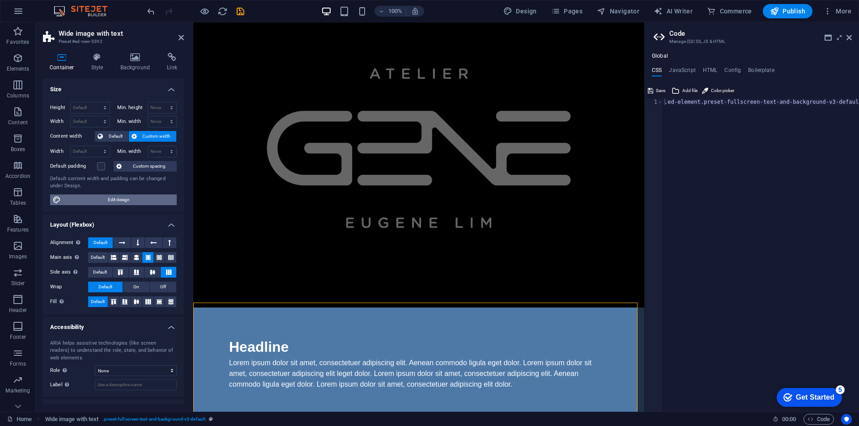
click at [132, 201] on span "Edit design" at bounding box center [119, 200] width 110 height 11
select select "rem"
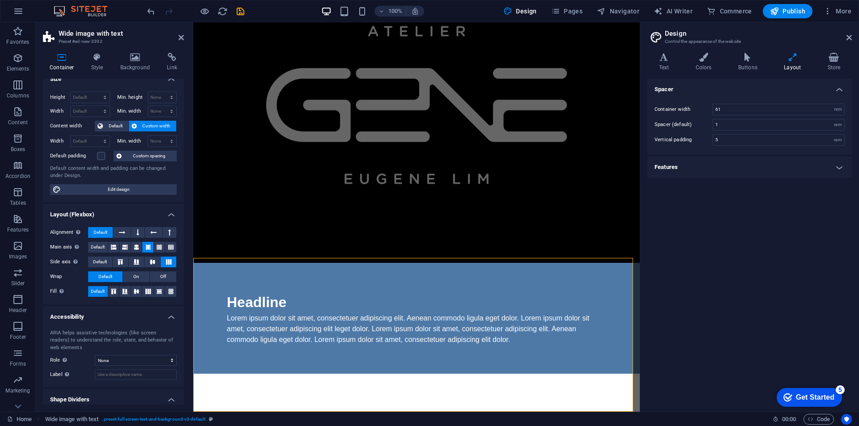
scroll to position [0, 0]
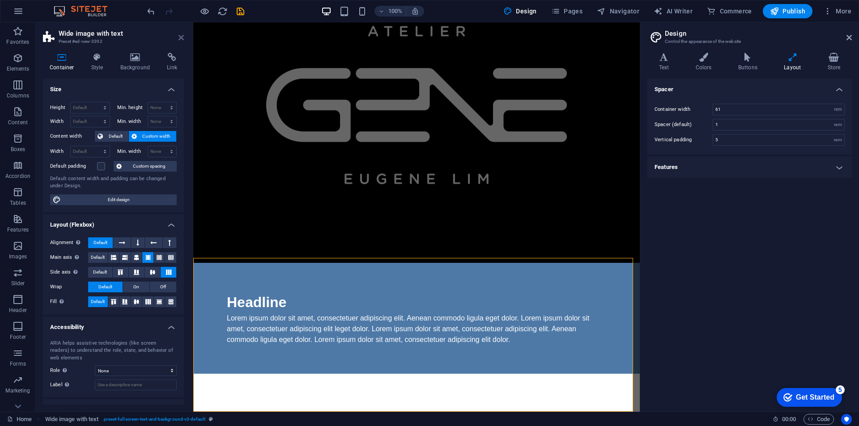
click at [181, 37] on icon at bounding box center [180, 37] width 5 height 7
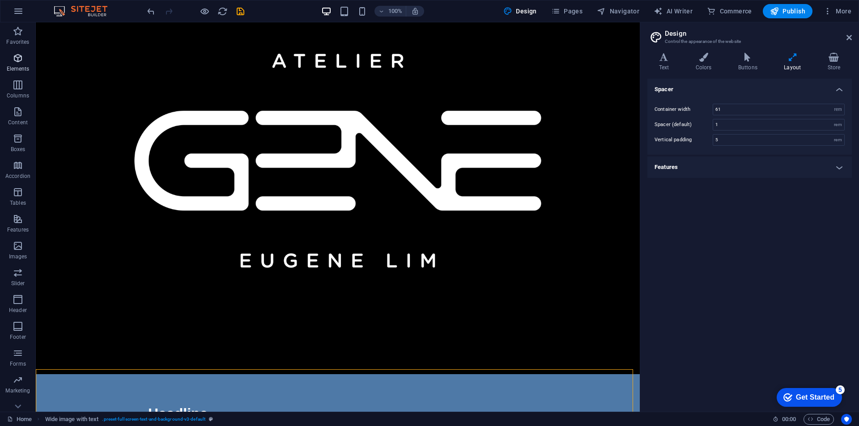
click at [17, 59] on icon "button" at bounding box center [18, 58] width 11 height 11
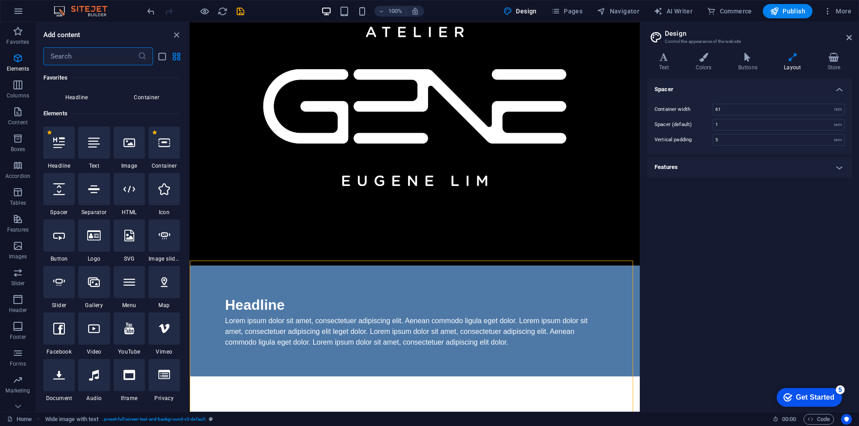
scroll to position [95, 0]
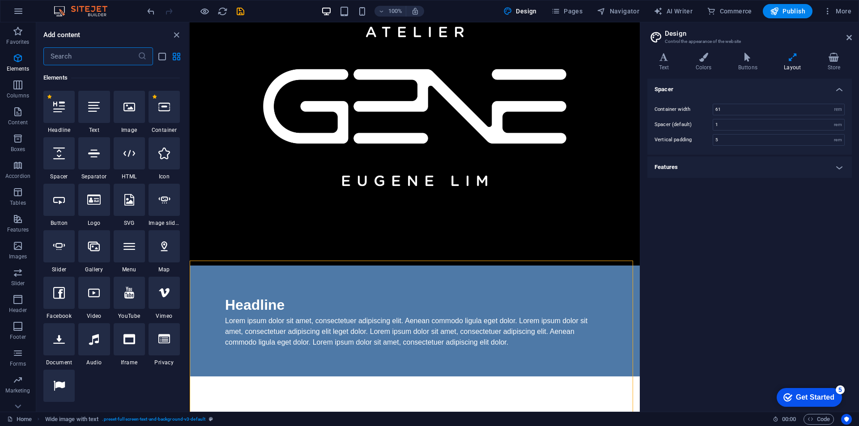
click at [64, 54] on input "text" at bounding box center [90, 56] width 94 height 18
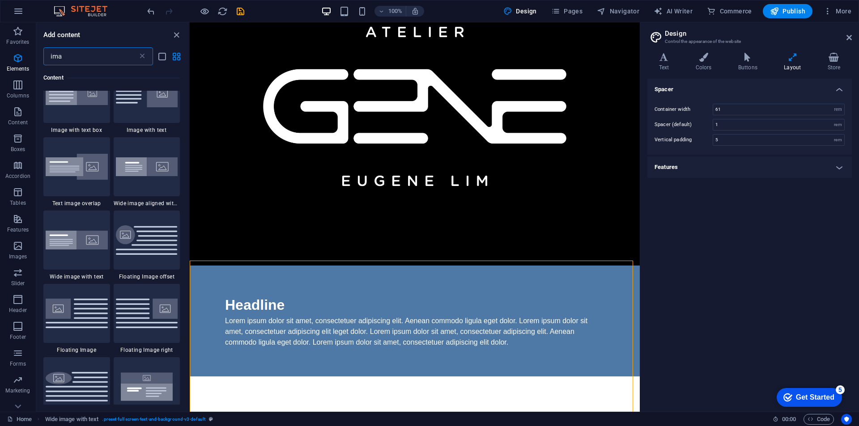
scroll to position [0, 0]
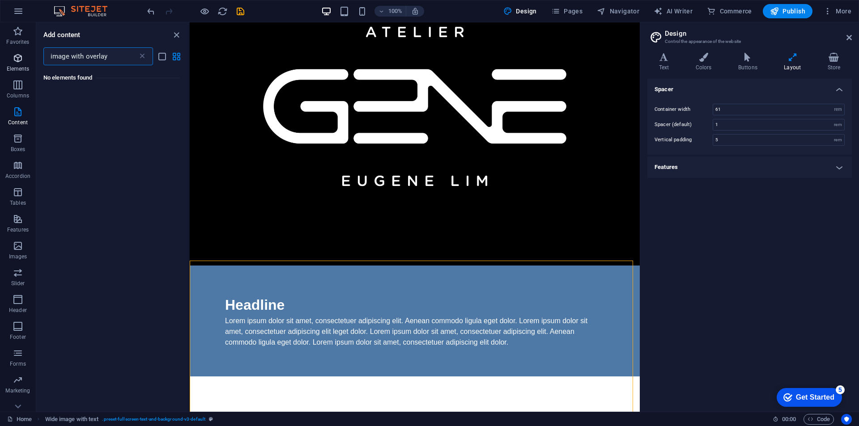
type input "image with overlay"
click at [17, 59] on icon "button" at bounding box center [18, 58] width 11 height 11
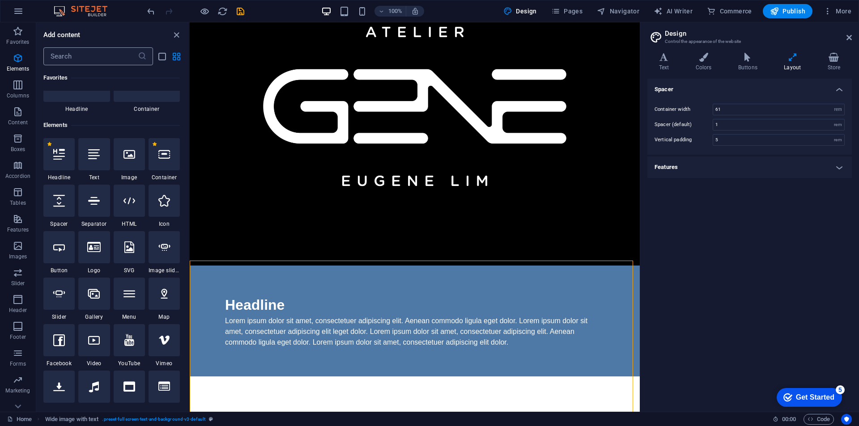
scroll to position [86, 0]
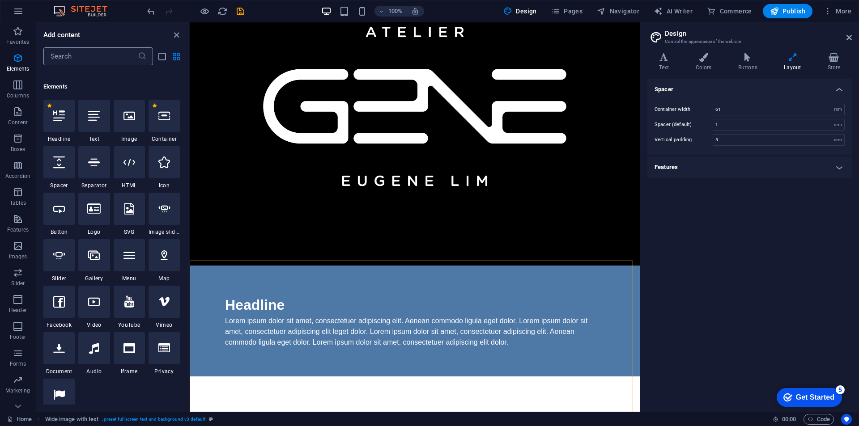
click at [89, 61] on input "text" at bounding box center [90, 56] width 94 height 18
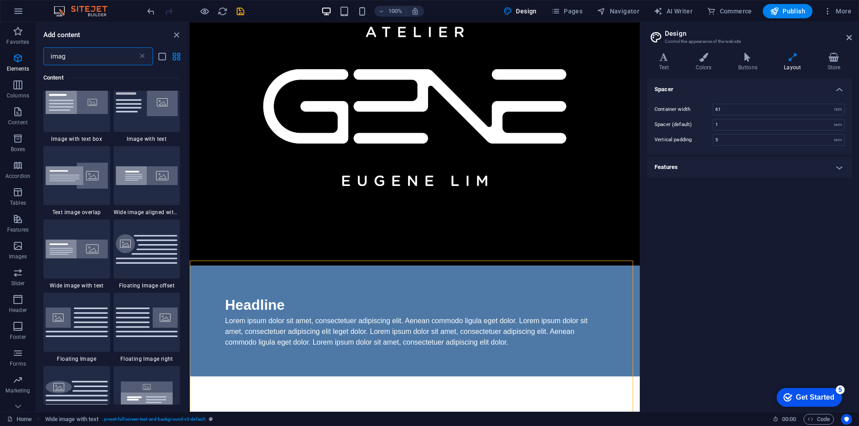
scroll to position [0, 0]
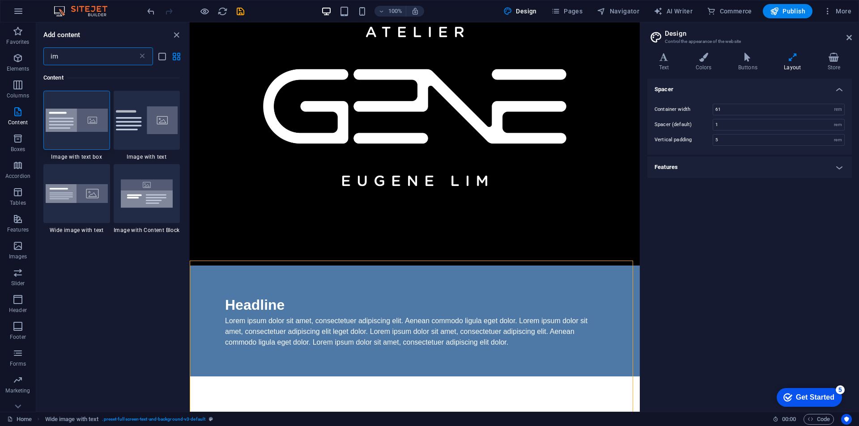
type input "i"
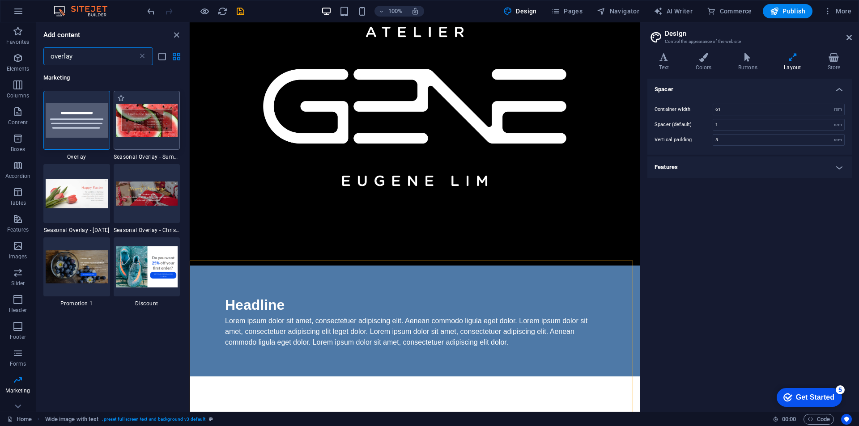
type input "overlay"
click at [151, 134] on img at bounding box center [147, 120] width 62 height 33
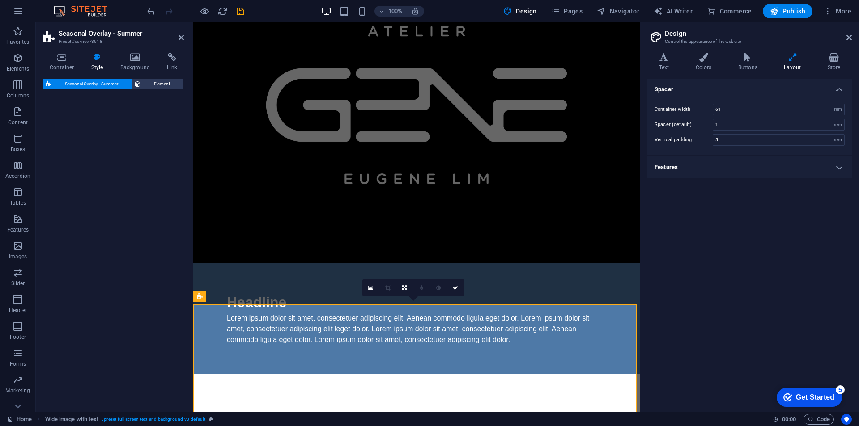
scroll to position [228, 0]
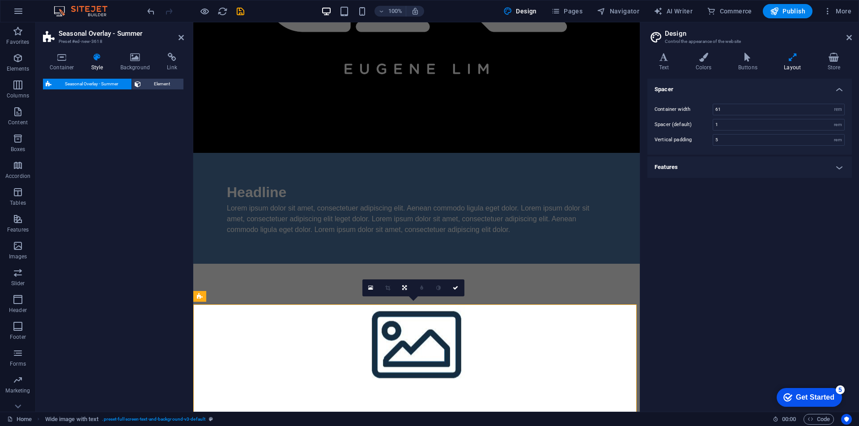
select select "px"
select select "rem"
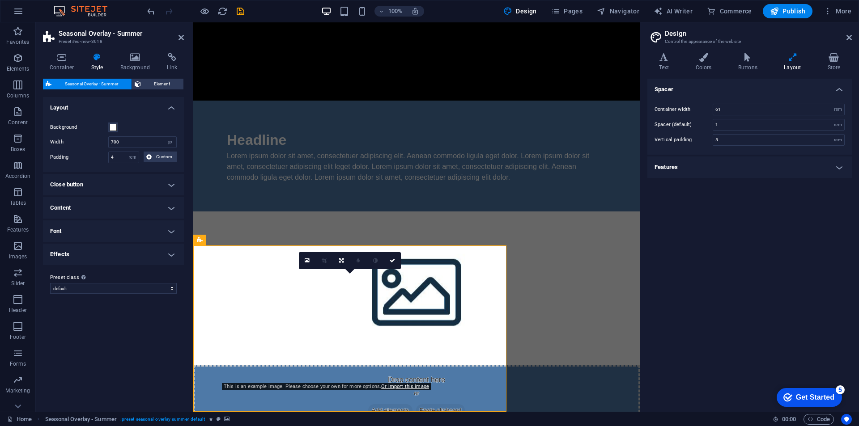
scroll to position [284, 0]
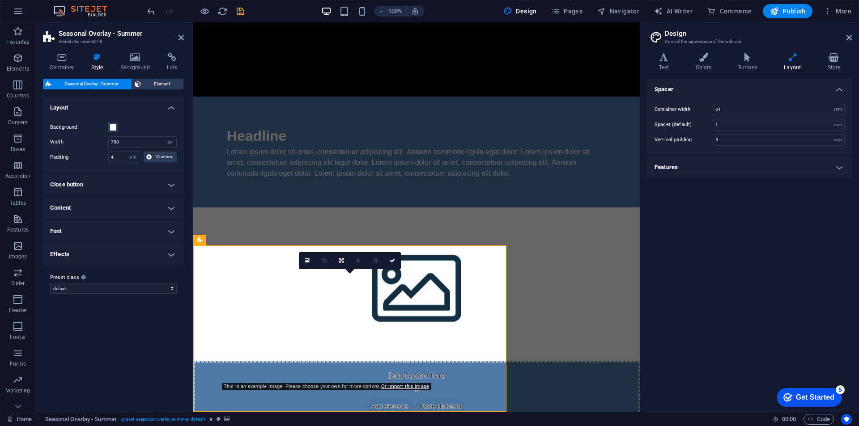
click at [282, 238] on icon at bounding box center [282, 240] width 5 height 9
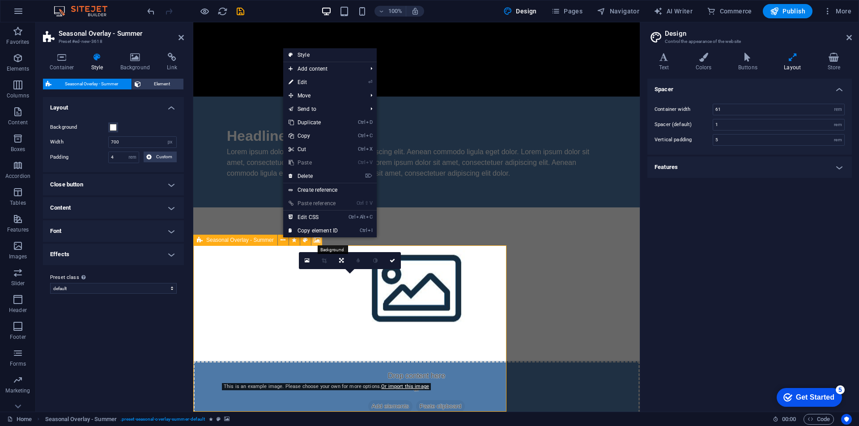
click at [318, 242] on icon at bounding box center [317, 240] width 7 height 9
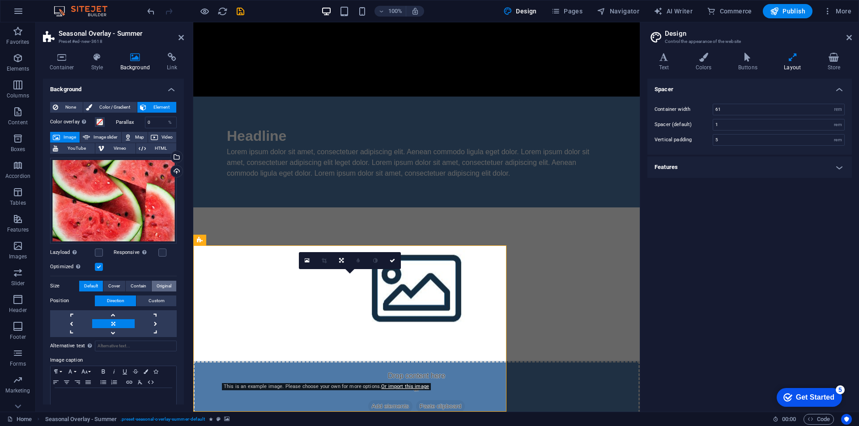
click at [168, 284] on span "Original" at bounding box center [164, 286] width 15 height 11
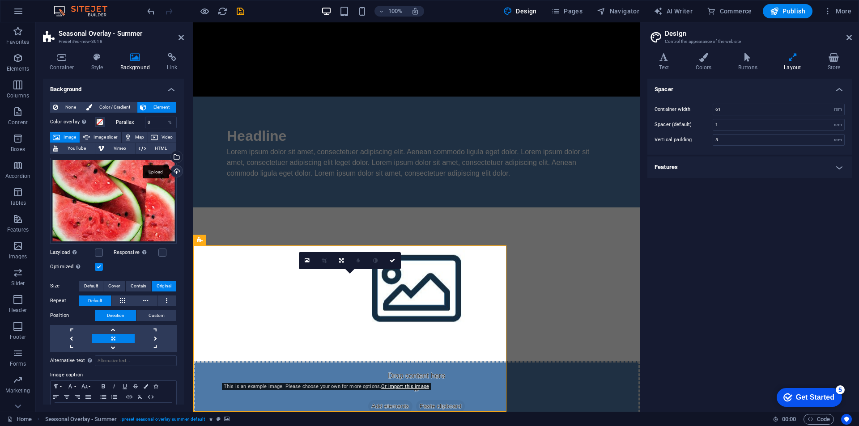
click at [169, 169] on div "Upload" at bounding box center [175, 171] width 13 height 13
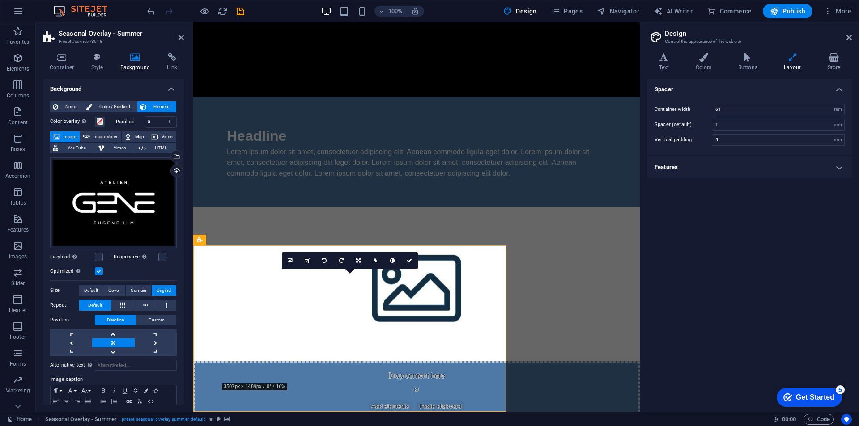
scroll to position [0, 0]
click at [101, 271] on label at bounding box center [99, 272] width 8 height 8
click at [0, 0] on input "Optimized Images are compressed to improve page speed." at bounding box center [0, 0] width 0 height 0
click at [101, 271] on label at bounding box center [99, 272] width 8 height 8
click at [0, 0] on input "Optimized Images are compressed to improve page speed." at bounding box center [0, 0] width 0 height 0
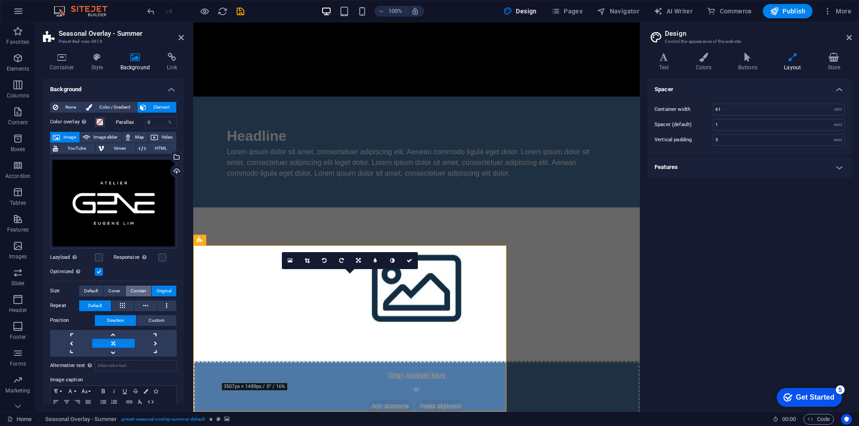
click at [127, 290] on button "Contain" at bounding box center [138, 291] width 25 height 11
click at [109, 289] on span "Cover" at bounding box center [114, 291] width 12 height 11
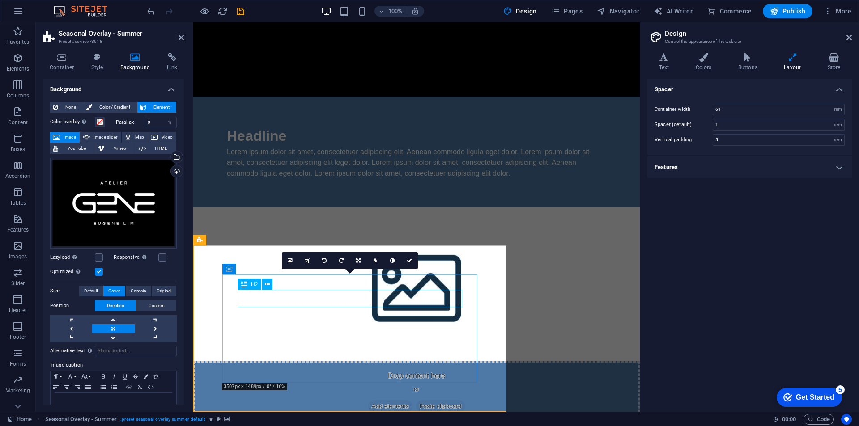
drag, startPoint x: 443, startPoint y: 306, endPoint x: 591, endPoint y: 306, distance: 148.5
click at [599, 305] on div "For enquiries, please contact [PERSON_NAME] HP: [PHONE_NUMBER] Email: [PERSON_N…" at bounding box center [416, 248] width 446 height 1020
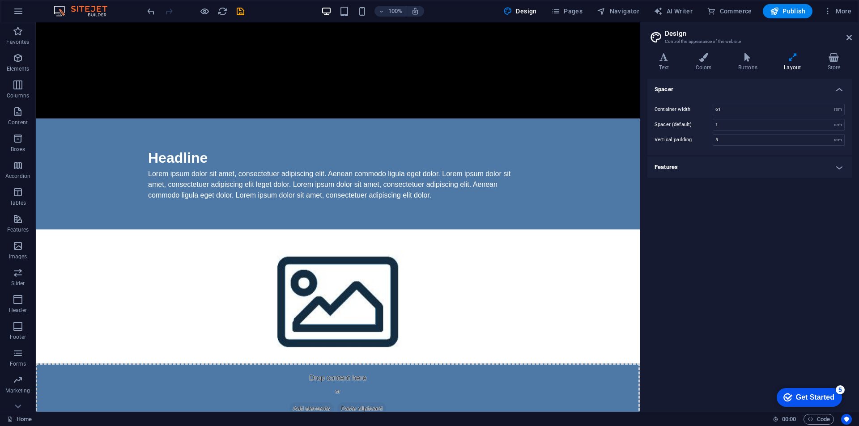
scroll to position [376, 0]
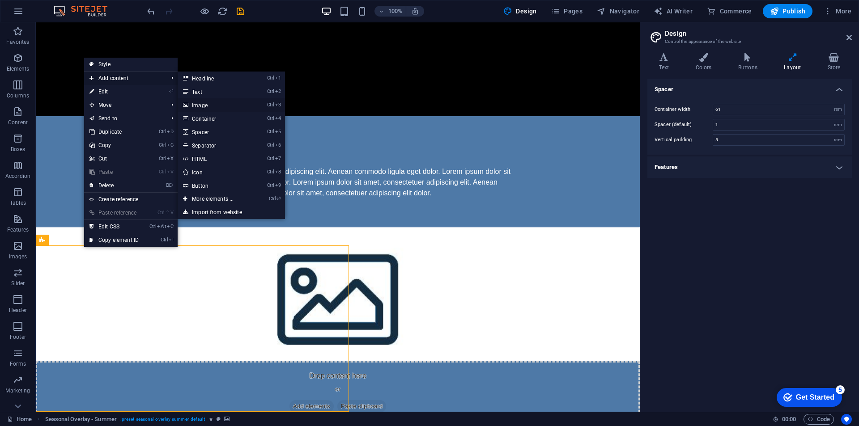
click at [213, 105] on link "Ctrl 3 Image" at bounding box center [215, 104] width 74 height 13
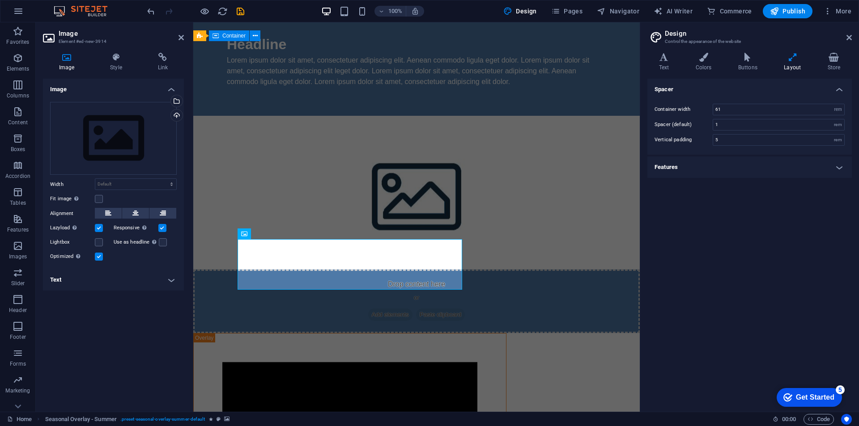
scroll to position [335, 0]
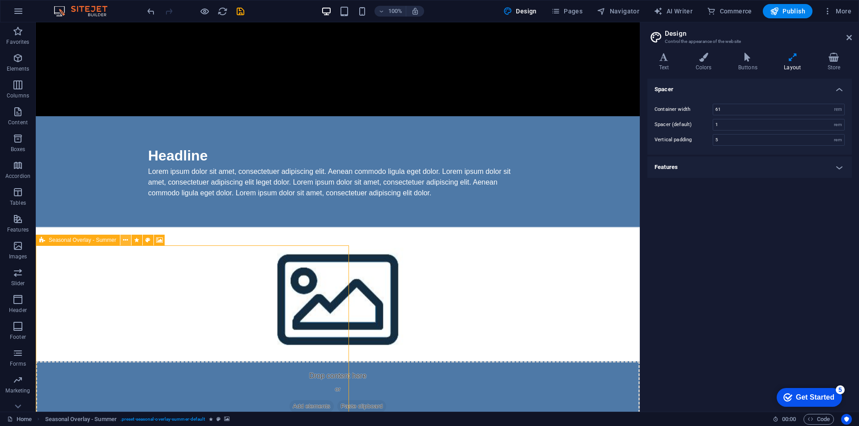
click at [123, 242] on icon at bounding box center [125, 240] width 5 height 9
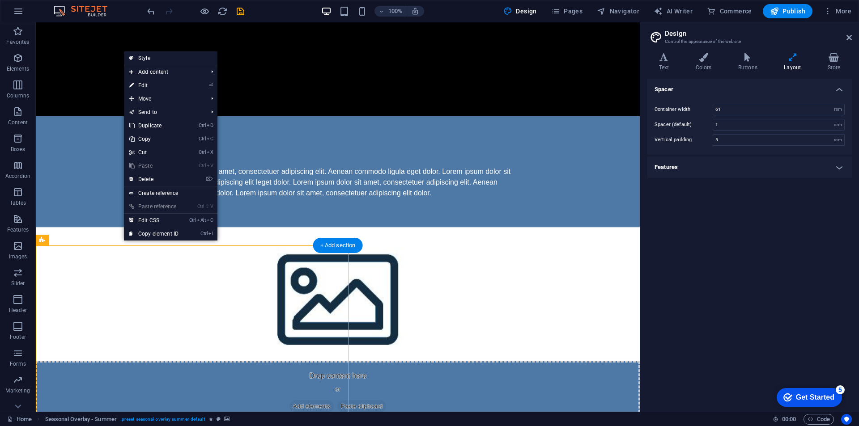
drag, startPoint x: 158, startPoint y: 251, endPoint x: 151, endPoint y: 249, distance: 7.5
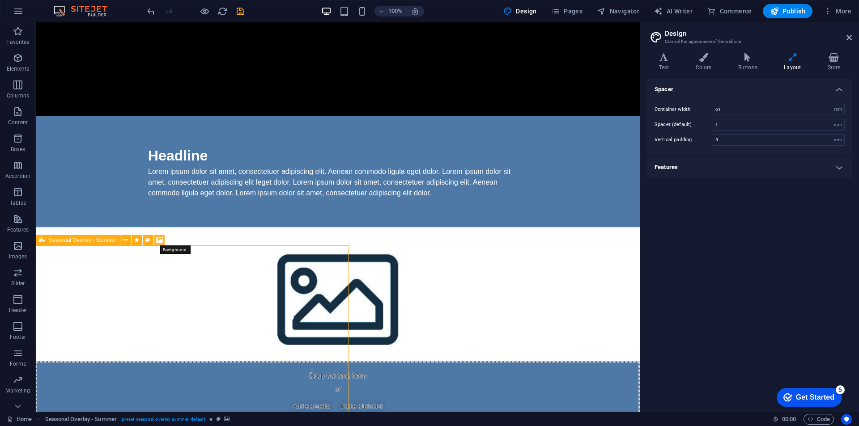
click at [157, 240] on icon at bounding box center [159, 240] width 7 height 9
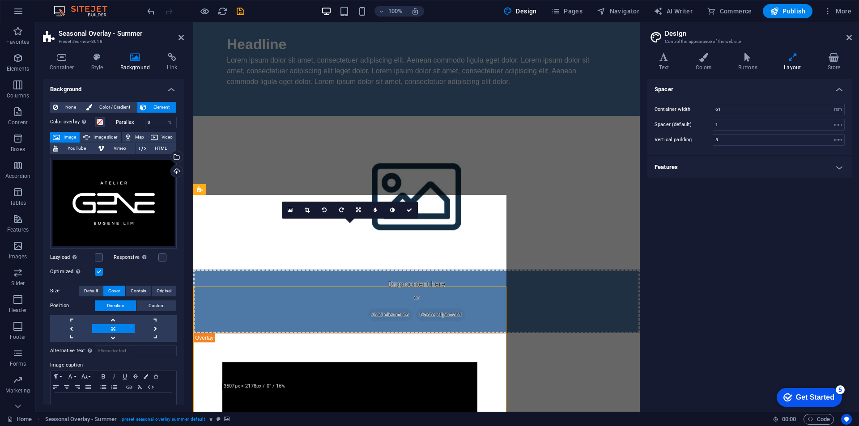
scroll to position [335, 0]
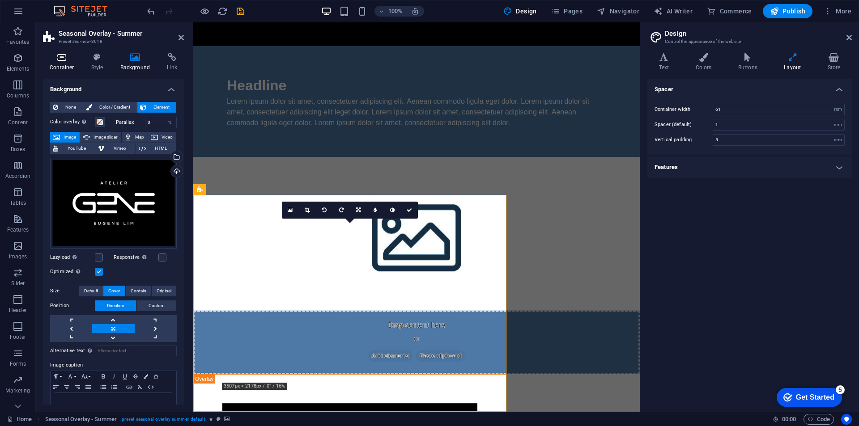
click at [64, 64] on h4 "Container" at bounding box center [64, 62] width 42 height 19
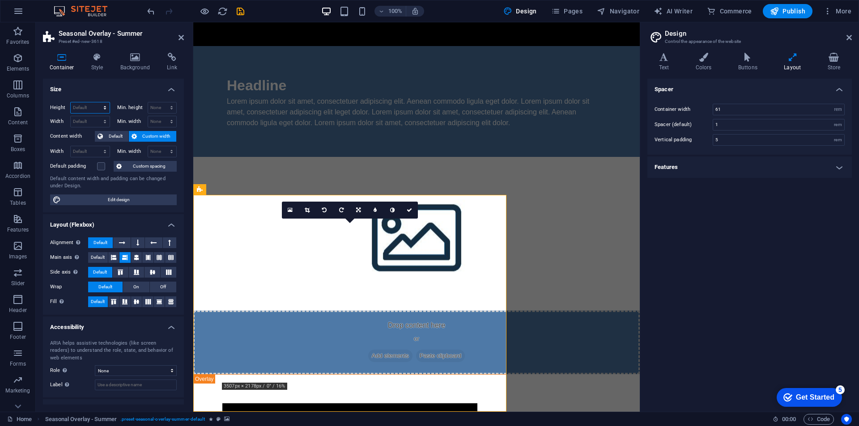
click at [90, 108] on select "Default px rem % vh vw" at bounding box center [90, 107] width 39 height 11
click at [152, 90] on h4 "Size" at bounding box center [113, 87] width 141 height 16
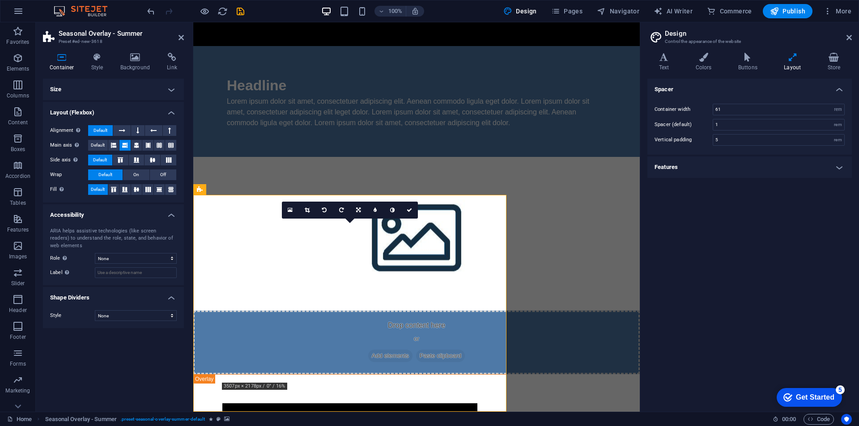
click at [102, 89] on h4 "Size" at bounding box center [113, 89] width 141 height 21
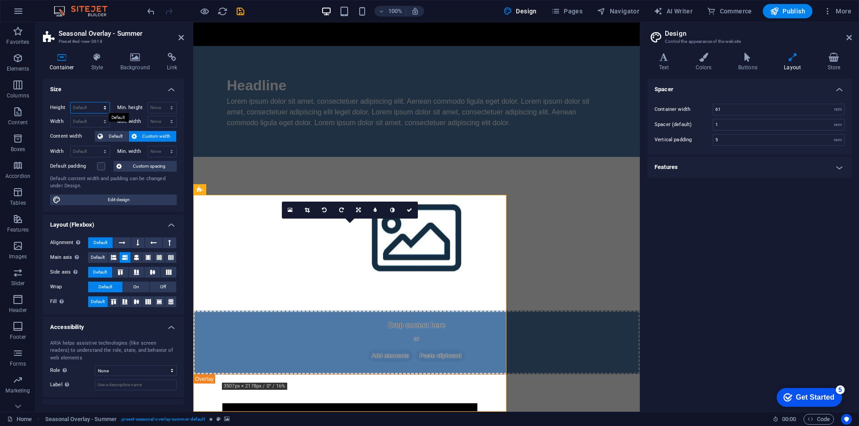
click at [93, 109] on select "Default px rem % vh vw" at bounding box center [90, 107] width 39 height 11
select select "px"
click at [96, 102] on select "Default px rem % vh vw" at bounding box center [90, 107] width 39 height 11
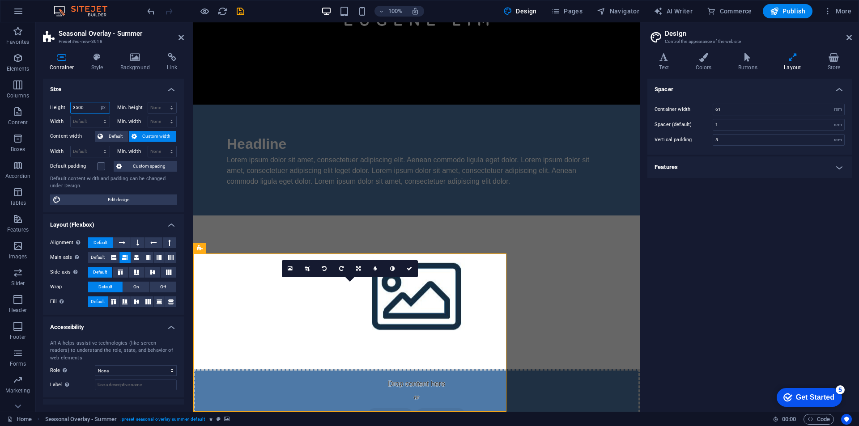
scroll to position [376, 0]
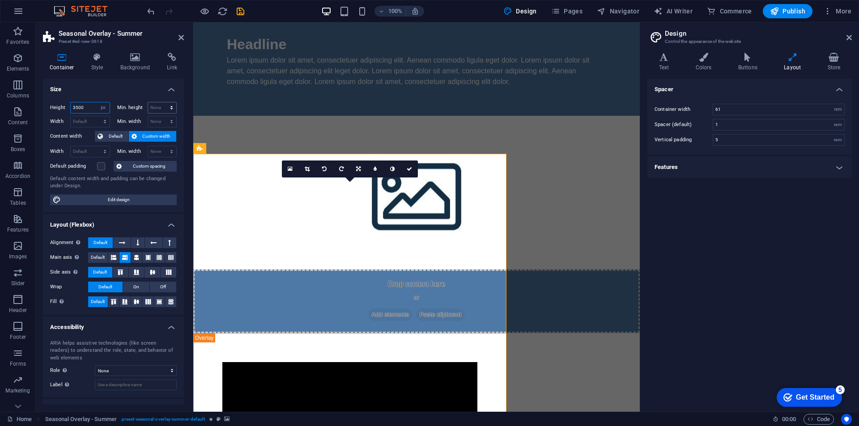
type input "3500"
click at [159, 106] on select "None px rem % vh vw" at bounding box center [162, 107] width 29 height 11
click at [156, 106] on select "None px rem % vh vw" at bounding box center [162, 107] width 29 height 11
select select "px"
click at [162, 102] on select "None px rem % vh vw" at bounding box center [162, 107] width 29 height 11
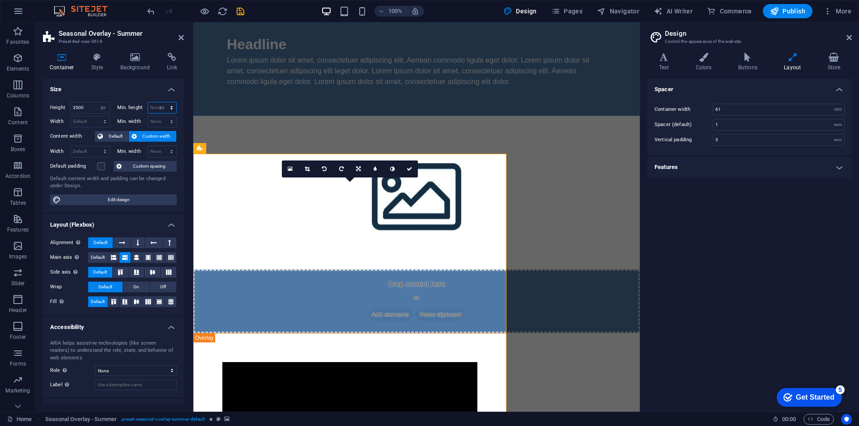
type input "0"
click at [82, 120] on select "Default px rem % em vh vw" at bounding box center [90, 121] width 39 height 11
select select "px"
click at [96, 116] on select "Default px rem % em vh vw" at bounding box center [90, 121] width 39 height 11
type input "2500"
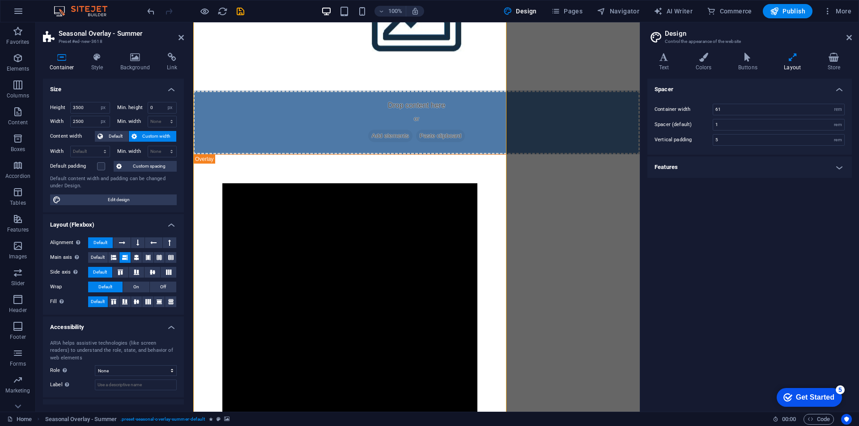
scroll to position [510, 0]
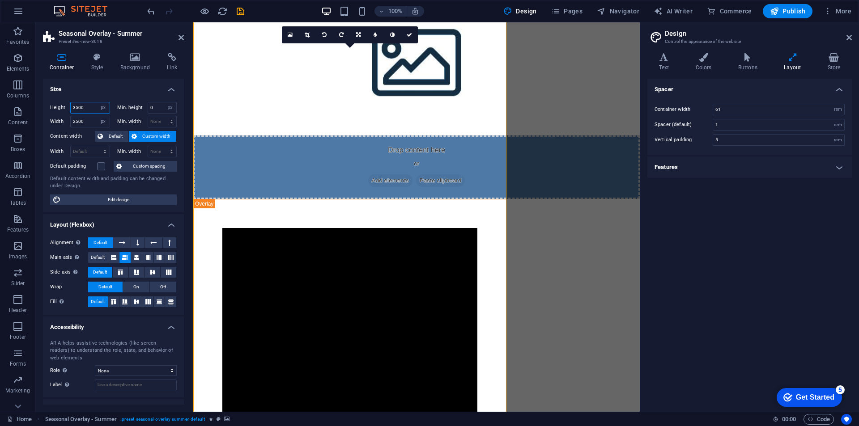
click at [76, 109] on input "3500" at bounding box center [90, 107] width 39 height 11
type input "2500"
click at [88, 121] on input "2500" at bounding box center [90, 121] width 39 height 11
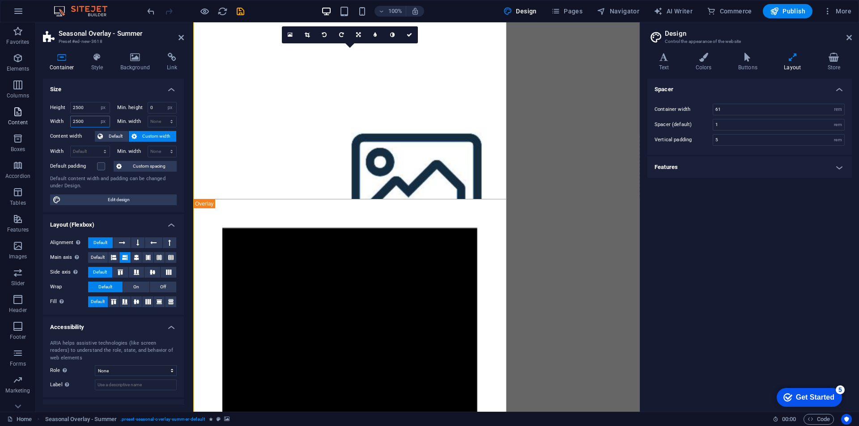
drag, startPoint x: 86, startPoint y: 121, endPoint x: 15, endPoint y: 112, distance: 71.7
click at [18, 113] on section "Favorites Elements Columns Content Boxes Accordion Tables Features Images Slide…" at bounding box center [320, 217] width 640 height 390
type input "3500"
click at [529, 222] on div "For enquiries, please contact [PERSON_NAME] HP: [PHONE_NUMBER] Email: [PERSON_N…" at bounding box center [416, 414] width 446 height 1805
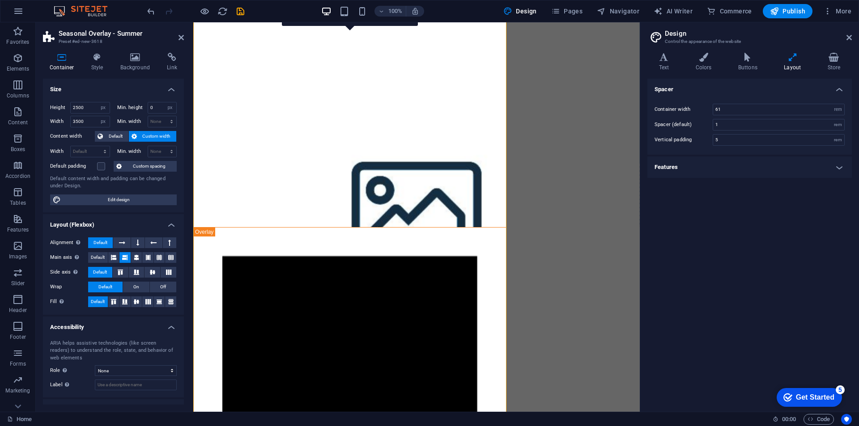
scroll to position [476, 0]
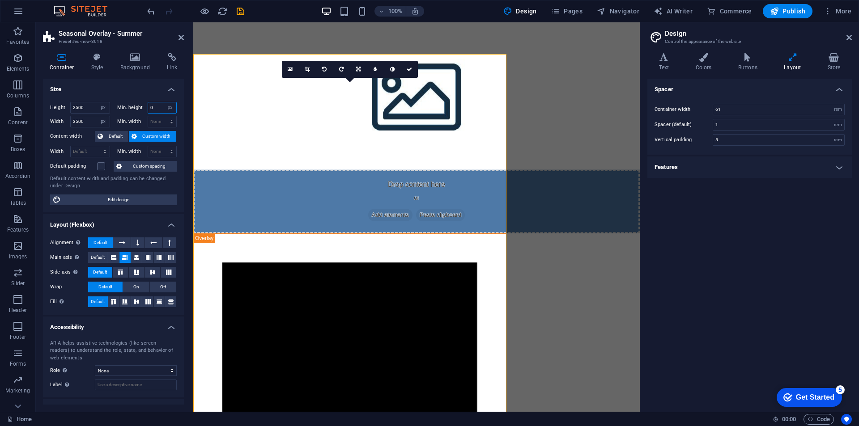
drag, startPoint x: 156, startPoint y: 109, endPoint x: 140, endPoint y: 106, distance: 16.0
click at [140, 106] on div "Min. height 0 None px rem % vh vw" at bounding box center [147, 108] width 60 height 12
click at [118, 135] on span "Default" at bounding box center [116, 136] width 20 height 11
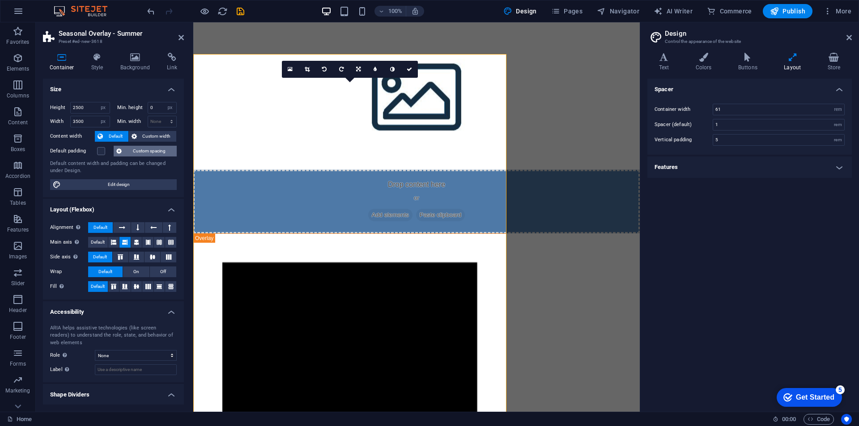
click at [153, 153] on span "Custom spacing" at bounding box center [149, 151] width 50 height 11
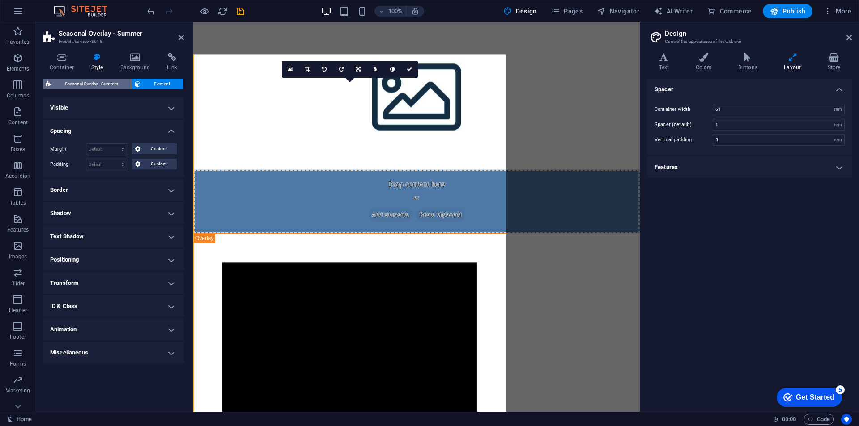
click at [115, 85] on span "Seasonal Overlay - Summer" at bounding box center [91, 84] width 75 height 11
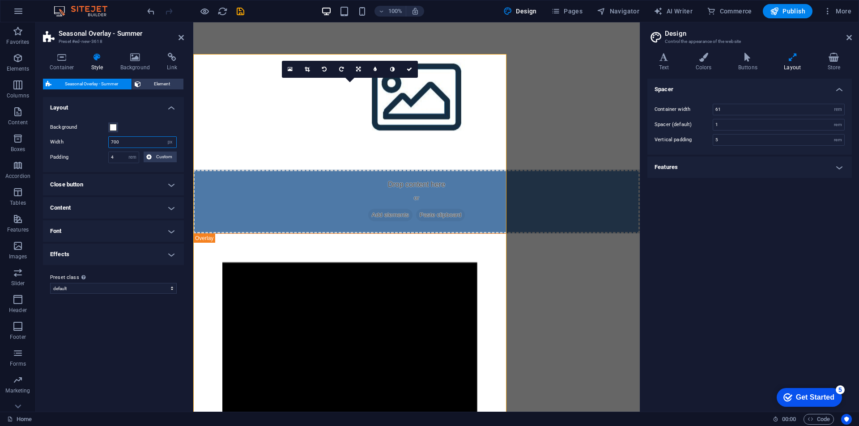
click at [139, 142] on input "700" at bounding box center [143, 142] width 68 height 11
type input "7"
click at [148, 138] on input "3500" at bounding box center [143, 142] width 68 height 11
type input "3500"
drag, startPoint x: 187, startPoint y: 172, endPoint x: 1, endPoint y: 149, distance: 187.8
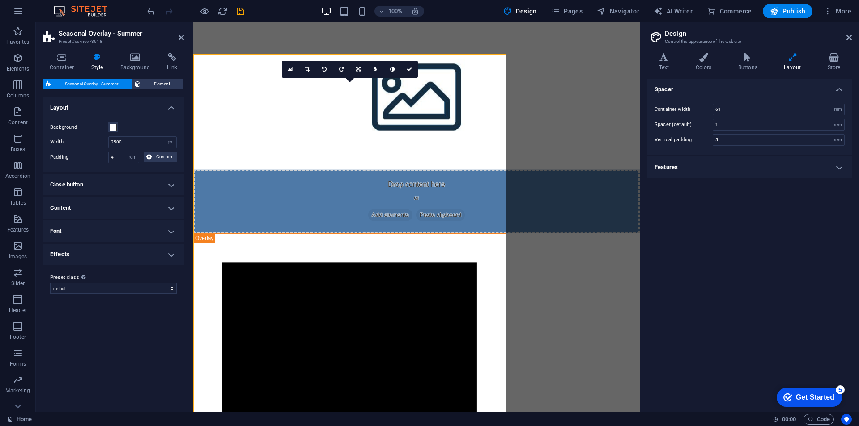
click at [187, 172] on div "Container Style Background Link Size Height 2500 Default px rem % vh vw Min. he…" at bounding box center [113, 229] width 155 height 366
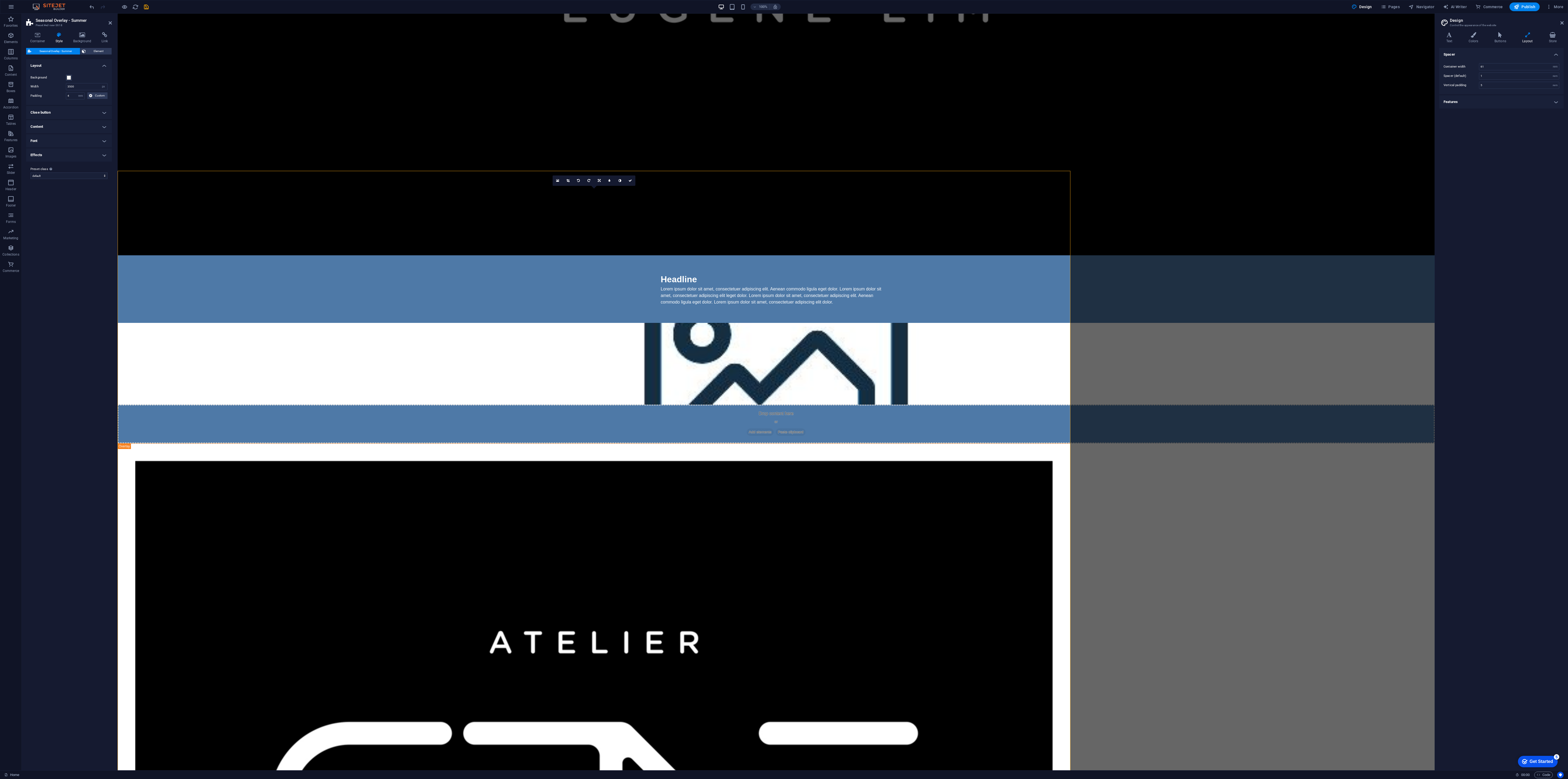
scroll to position [466, 0]
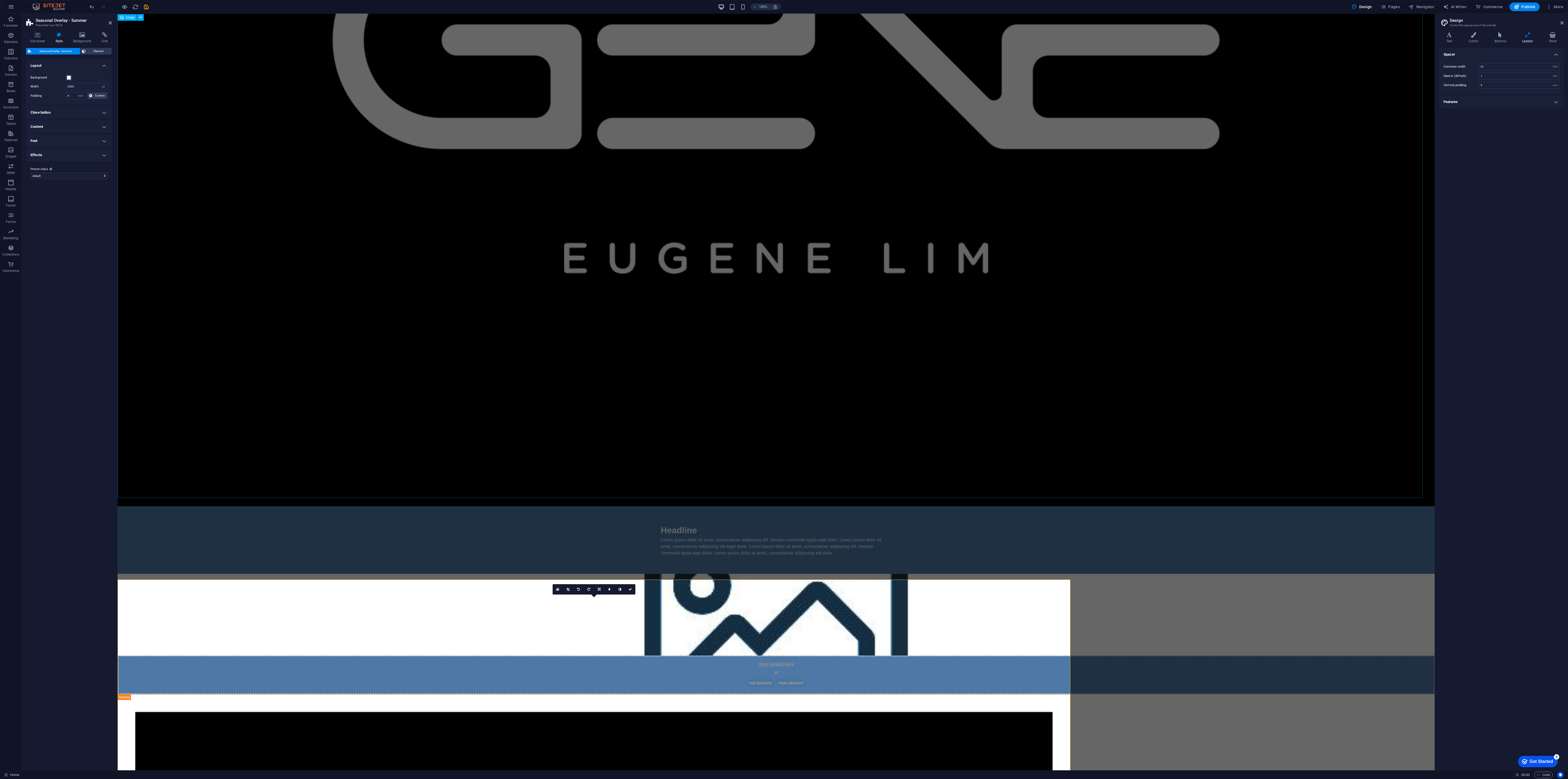
click at [397, 211] on div "For enquiries, please contact [PERSON_NAME] HP: [PHONE_NUMBER] Email: [PERSON_N…" at bounding box center [776, 462] width 1317 height 1827
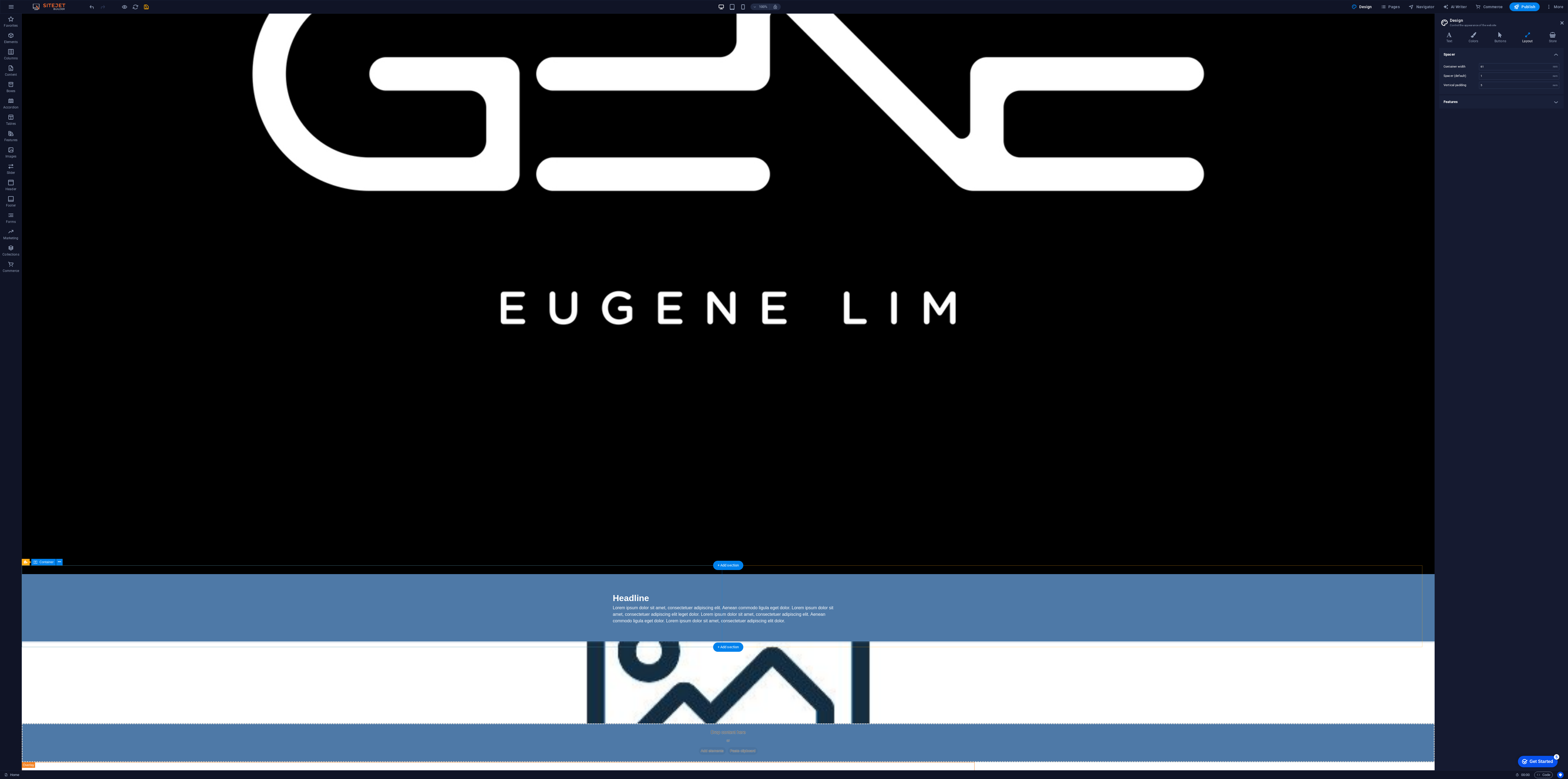
click at [307, 211] on div "Headline Lorem ipsum dolor sit amet, consectetuer adipiscing elit. Aenean commo…" at bounding box center [728, 607] width 1413 height 68
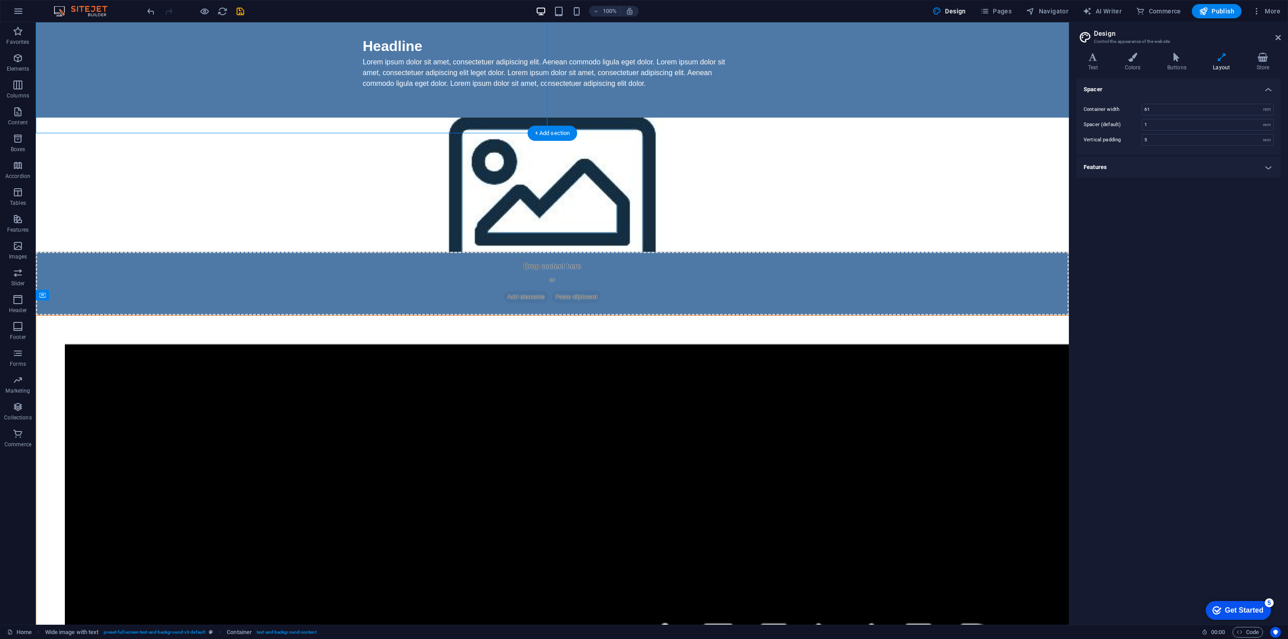
scroll to position [655, 0]
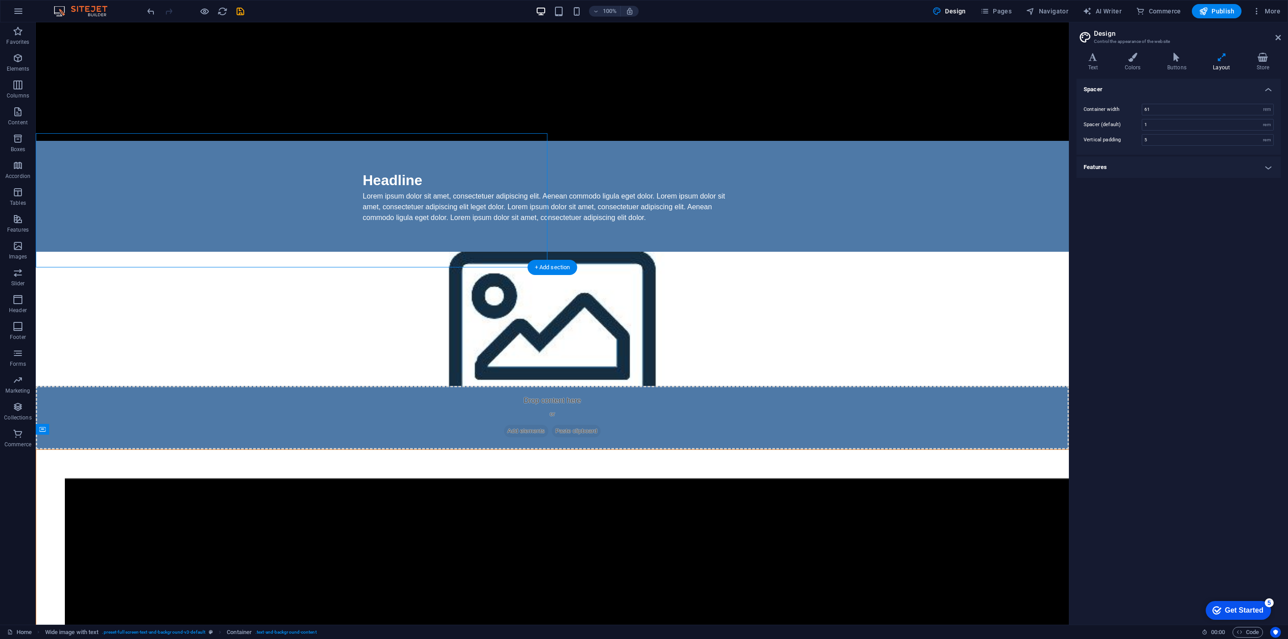
click at [127, 263] on icon at bounding box center [125, 262] width 5 height 9
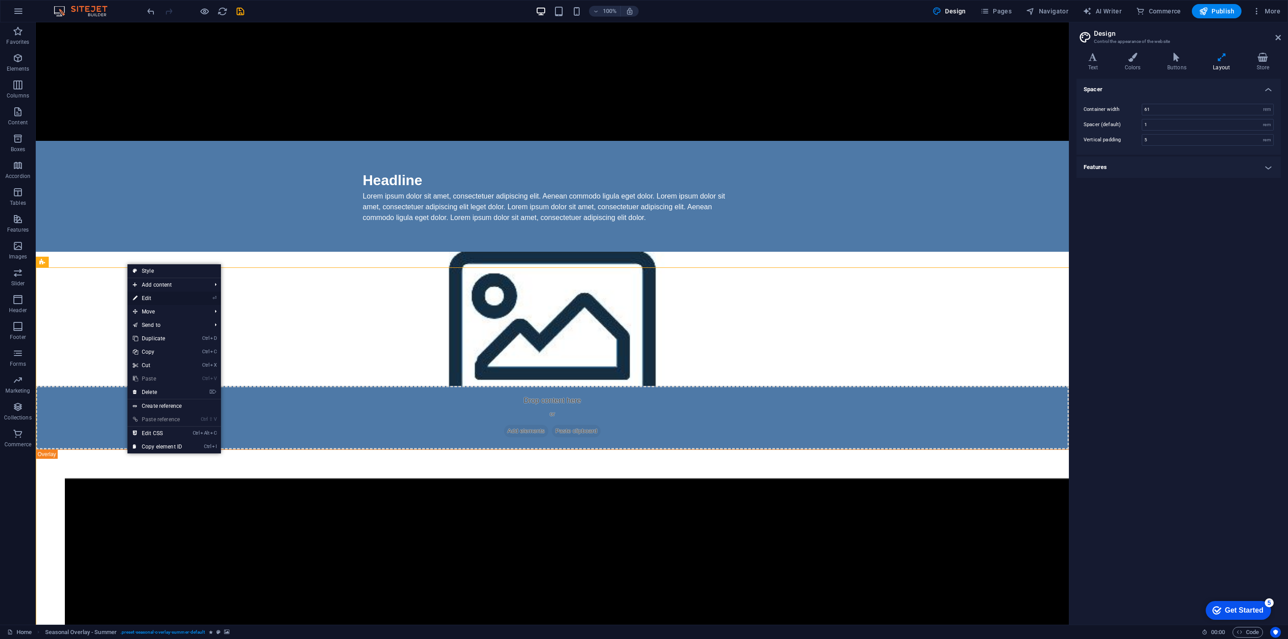
click at [153, 302] on link "⏎ Edit" at bounding box center [157, 298] width 60 height 13
select select "px"
select select "rem"
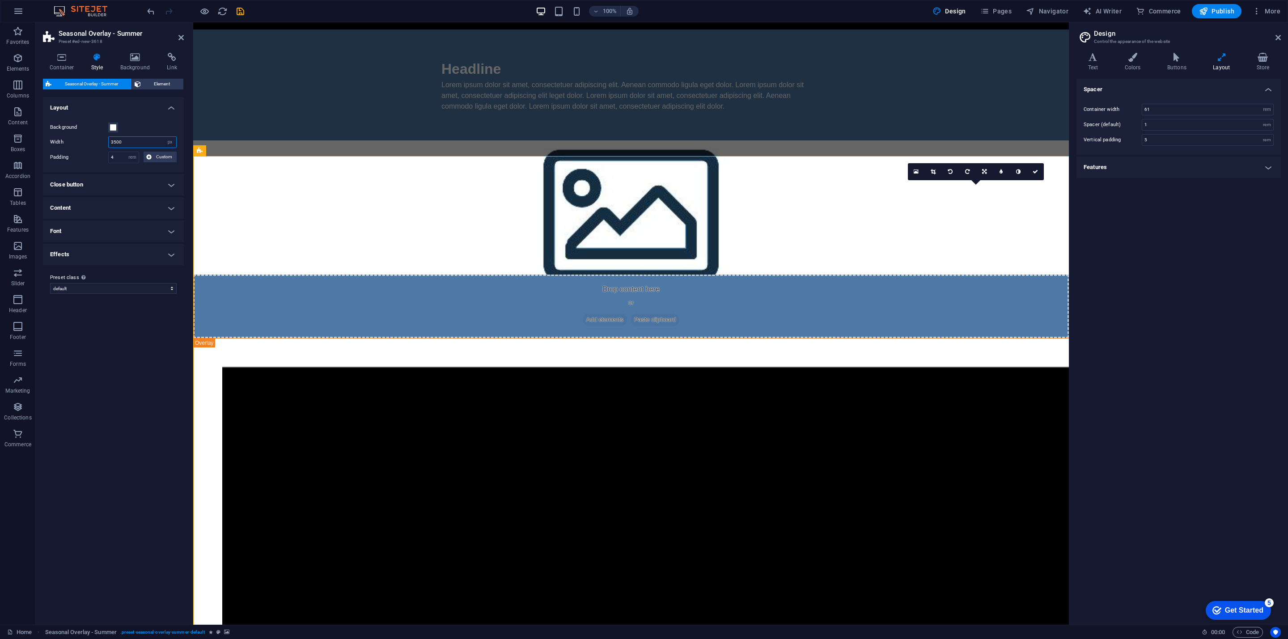
click at [136, 140] on input "3500" at bounding box center [143, 142] width 68 height 11
drag, startPoint x: 131, startPoint y: 143, endPoint x: 97, endPoint y: 143, distance: 33.5
click at [98, 144] on div "Width 3500 px rem % vh vw" at bounding box center [113, 142] width 127 height 12
type input "2500"
click at [653, 140] on figure at bounding box center [631, 207] width 876 height 134
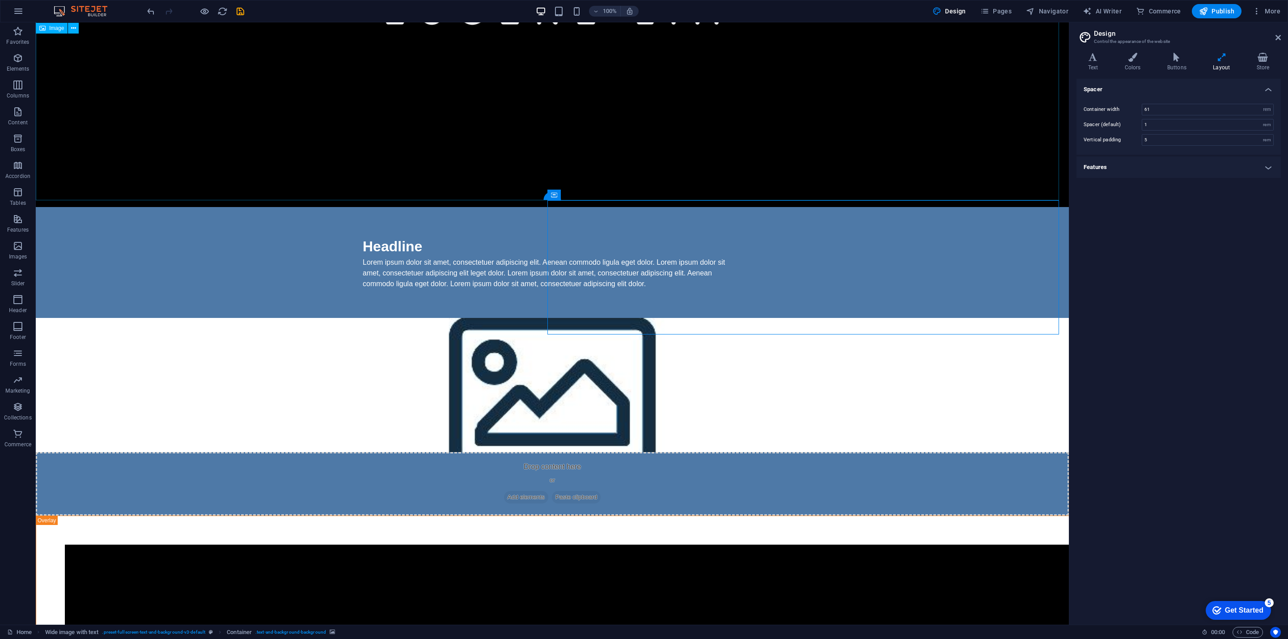
scroll to position [588, 0]
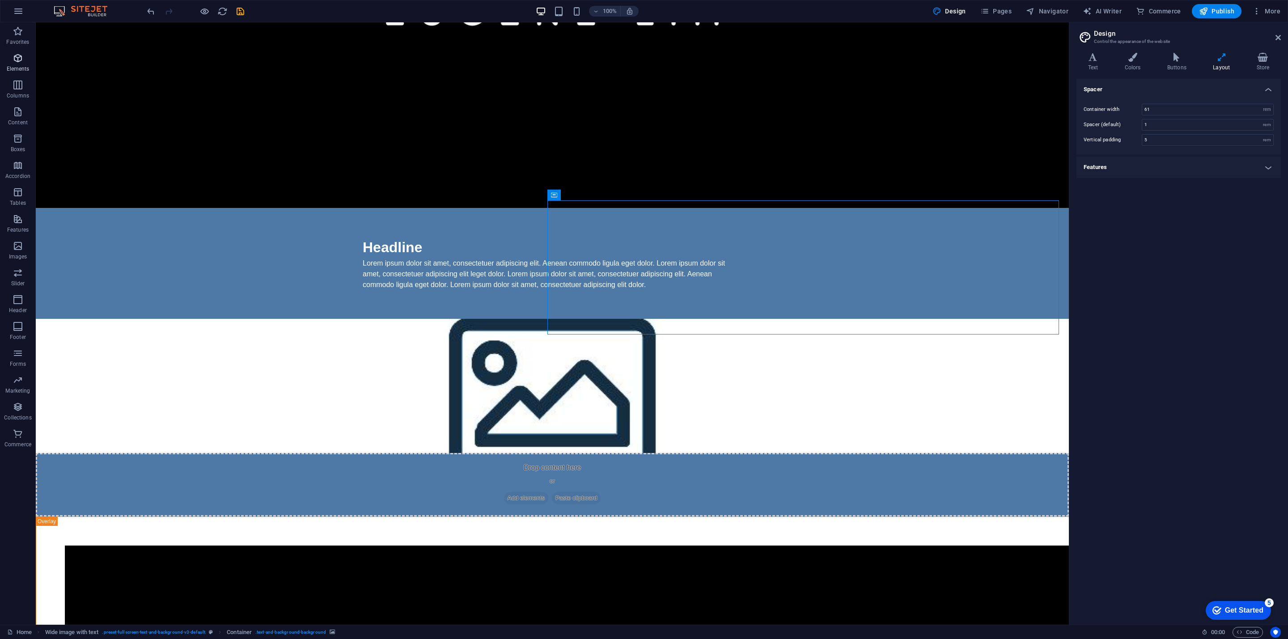
click at [19, 53] on icon "button" at bounding box center [18, 58] width 11 height 11
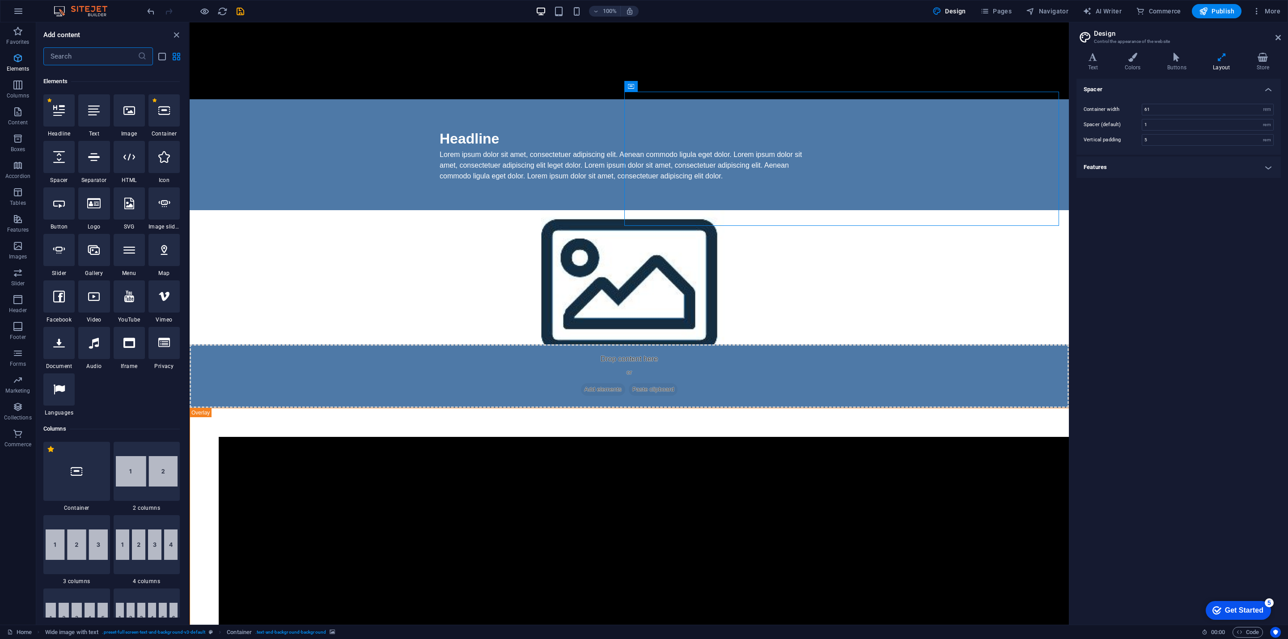
scroll to position [95, 0]
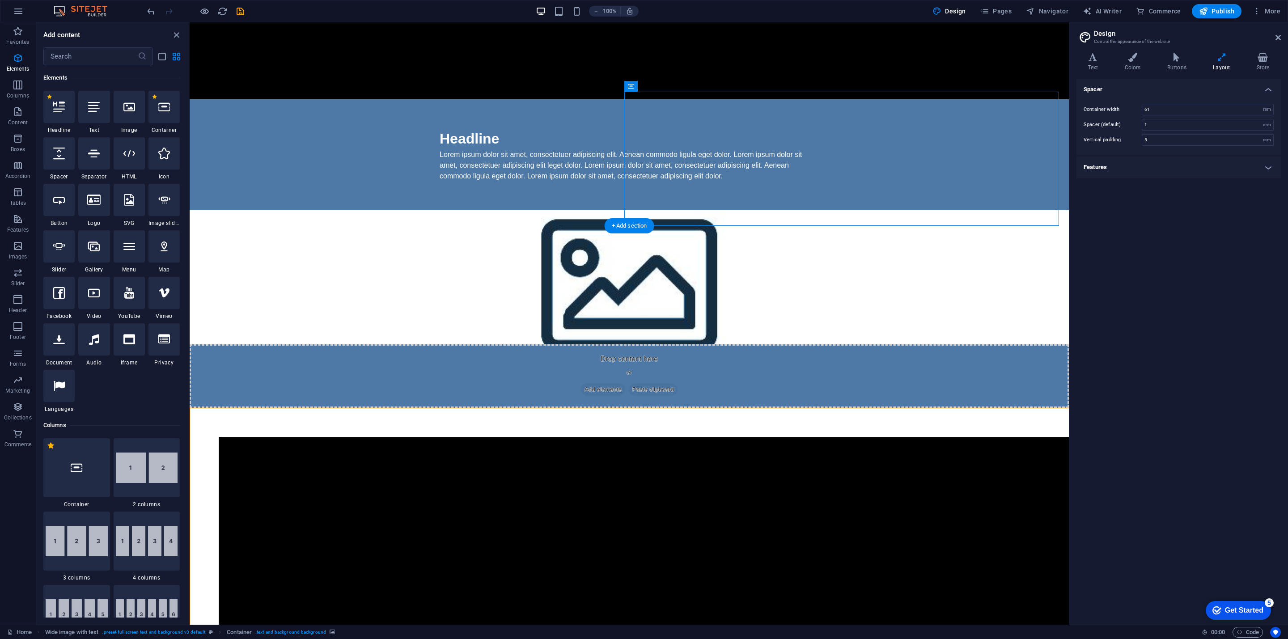
click at [279, 218] on icon at bounding box center [279, 220] width 5 height 9
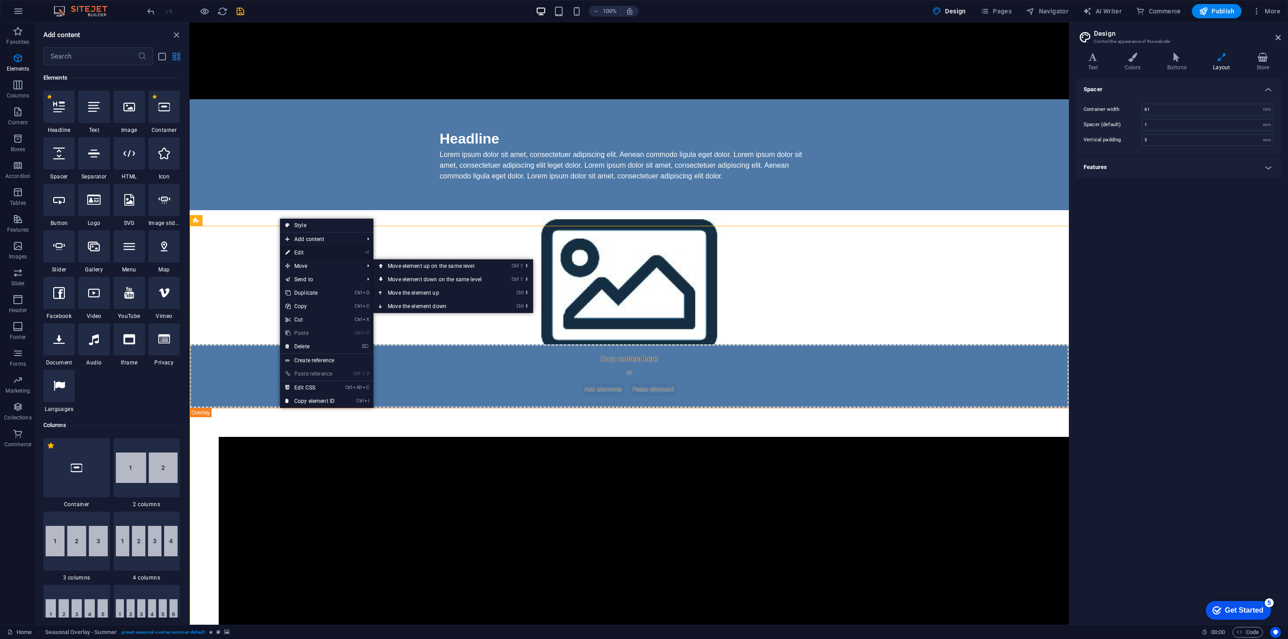
click at [311, 250] on link "⏎ Edit" at bounding box center [310, 252] width 60 height 13
select select "px"
select select "rem"
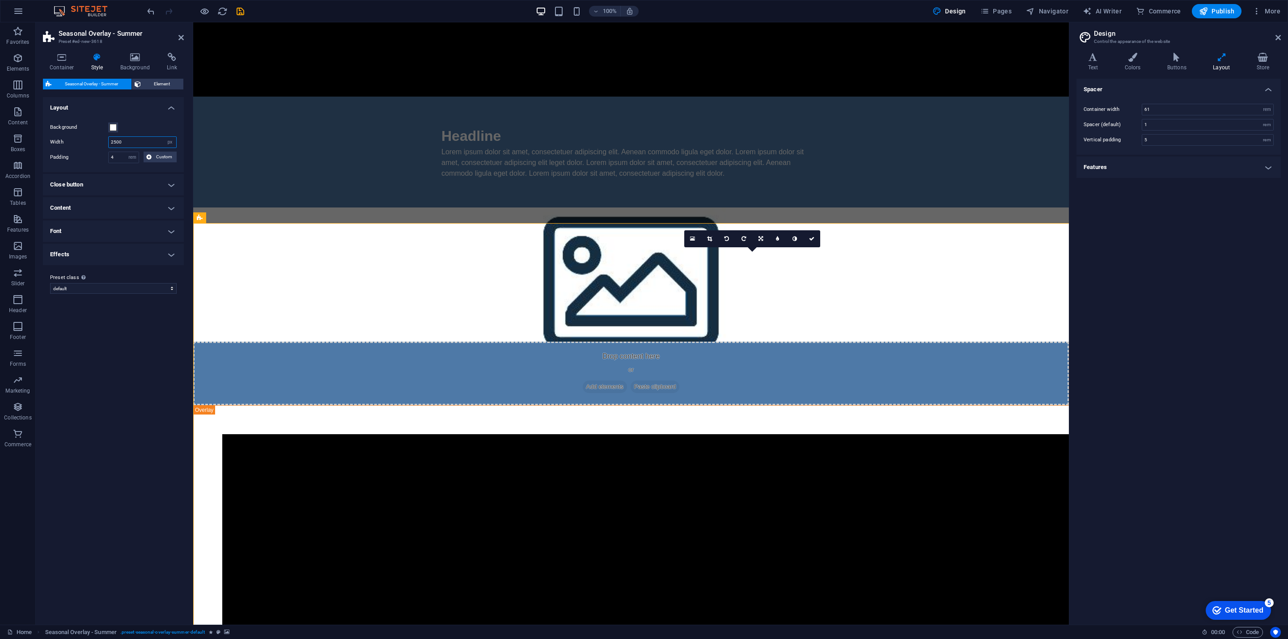
drag, startPoint x: 128, startPoint y: 141, endPoint x: 101, endPoint y: 140, distance: 26.9
click at [101, 140] on div "Width 2500 px rem % vh vw" at bounding box center [113, 142] width 127 height 12
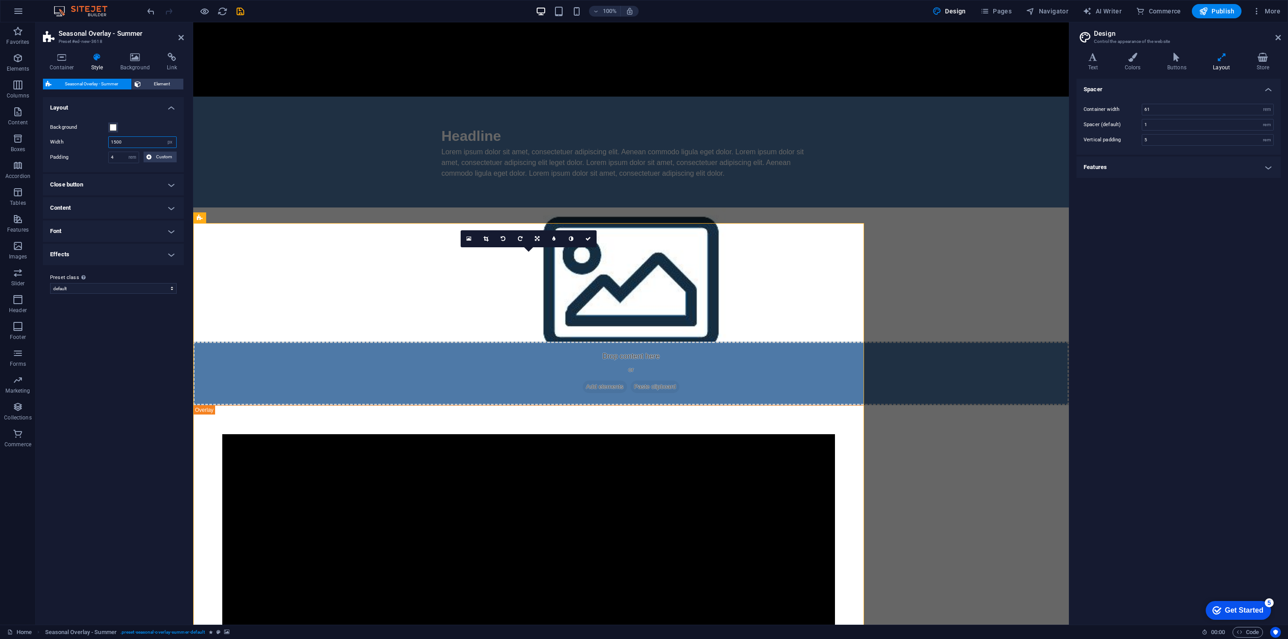
drag, startPoint x: 119, startPoint y: 141, endPoint x: 100, endPoint y: 138, distance: 19.9
click at [101, 138] on div "Width 1500 px rem % vh vw" at bounding box center [113, 142] width 127 height 12
type input "2000"
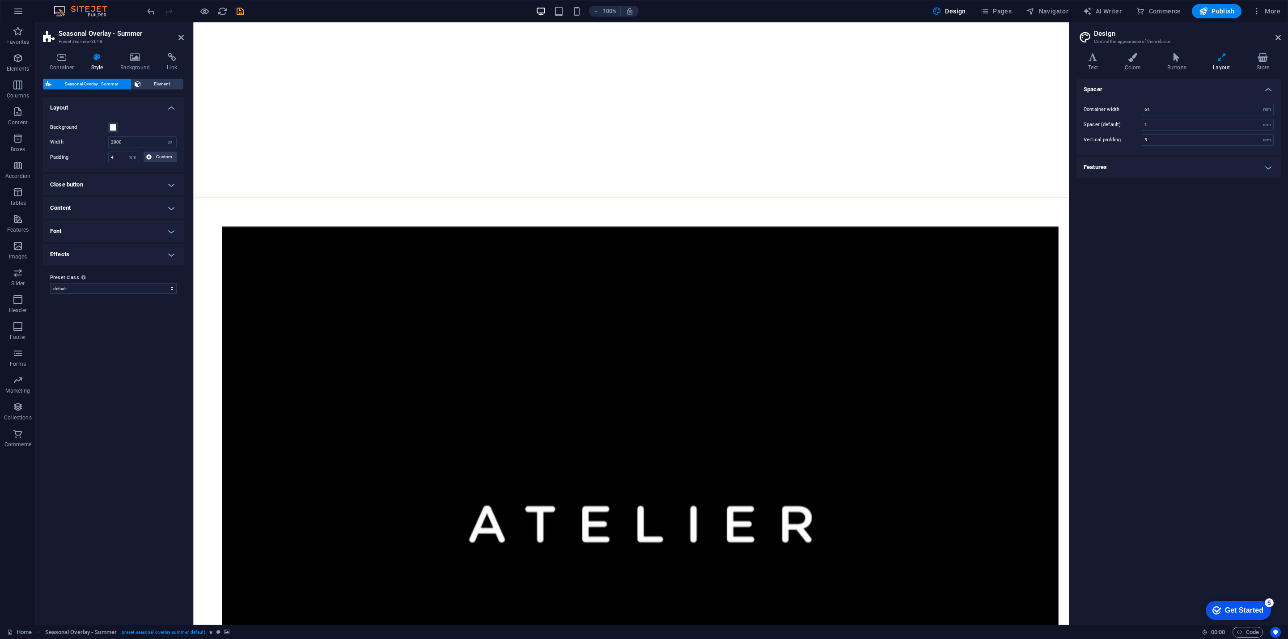
scroll to position [789, 0]
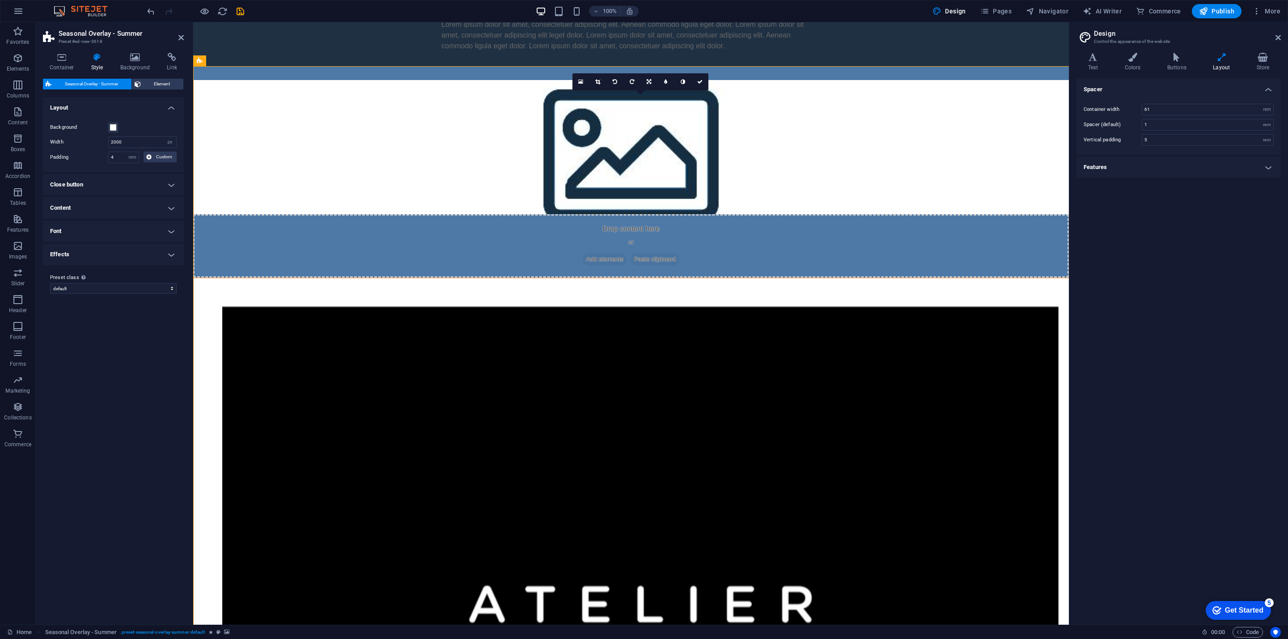
scroll to position [521, 0]
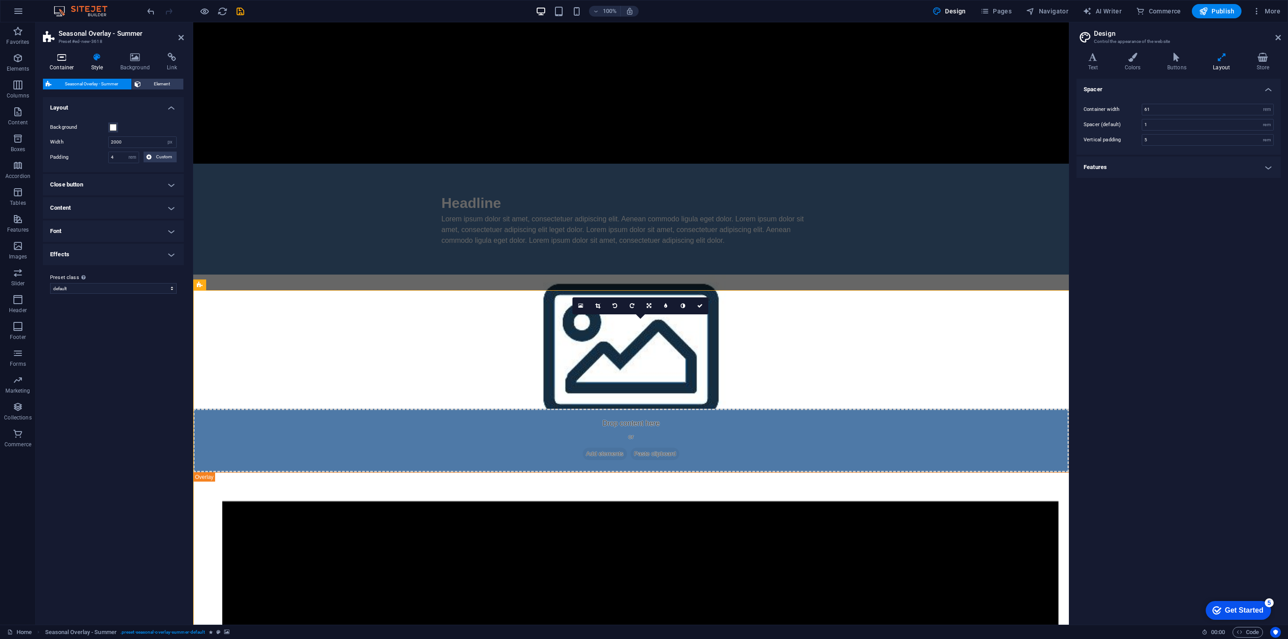
click at [62, 58] on icon at bounding box center [62, 57] width 38 height 9
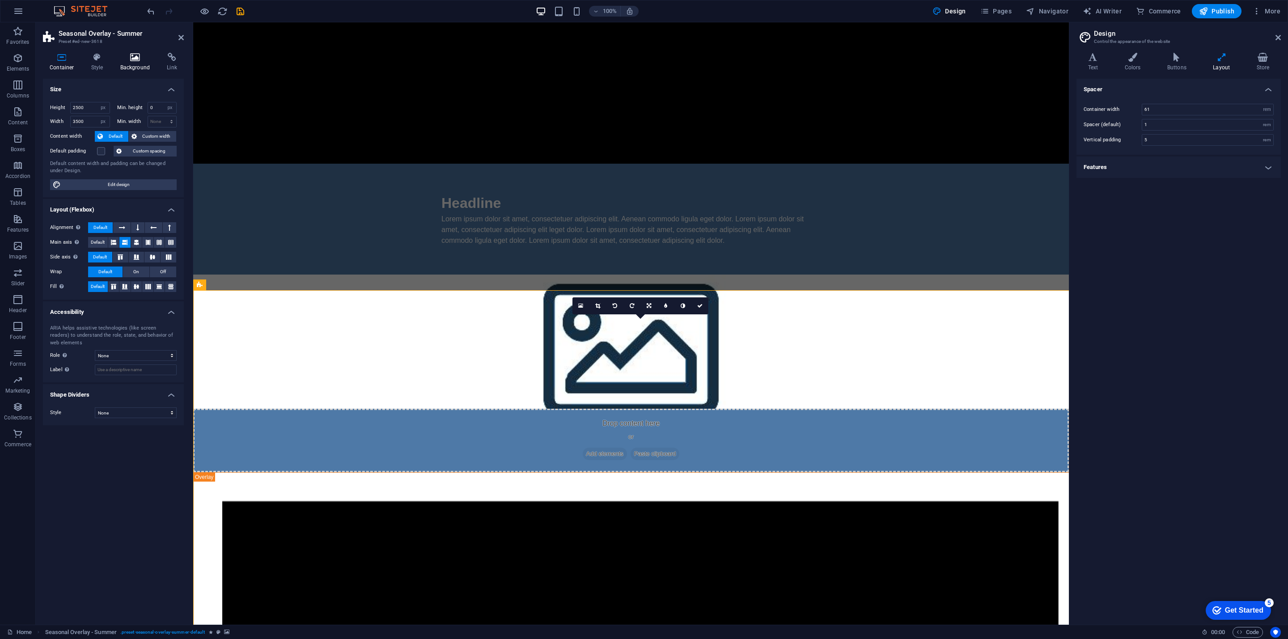
click at [137, 64] on h4 "Background" at bounding box center [137, 62] width 47 height 19
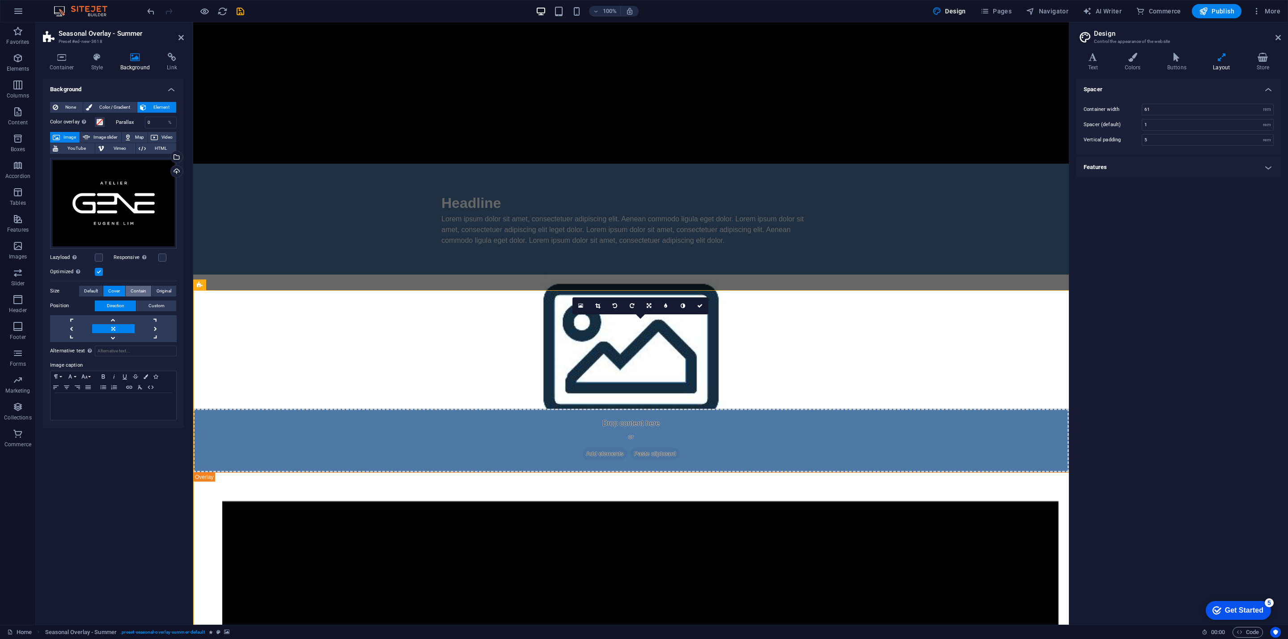
click at [141, 289] on span "Contain" at bounding box center [139, 291] width 16 height 11
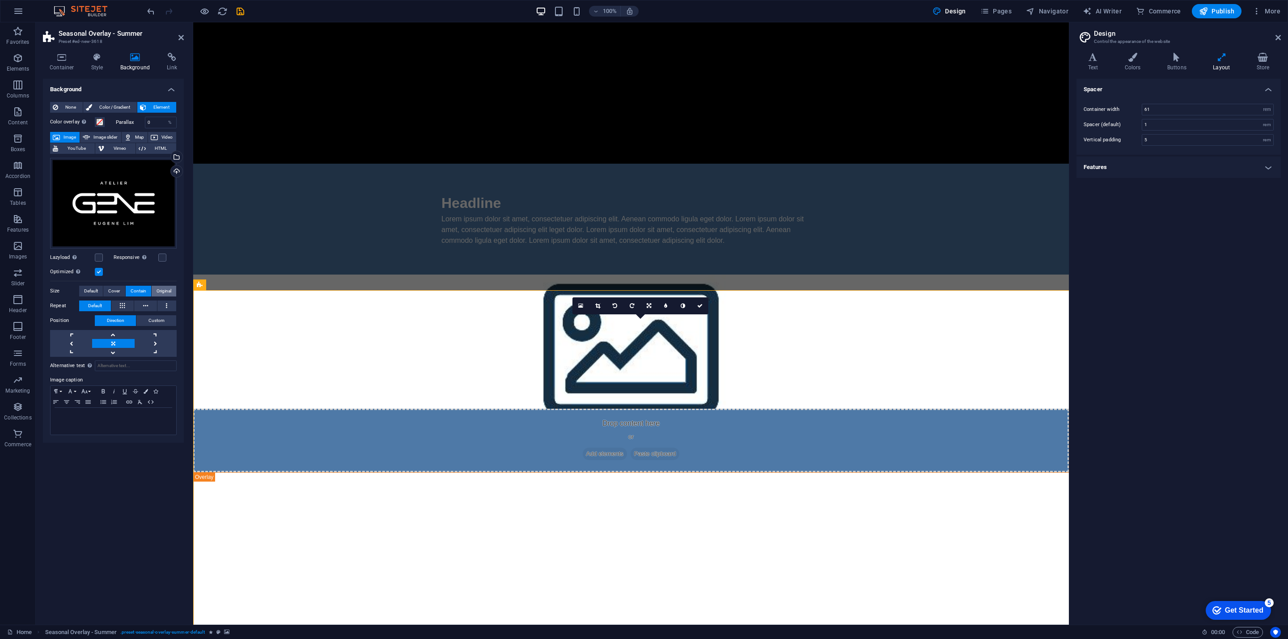
click at [168, 288] on span "Original" at bounding box center [164, 291] width 15 height 11
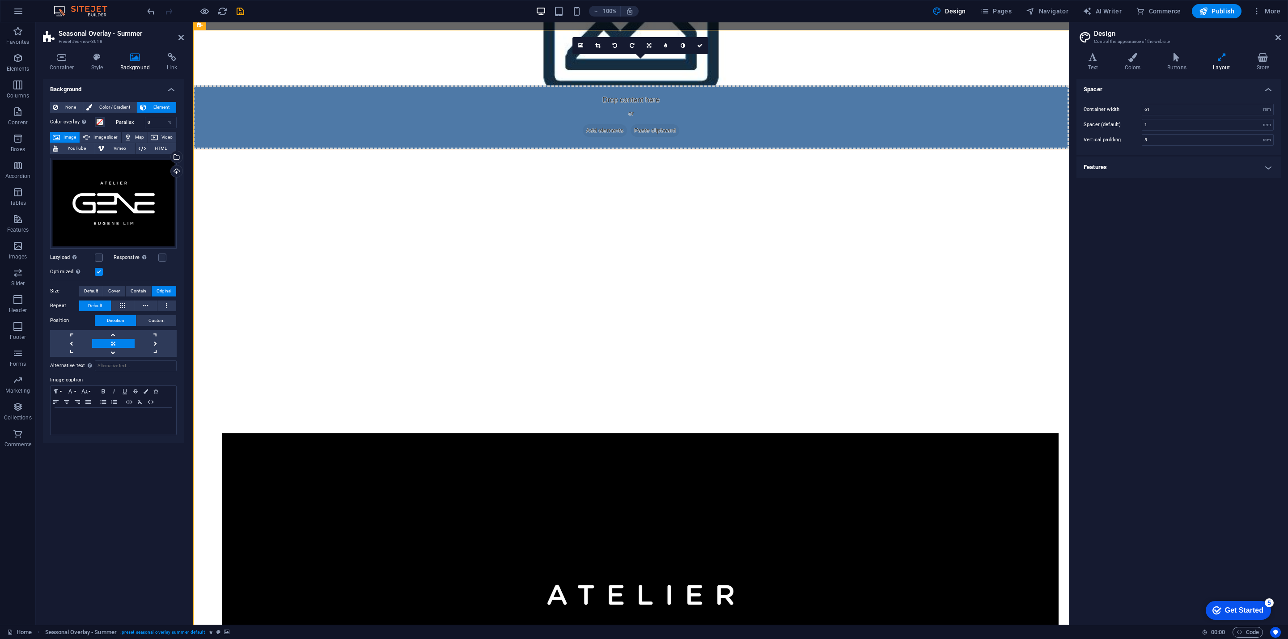
scroll to position [711, 0]
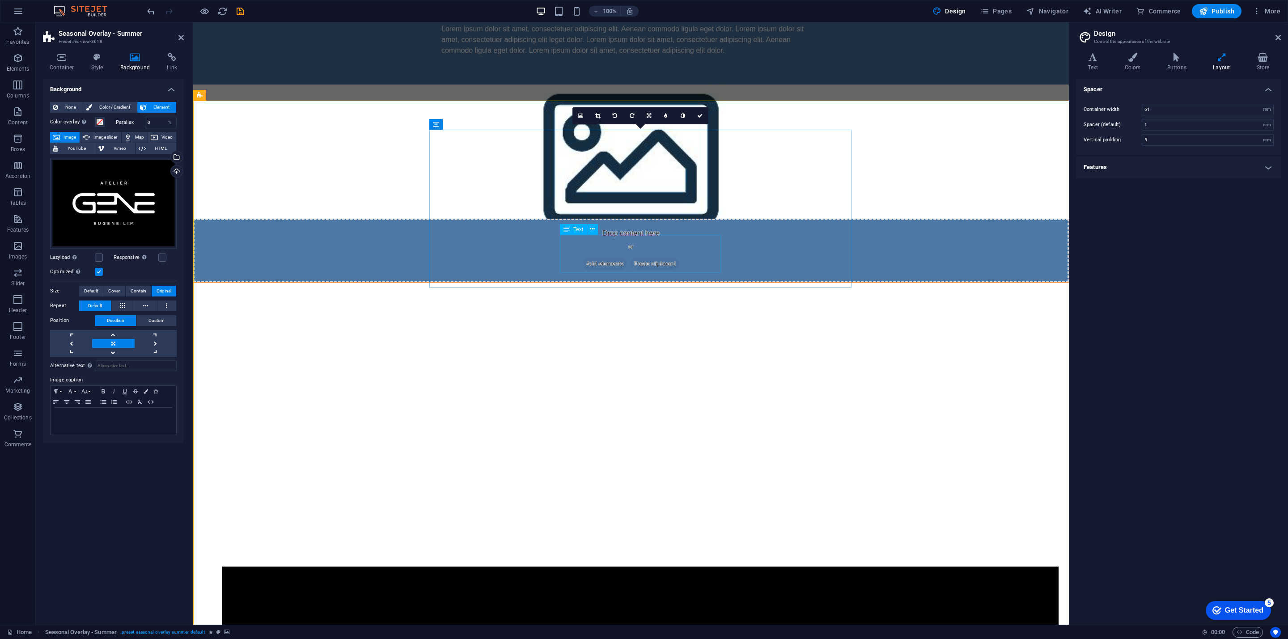
click at [653, 124] on div "16:10 16:9 4:3 1:1 1:2 0" at bounding box center [640, 115] width 136 height 17
drag, startPoint x: 699, startPoint y: 131, endPoint x: 507, endPoint y: 112, distance: 192.7
click at [653, 124] on div "16:10 16:9 4:3 1:1 1:2 0" at bounding box center [640, 115] width 136 height 17
drag, startPoint x: 895, startPoint y: 150, endPoint x: 701, endPoint y: 172, distance: 195.8
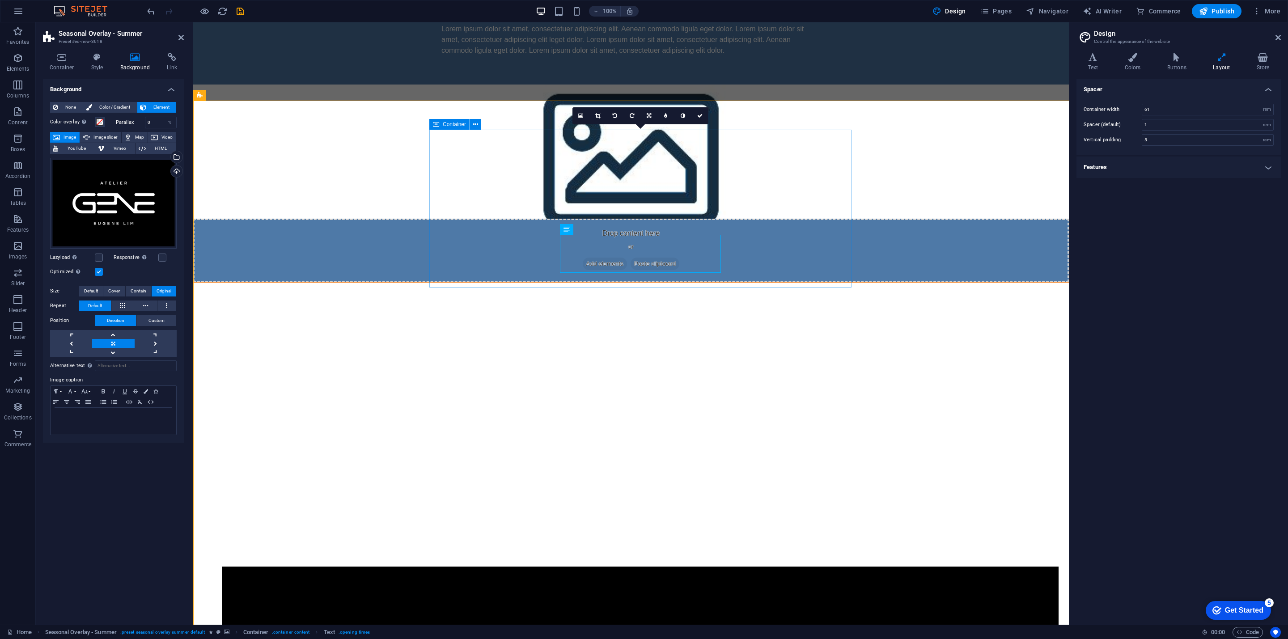
scroll to position [823, 0]
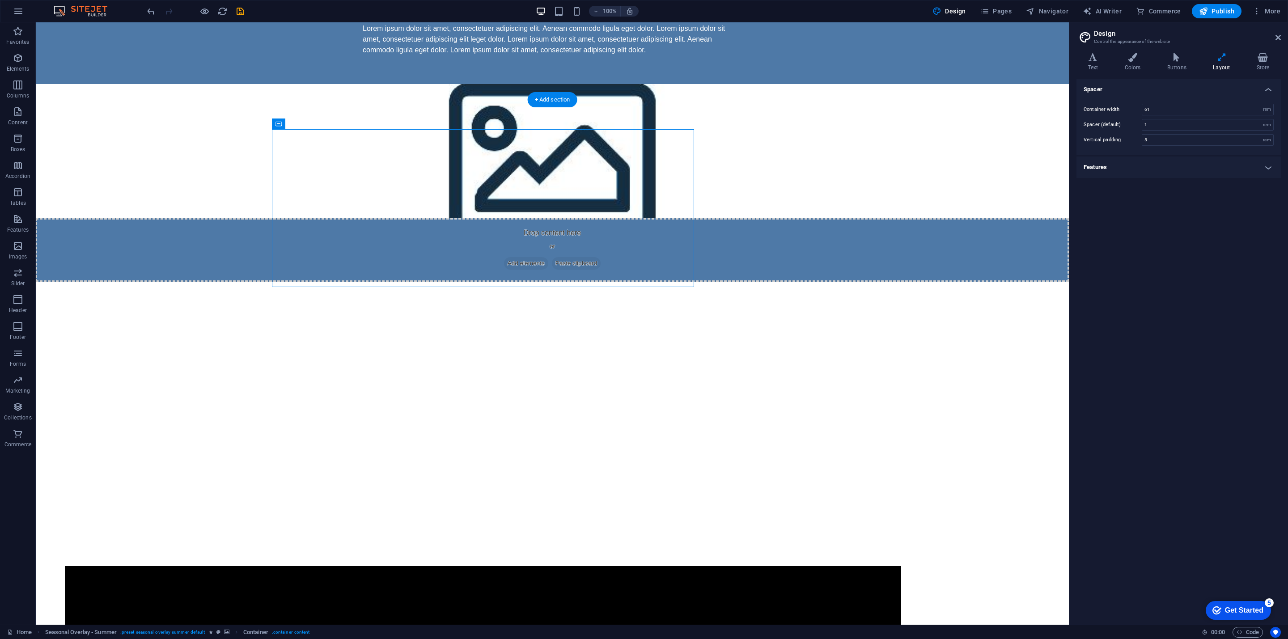
drag, startPoint x: 494, startPoint y: 144, endPoint x: 499, endPoint y: 322, distance: 178.1
drag, startPoint x: 333, startPoint y: 148, endPoint x: 305, endPoint y: 184, distance: 45.9
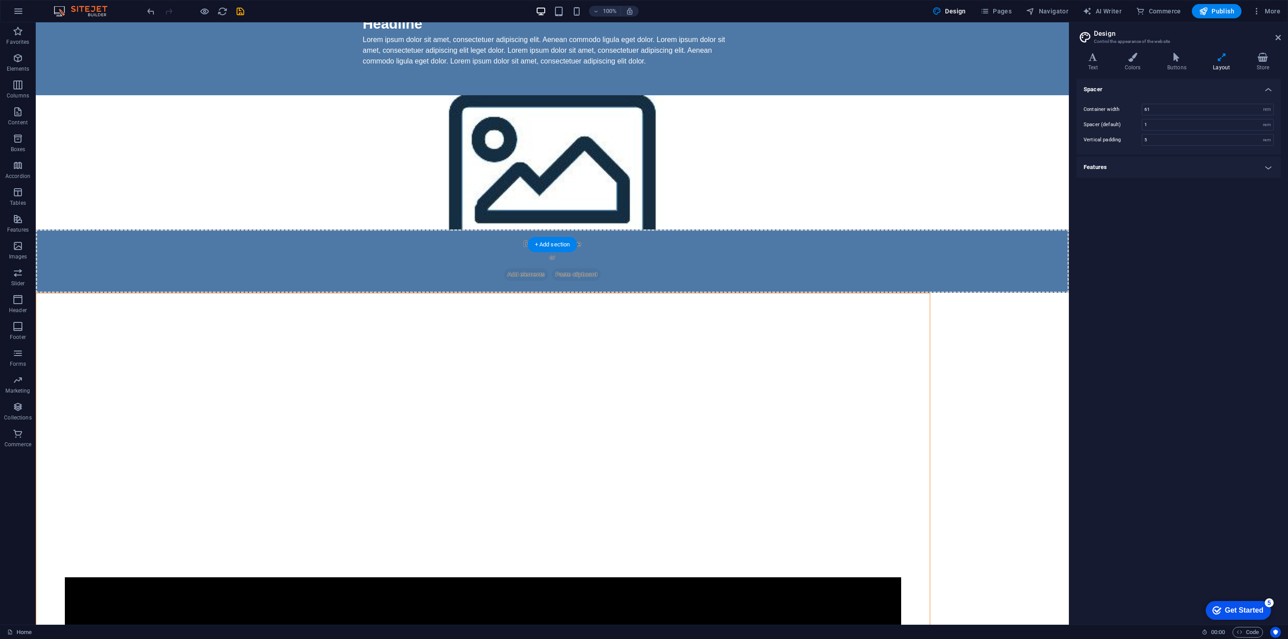
scroll to position [678, 0]
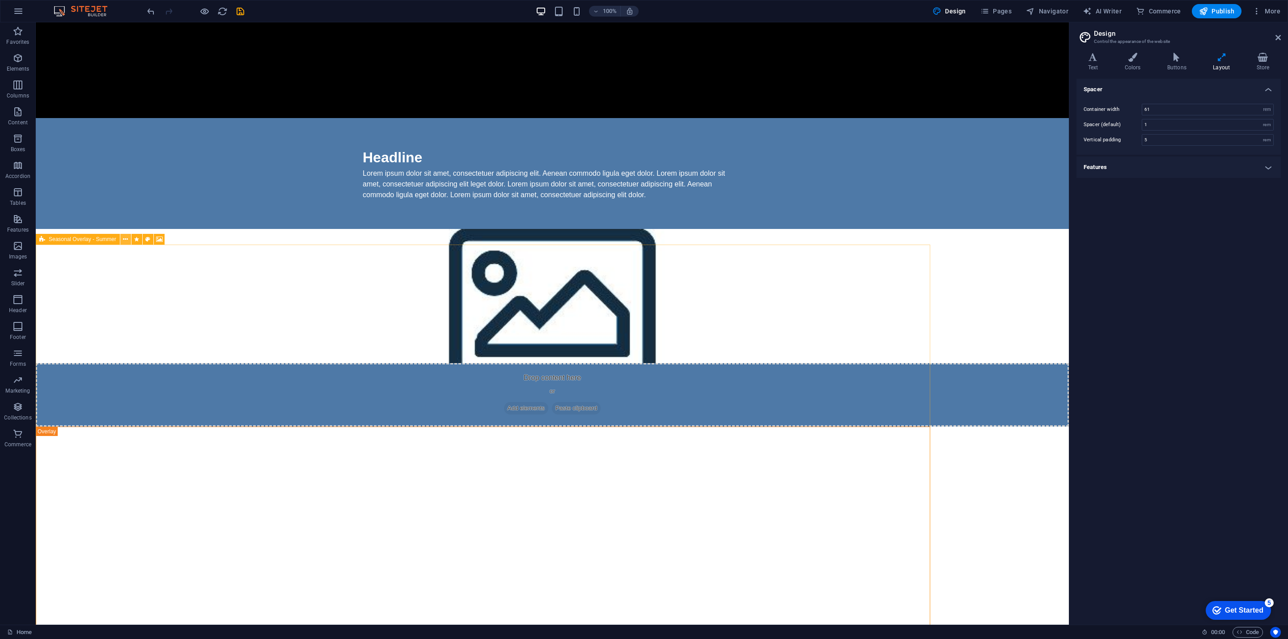
click at [126, 244] on button at bounding box center [125, 239] width 11 height 11
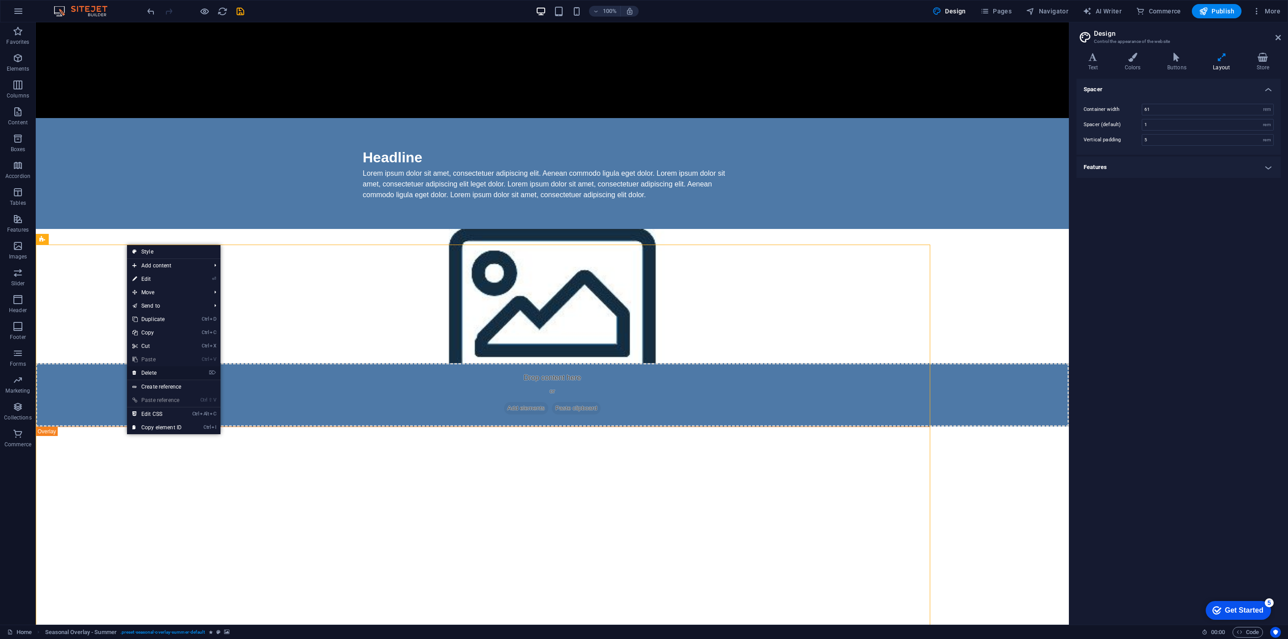
click at [167, 347] on link "⌦ Delete" at bounding box center [157, 372] width 60 height 13
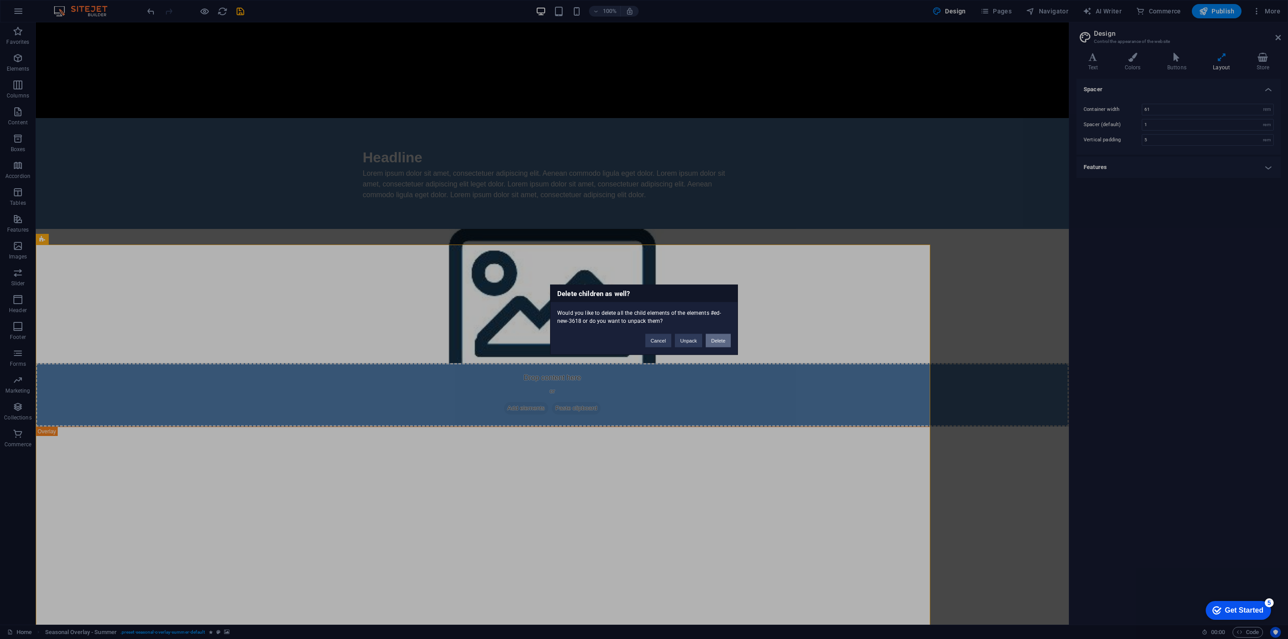
click at [653, 337] on button "Delete" at bounding box center [718, 340] width 25 height 13
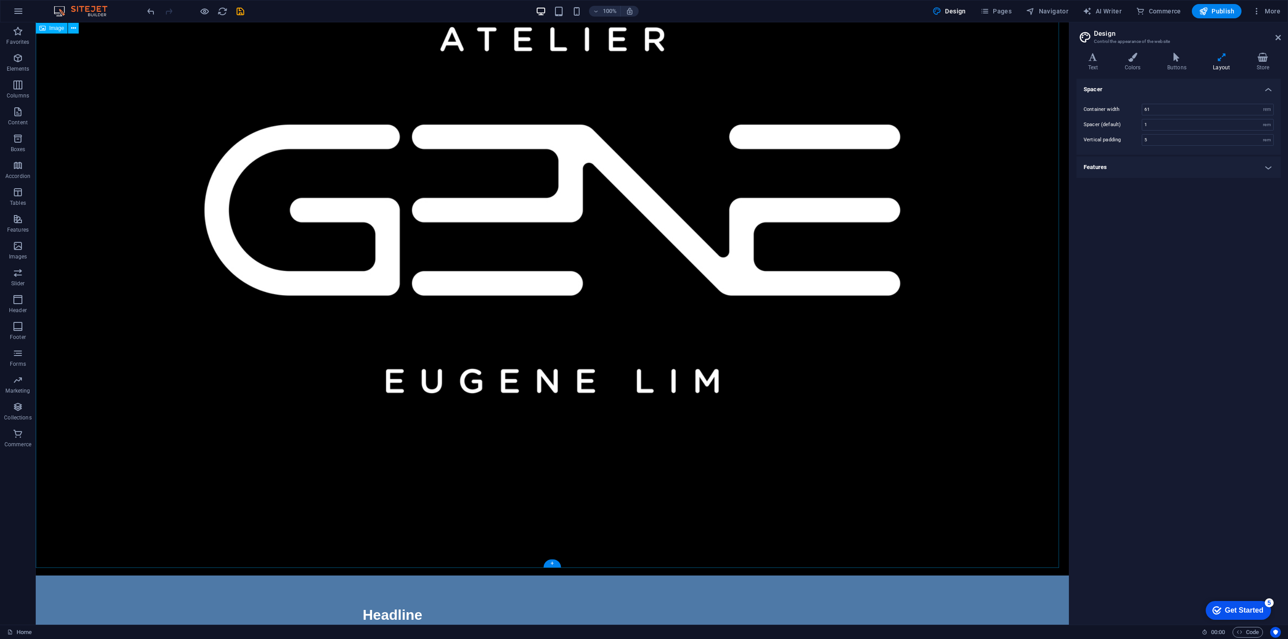
scroll to position [298, 0]
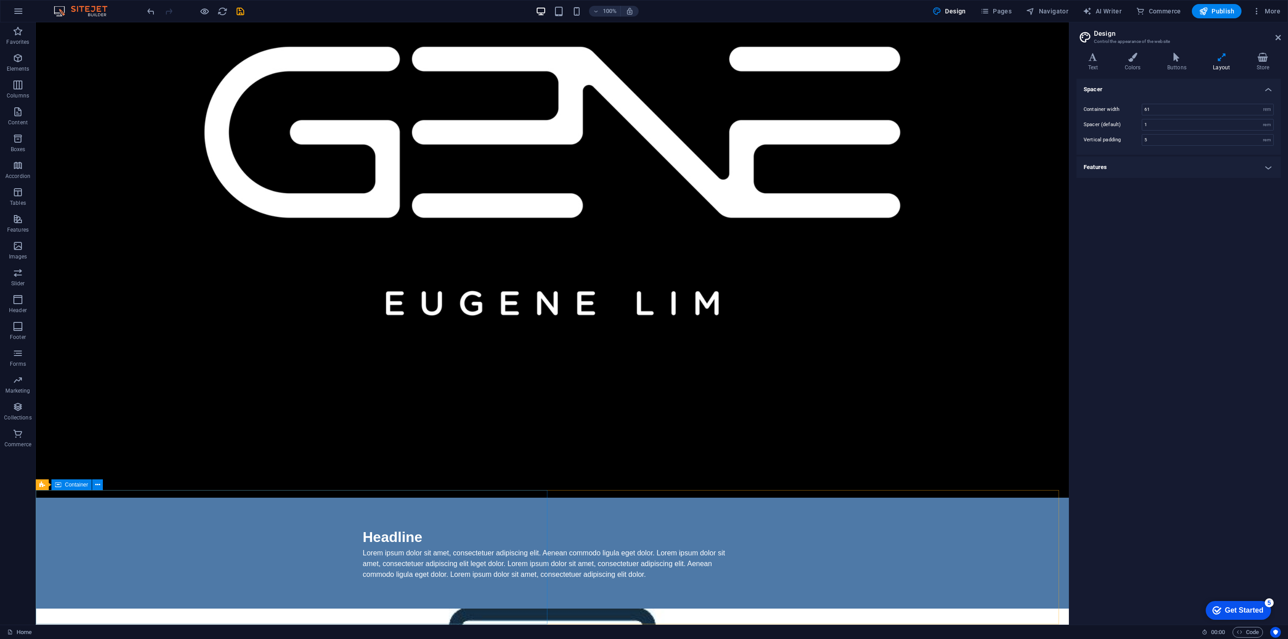
click at [66, 347] on span "Container" at bounding box center [76, 484] width 23 height 5
click at [95, 347] on icon at bounding box center [97, 484] width 5 height 9
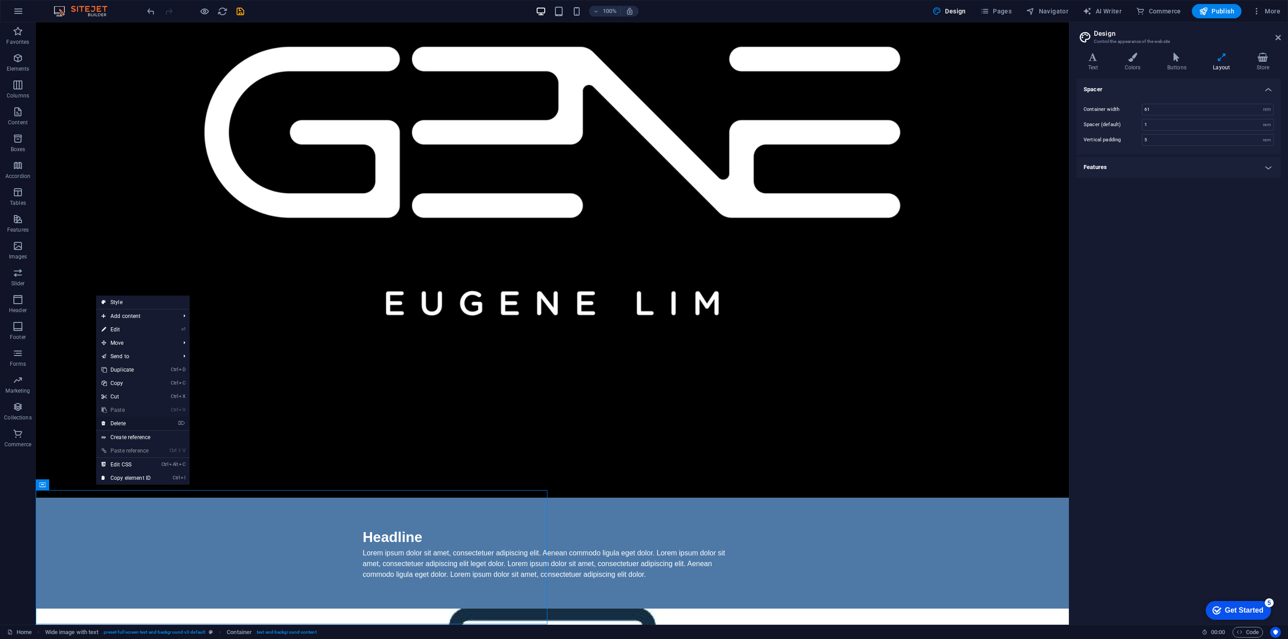
click at [129, 347] on link "⌦ Delete" at bounding box center [126, 423] width 60 height 13
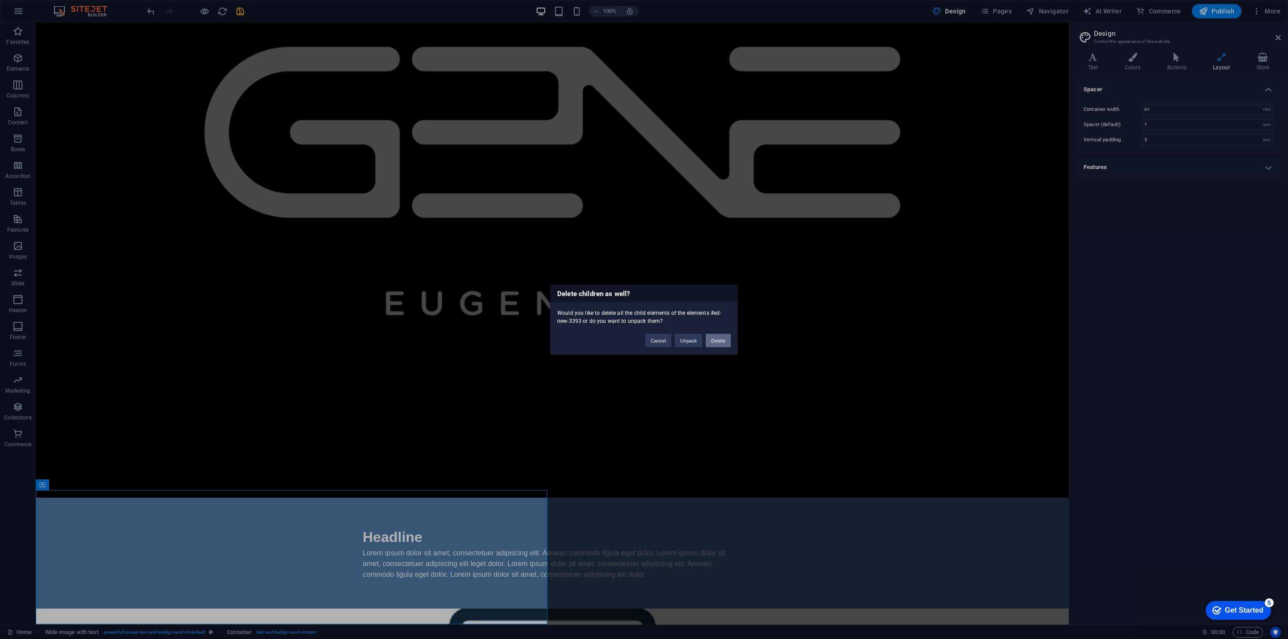
click at [653, 336] on button "Delete" at bounding box center [718, 340] width 25 height 13
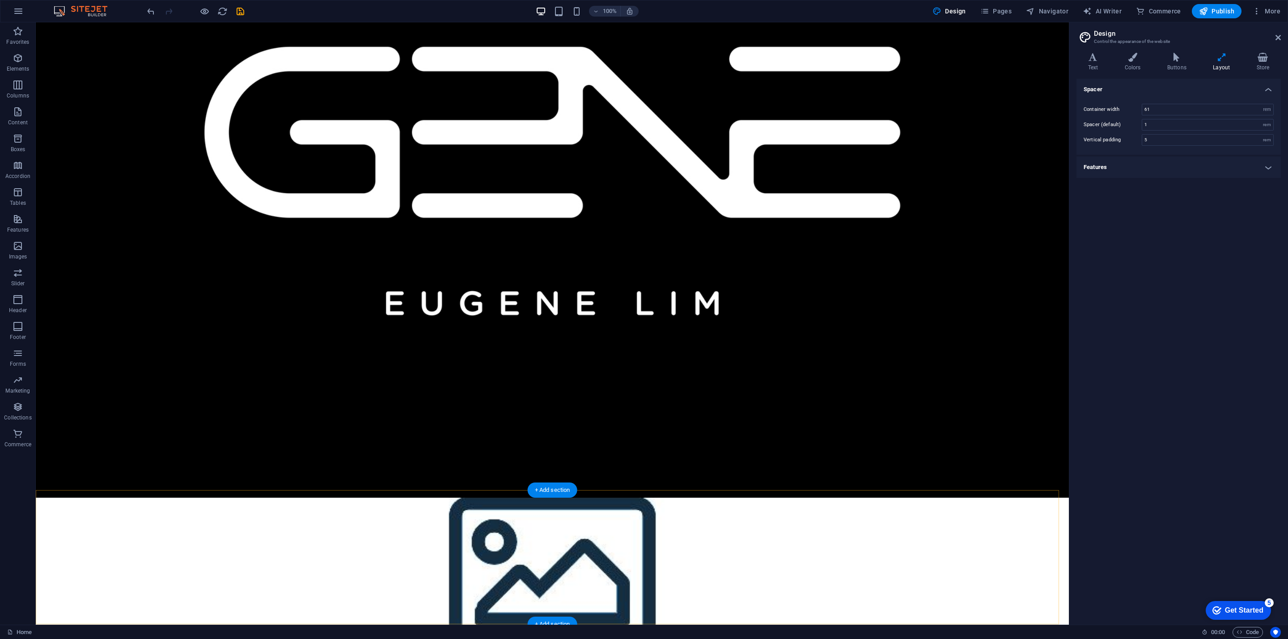
click at [556, 347] on div "+ Add section" at bounding box center [553, 490] width 50 height 15
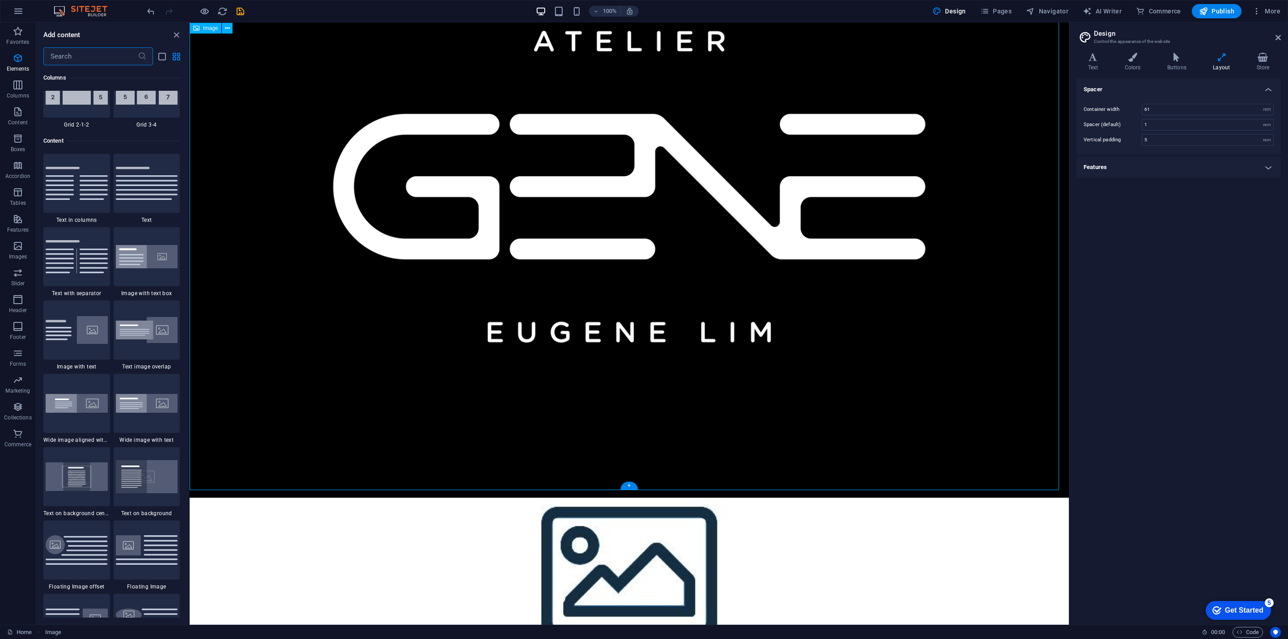
scroll to position [1565, 0]
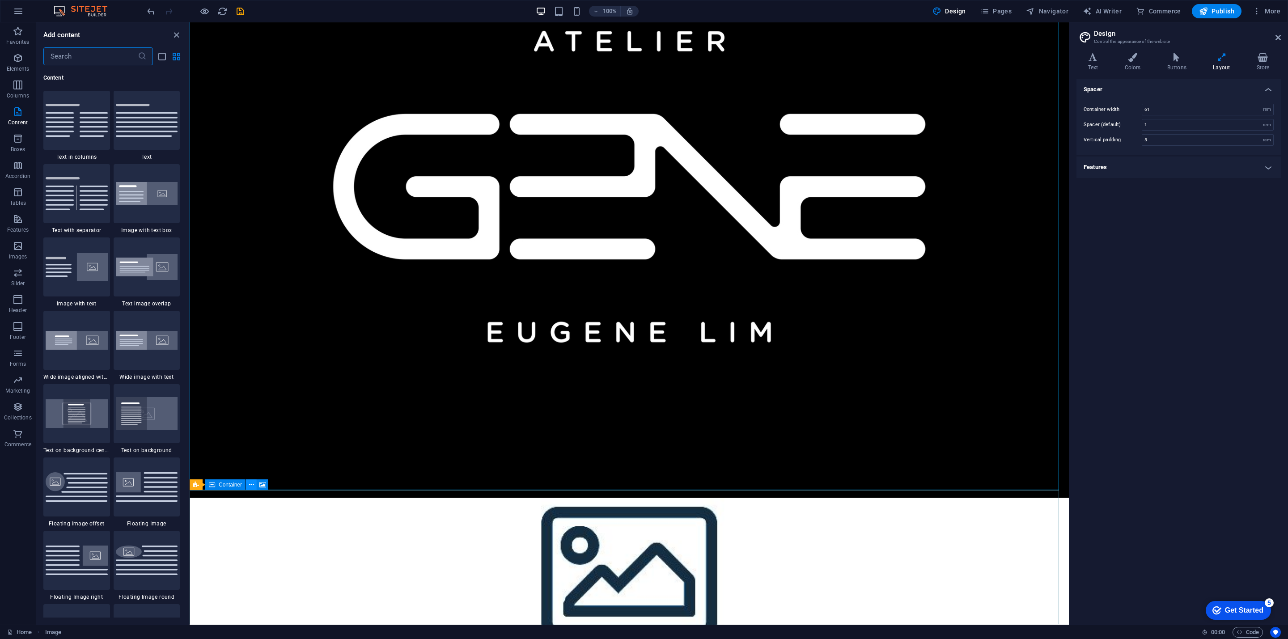
click at [251, 347] on icon at bounding box center [251, 484] width 5 height 9
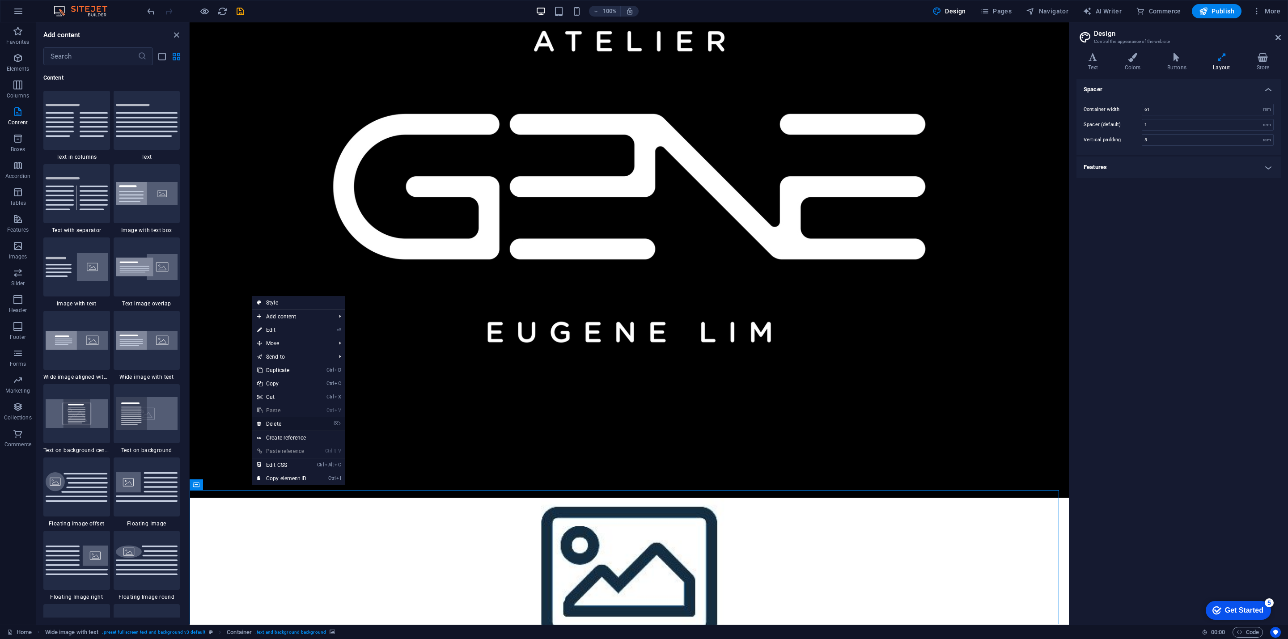
drag, startPoint x: 307, startPoint y: 418, endPoint x: 115, endPoint y: 398, distance: 192.9
click at [307, 347] on link "⌦ Delete" at bounding box center [282, 423] width 60 height 13
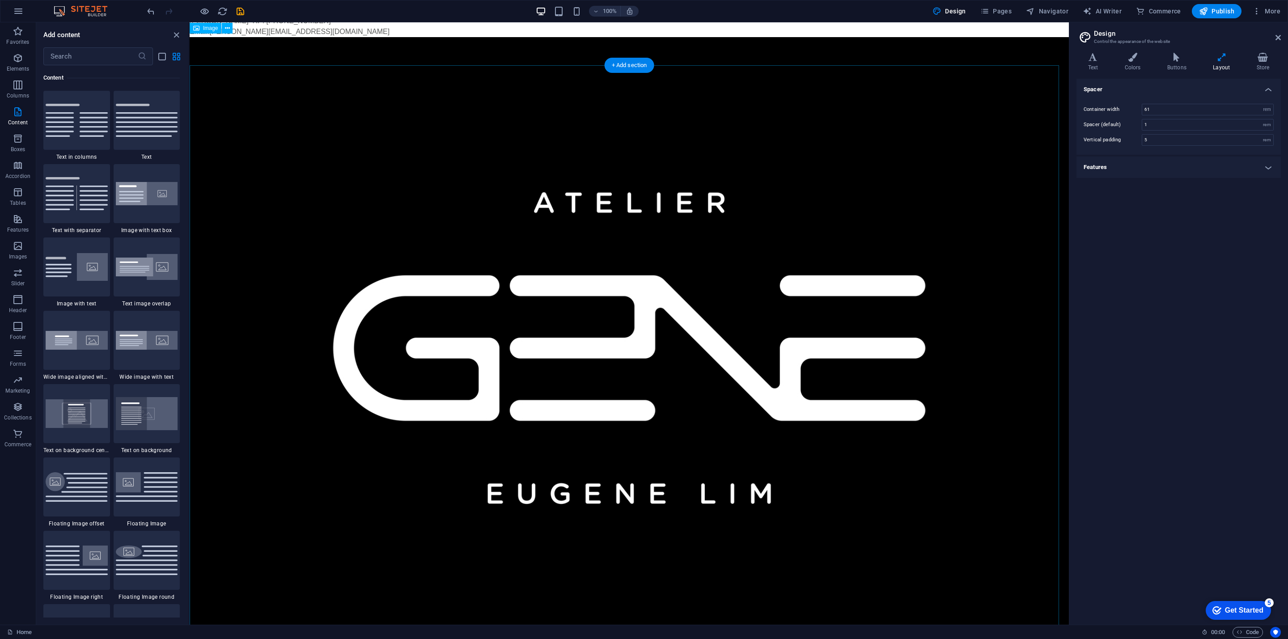
scroll to position [0, 0]
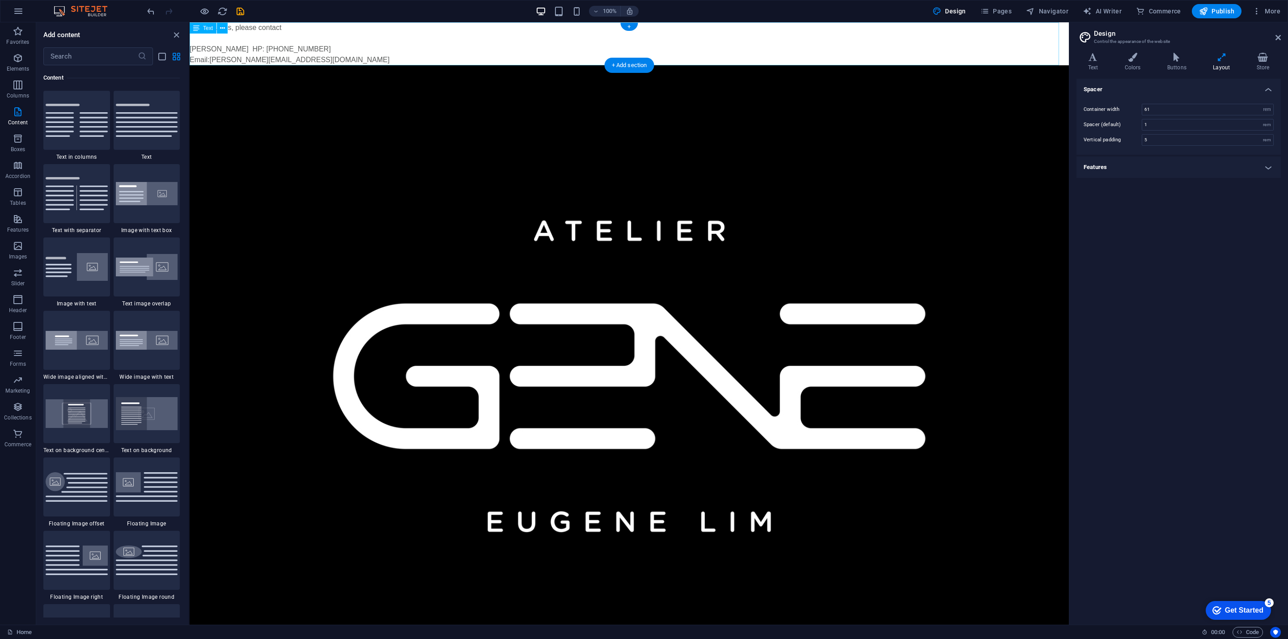
click at [394, 58] on div "For enquiries, please contact [PERSON_NAME] HP: [PHONE_NUMBER] Email: [PERSON_N…" at bounding box center [629, 43] width 879 height 43
click at [223, 28] on icon at bounding box center [222, 28] width 5 height 9
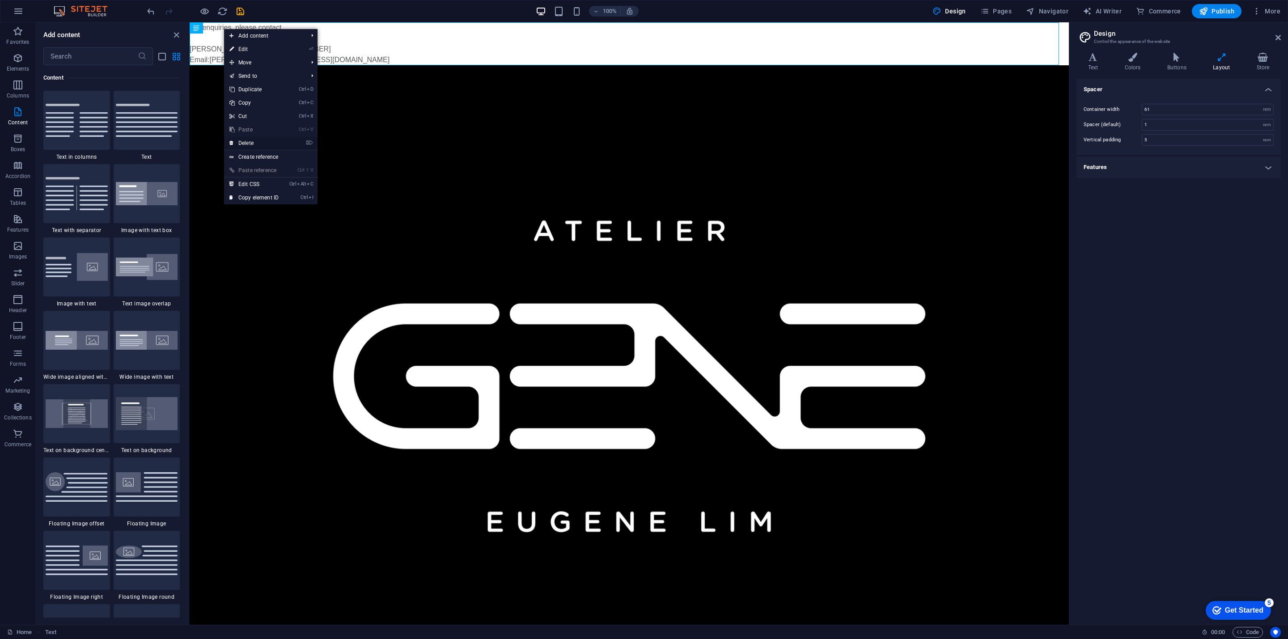
click at [253, 141] on link "⌦ Delete" at bounding box center [254, 142] width 60 height 13
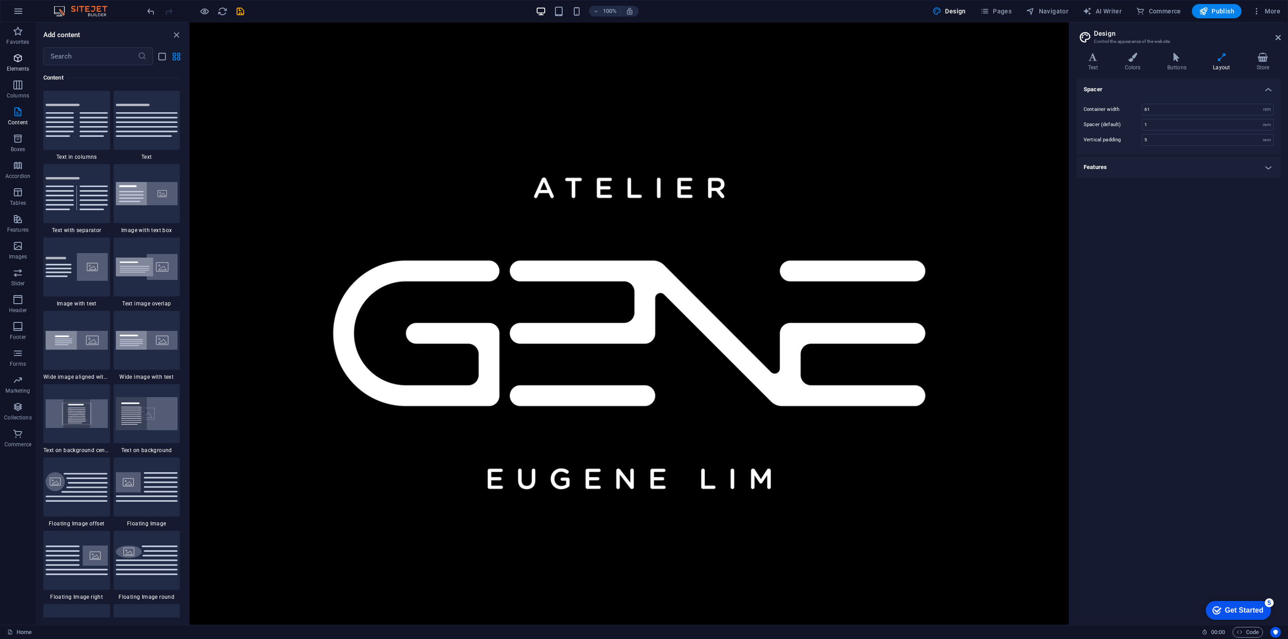
click at [15, 69] on p "Elements" at bounding box center [18, 68] width 23 height 7
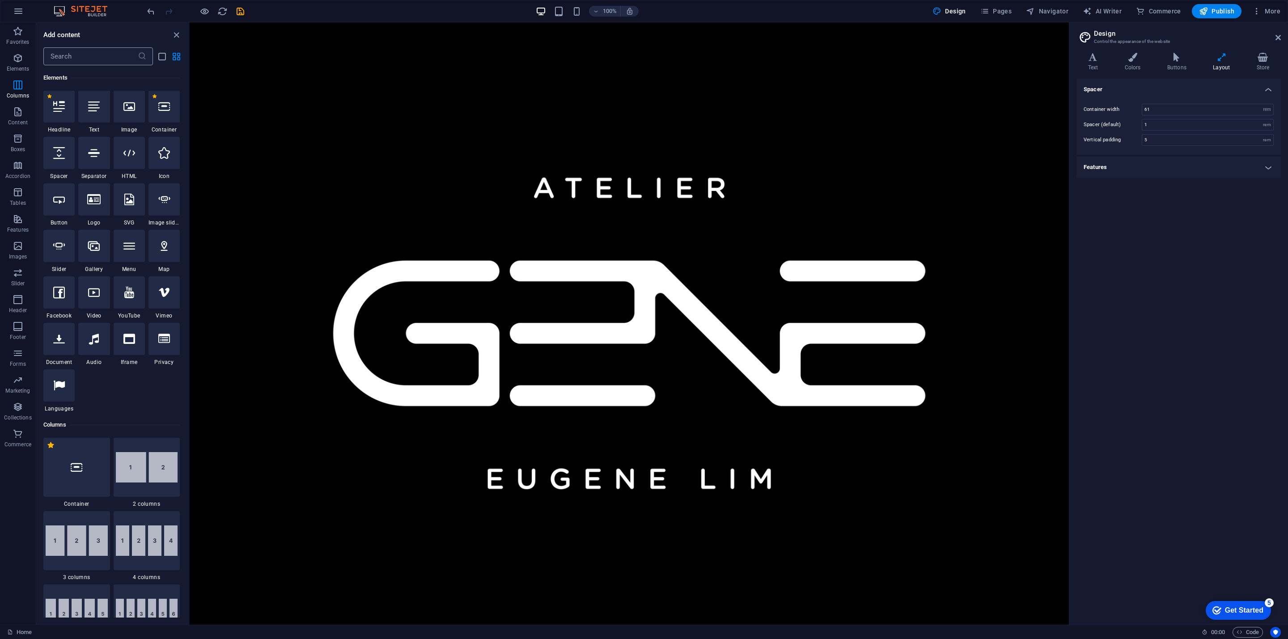
scroll to position [95, 0]
click at [107, 56] on input "text" at bounding box center [90, 56] width 94 height 18
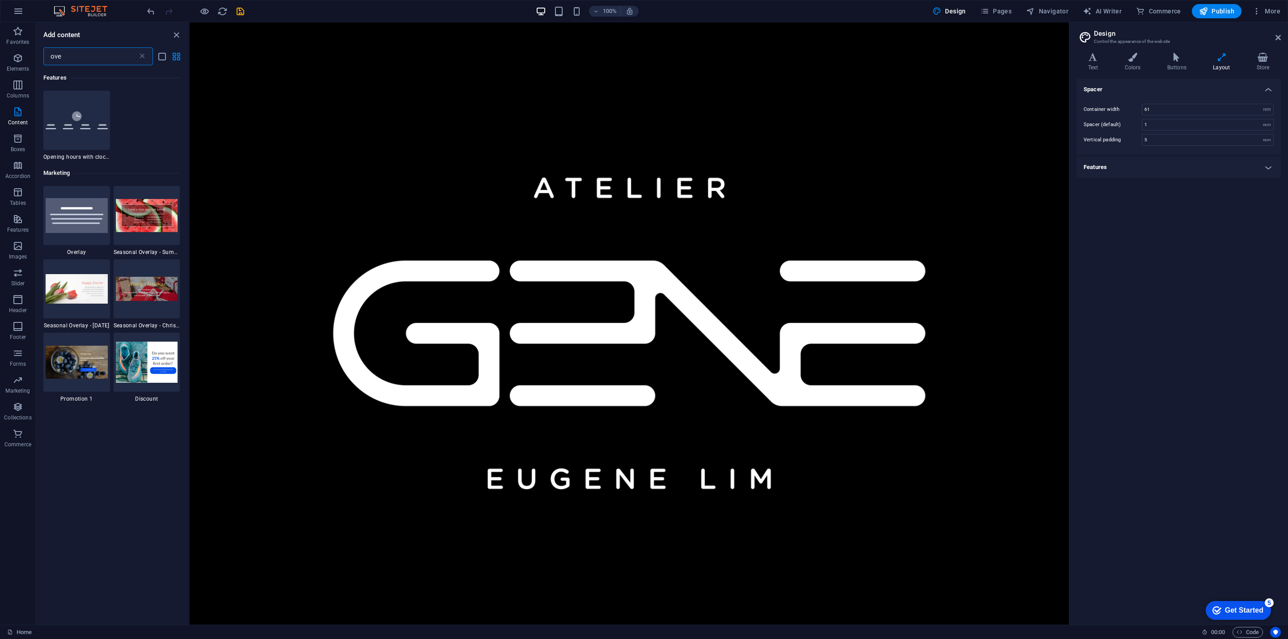
scroll to position [0, 0]
type input "over"
click at [149, 231] on img at bounding box center [147, 215] width 62 height 33
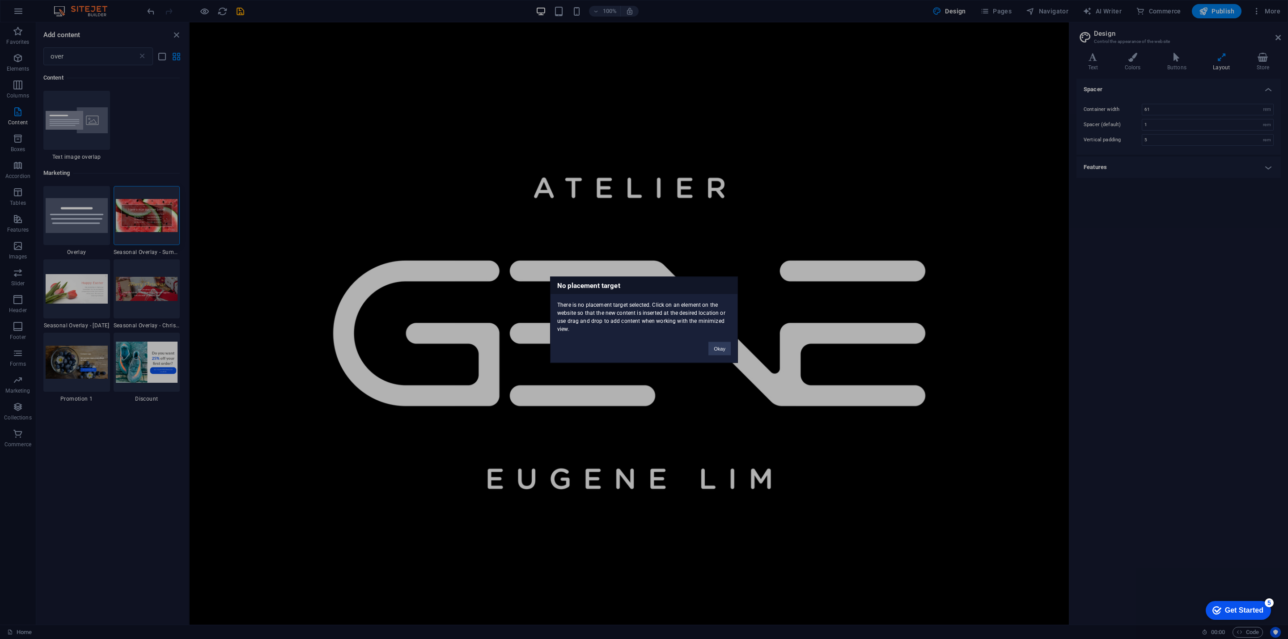
click at [653, 344] on div "Okay" at bounding box center [720, 344] width 36 height 23
click at [653, 347] on div "Okay" at bounding box center [720, 344] width 36 height 23
click at [653, 347] on button "Okay" at bounding box center [719, 348] width 22 height 13
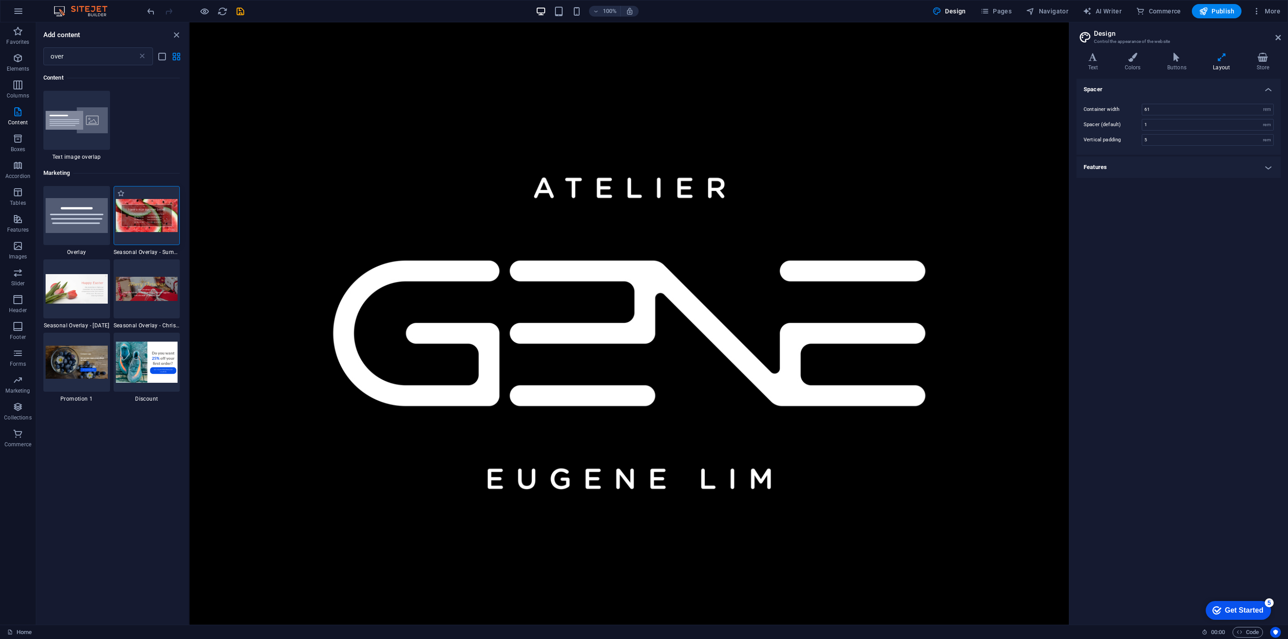
click at [152, 229] on img at bounding box center [147, 215] width 62 height 33
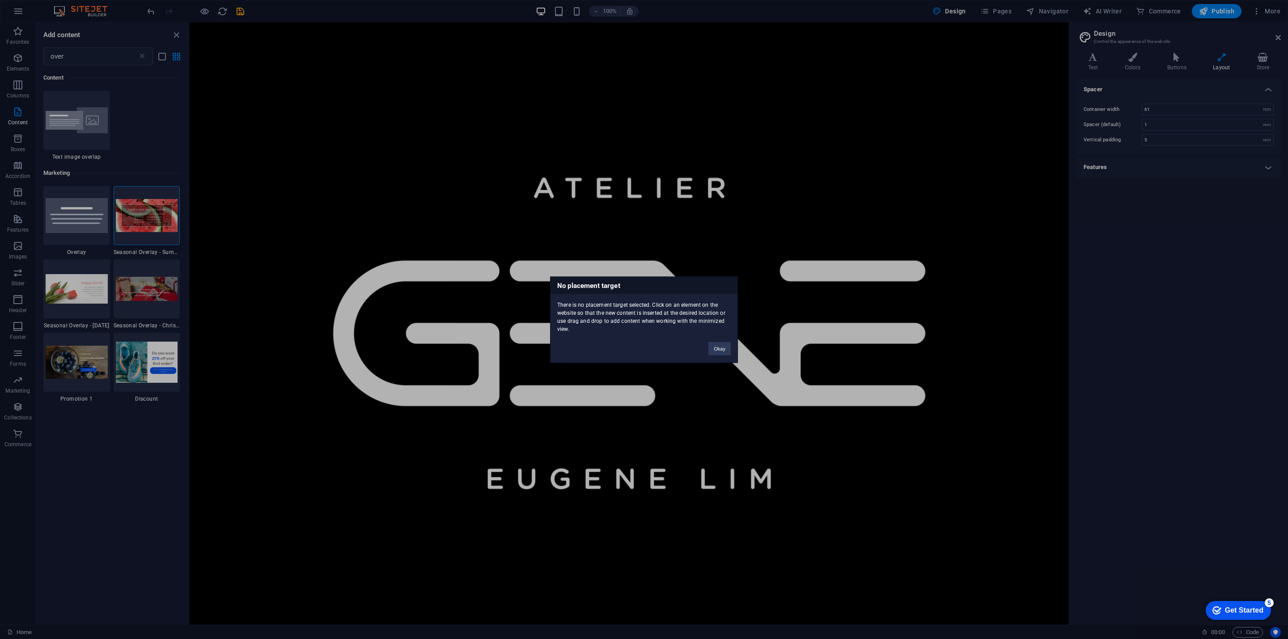
click at [20, 58] on div "No placement target There is no placement target selected. Click on an element …" at bounding box center [644, 319] width 1288 height 639
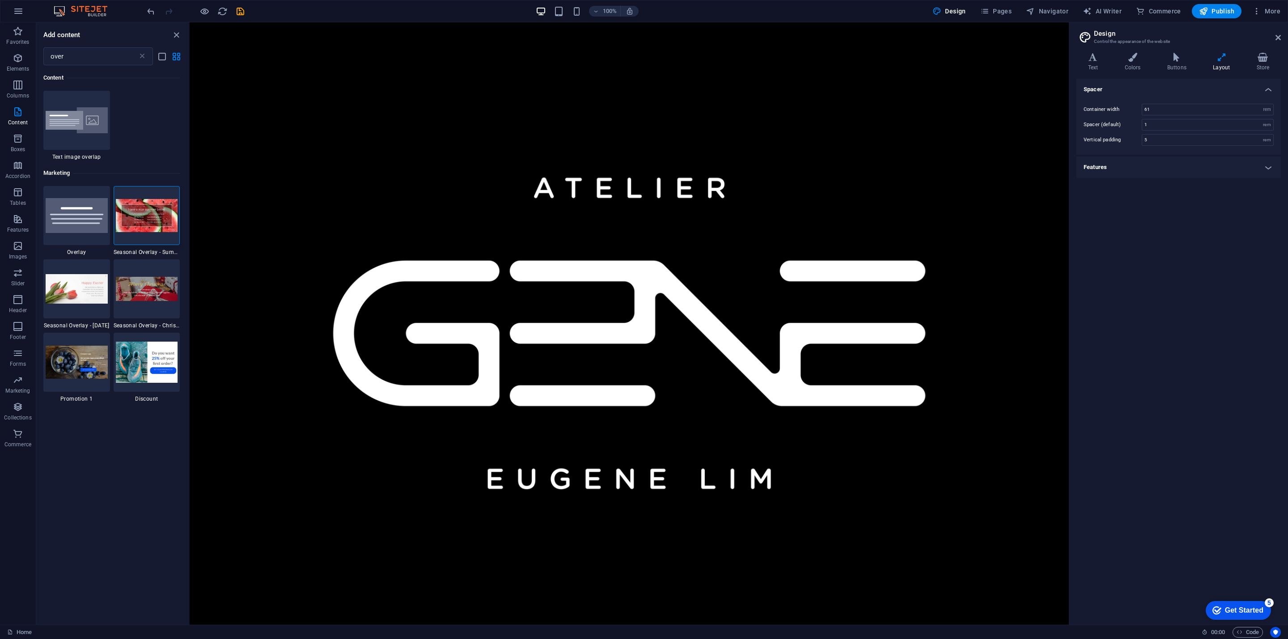
click at [20, 58] on icon "button" at bounding box center [18, 58] width 11 height 11
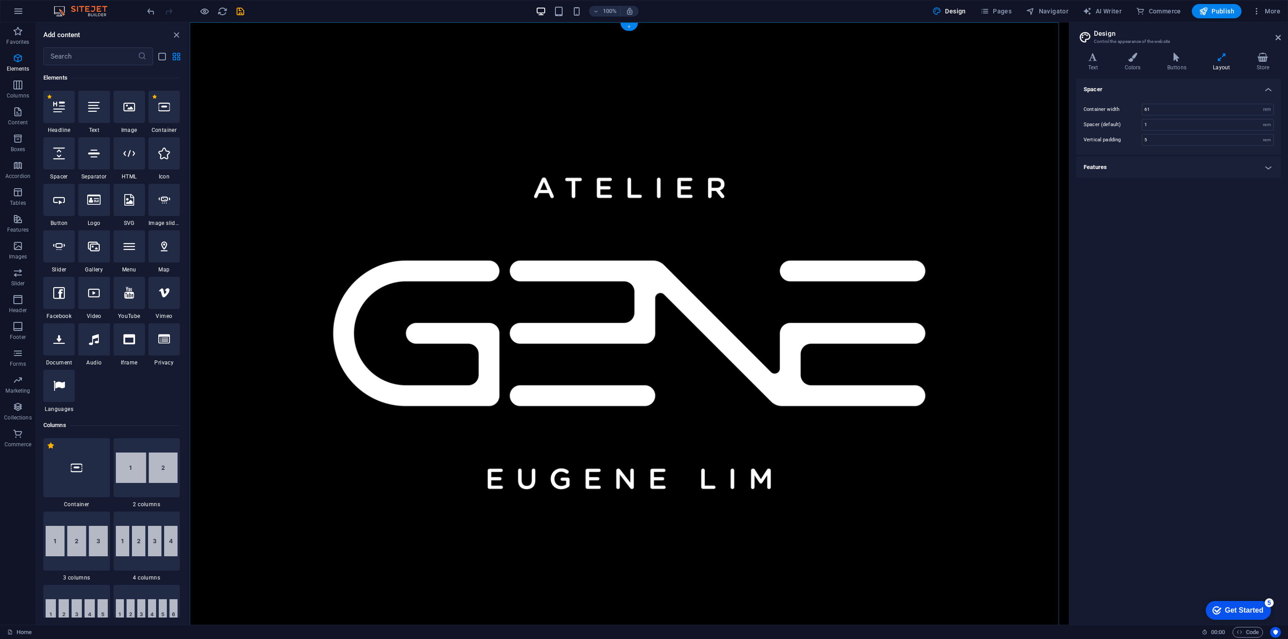
click at [628, 25] on div "+" at bounding box center [628, 27] width 17 height 8
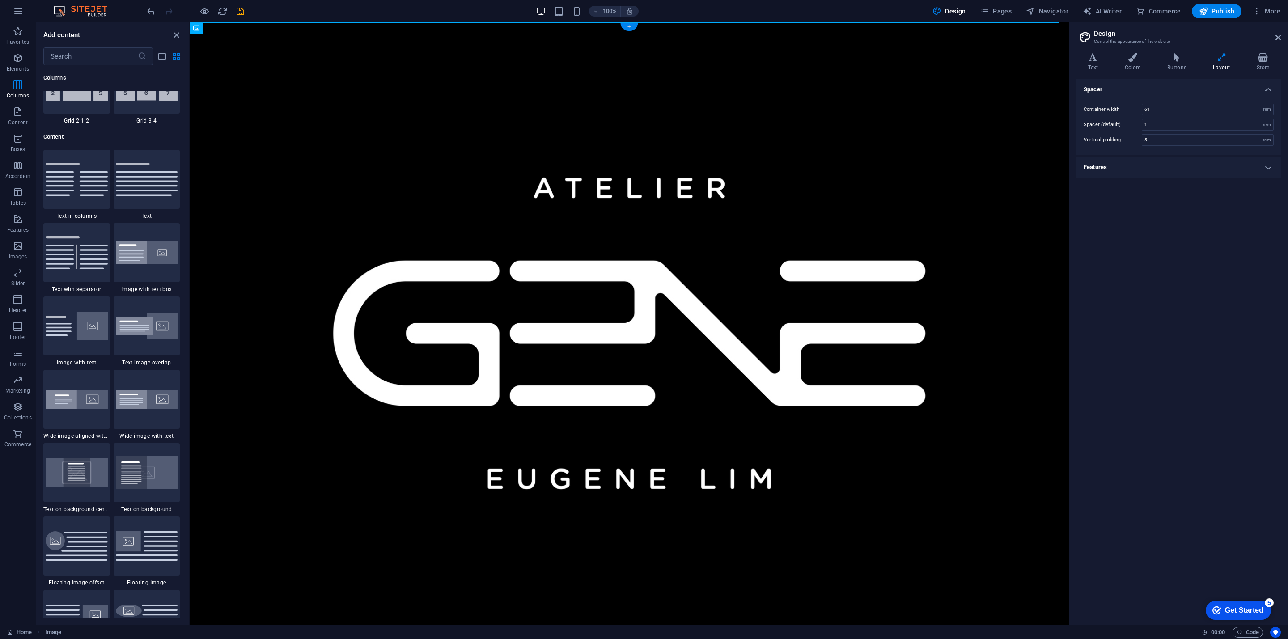
scroll to position [1565, 0]
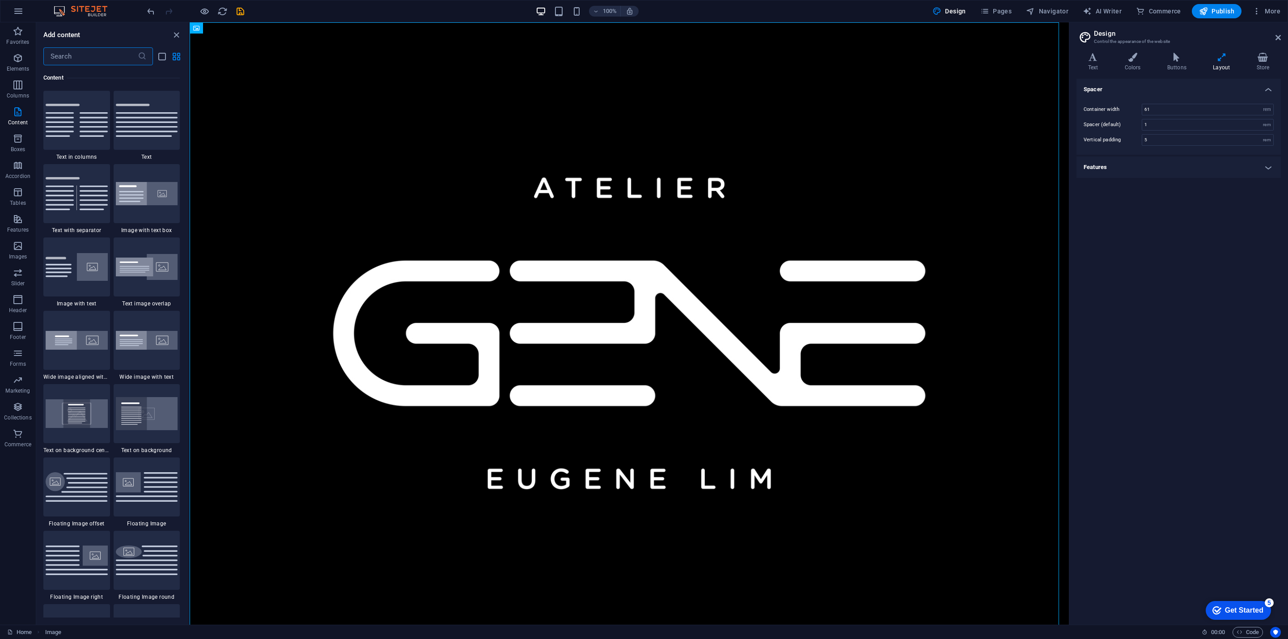
click at [85, 49] on input "text" at bounding box center [90, 56] width 94 height 18
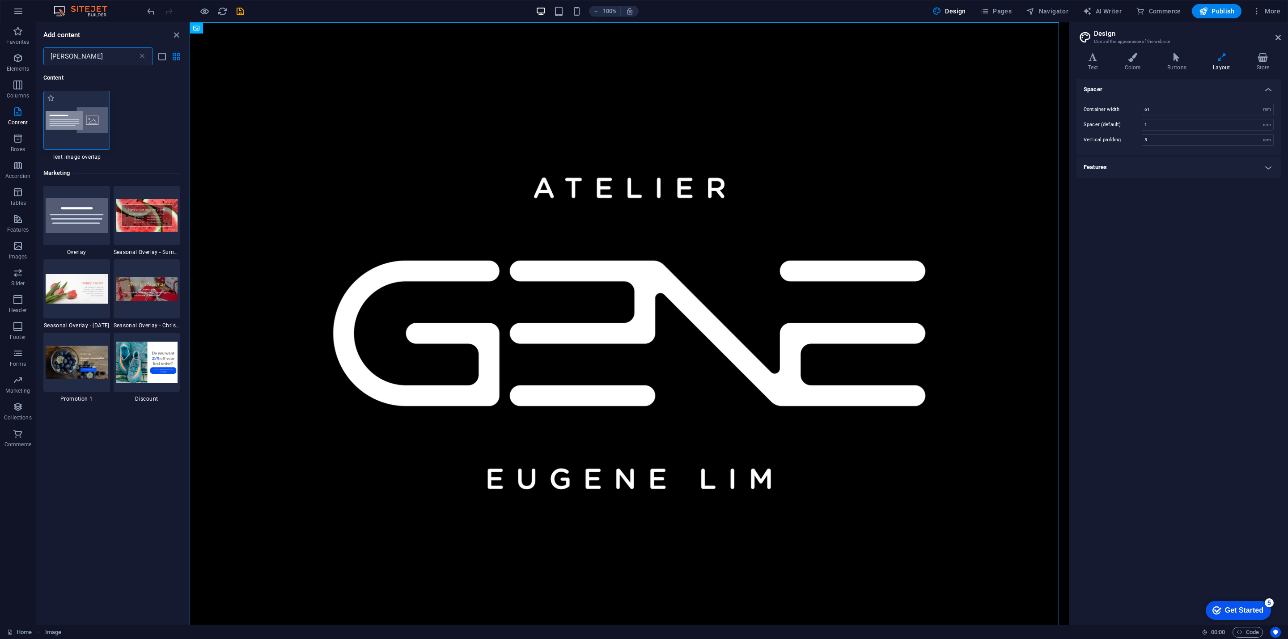
type input "[PERSON_NAME]"
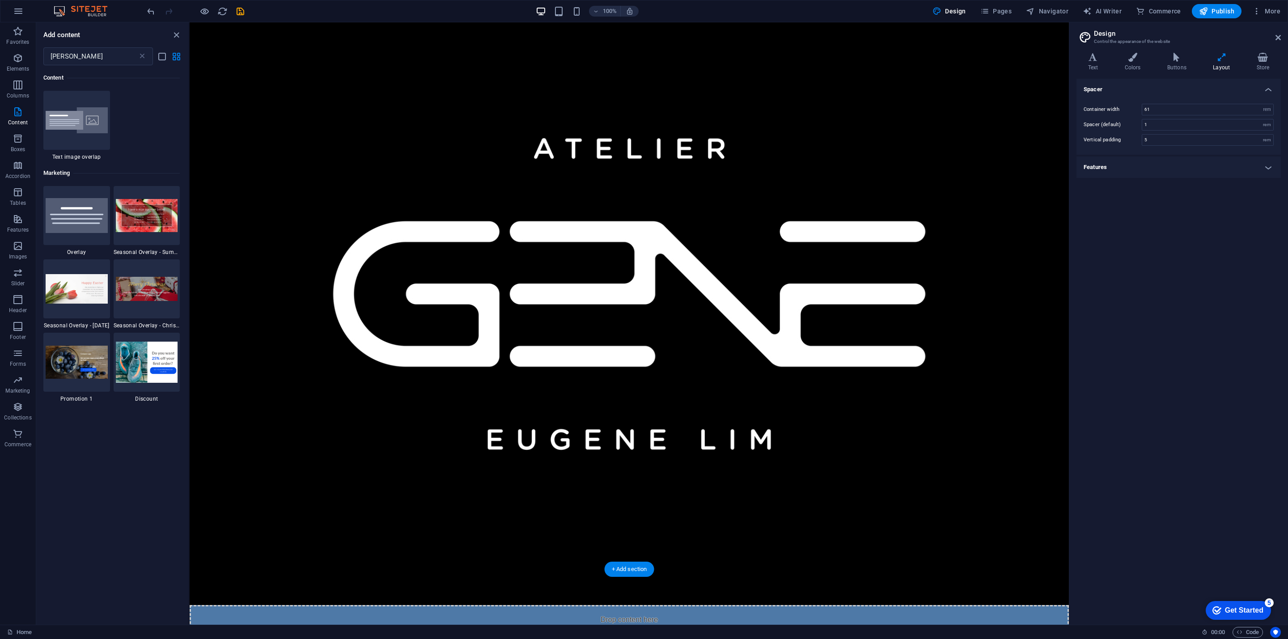
scroll to position [76, 0]
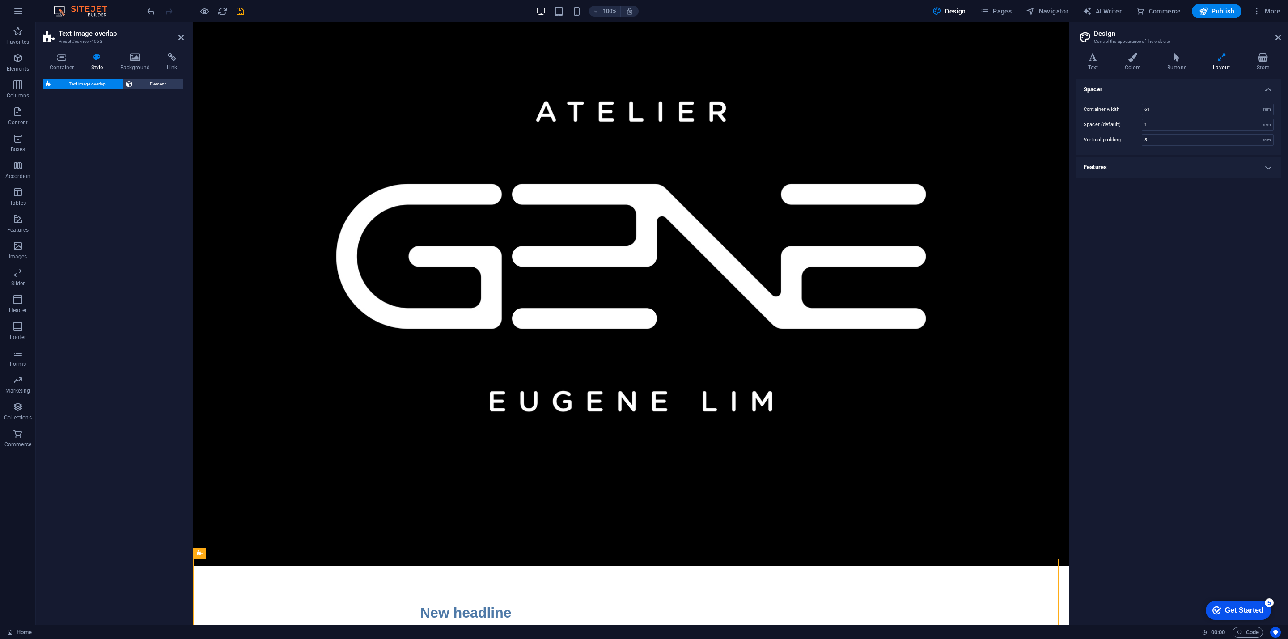
select select "rem"
select select "px"
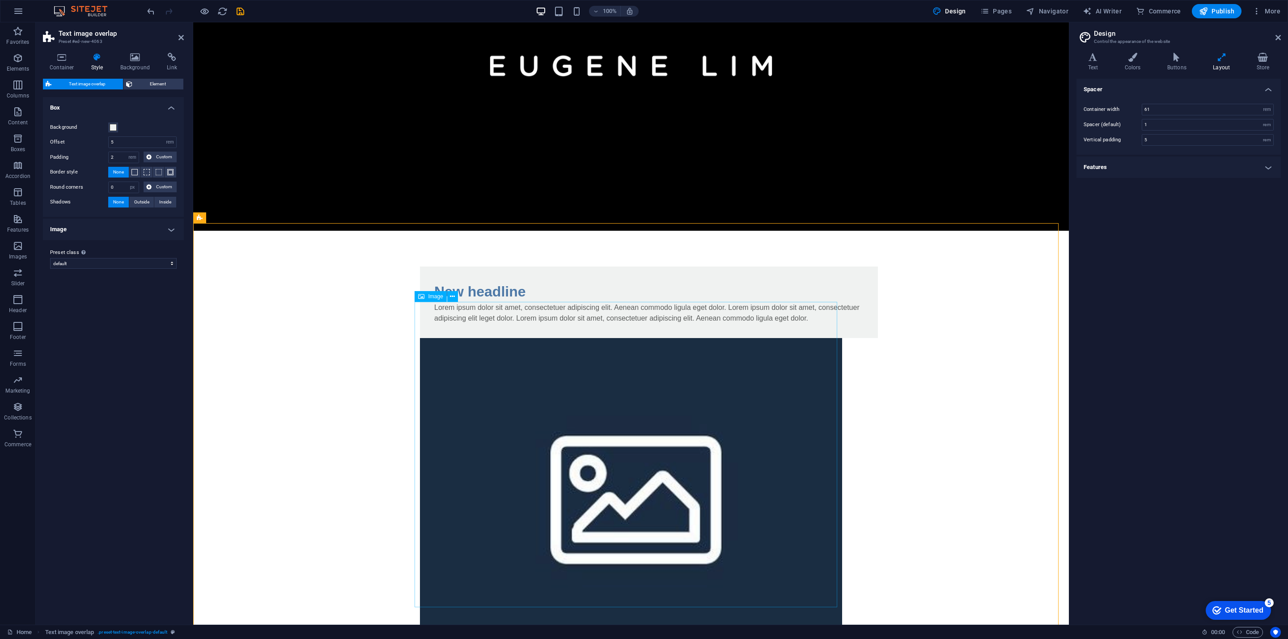
scroll to position [297, 0]
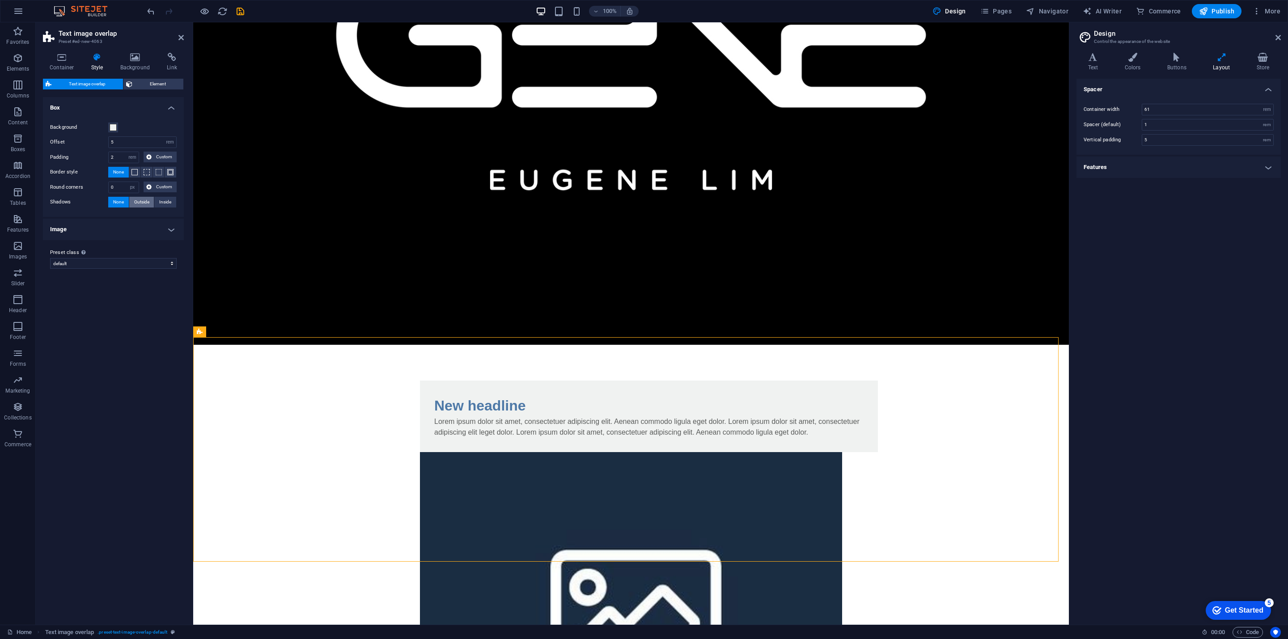
click at [140, 200] on span "Outside" at bounding box center [141, 202] width 15 height 11
type input "2"
type input "4"
click at [167, 204] on span "Inside" at bounding box center [165, 202] width 12 height 11
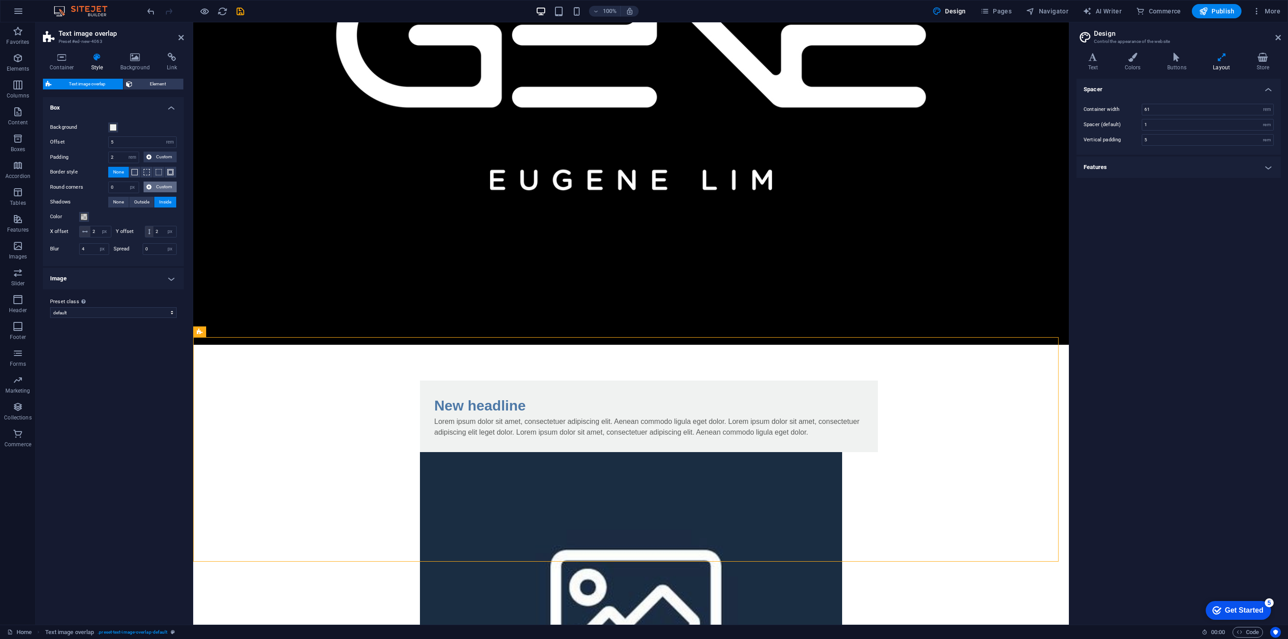
click at [161, 186] on span "Custom" at bounding box center [164, 187] width 20 height 11
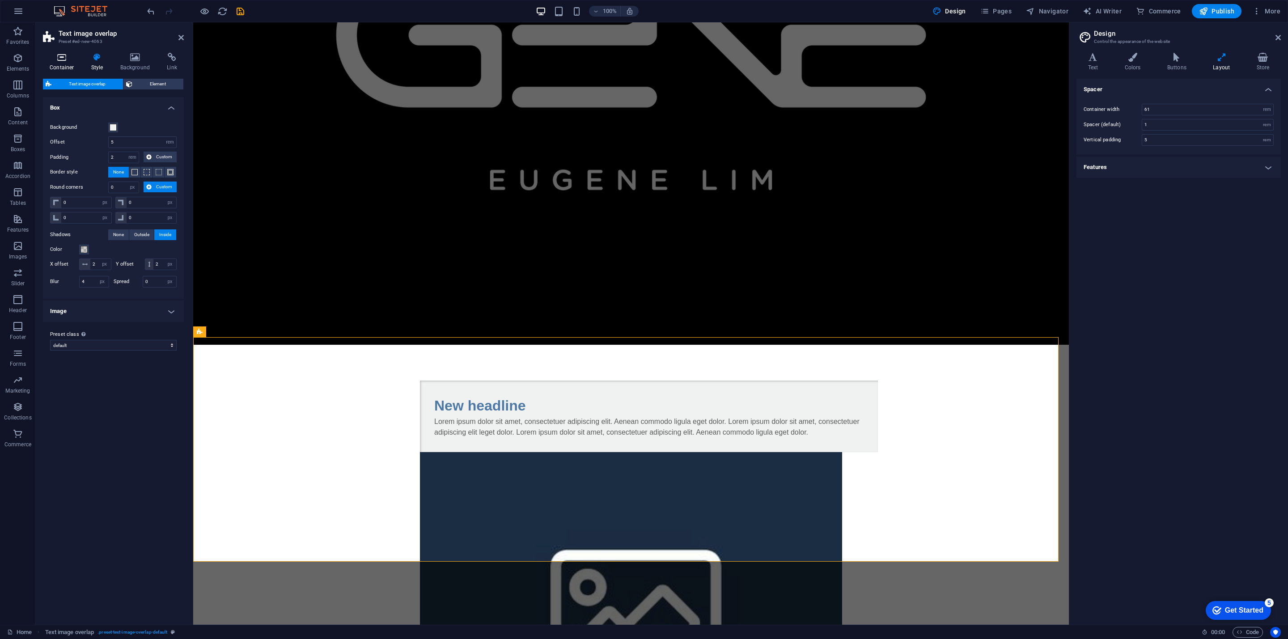
click at [56, 63] on h4 "Container" at bounding box center [64, 62] width 42 height 19
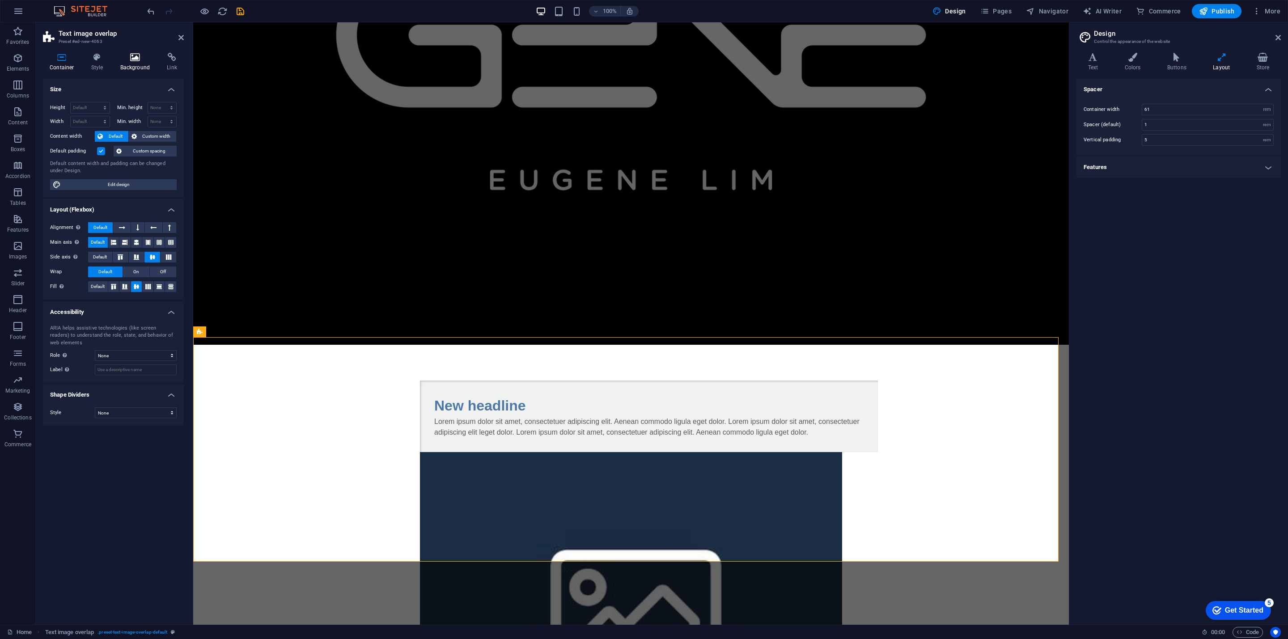
click at [141, 61] on icon at bounding box center [135, 57] width 43 height 9
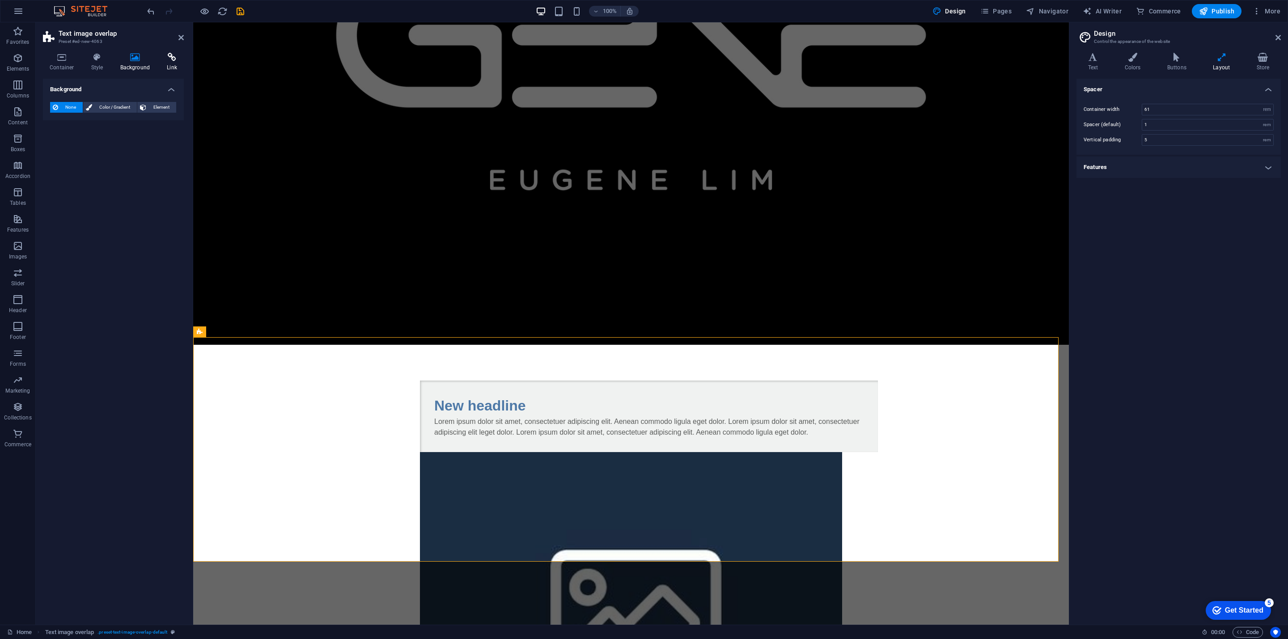
click at [160, 66] on ul "Container Style Background Link" at bounding box center [113, 62] width 141 height 19
click at [168, 67] on h4 "Link" at bounding box center [172, 62] width 24 height 19
click at [90, 59] on icon at bounding box center [97, 57] width 25 height 9
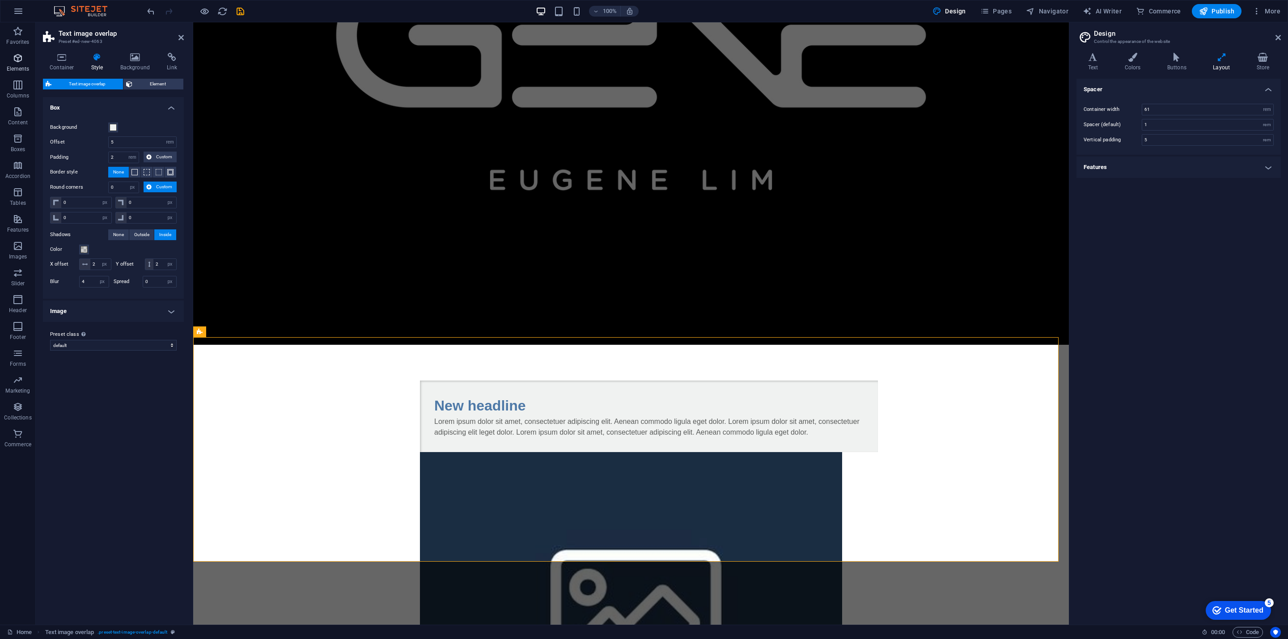
click at [19, 57] on icon "button" at bounding box center [18, 58] width 11 height 11
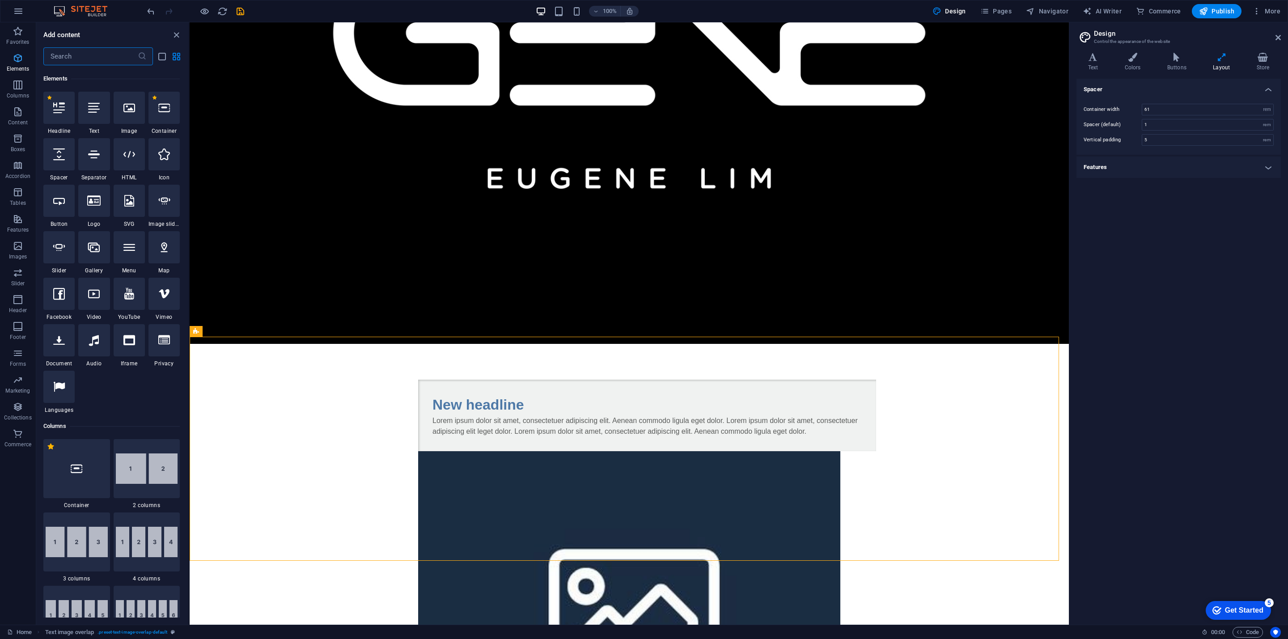
scroll to position [95, 0]
click at [255, 330] on icon at bounding box center [256, 330] width 5 height 9
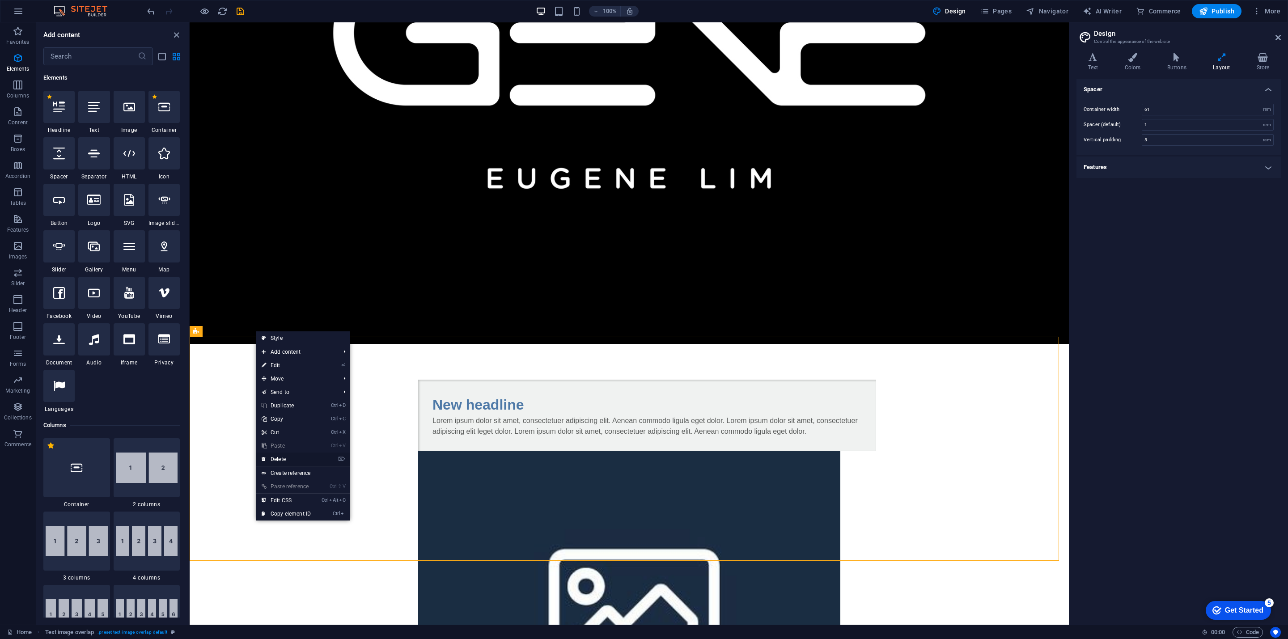
click at [303, 347] on link "⌦ Delete" at bounding box center [286, 459] width 60 height 13
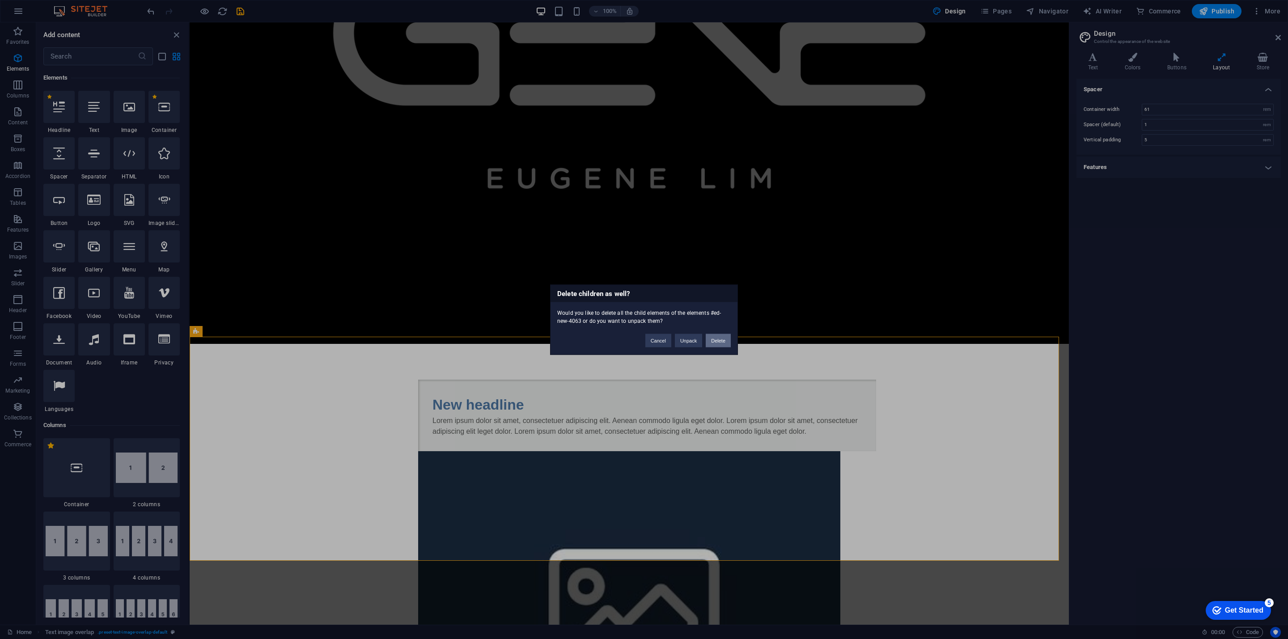
drag, startPoint x: 720, startPoint y: 340, endPoint x: 525, endPoint y: 308, distance: 198.4
click at [653, 340] on button "Delete" at bounding box center [718, 340] width 25 height 13
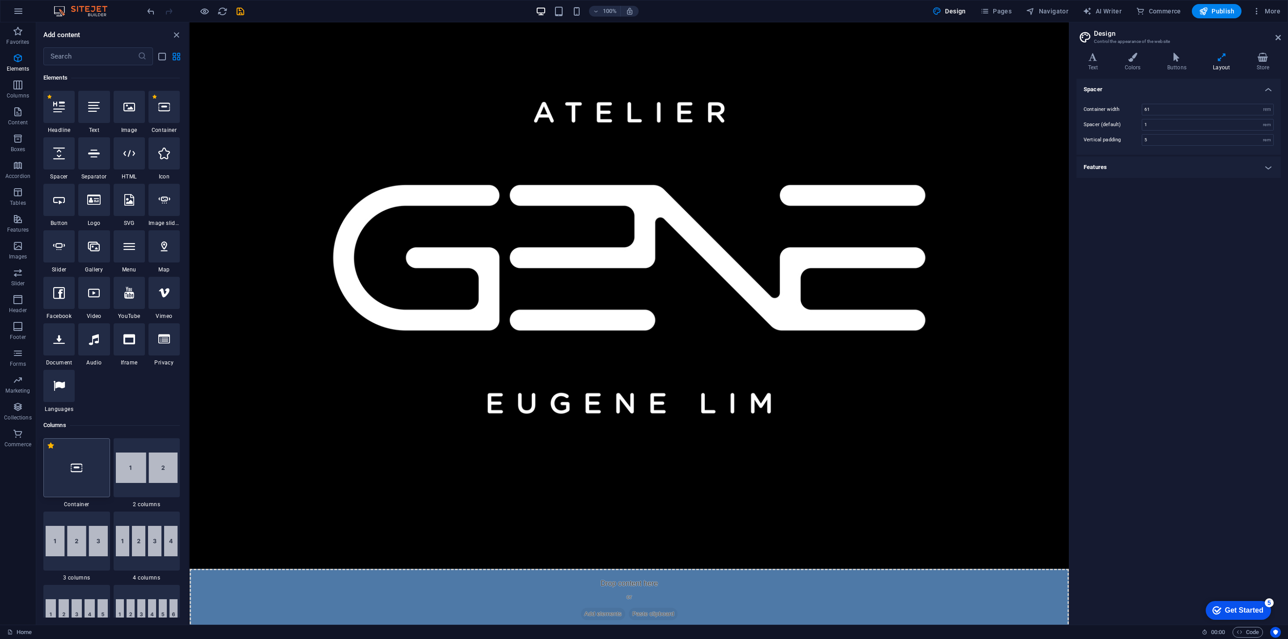
click at [76, 347] on icon at bounding box center [77, 468] width 12 height 12
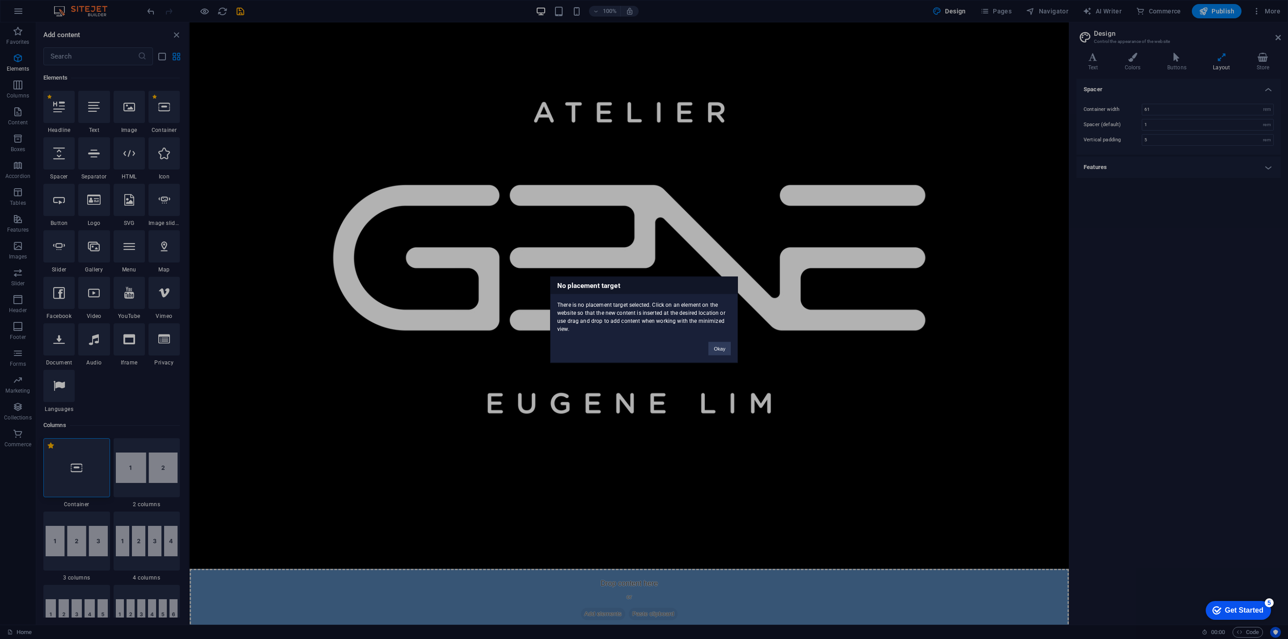
drag, startPoint x: 76, startPoint y: 463, endPoint x: 206, endPoint y: 569, distance: 167.5
click at [396, 347] on div "No placement target There is no placement target selected. Click on an element …" at bounding box center [644, 319] width 1288 height 639
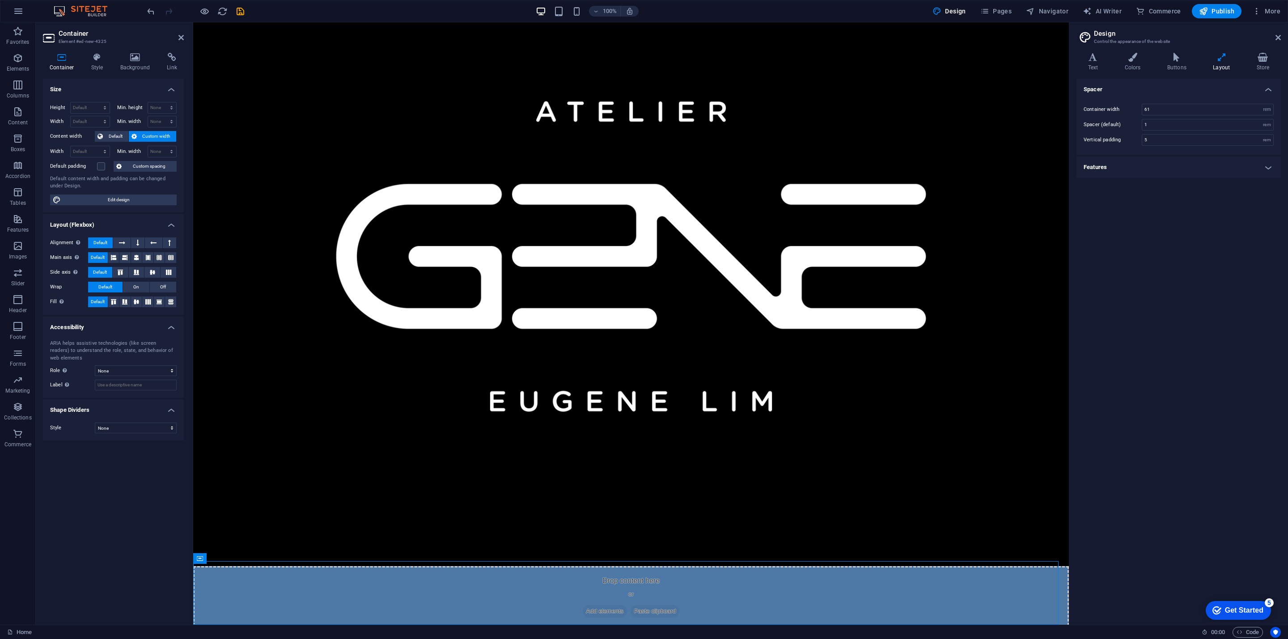
scroll to position [73, 0]
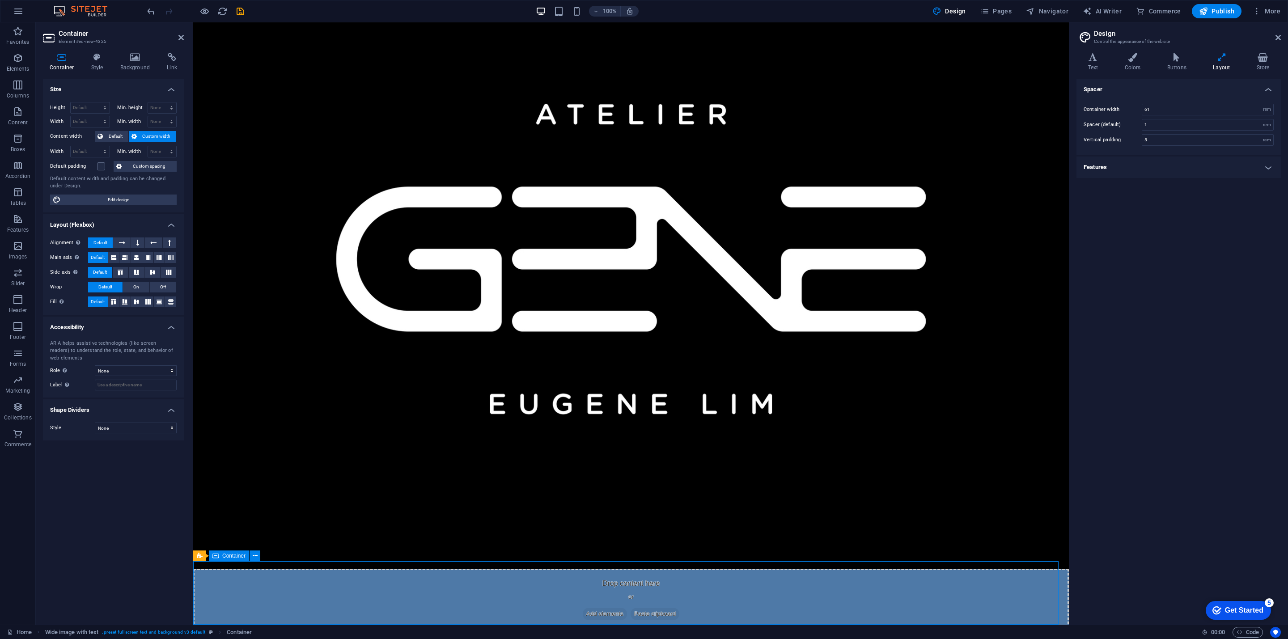
click at [551, 347] on div "Drop content here or Add elements Paste clipboard" at bounding box center [631, 601] width 876 height 64
click at [16, 62] on icon "button" at bounding box center [18, 58] width 11 height 11
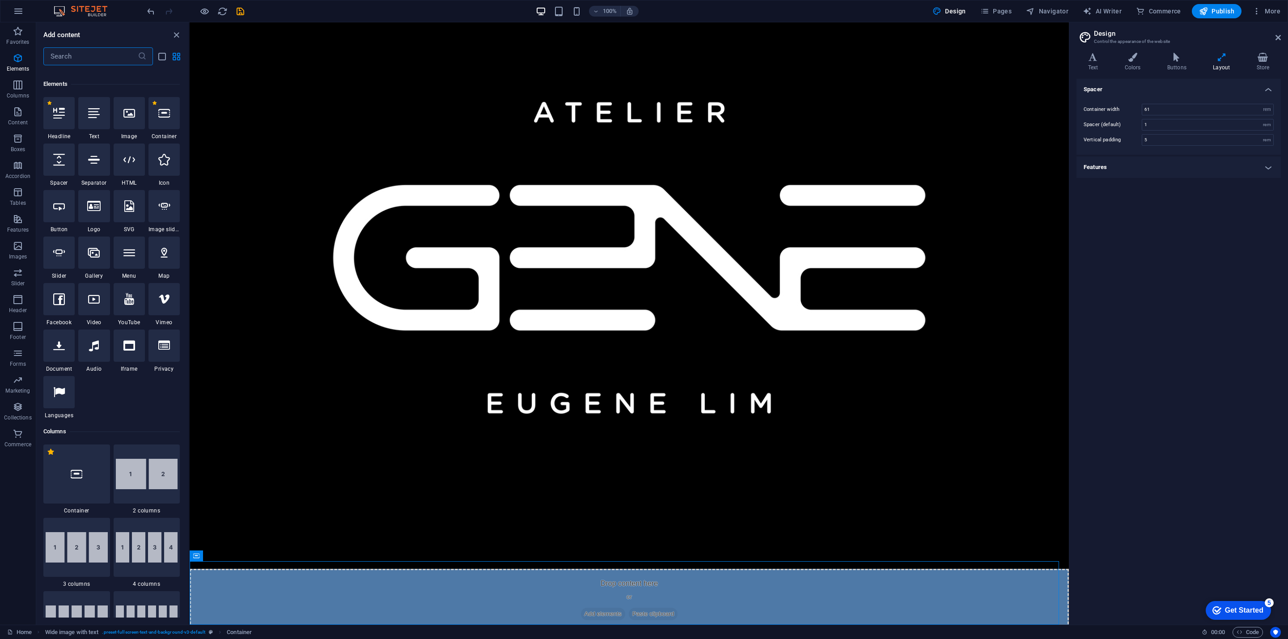
scroll to position [95, 0]
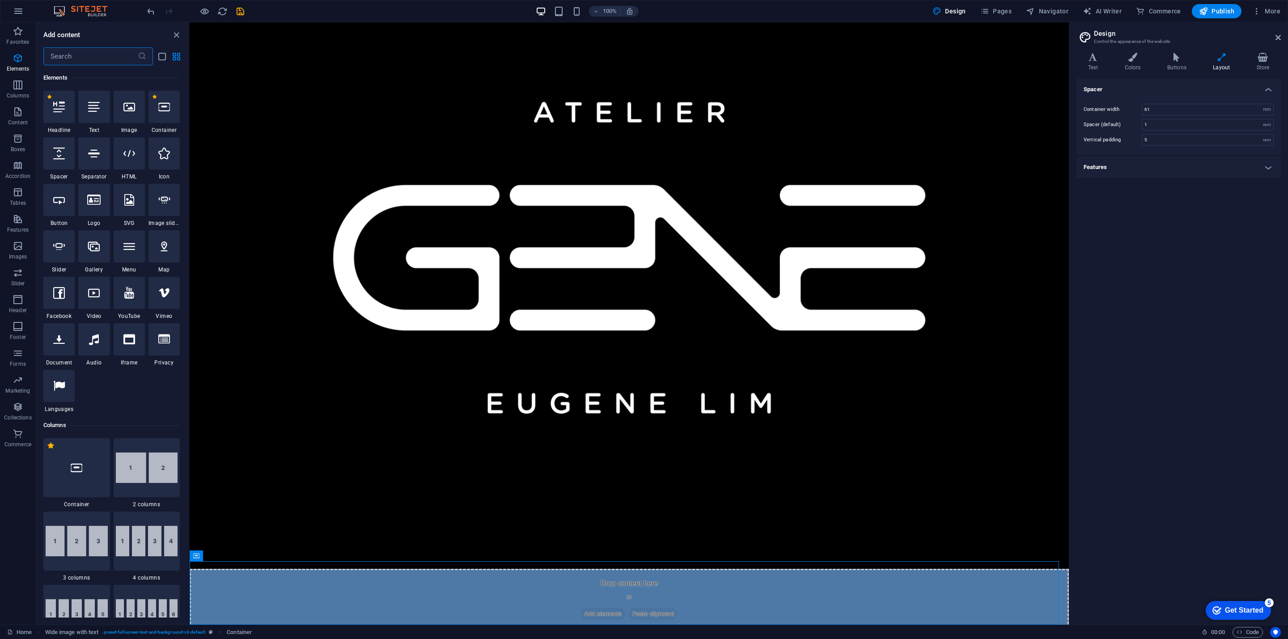
click at [117, 54] on input "text" at bounding box center [90, 56] width 94 height 18
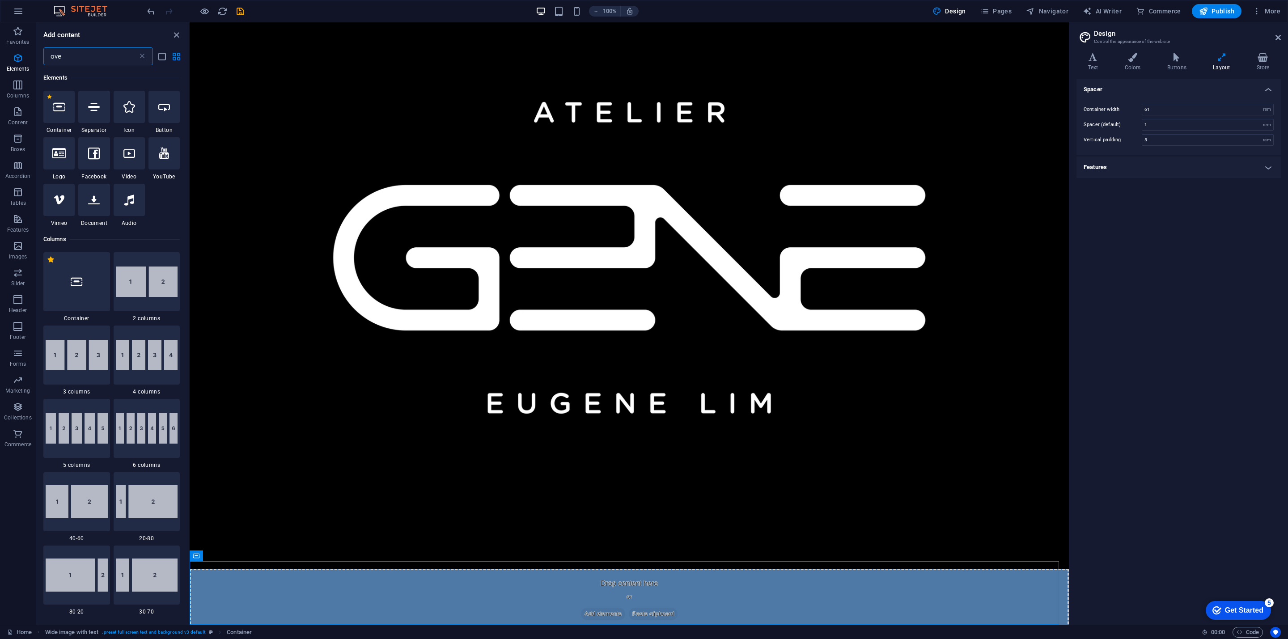
scroll to position [0, 0]
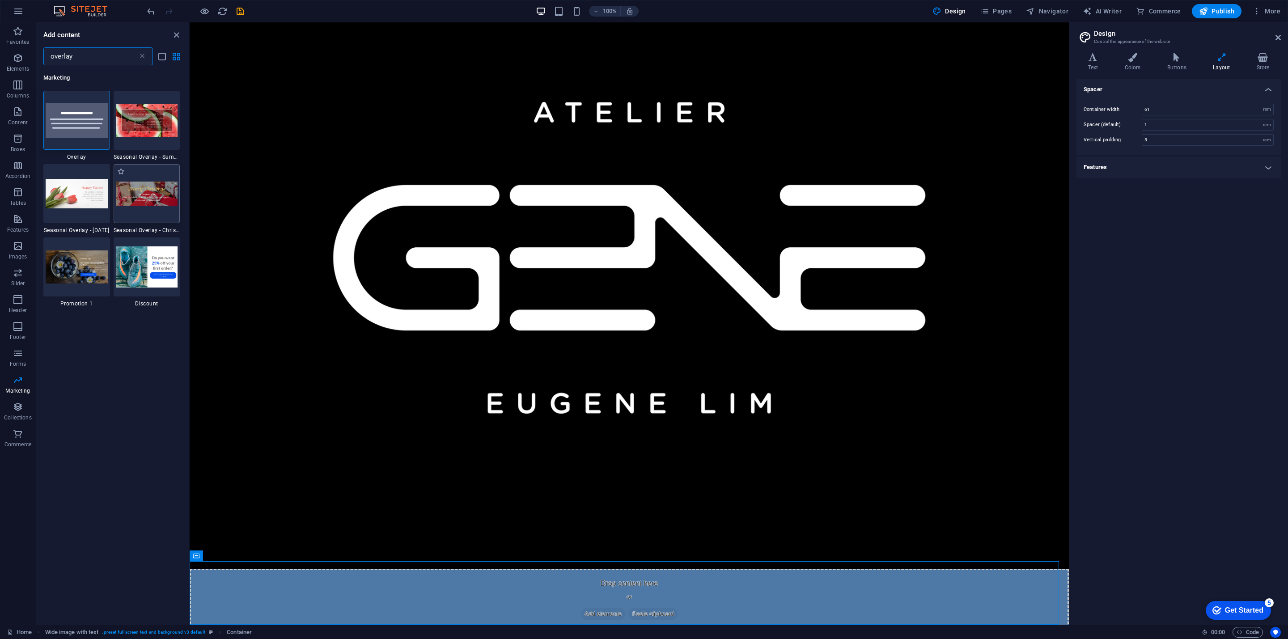
type input "overlay"
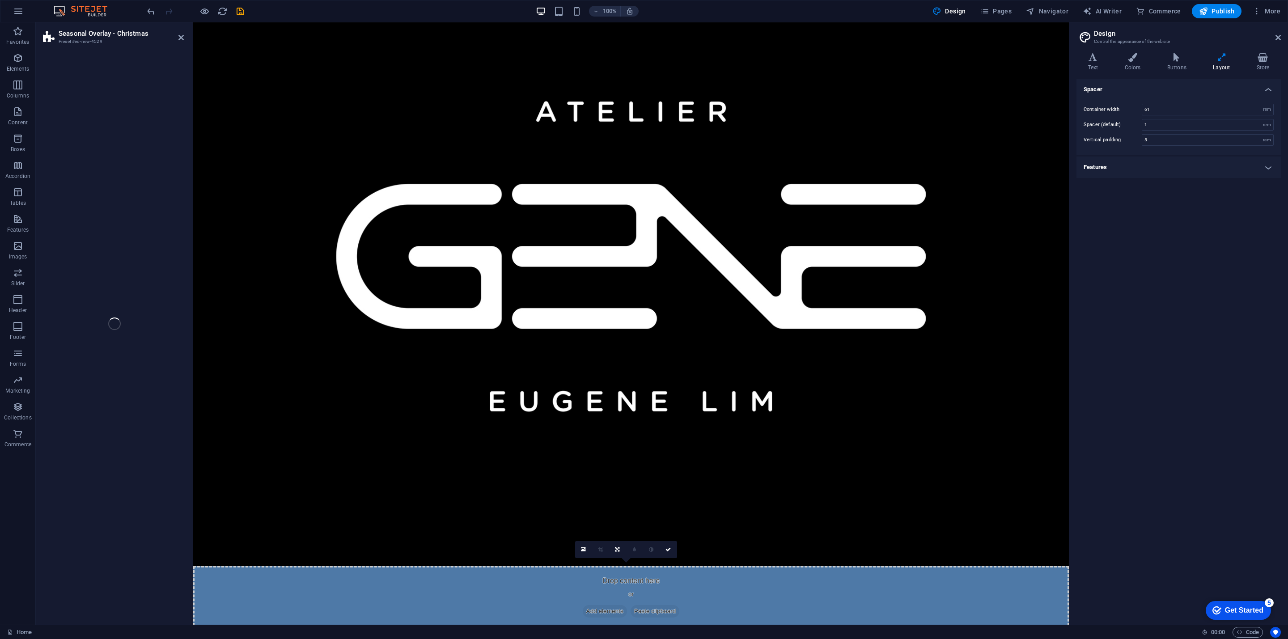
scroll to position [134, 0]
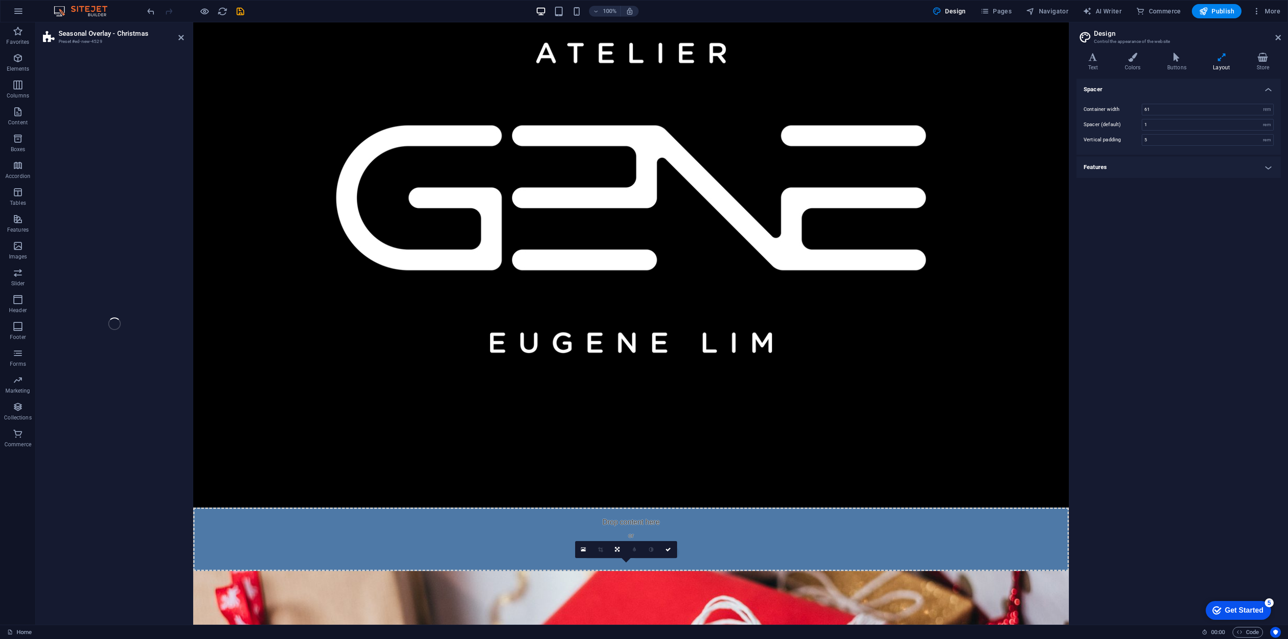
select select "px"
select select "rem"
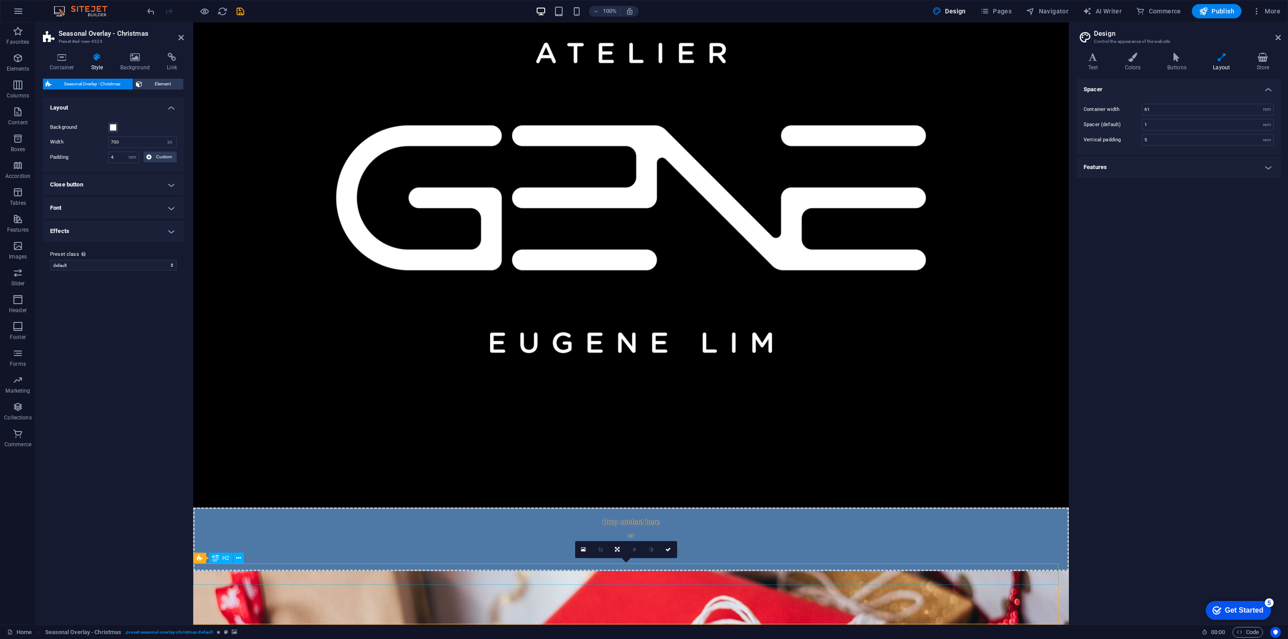
scroll to position [207, 0]
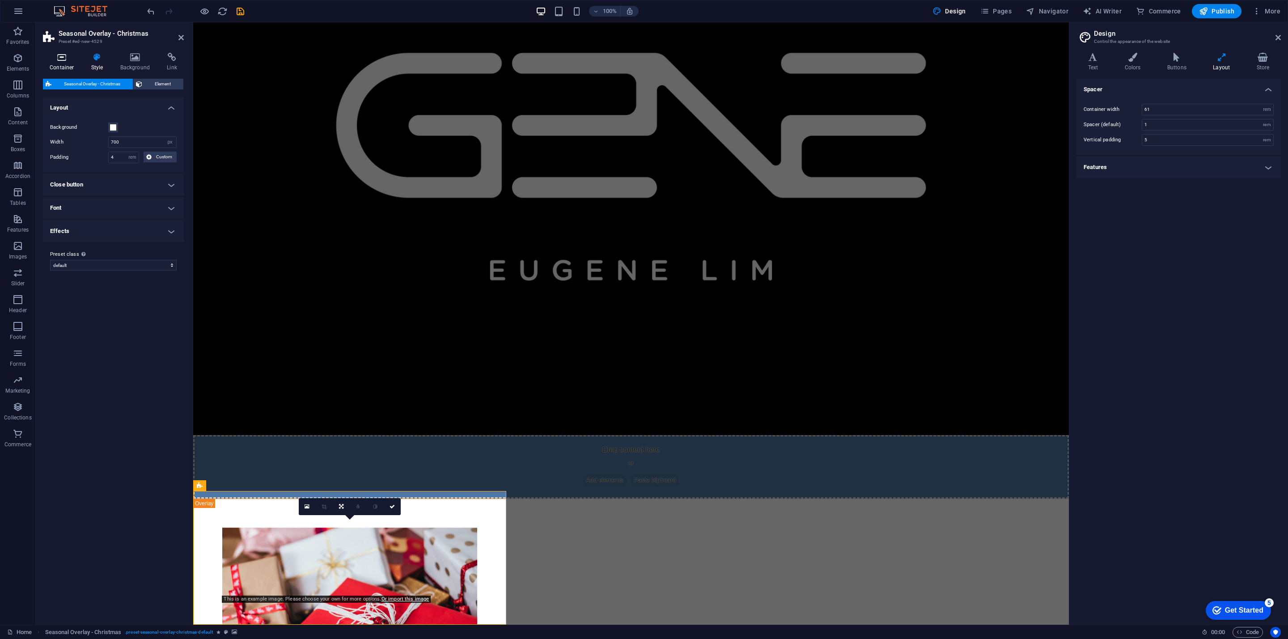
click at [54, 65] on h4 "Container" at bounding box center [64, 62] width 42 height 19
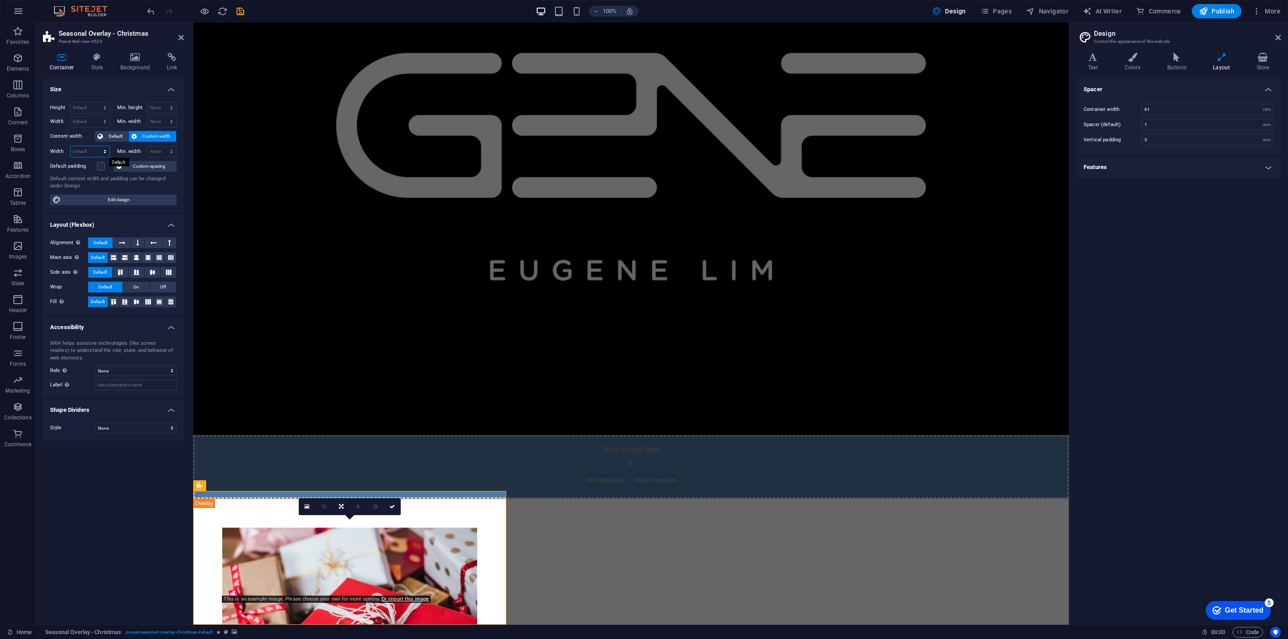
click at [84, 150] on select "Default px rem % em vh vw" at bounding box center [90, 151] width 39 height 11
select select "px"
click at [96, 147] on select "Default px rem % em vh vw" at bounding box center [90, 151] width 39 height 11
type input "2000"
click at [95, 117] on select "Default px rem % em vh vw" at bounding box center [90, 121] width 39 height 11
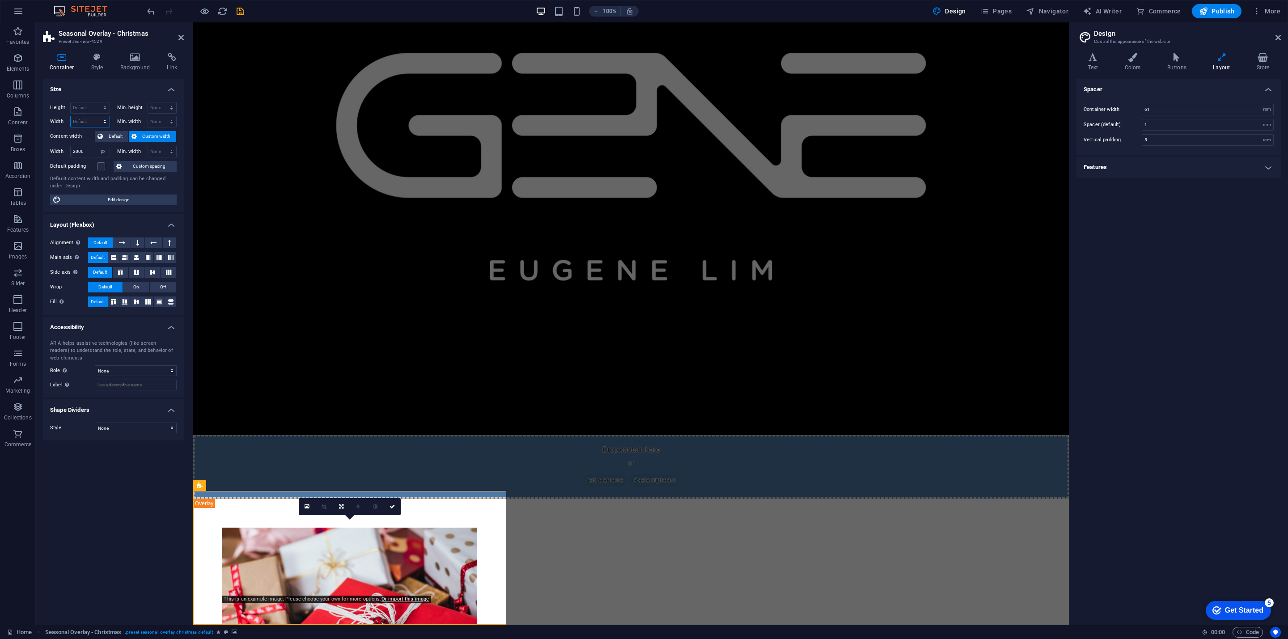
select select "px"
click at [96, 117] on select "Default px rem % em vh vw" at bounding box center [90, 121] width 39 height 11
type input "2000"
click at [88, 109] on select "Default px rem % vh vw" at bounding box center [90, 107] width 39 height 11
select select "px"
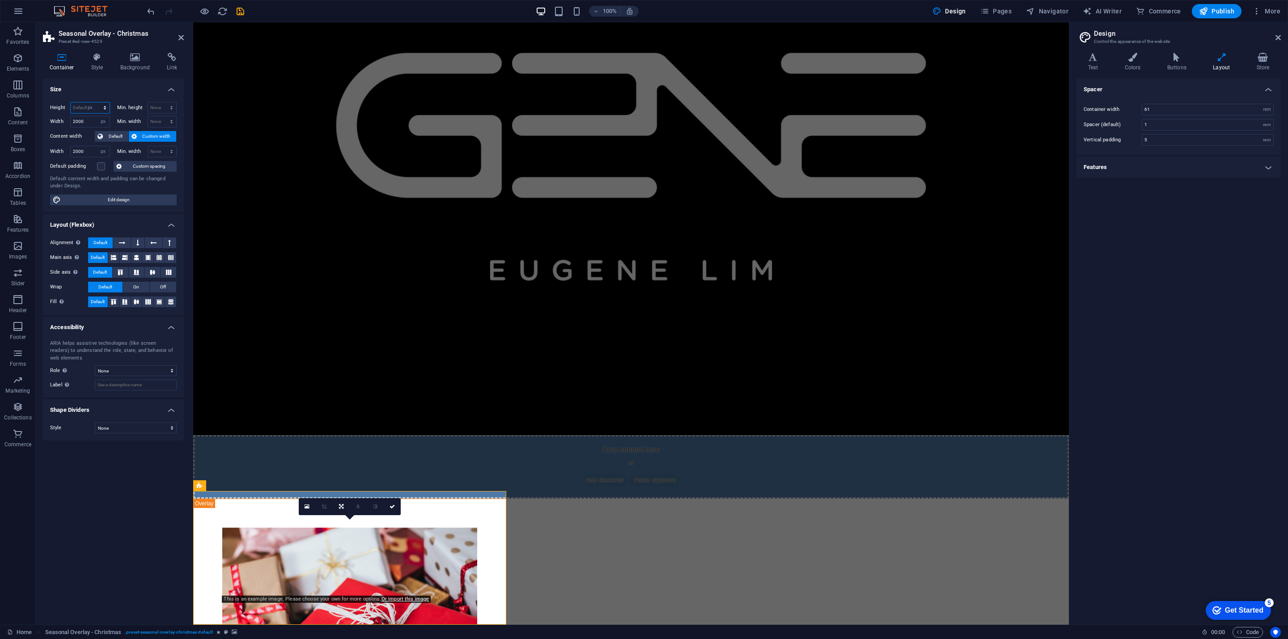
click at [96, 102] on select "Default px rem % vh vw" at bounding box center [90, 107] width 39 height 11
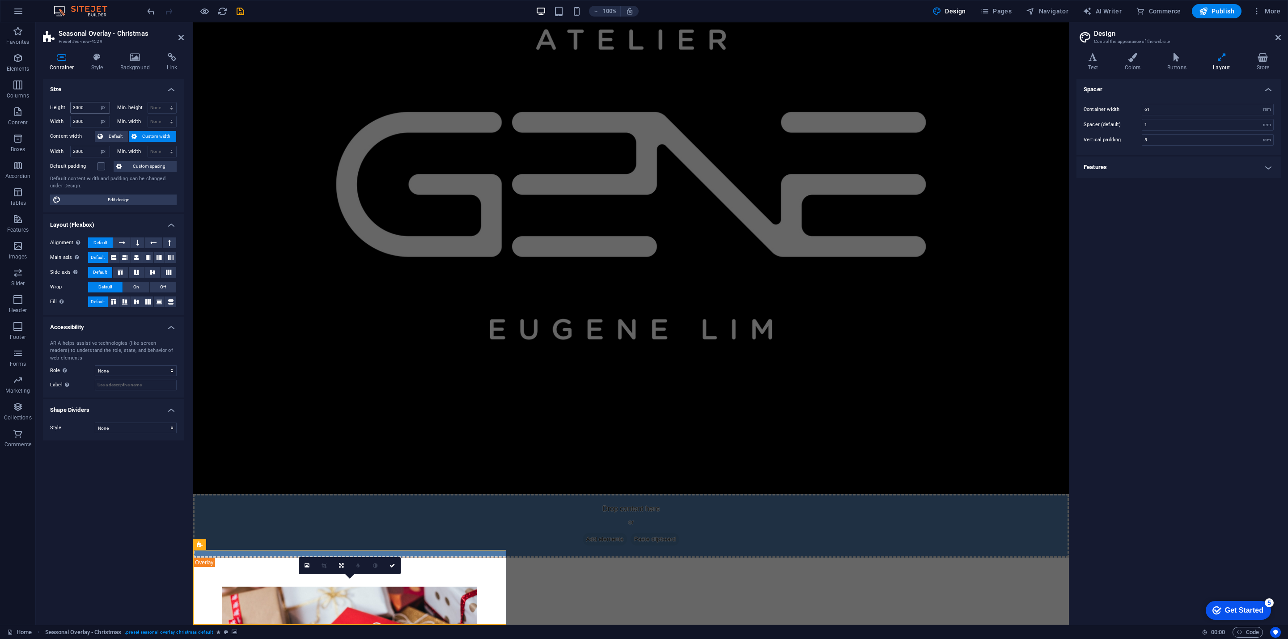
scroll to position [411, 0]
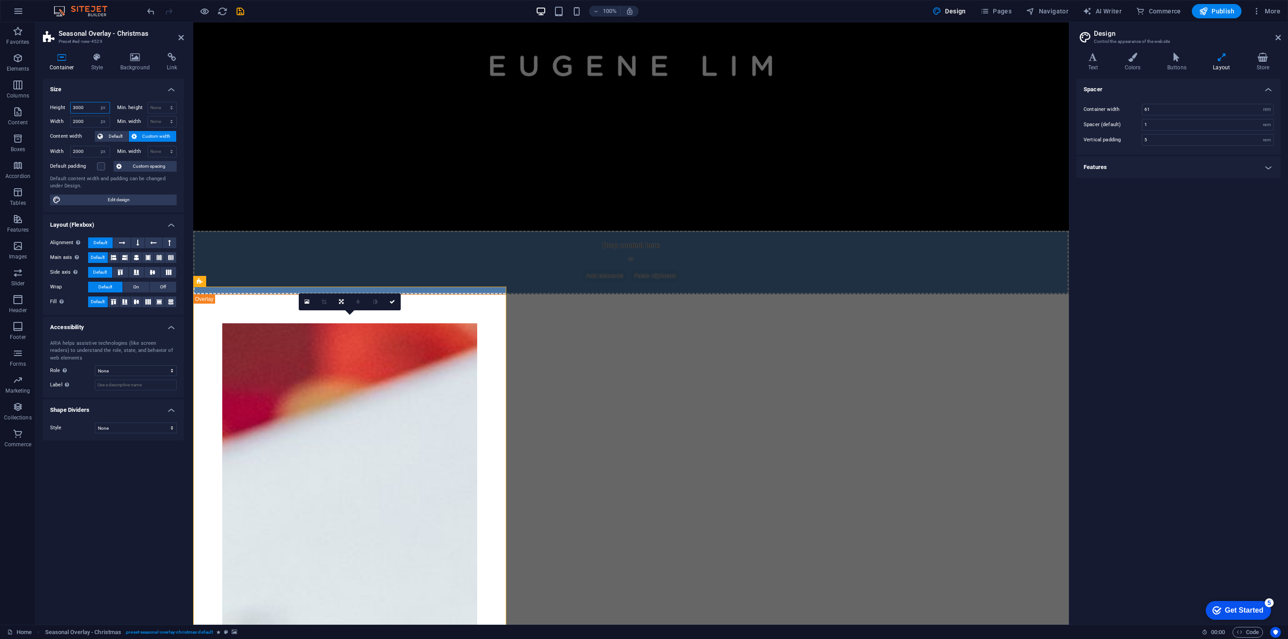
click at [93, 106] on input "3000" at bounding box center [90, 107] width 39 height 11
drag, startPoint x: 93, startPoint y: 106, endPoint x: 40, endPoint y: 97, distance: 53.5
click at [40, 98] on div "Container Style Background Link Size Height 3000 Default px rem % vh vw Min. he…" at bounding box center [113, 335] width 155 height 579
type input "2500"
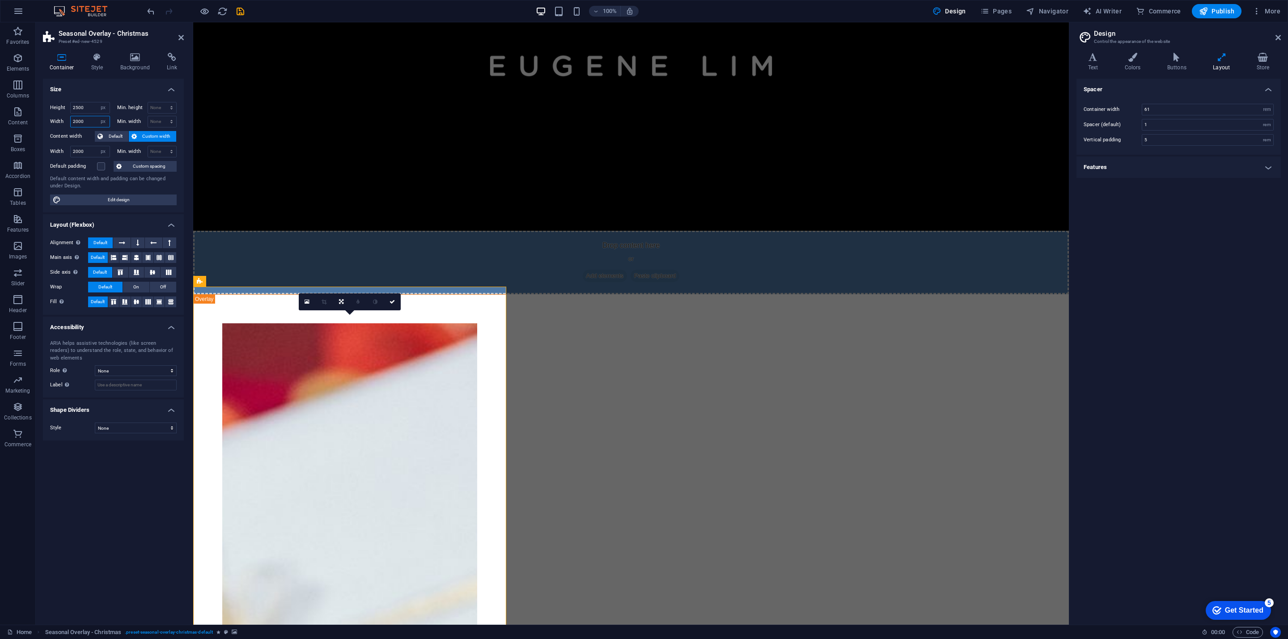
click at [88, 121] on input "2000" at bounding box center [90, 121] width 39 height 11
drag, startPoint x: 88, startPoint y: 121, endPoint x: 54, endPoint y: 118, distance: 33.6
click at [54, 118] on div "Width 2000 Default px rem % em vh vw" at bounding box center [80, 122] width 60 height 12
type input "3000"
click at [93, 120] on input "3000" at bounding box center [90, 121] width 39 height 11
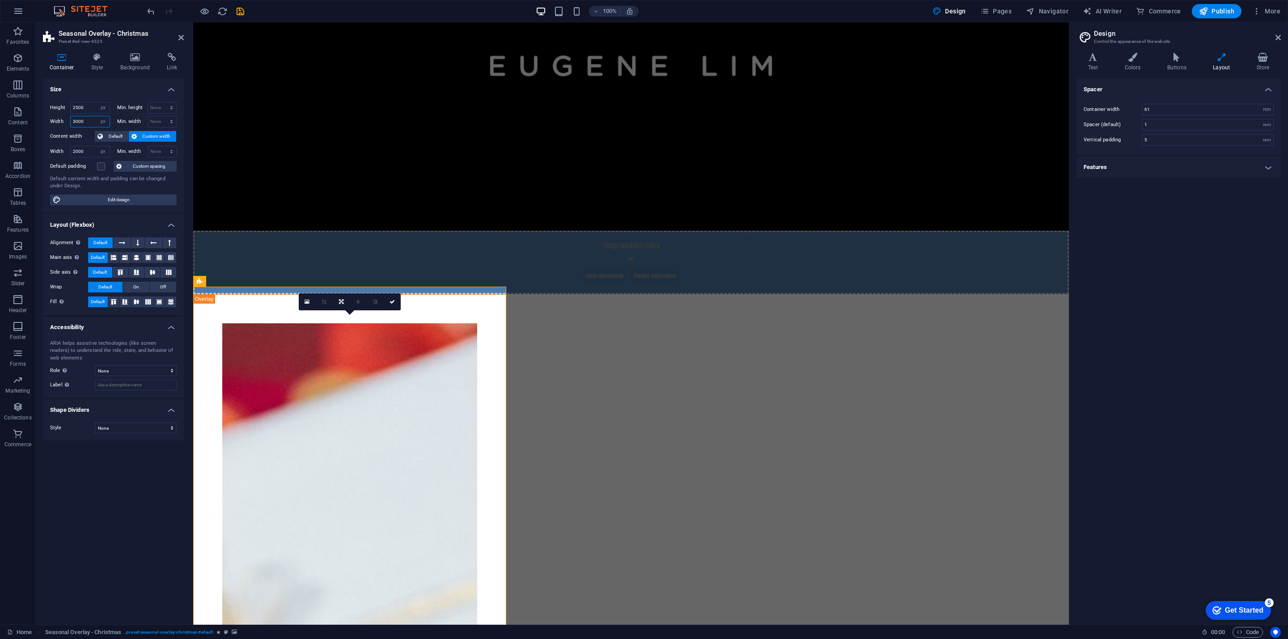
drag, startPoint x: 93, startPoint y: 120, endPoint x: 44, endPoint y: 111, distance: 49.5
click at [44, 111] on div "Height 2500 Default px rem % vh vw Min. height None px rem % vh vw Width 3000 D…" at bounding box center [113, 154] width 141 height 118
drag, startPoint x: 82, startPoint y: 106, endPoint x: 37, endPoint y: 105, distance: 45.6
click at [37, 105] on div "Container Style Background Link Size Height 2500 Default px rem % vh vw Min. he…" at bounding box center [113, 335] width 155 height 579
click at [138, 60] on icon at bounding box center [135, 57] width 43 height 9
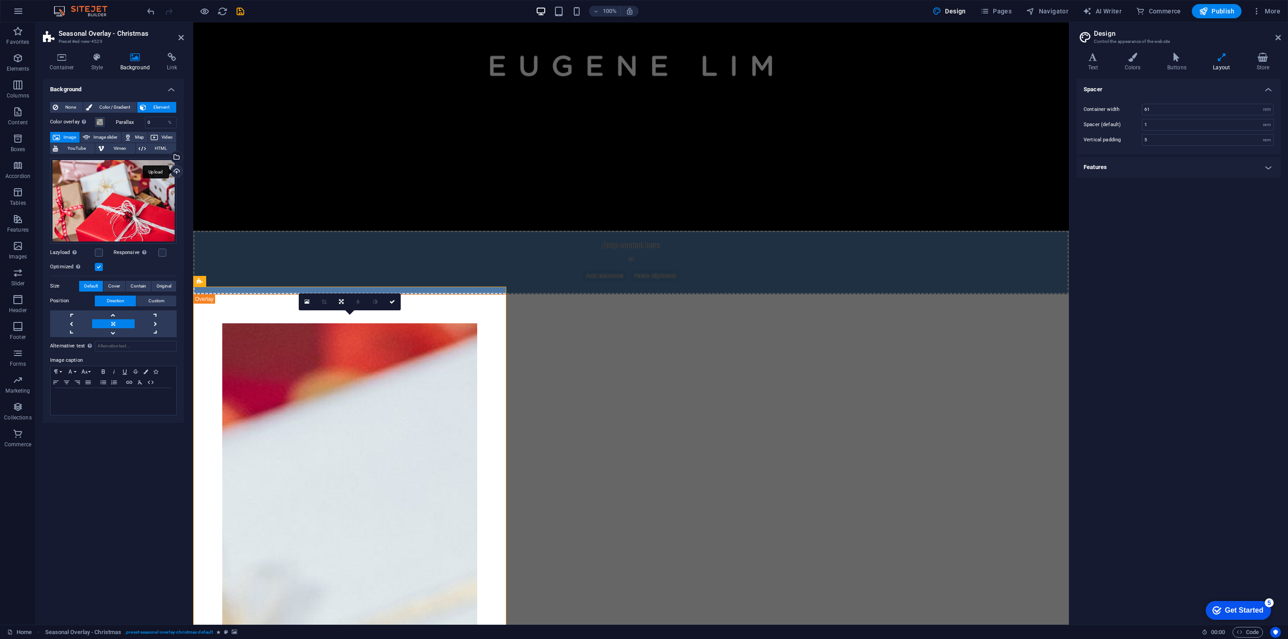
click at [178, 173] on div "Upload" at bounding box center [175, 171] width 13 height 13
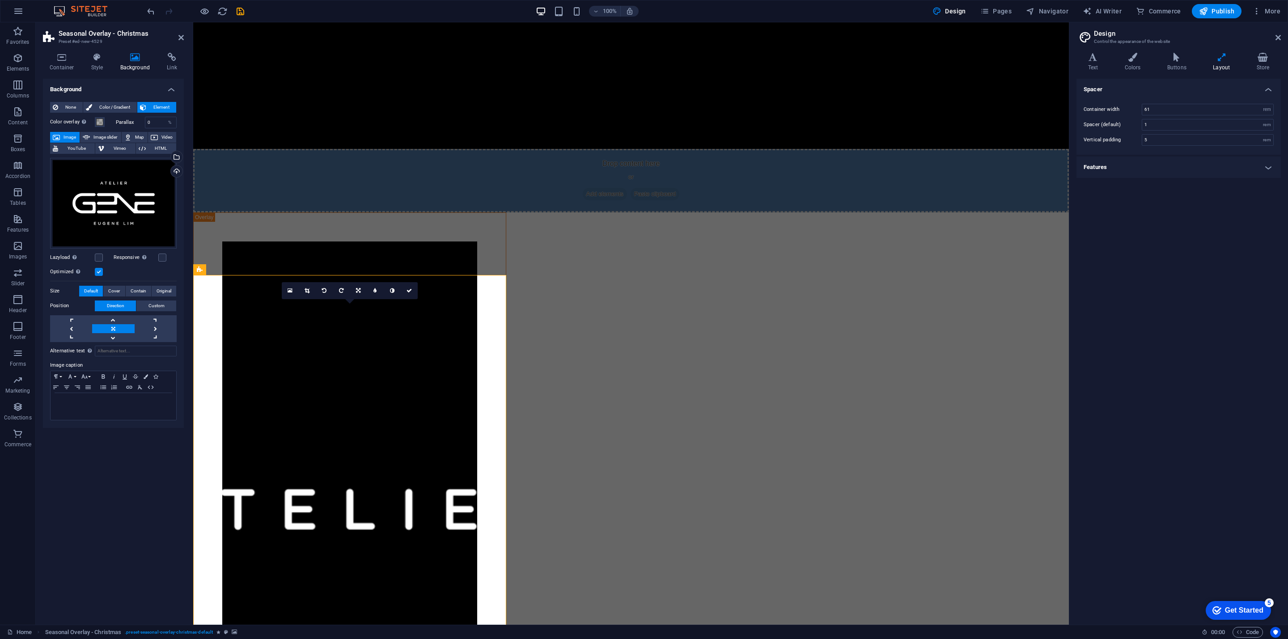
scroll to position [612, 0]
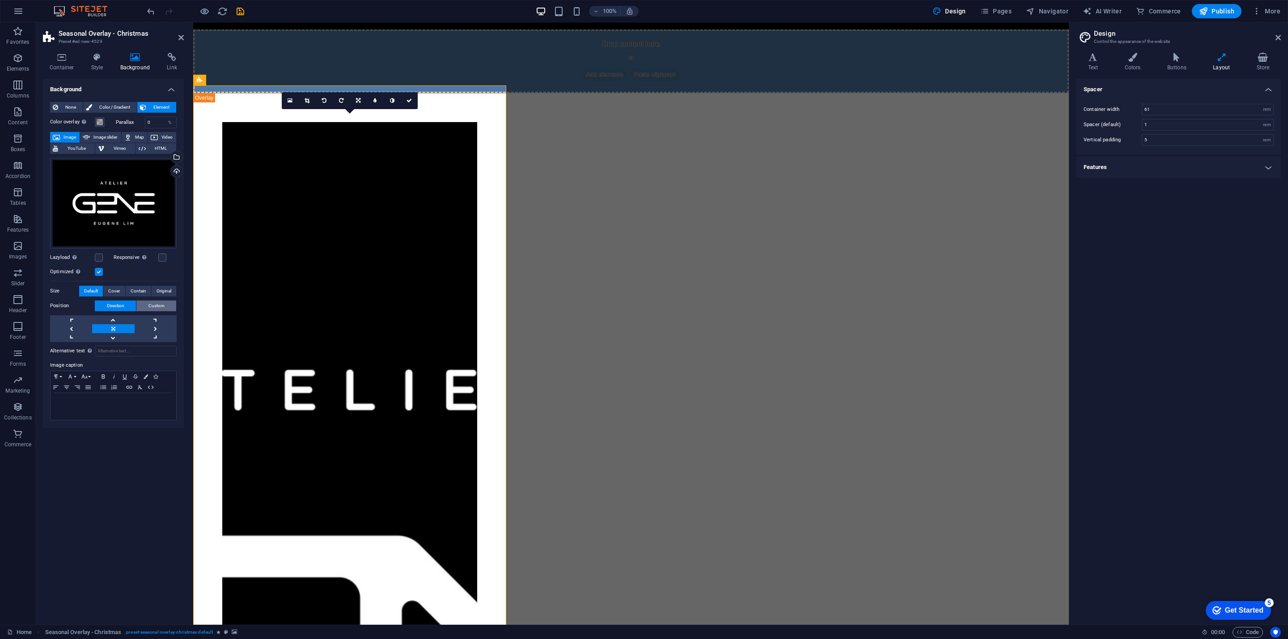
click at [141, 306] on button "Custom" at bounding box center [156, 306] width 40 height 11
click at [143, 288] on span "Contain" at bounding box center [139, 291] width 16 height 11
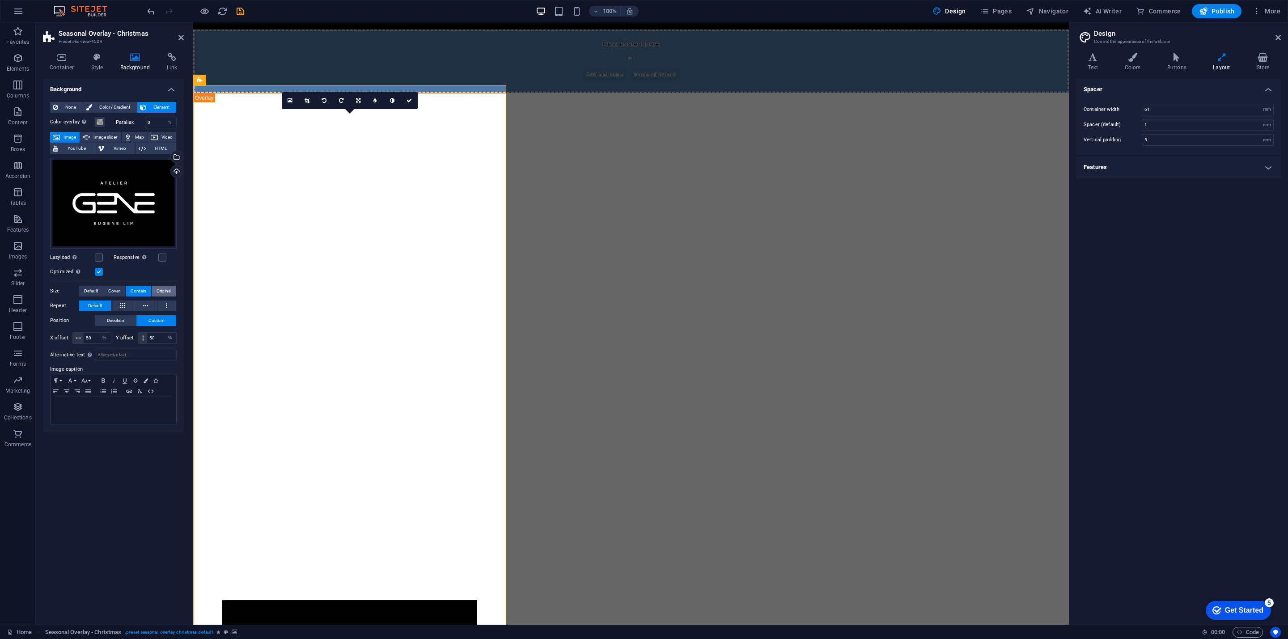
click at [161, 288] on span "Original" at bounding box center [164, 291] width 15 height 11
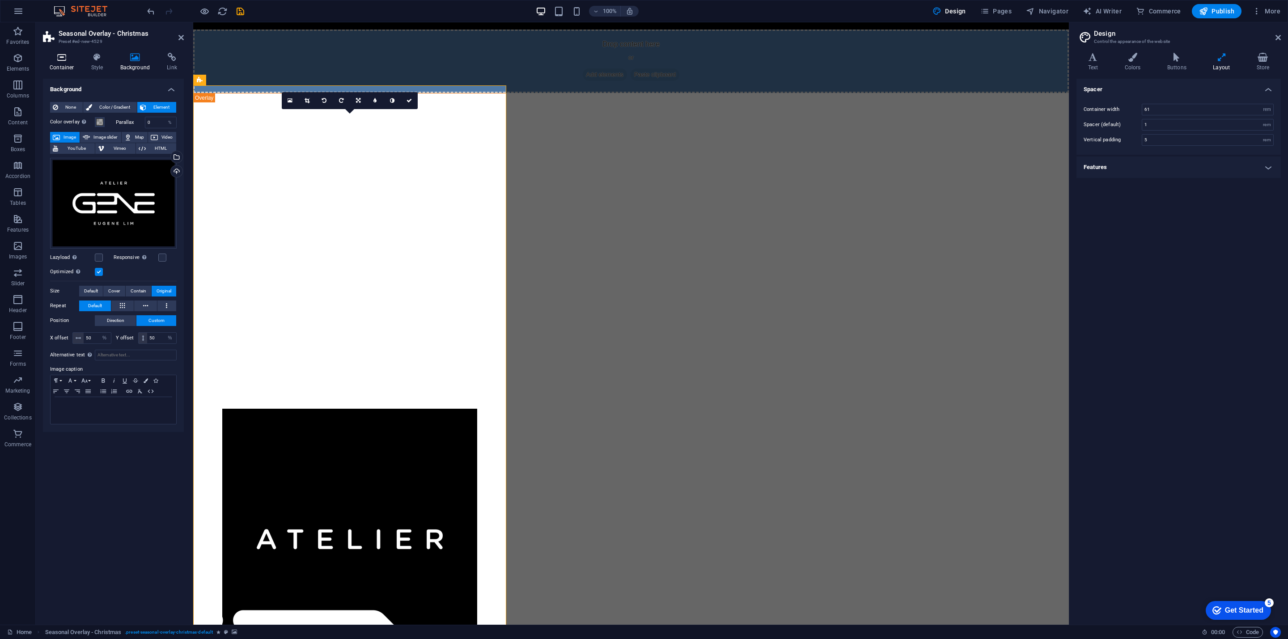
click at [62, 55] on icon at bounding box center [62, 57] width 38 height 9
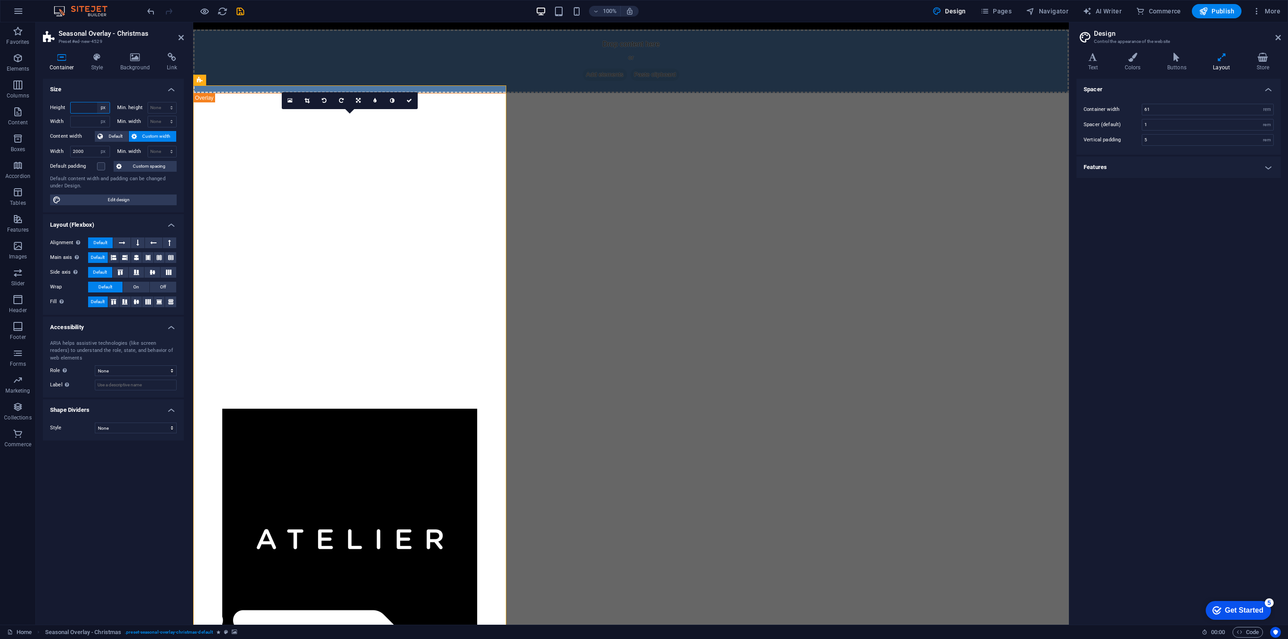
click at [98, 108] on select "Default px rem % vh vw" at bounding box center [103, 107] width 13 height 11
click at [97, 102] on select "Default px rem % vh vw" at bounding box center [103, 107] width 13 height 11
click at [88, 109] on input "number" at bounding box center [90, 107] width 39 height 11
type input "2500"
click at [78, 119] on input "number" at bounding box center [90, 121] width 39 height 11
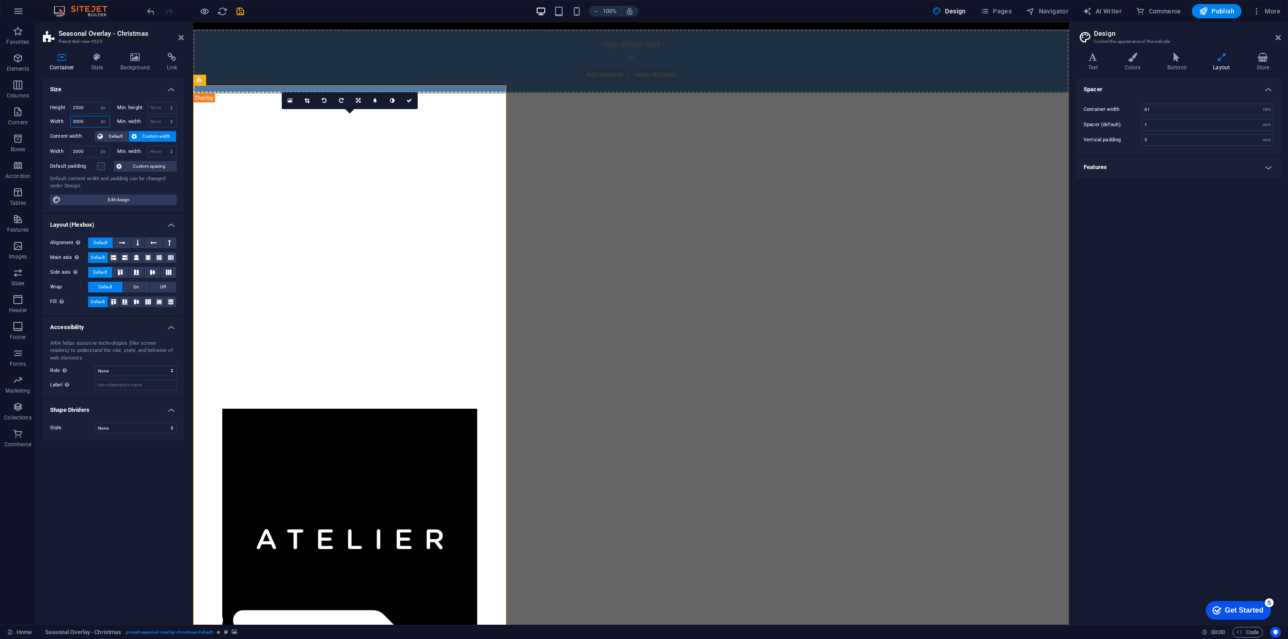
type input "3000"
click at [602, 347] on div "Drop content here or Add elements Paste clipboard Merry Christmas Our Christmas…" at bounding box center [631, 310] width 876 height 1801
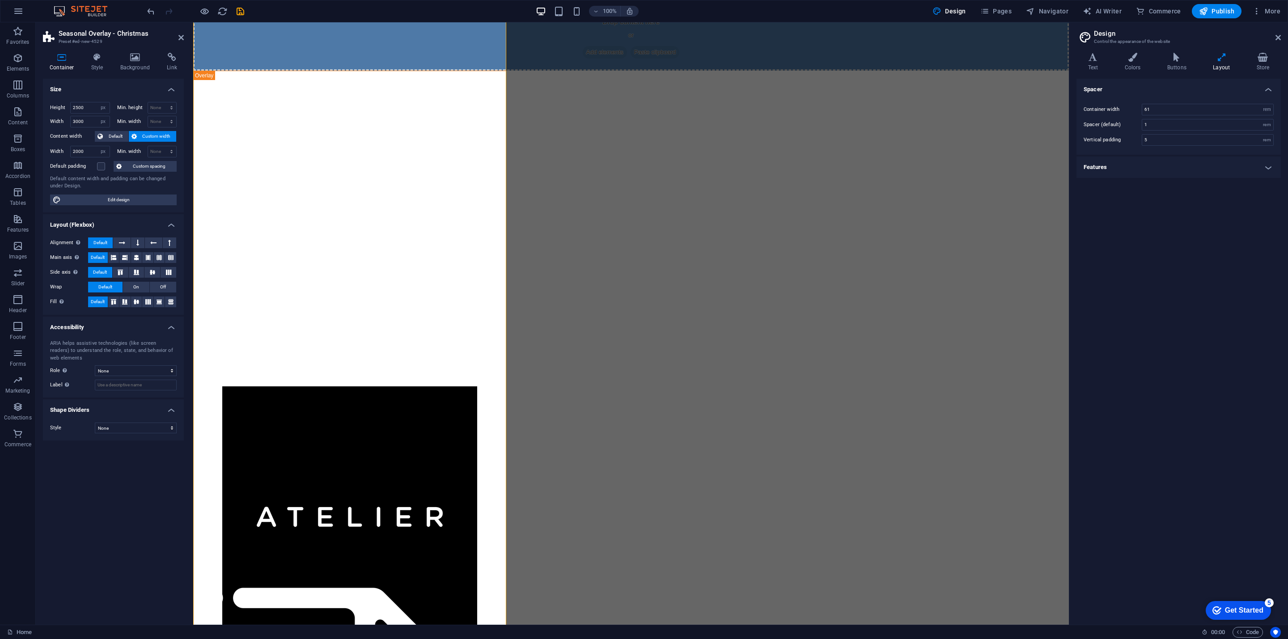
scroll to position [545, 0]
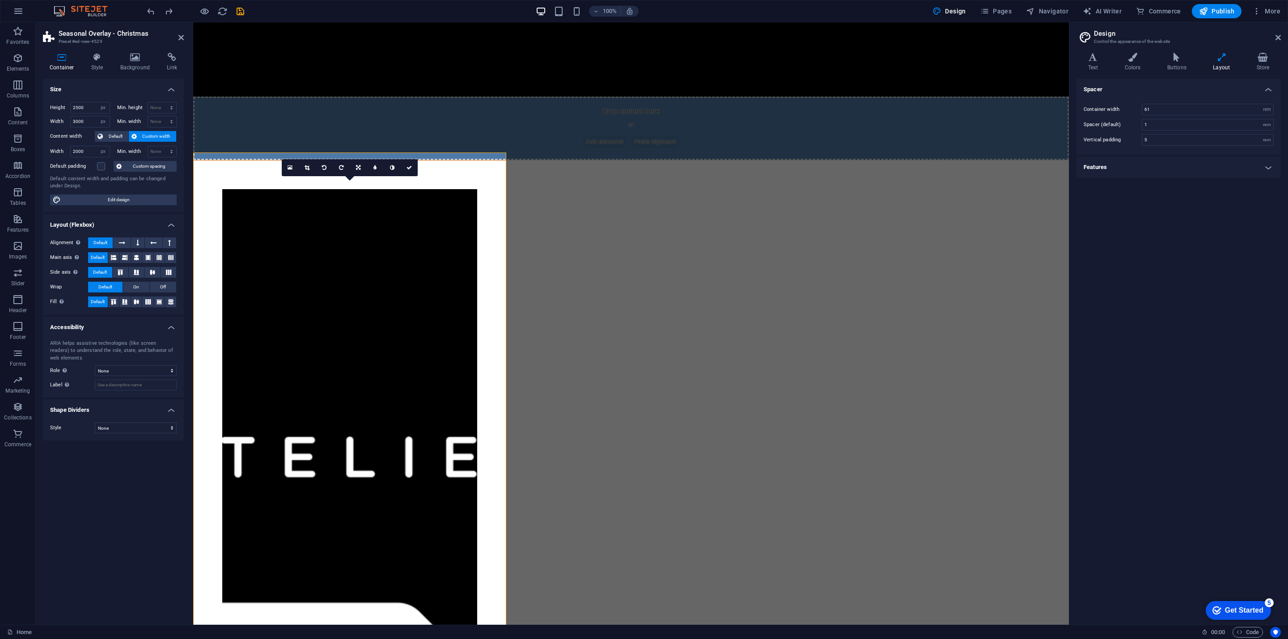
click at [286, 144] on icon at bounding box center [286, 146] width 5 height 9
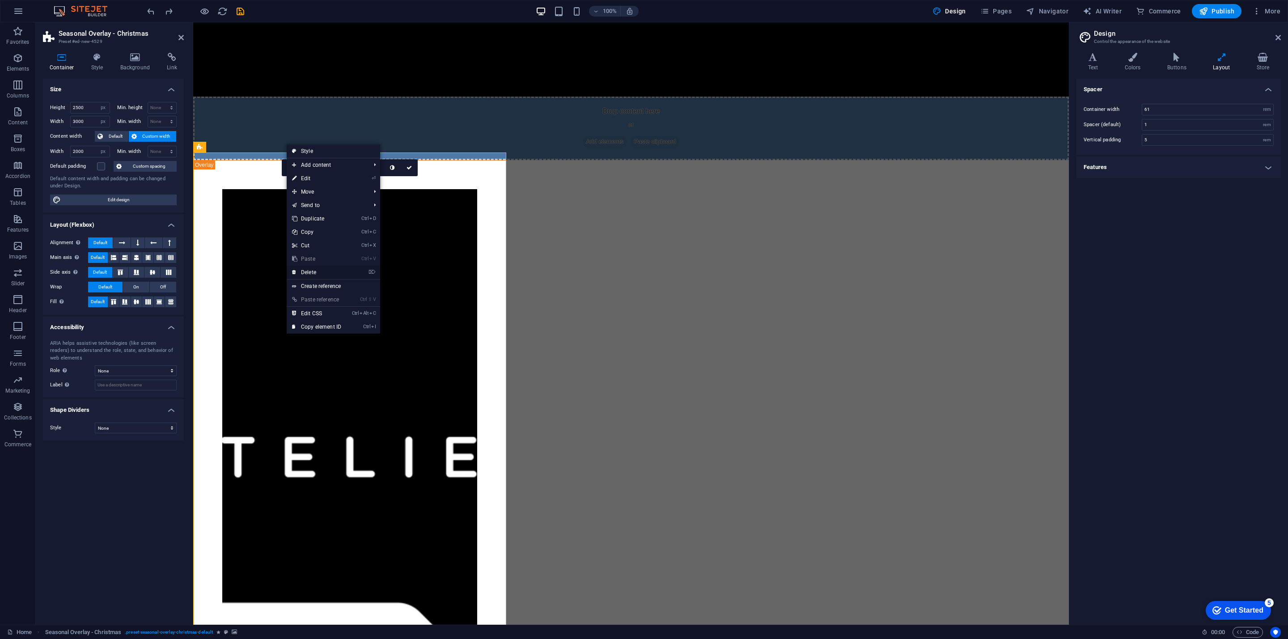
click at [341, 270] on link "⌦ Delete" at bounding box center [317, 272] width 60 height 13
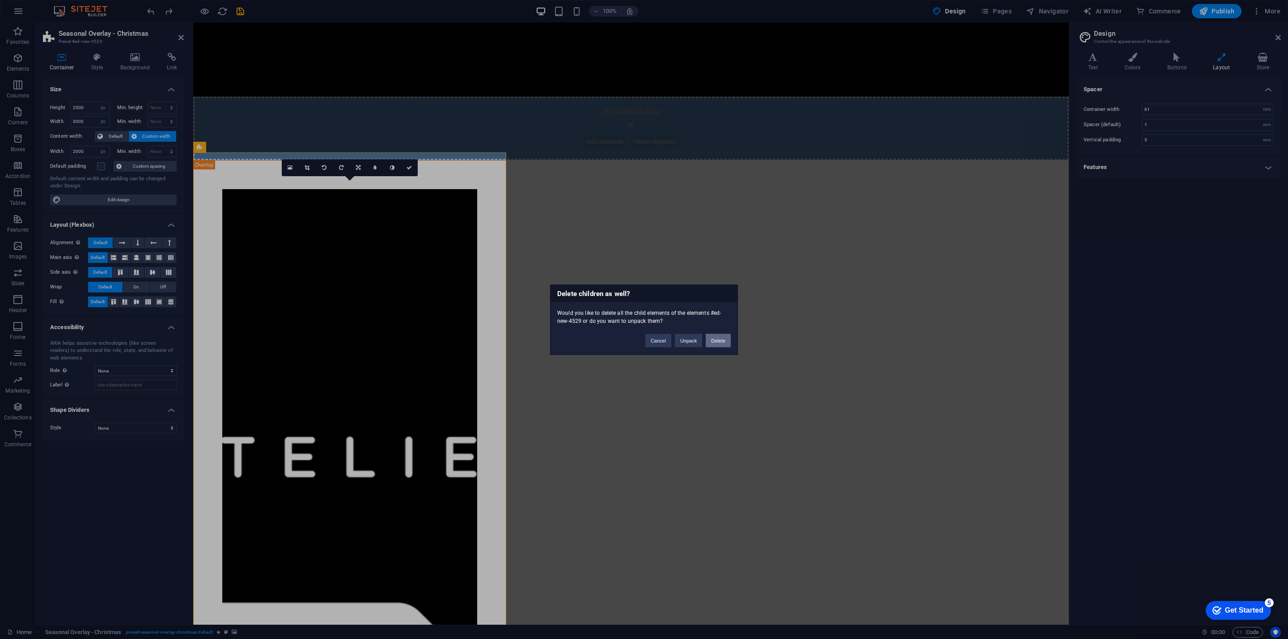
click at [653, 338] on button "Delete" at bounding box center [718, 340] width 25 height 13
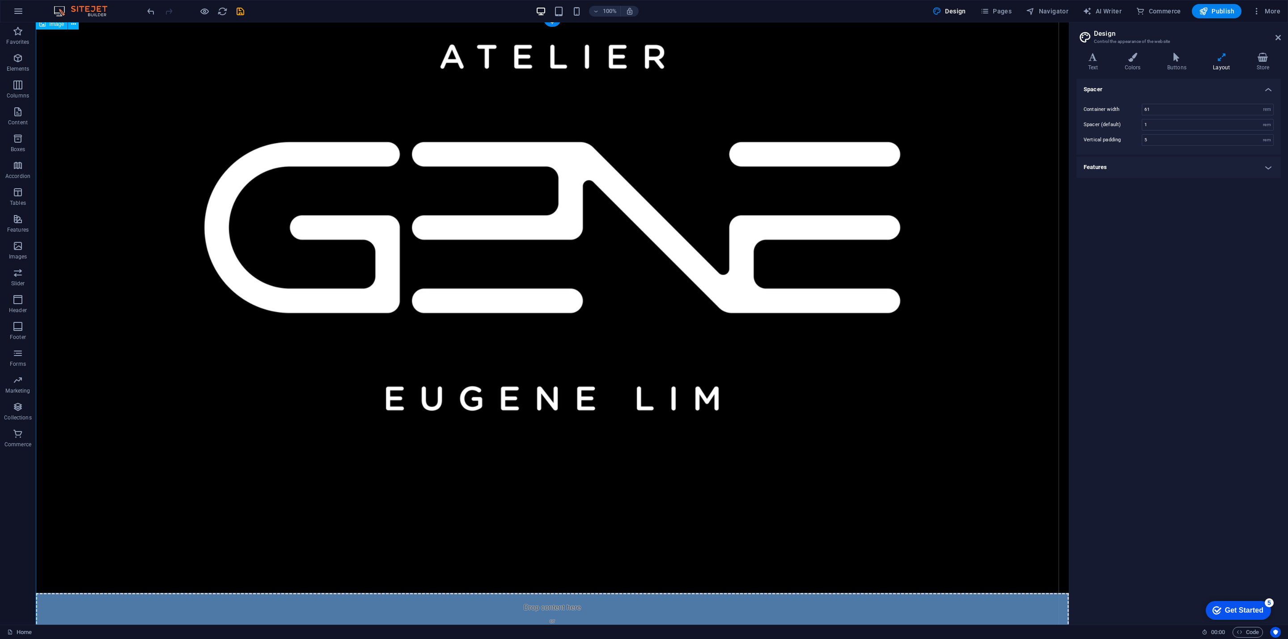
scroll to position [184, 0]
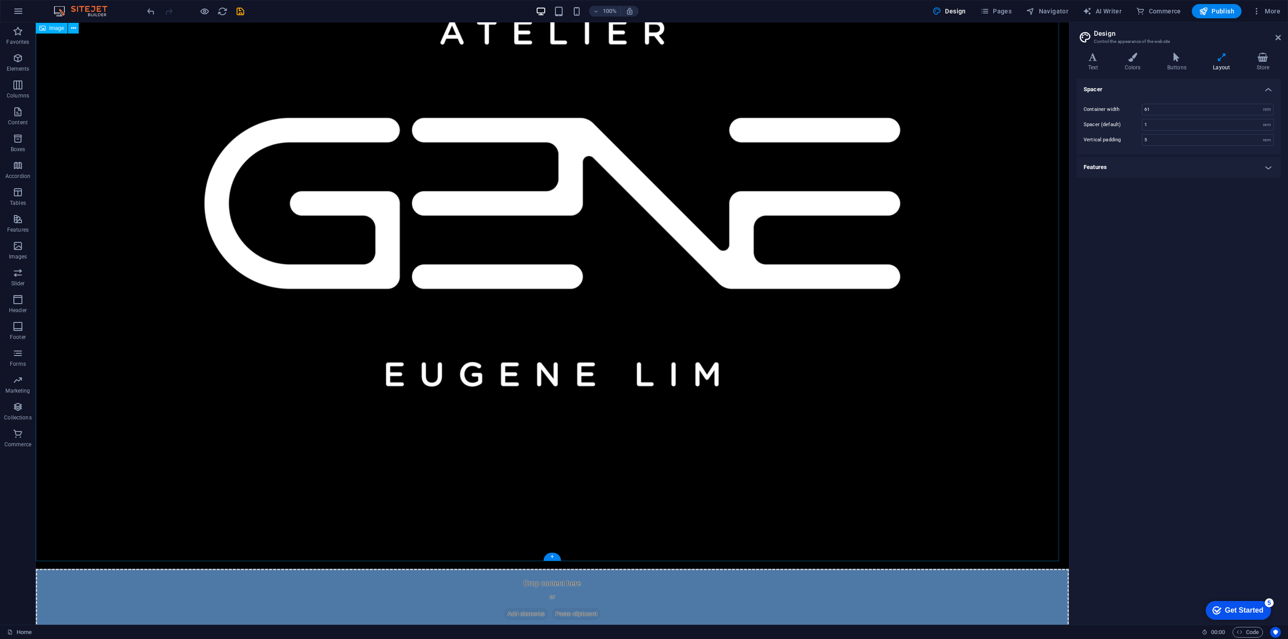
click at [241, 145] on figure at bounding box center [552, 203] width 1033 height 731
click at [76, 30] on icon at bounding box center [73, 28] width 5 height 9
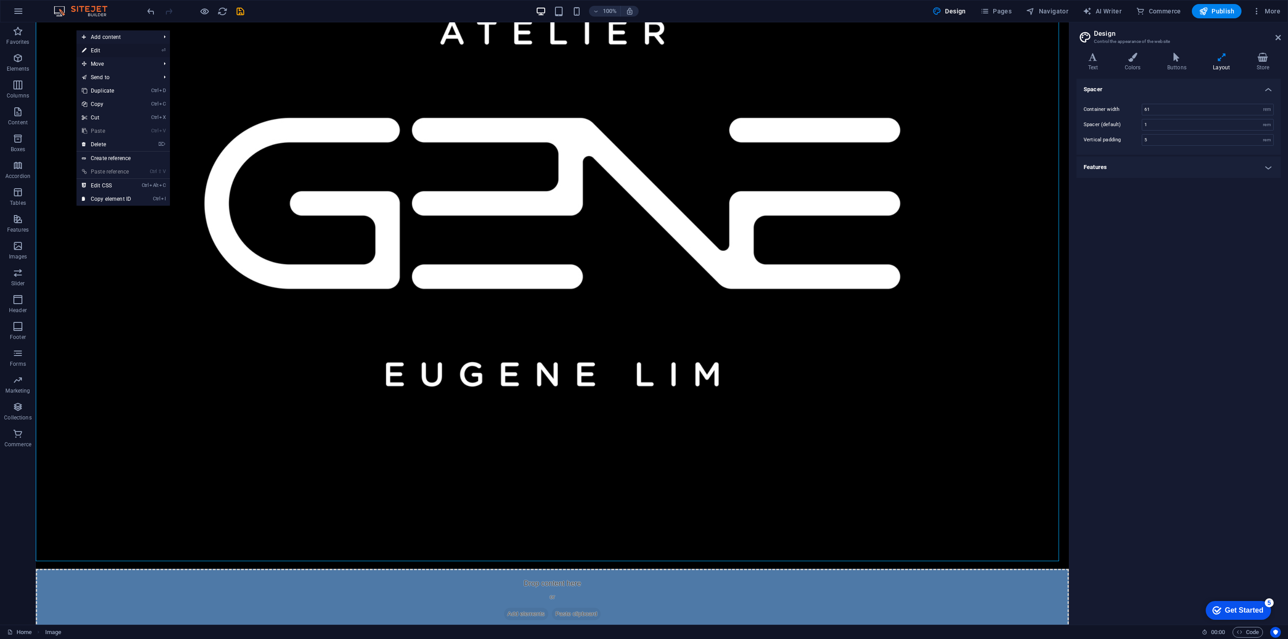
click at [121, 47] on link "⏎ Edit" at bounding box center [106, 50] width 60 height 13
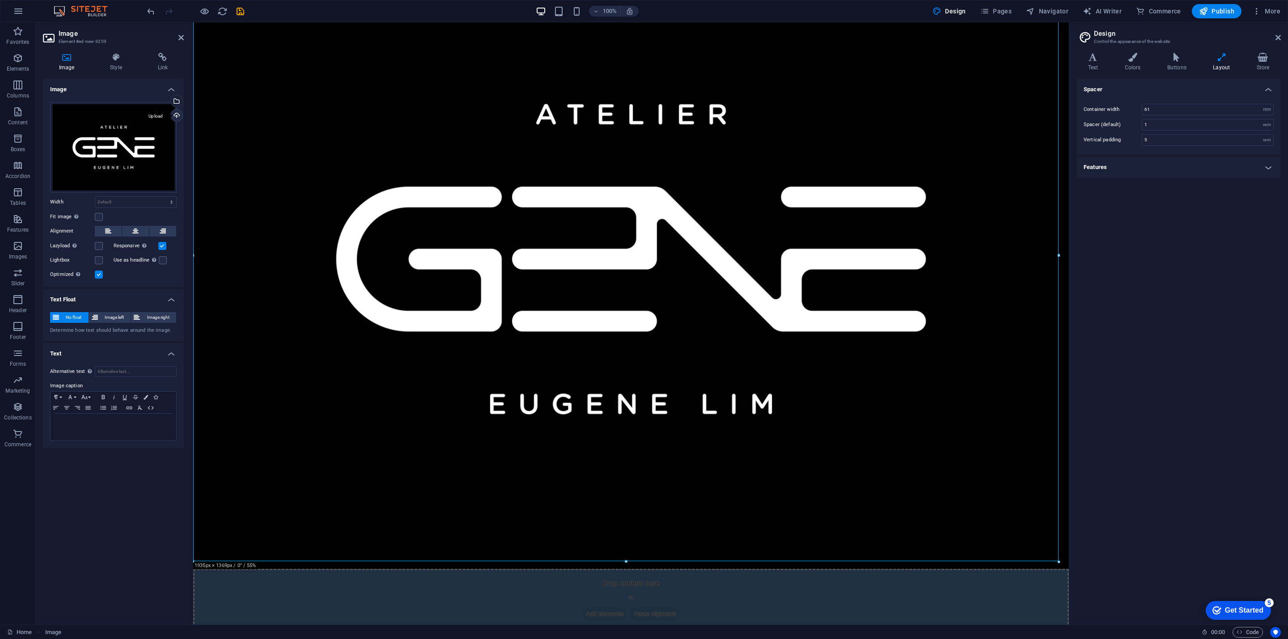
click at [174, 114] on div "Upload" at bounding box center [175, 116] width 13 height 13
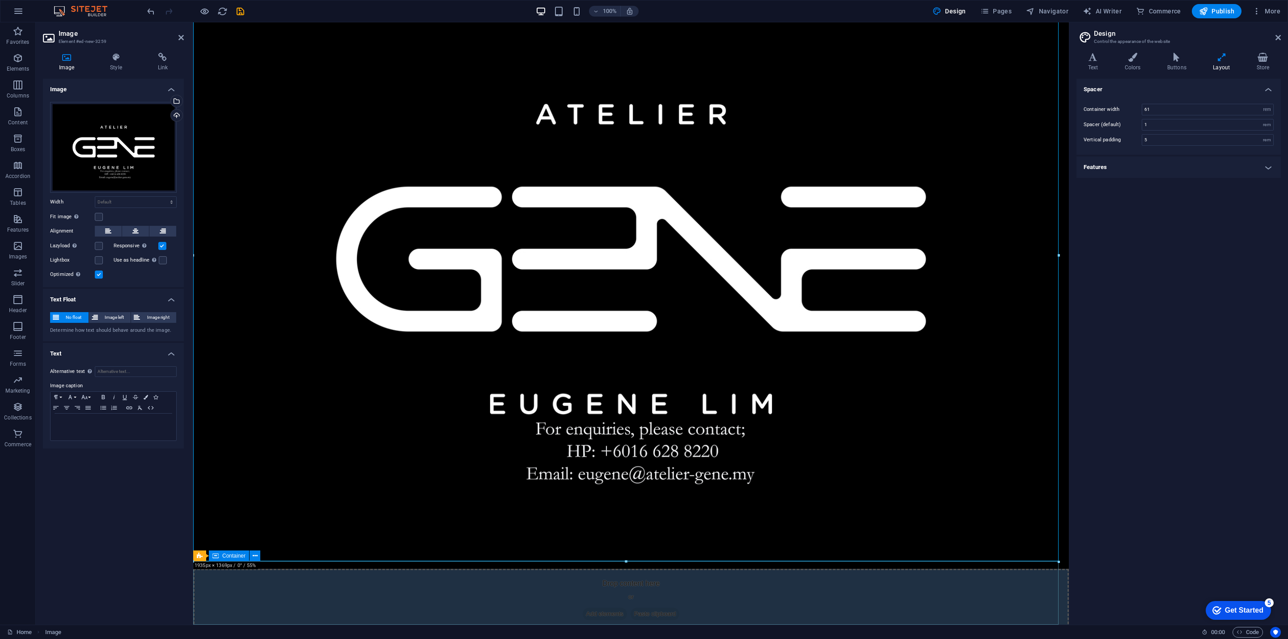
click at [653, 347] on div "Drop content here or Add elements Paste clipboard" at bounding box center [631, 601] width 876 height 64
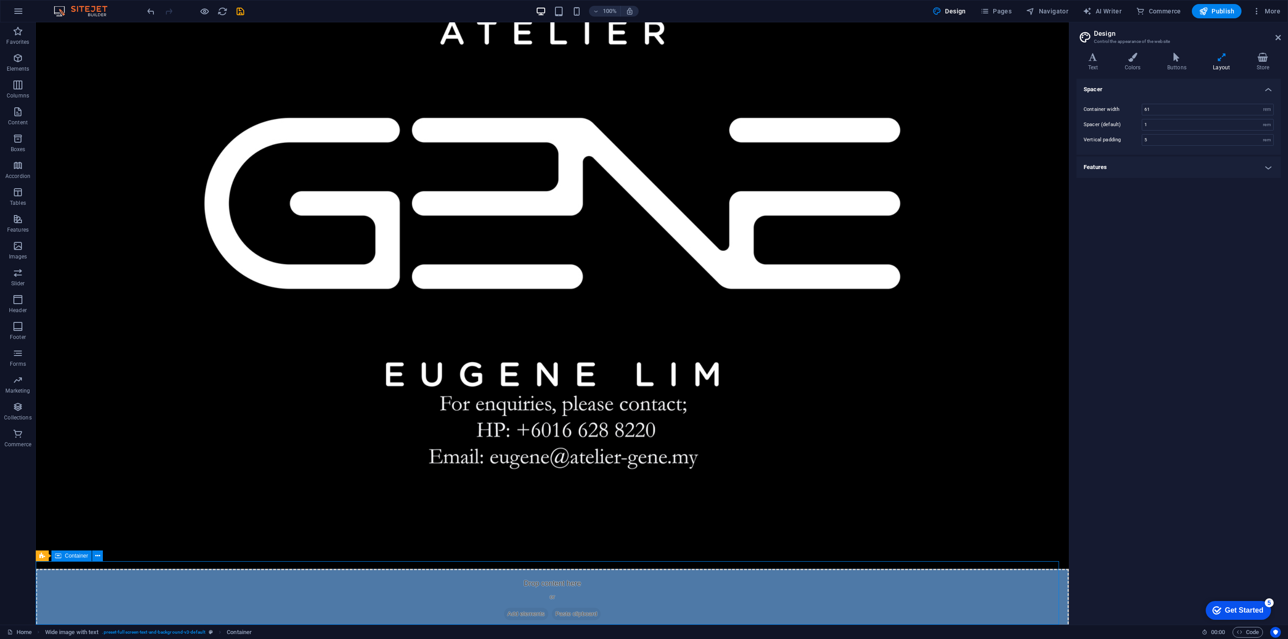
click at [591, 347] on div "Drop content here or Add elements Paste clipboard" at bounding box center [552, 601] width 1033 height 64
click at [101, 347] on button at bounding box center [97, 556] width 11 height 11
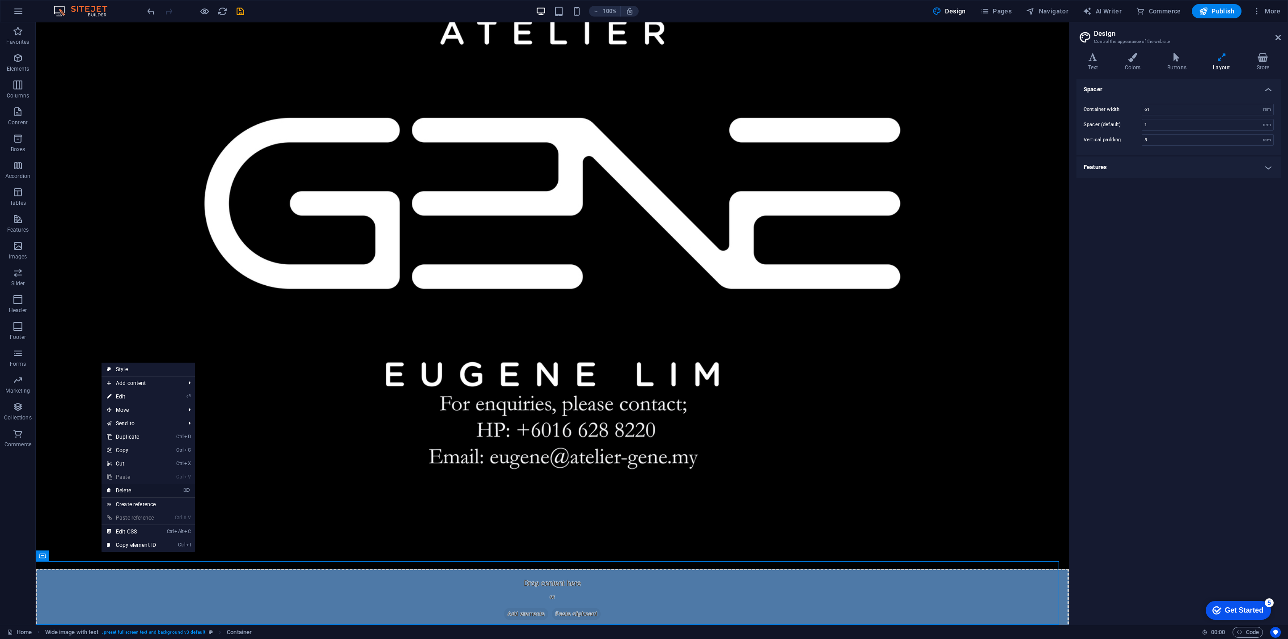
click at [141, 347] on link "⌦ Delete" at bounding box center [132, 490] width 60 height 13
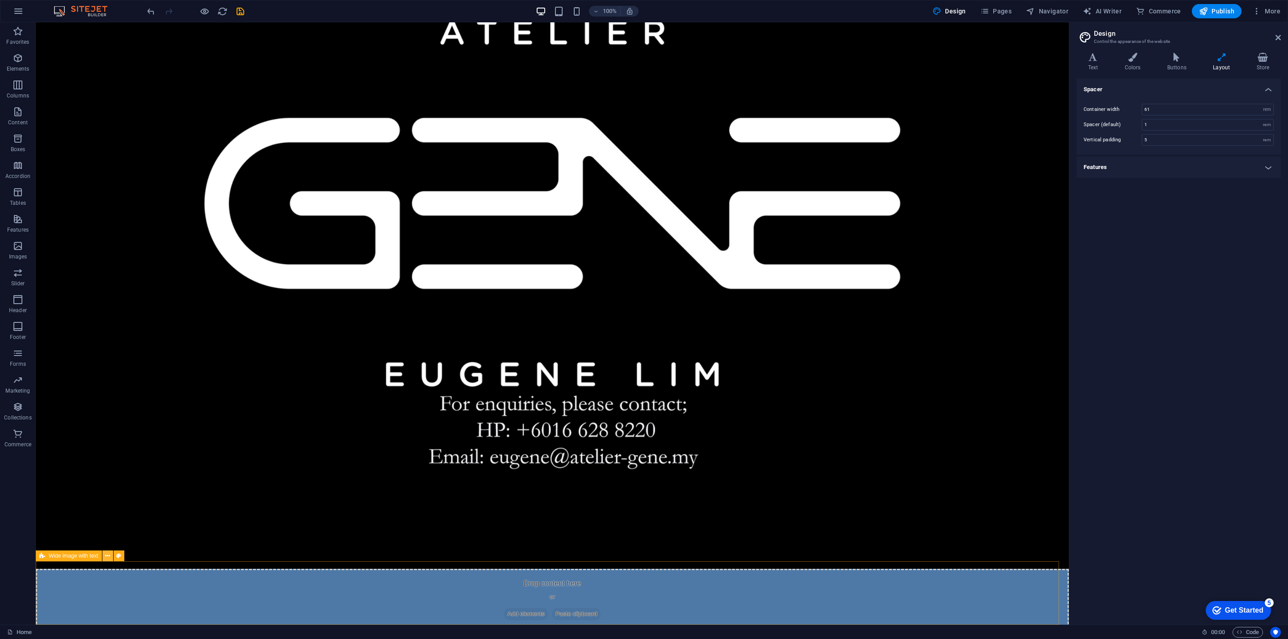
click at [106, 347] on icon at bounding box center [107, 555] width 5 height 9
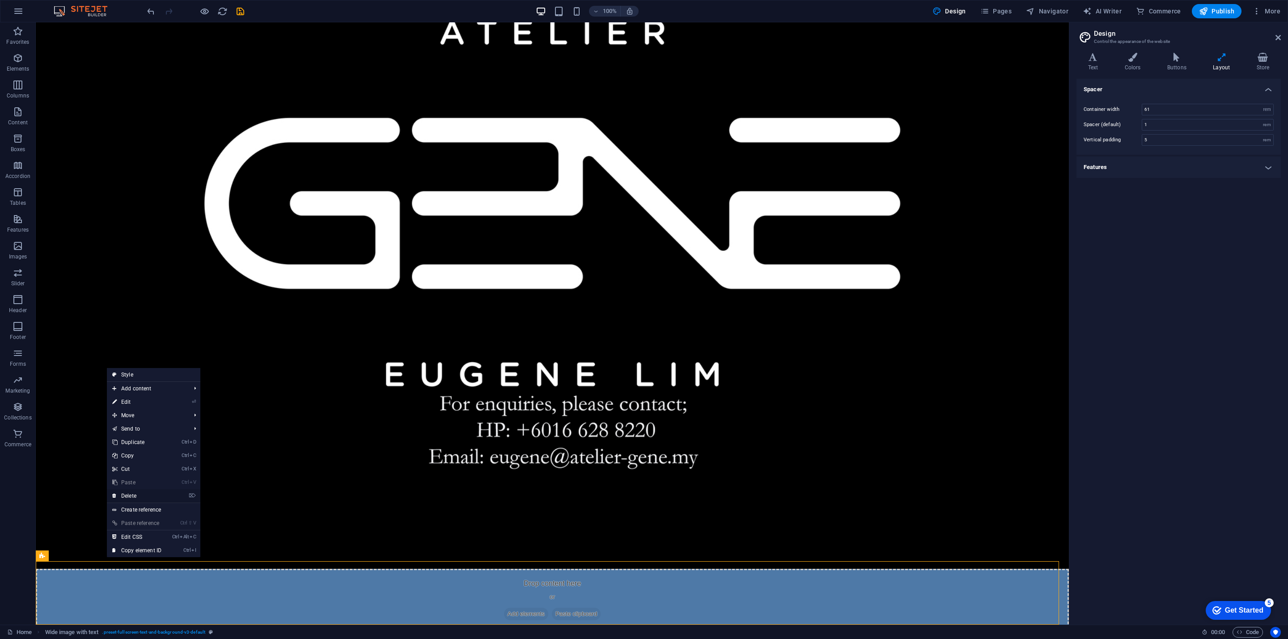
click at [137, 347] on link "⌦ Delete" at bounding box center [137, 495] width 60 height 13
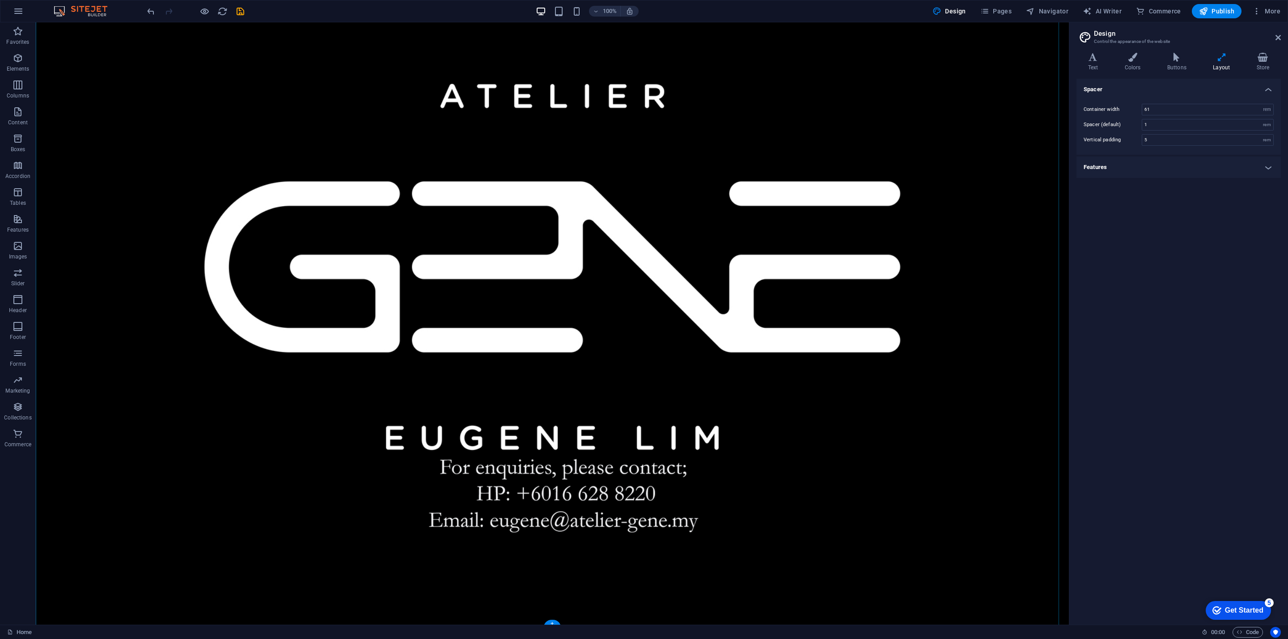
scroll to position [121, 0]
click at [653, 11] on span "Publish" at bounding box center [1216, 11] width 35 height 9
